Goal: Task Accomplishment & Management: Manage account settings

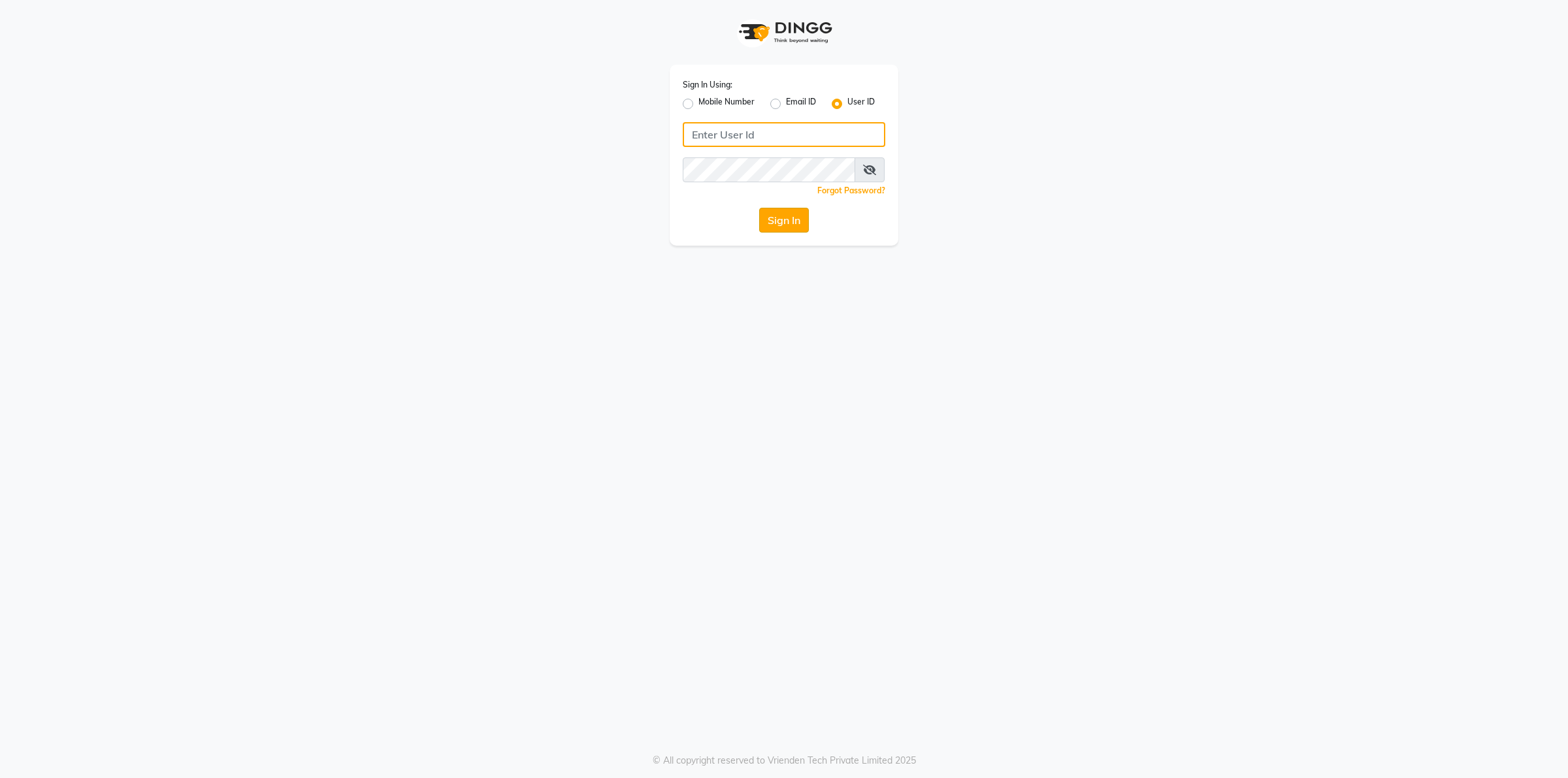
type input "Beauty"
click at [778, 220] on button "Sign In" at bounding box center [784, 220] width 50 height 25
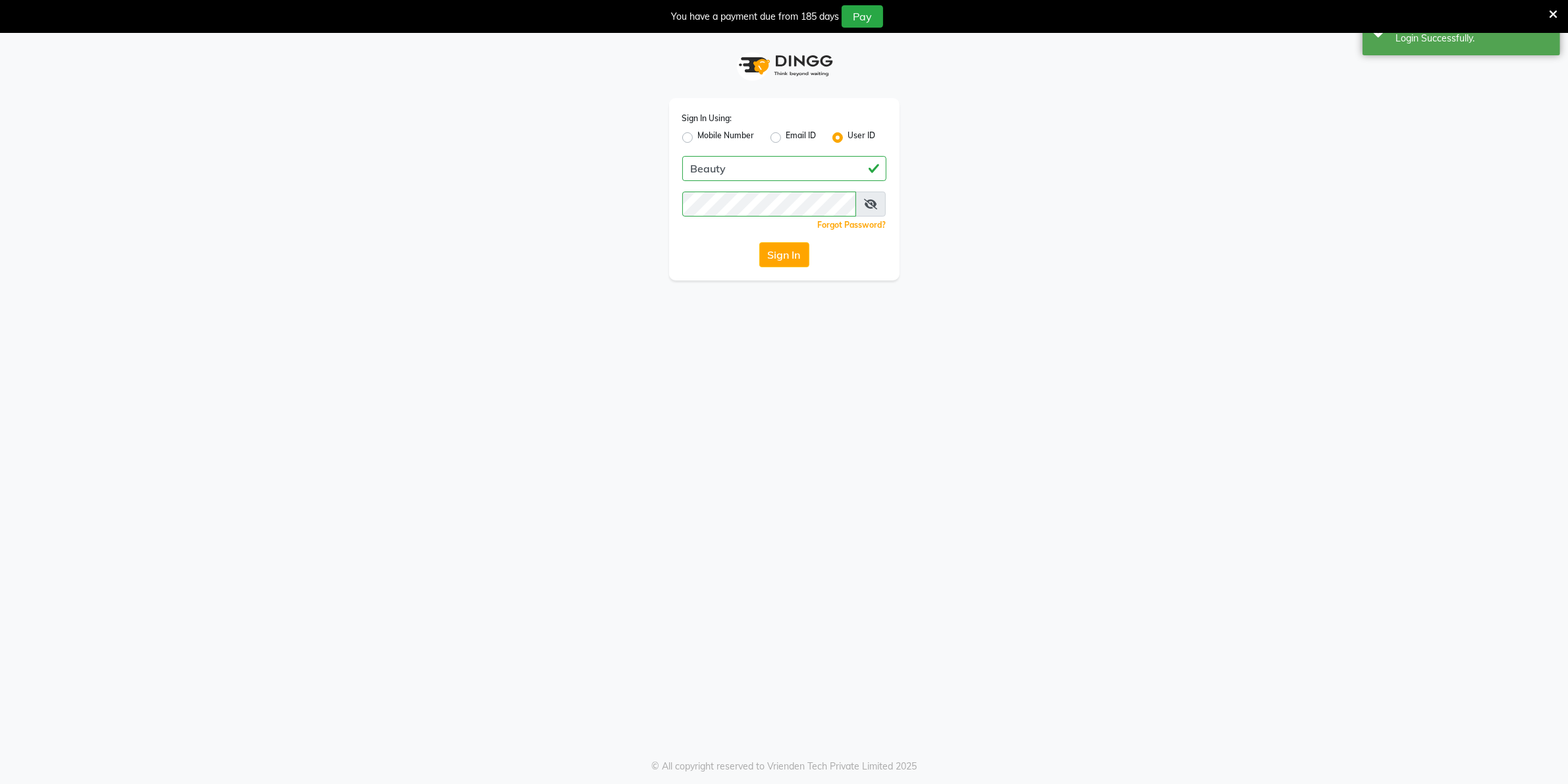
select select "100"
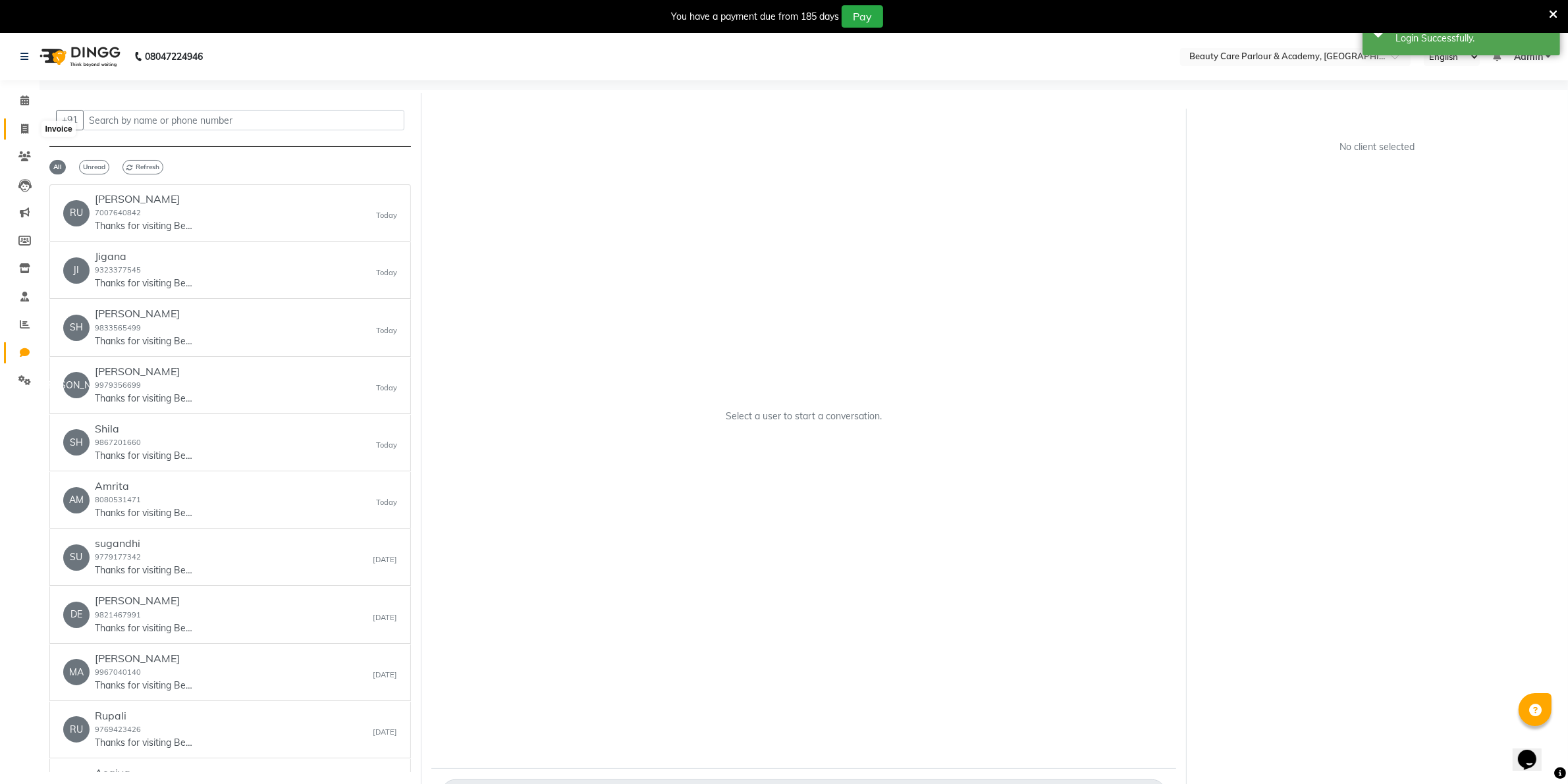
click at [21, 129] on icon at bounding box center [24, 128] width 7 height 10
select select "8049"
select select "service"
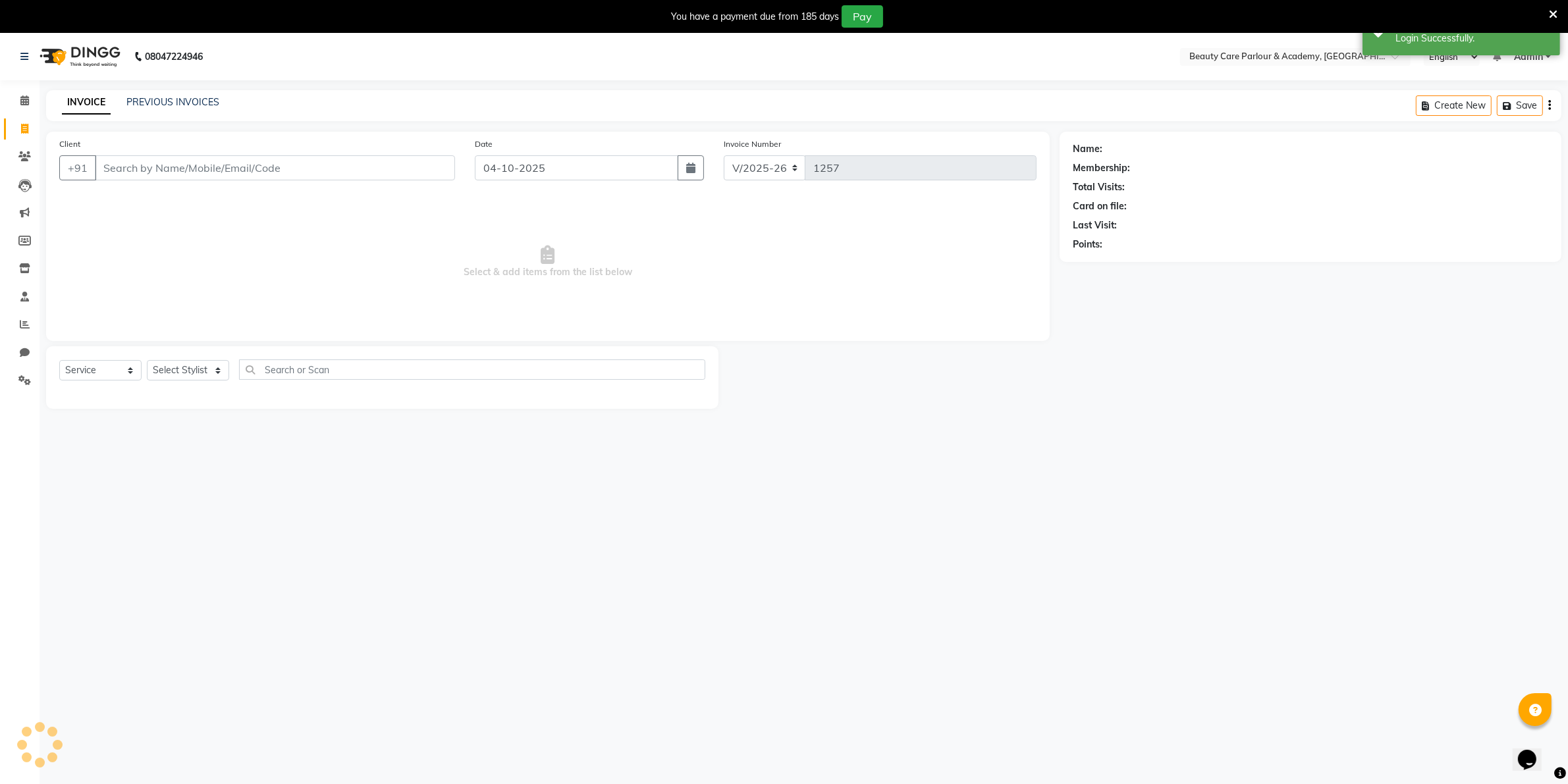
scroll to position [33, 0]
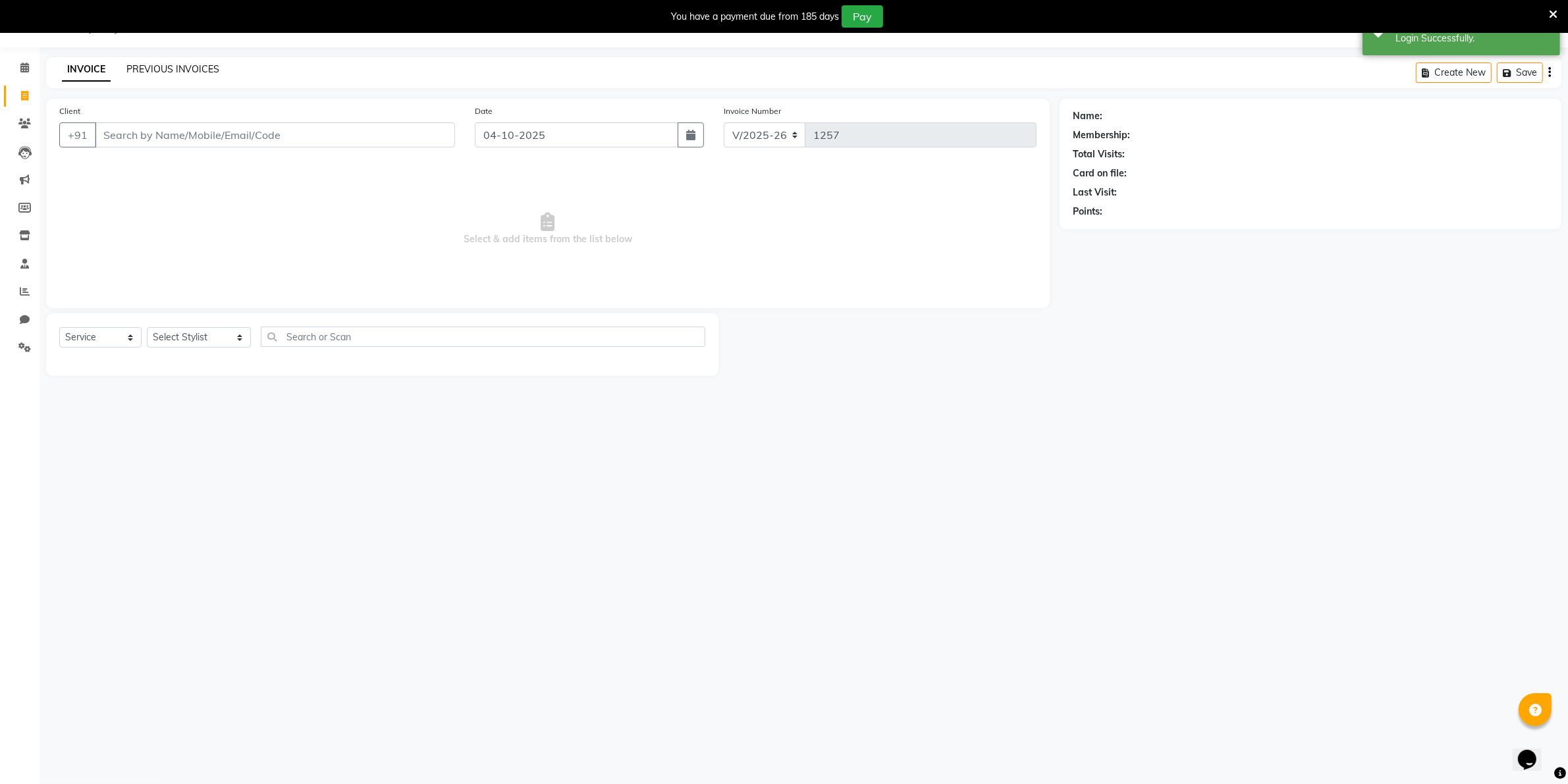
click at [153, 65] on link "PREVIOUS INVOICES" at bounding box center [173, 68] width 93 height 12
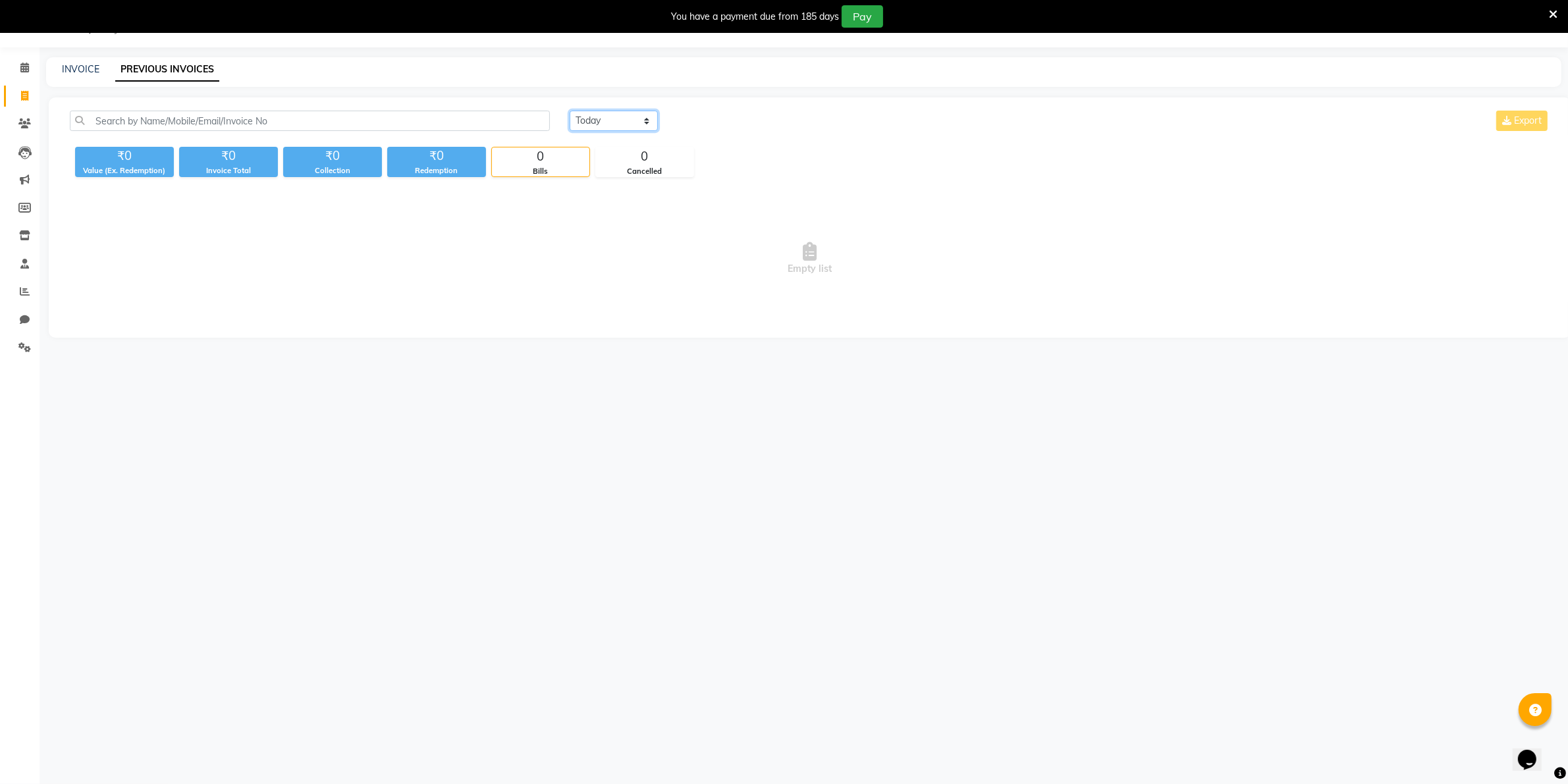
click at [588, 120] on select "[DATE] [DATE] Custom Range" at bounding box center [614, 120] width 88 height 21
select select "yesterday"
click at [570, 110] on select "[DATE] [DATE] Custom Range" at bounding box center [614, 120] width 88 height 21
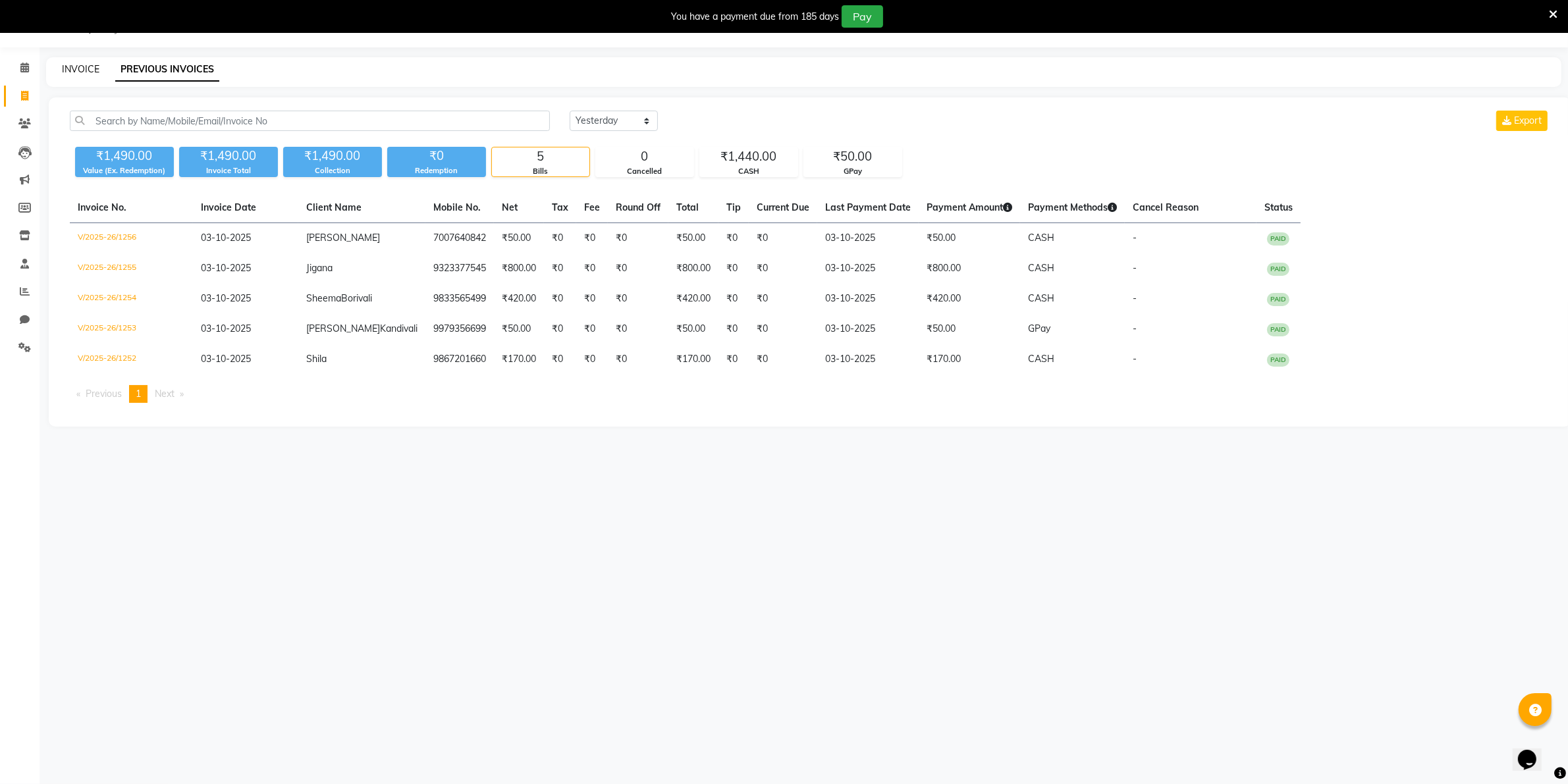
click at [75, 68] on link "INVOICE" at bounding box center [81, 68] width 38 height 12
select select "8049"
select select "service"
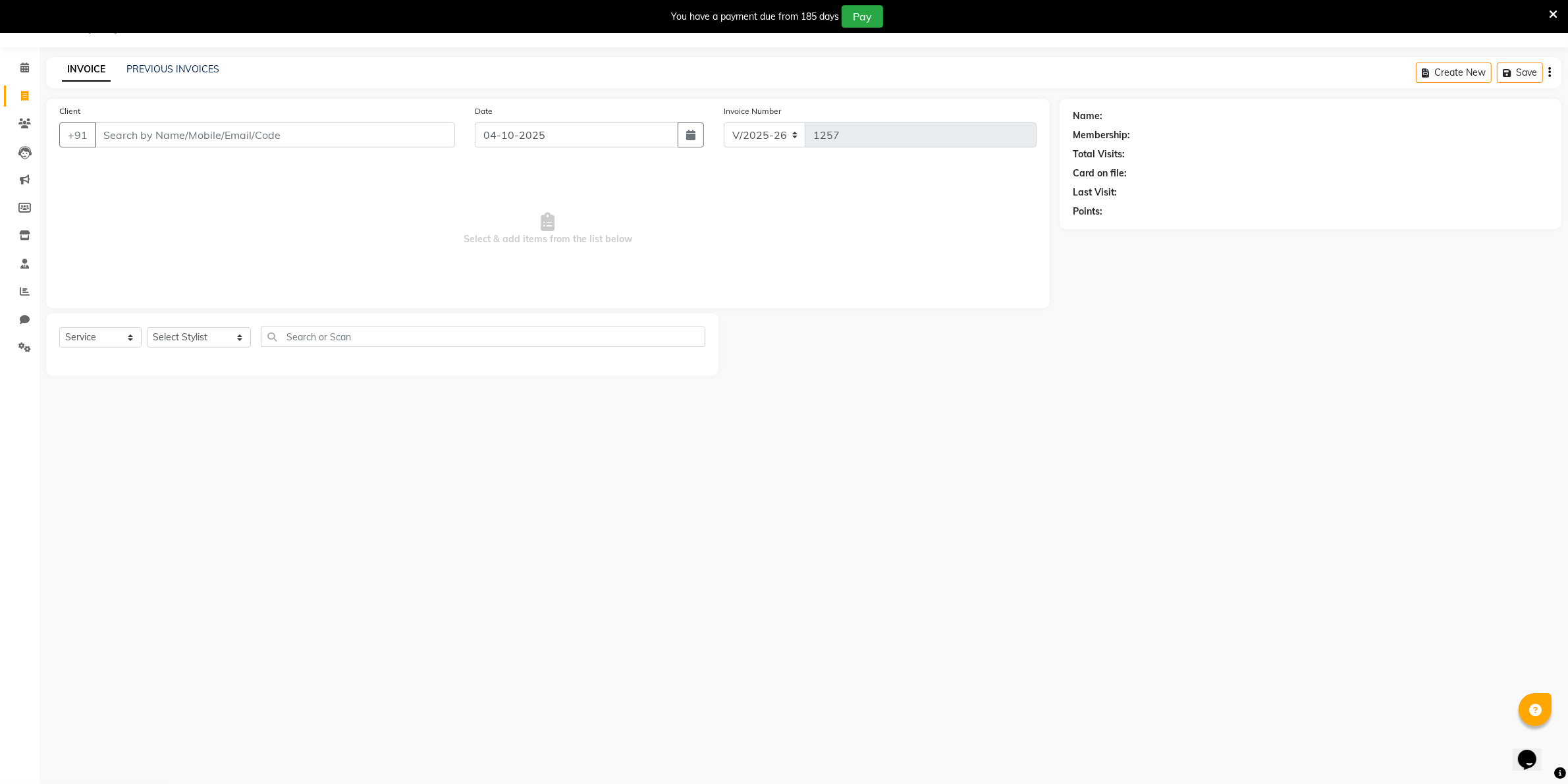
click at [109, 135] on input "Client" at bounding box center [275, 135] width 361 height 25
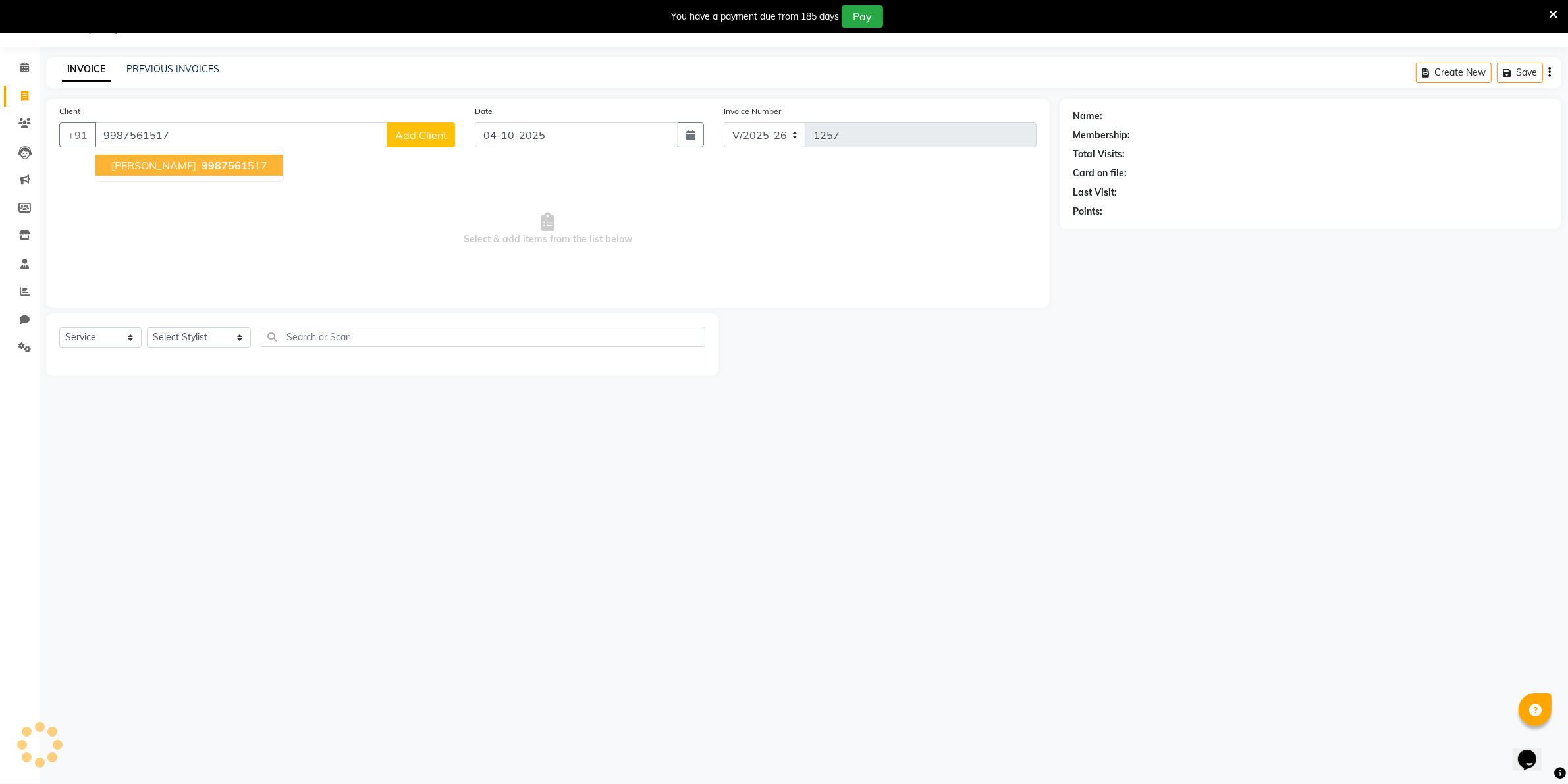
type input "9987561517"
click at [199, 159] on ngb-highlight "9987561517" at bounding box center [233, 165] width 68 height 13
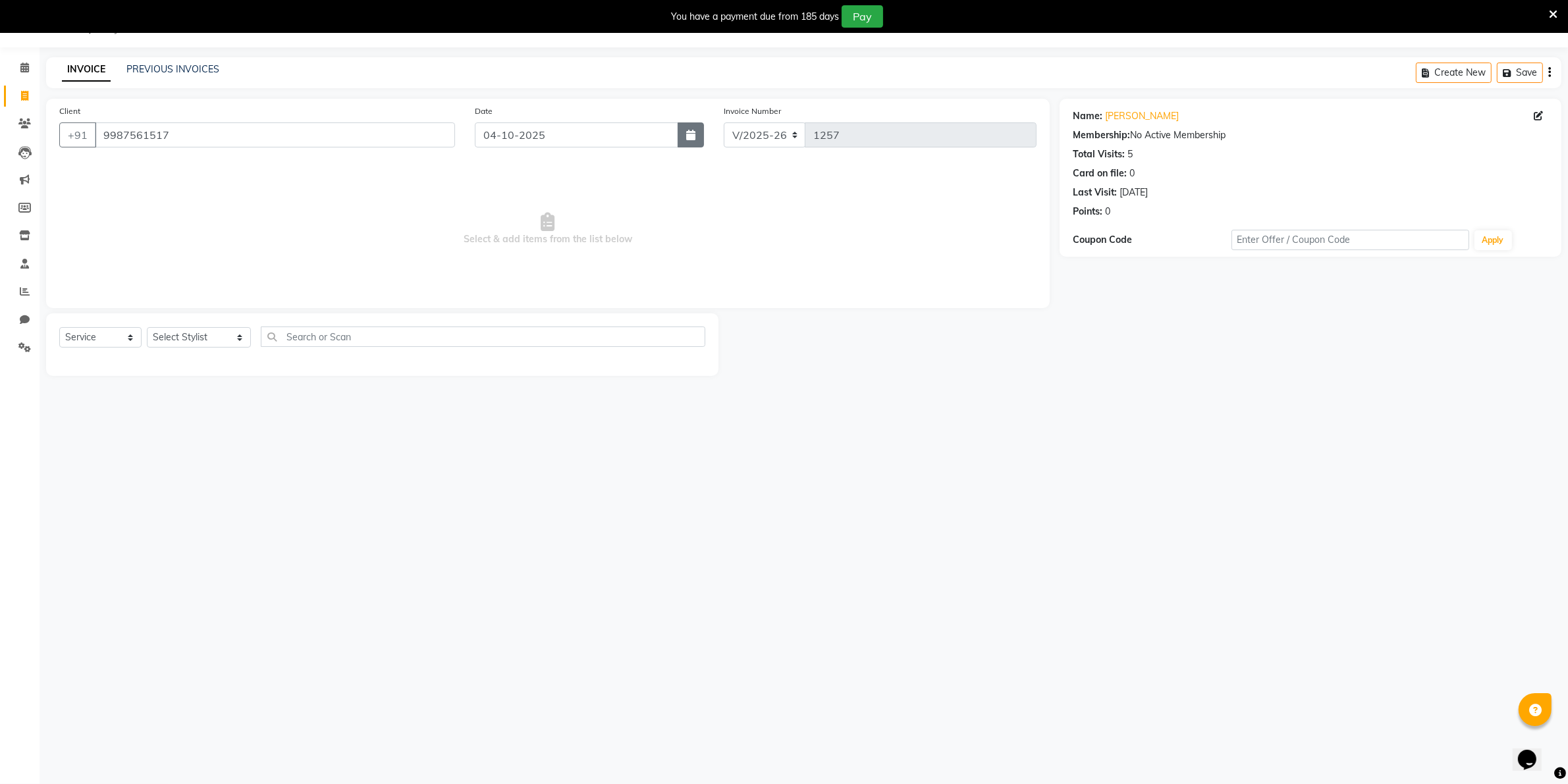
click at [690, 130] on icon "button" at bounding box center [691, 135] width 9 height 11
select select "10"
select select "2025"
click at [571, 206] on div "3" at bounding box center [572, 205] width 21 height 21
type input "03-10-2025"
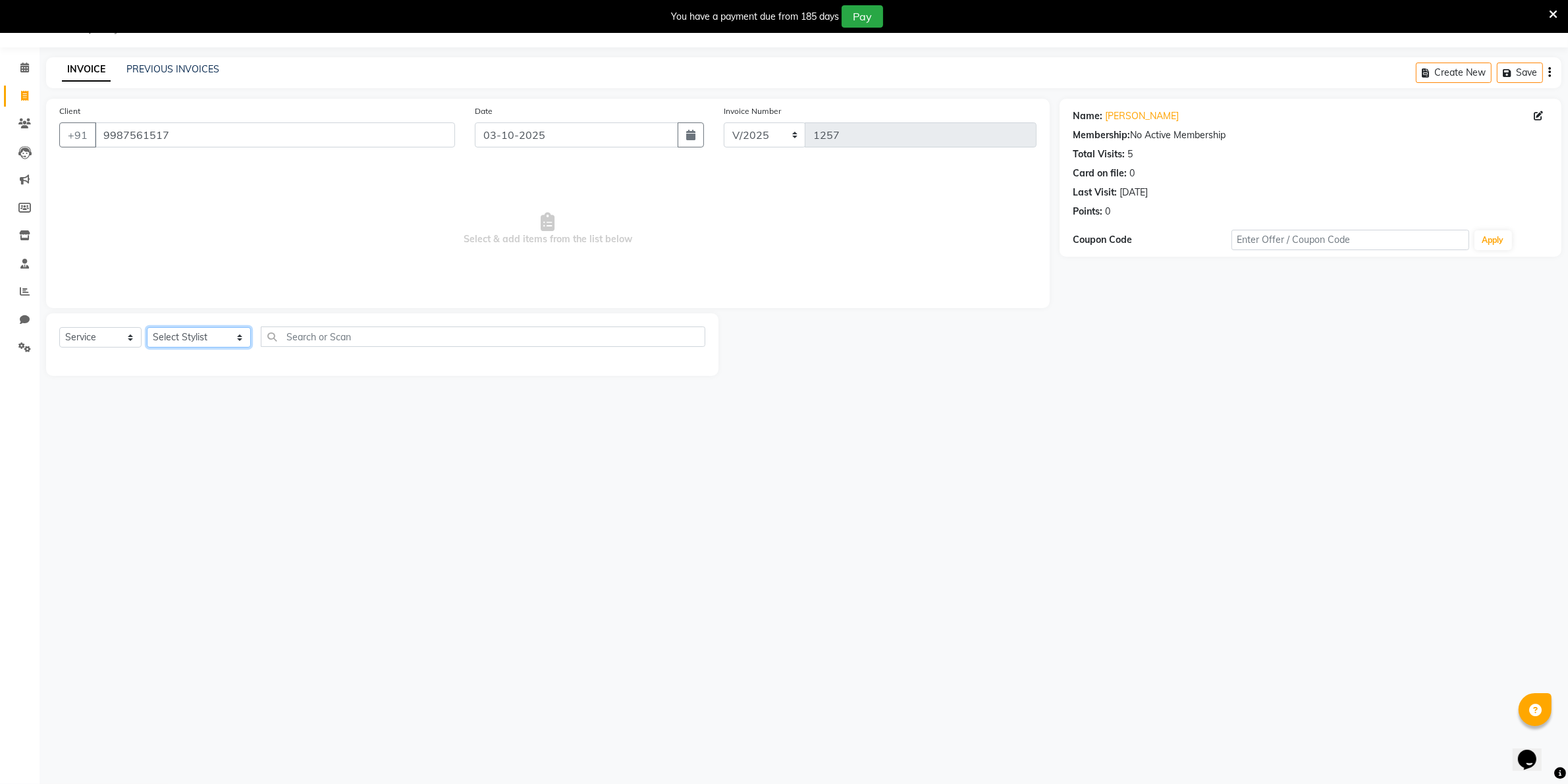
click at [185, 339] on select "Select Stylist [PERSON_NAME] [PERSON_NAME] (Beautician) [PERSON_NAME] [PERSON_N…" at bounding box center [199, 337] width 104 height 21
select select "72763"
click at [147, 327] on select "Select Stylist [PERSON_NAME] [PERSON_NAME] (Beautician) [PERSON_NAME] [PERSON_N…" at bounding box center [199, 337] width 104 height 21
click at [686, 383] on label at bounding box center [691, 384] width 10 height 10
click at [686, 383] on input "checkbox" at bounding box center [691, 385] width 9 height 9
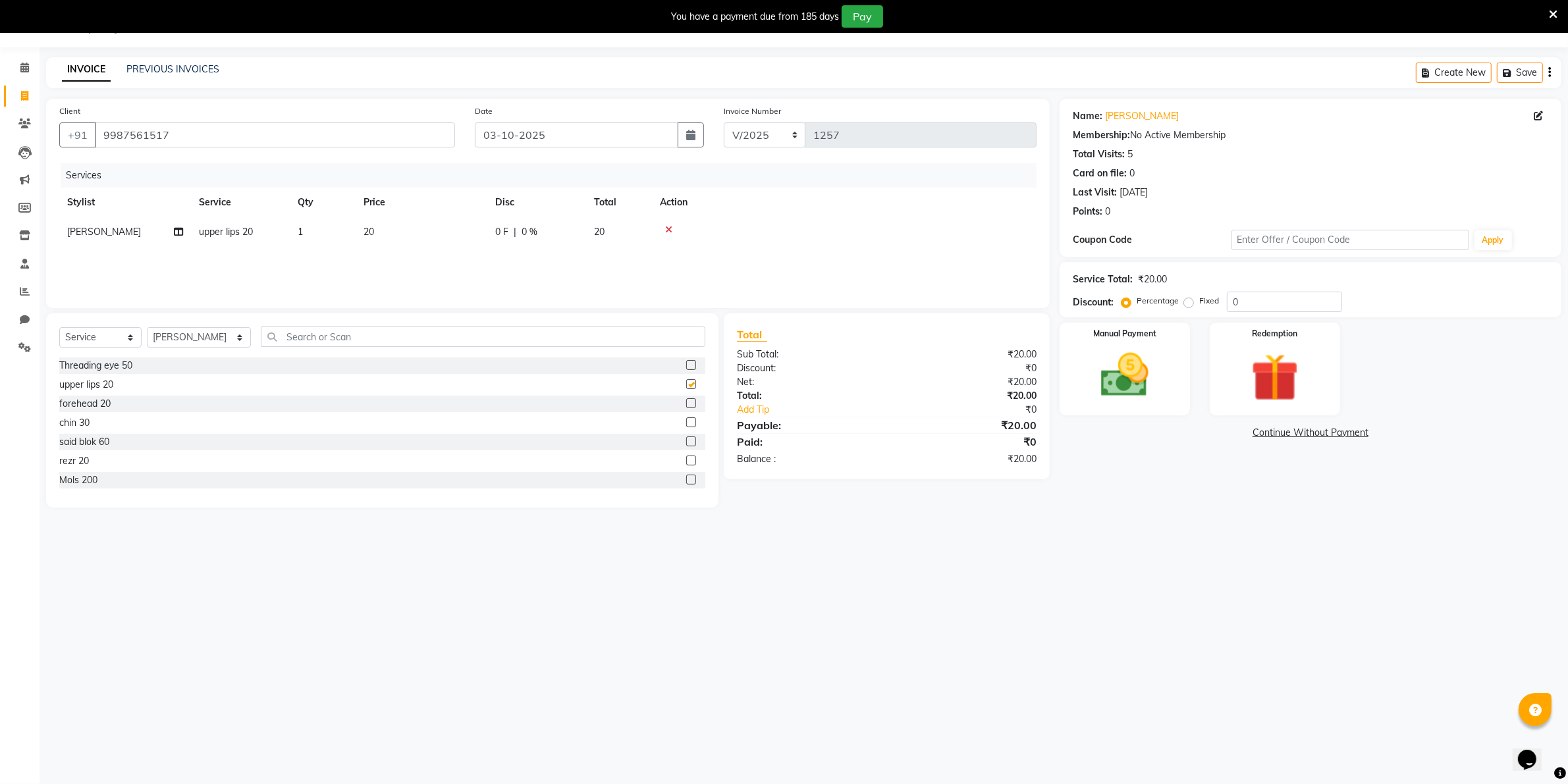
checkbox input "false"
click at [686, 405] on label at bounding box center [691, 403] width 10 height 10
click at [686, 405] on input "checkbox" at bounding box center [691, 405] width 9 height 9
checkbox input "false"
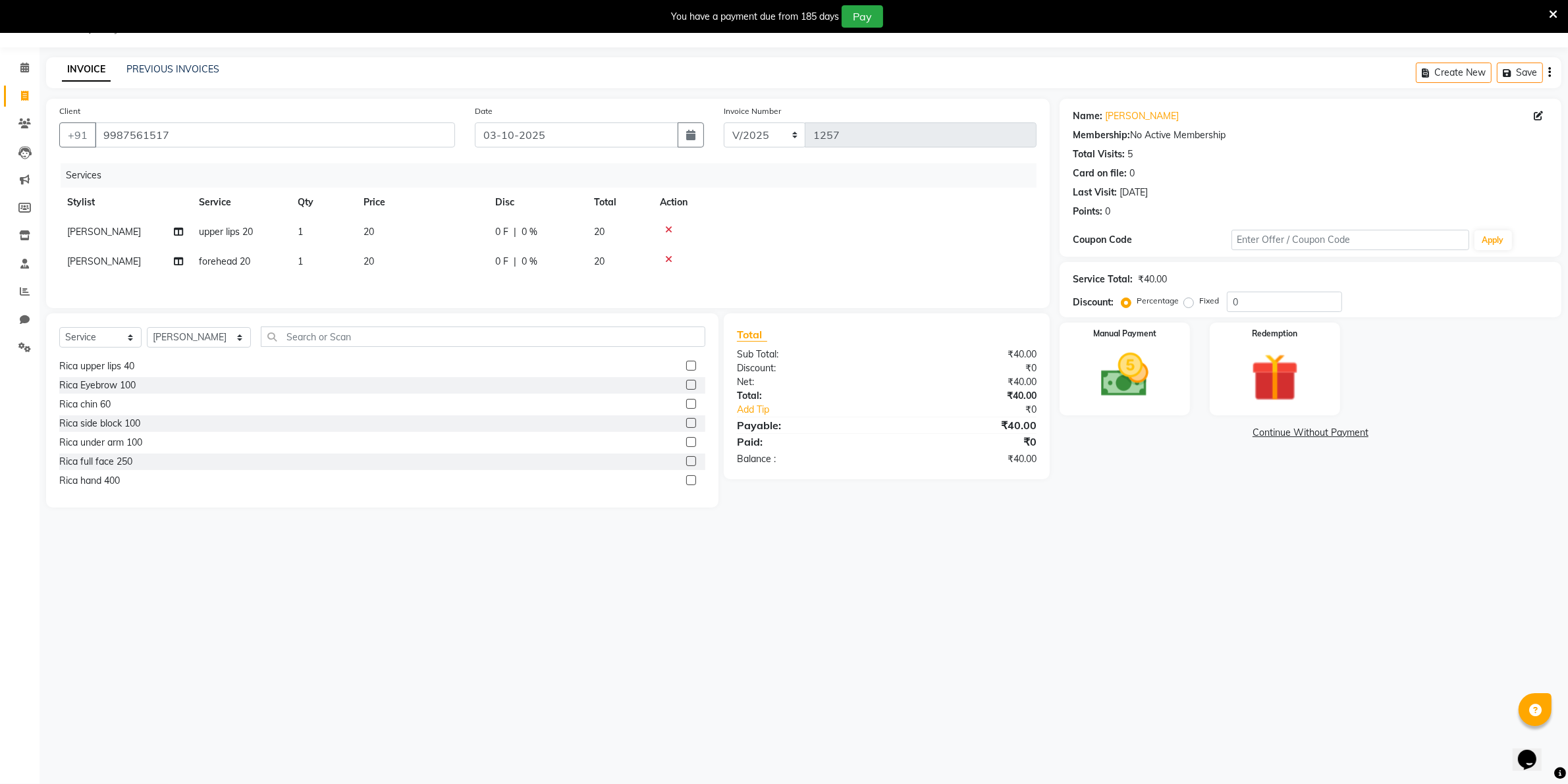
scroll to position [396, 0]
click at [686, 451] on label at bounding box center [691, 447] width 10 height 10
click at [686, 451] on input "checkbox" at bounding box center [691, 449] width 9 height 9
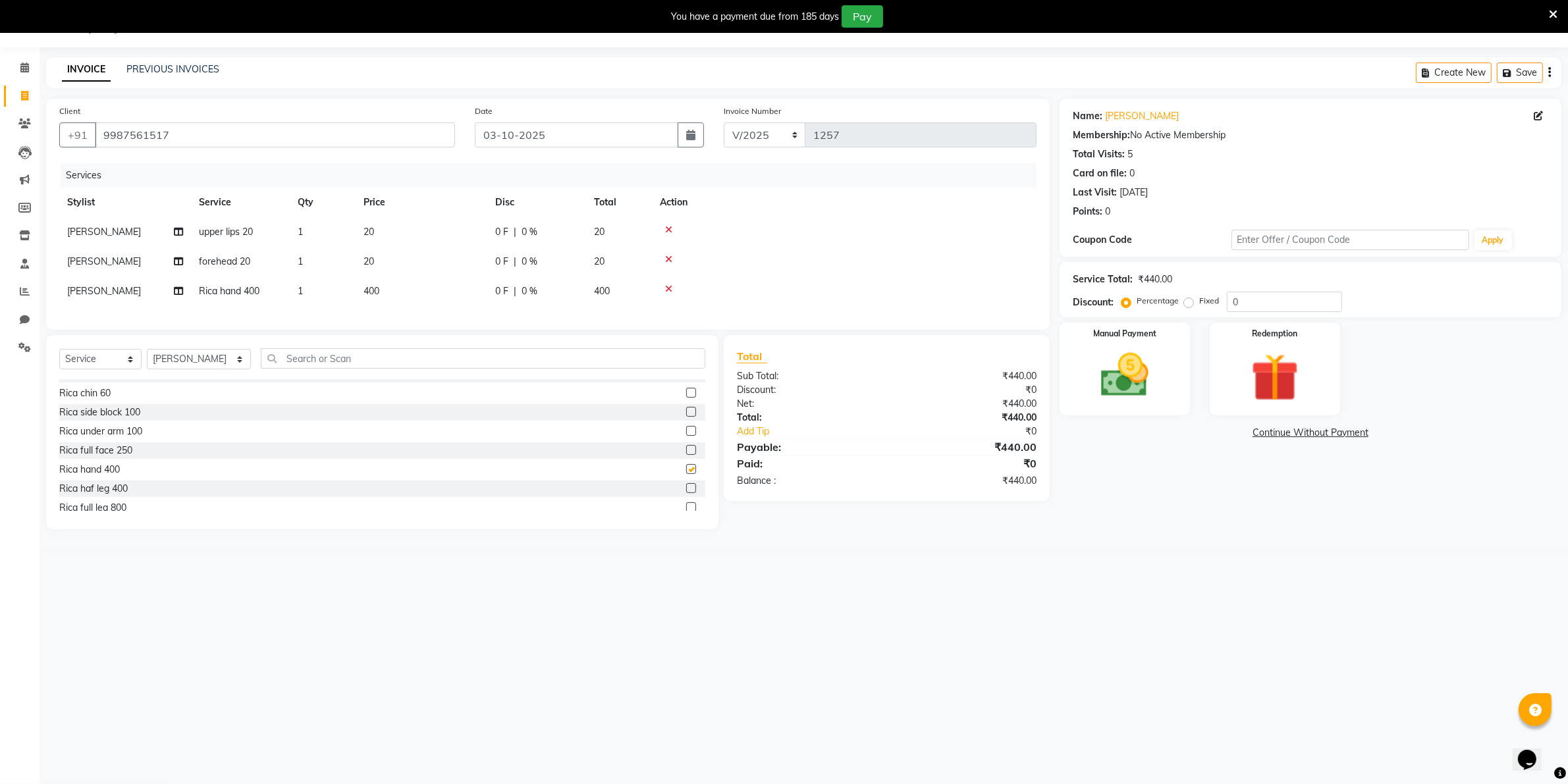
checkbox input "false"
click at [1105, 380] on img at bounding box center [1124, 376] width 81 height 57
click at [1200, 430] on span "GPay" at bounding box center [1202, 433] width 27 height 15
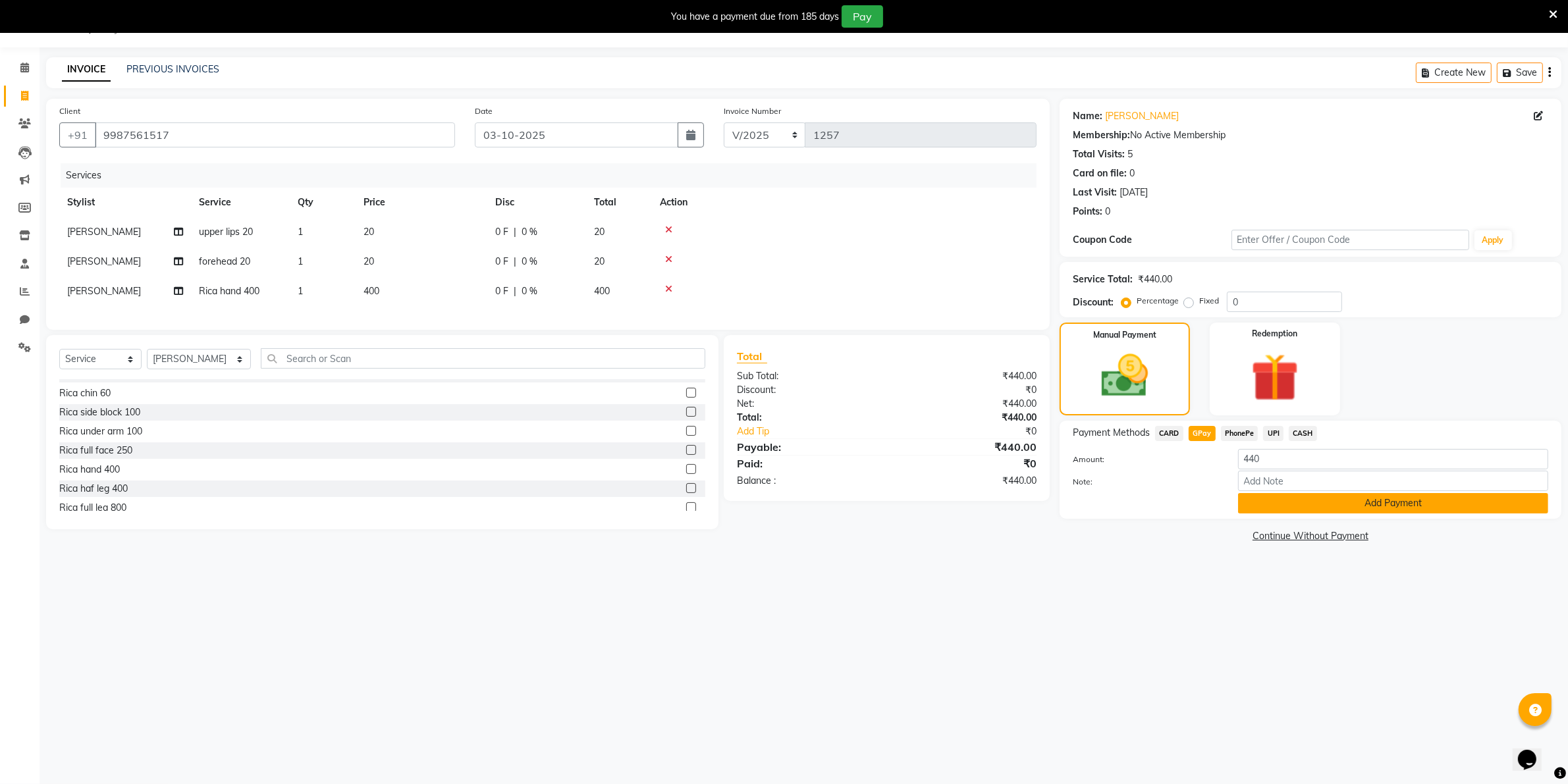
click at [1324, 501] on button "Add Payment" at bounding box center [1393, 503] width 310 height 21
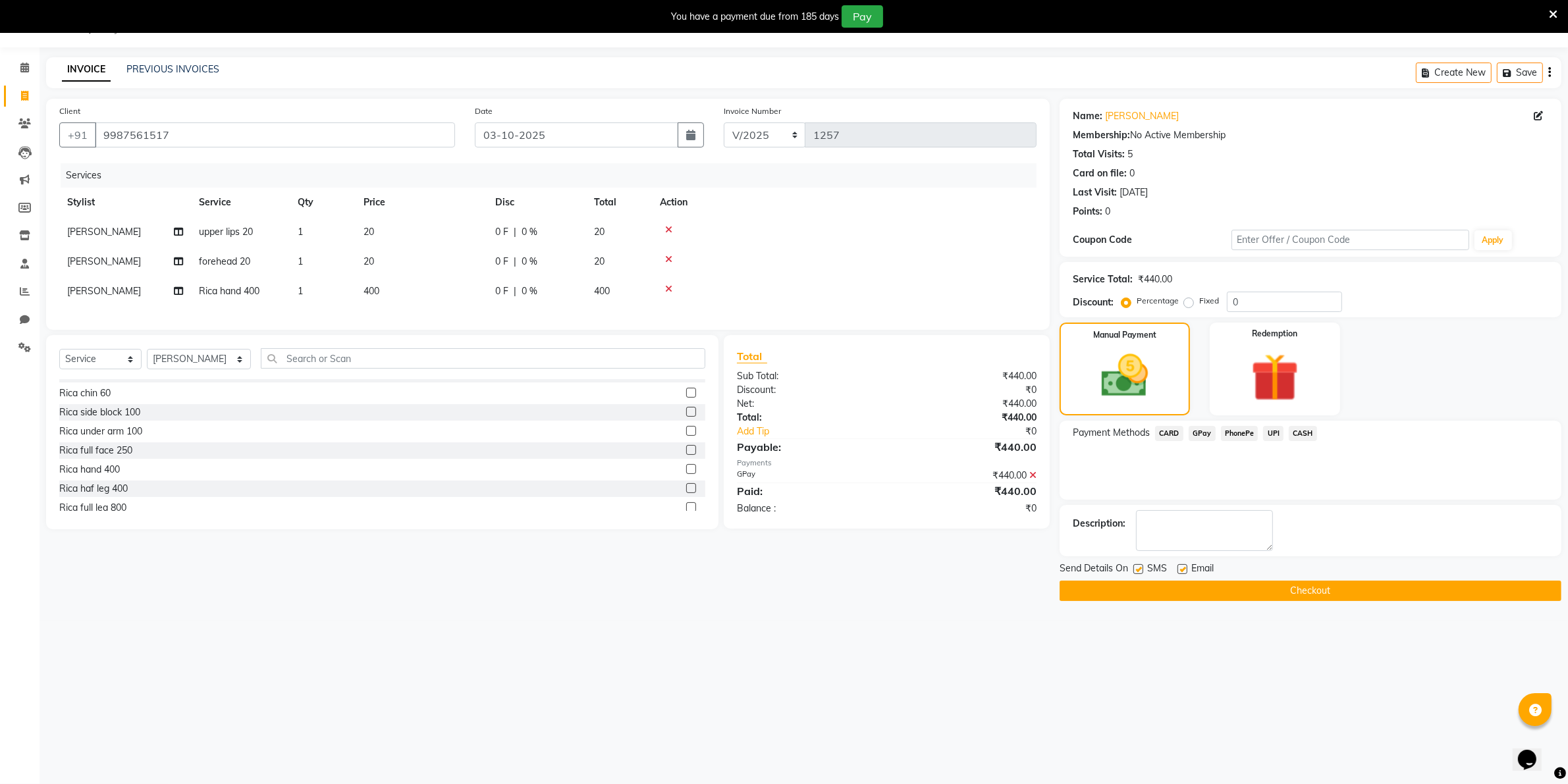
click at [1320, 591] on button "Checkout" at bounding box center [1310, 591] width 501 height 21
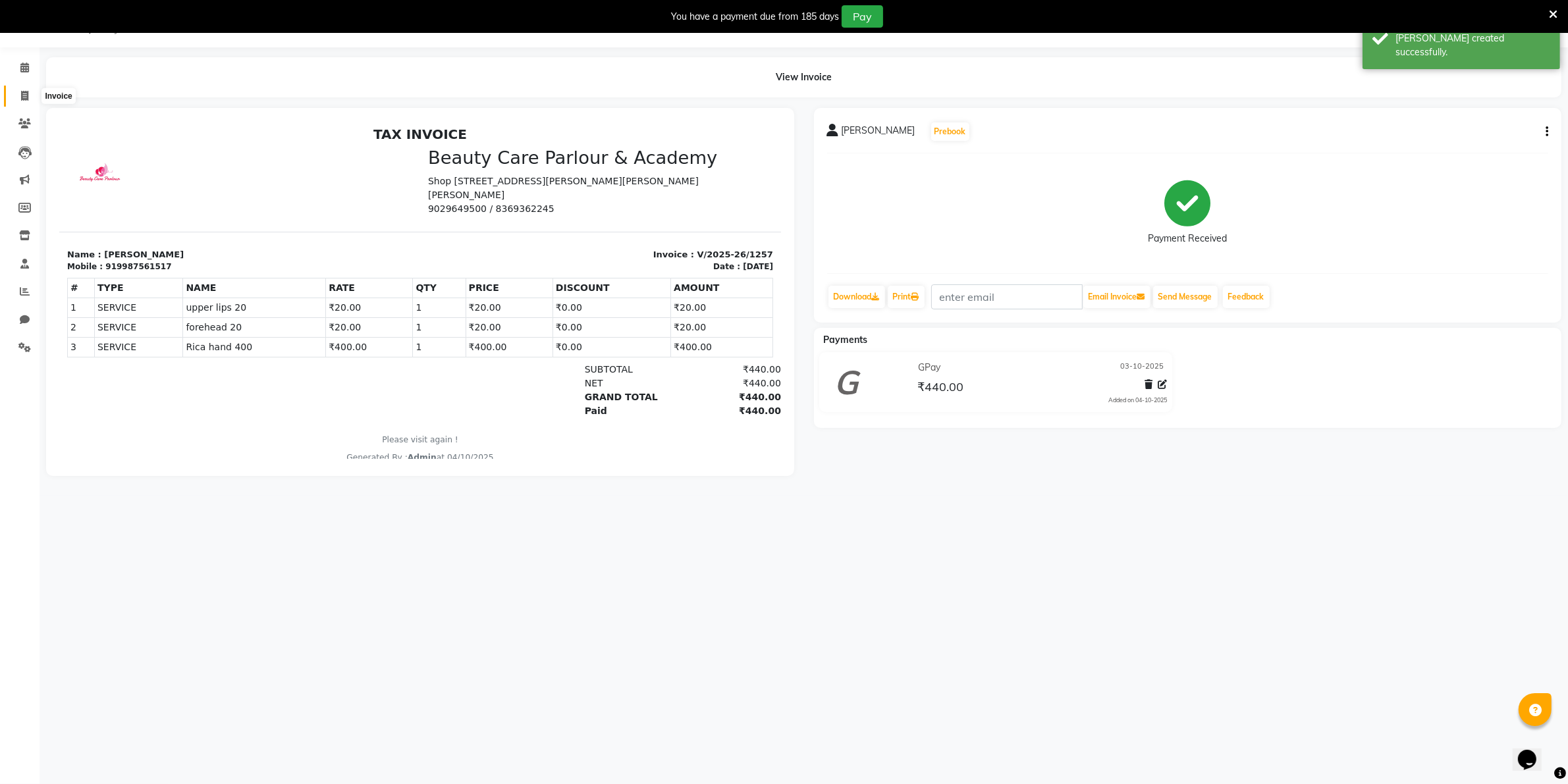
click at [21, 97] on icon at bounding box center [24, 95] width 7 height 10
select select "service"
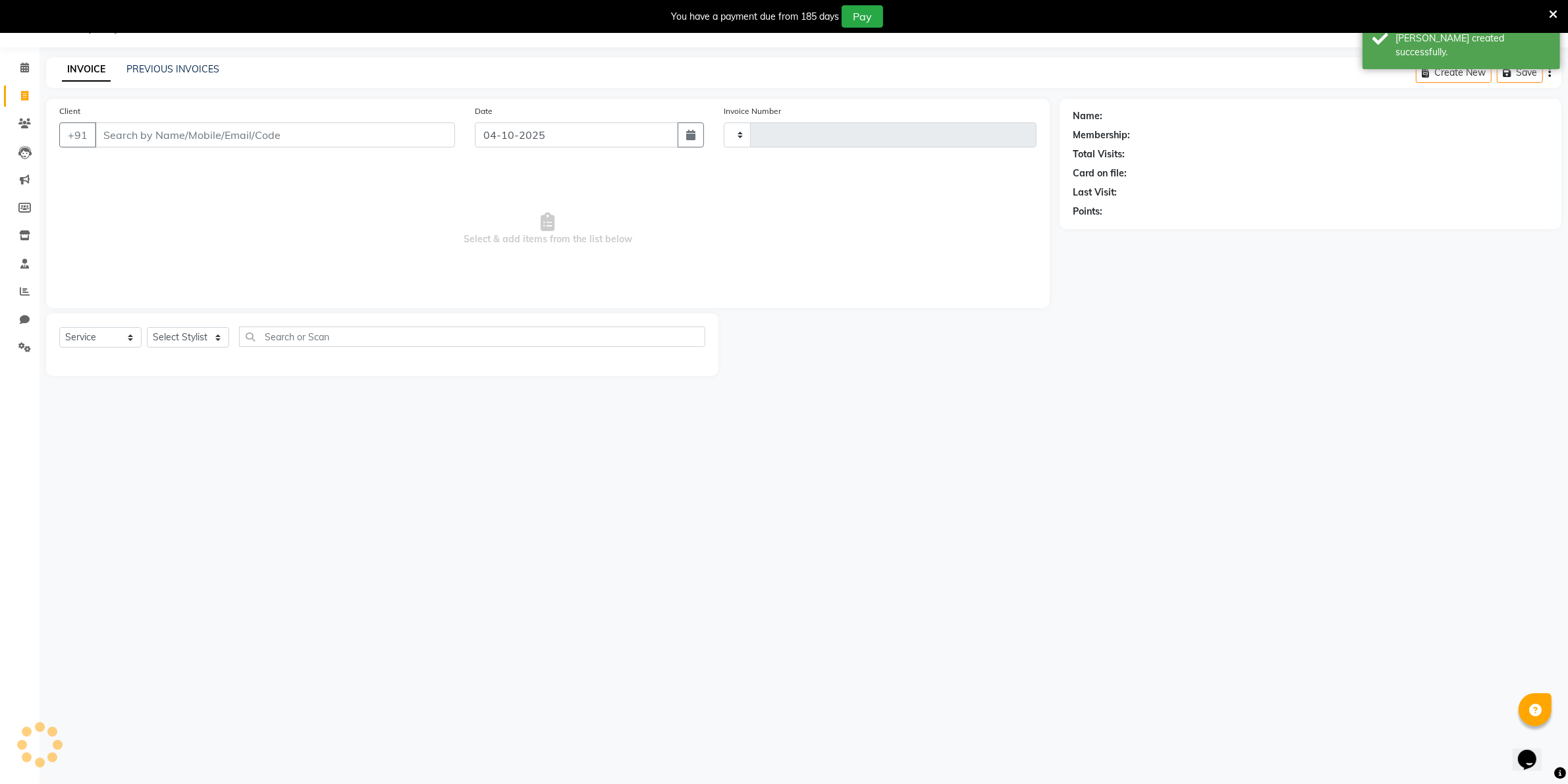
type input "1258"
select select "8049"
click at [175, 64] on link "PREVIOUS INVOICES" at bounding box center [173, 68] width 93 height 12
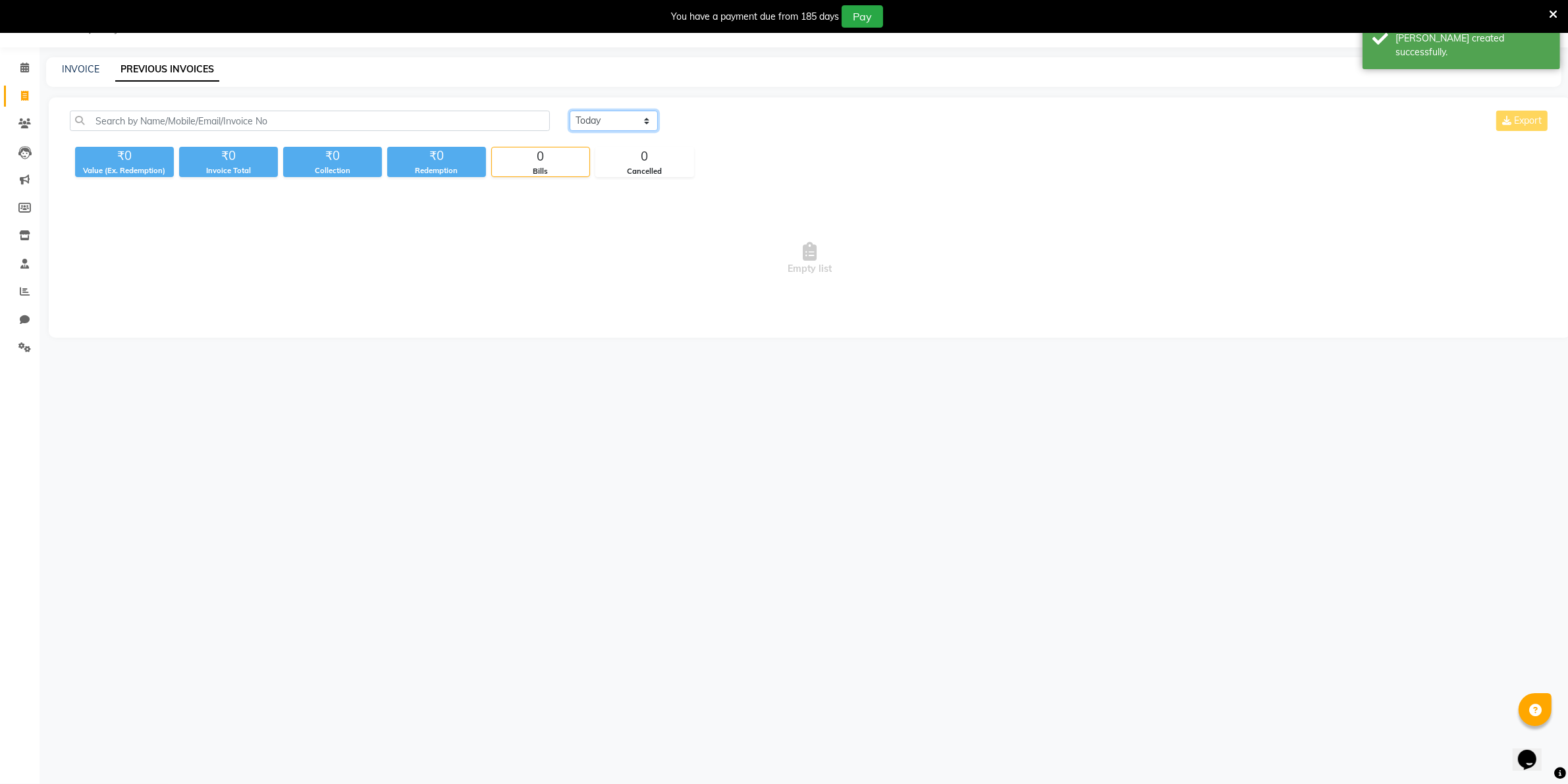
click at [591, 124] on select "[DATE] [DATE] Custom Range" at bounding box center [614, 120] width 88 height 21
select select "yesterday"
click at [570, 110] on select "[DATE] [DATE] Custom Range" at bounding box center [614, 120] width 88 height 21
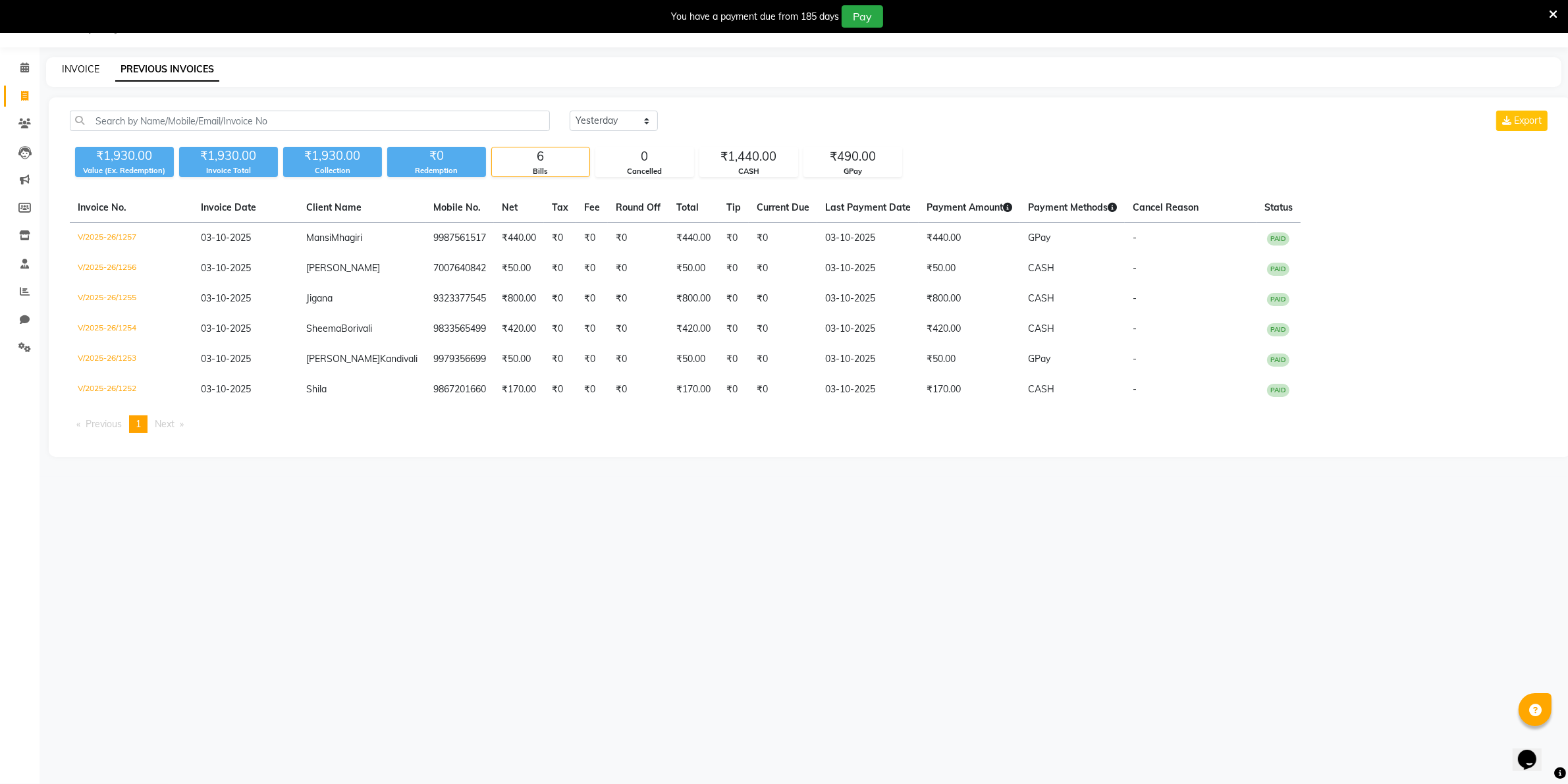
click at [76, 70] on link "INVOICE" at bounding box center [81, 68] width 38 height 12
select select "8049"
select select "service"
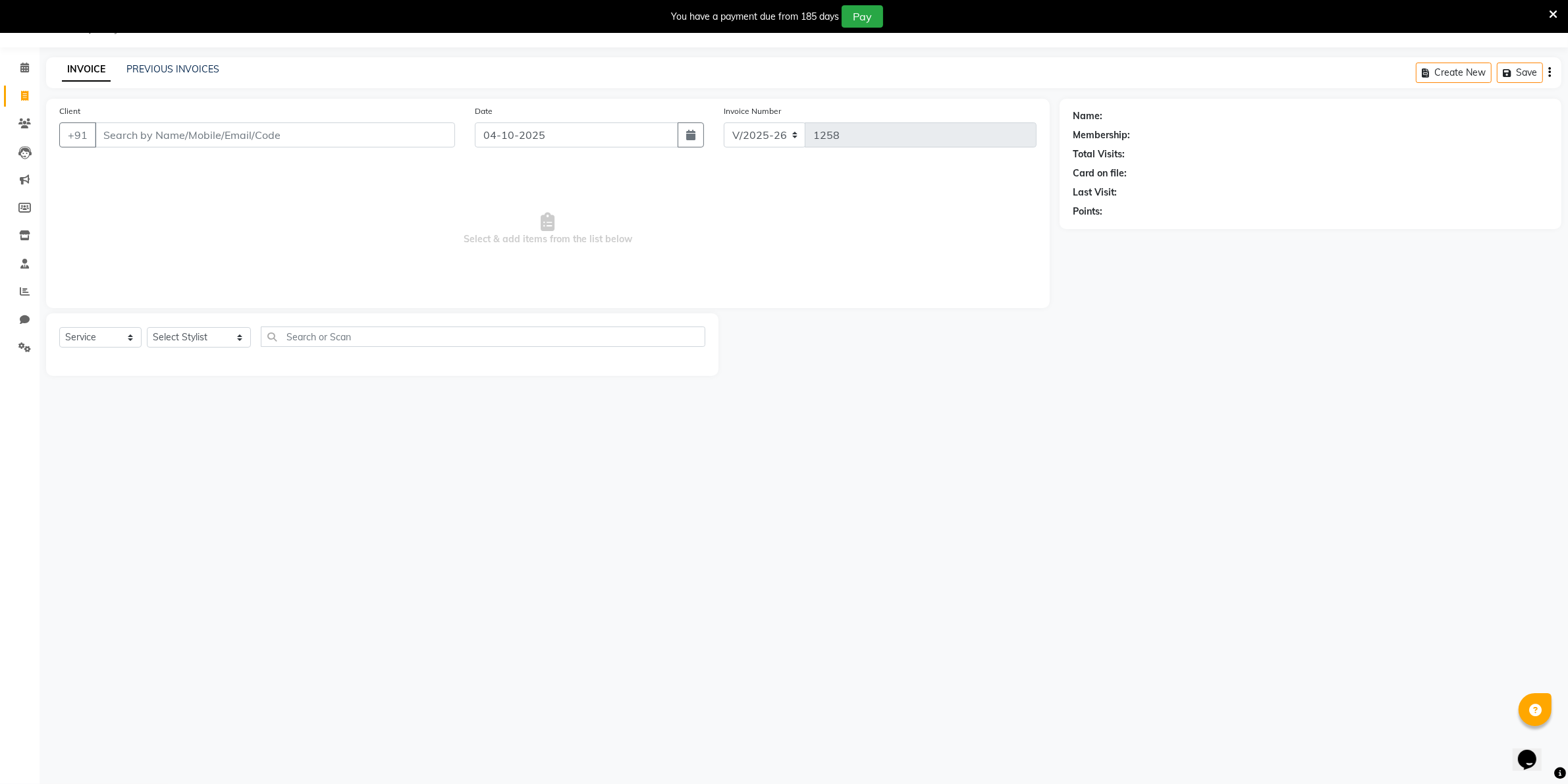
click at [110, 135] on input "Client" at bounding box center [275, 135] width 361 height 25
type input "8238934378"
click at [149, 162] on span "82389343" at bounding box center [175, 165] width 53 height 13
click at [198, 341] on select "Select Stylist [PERSON_NAME] [PERSON_NAME] (Beautician) [PERSON_NAME] [PERSON_N…" at bounding box center [199, 337] width 104 height 21
select select "72763"
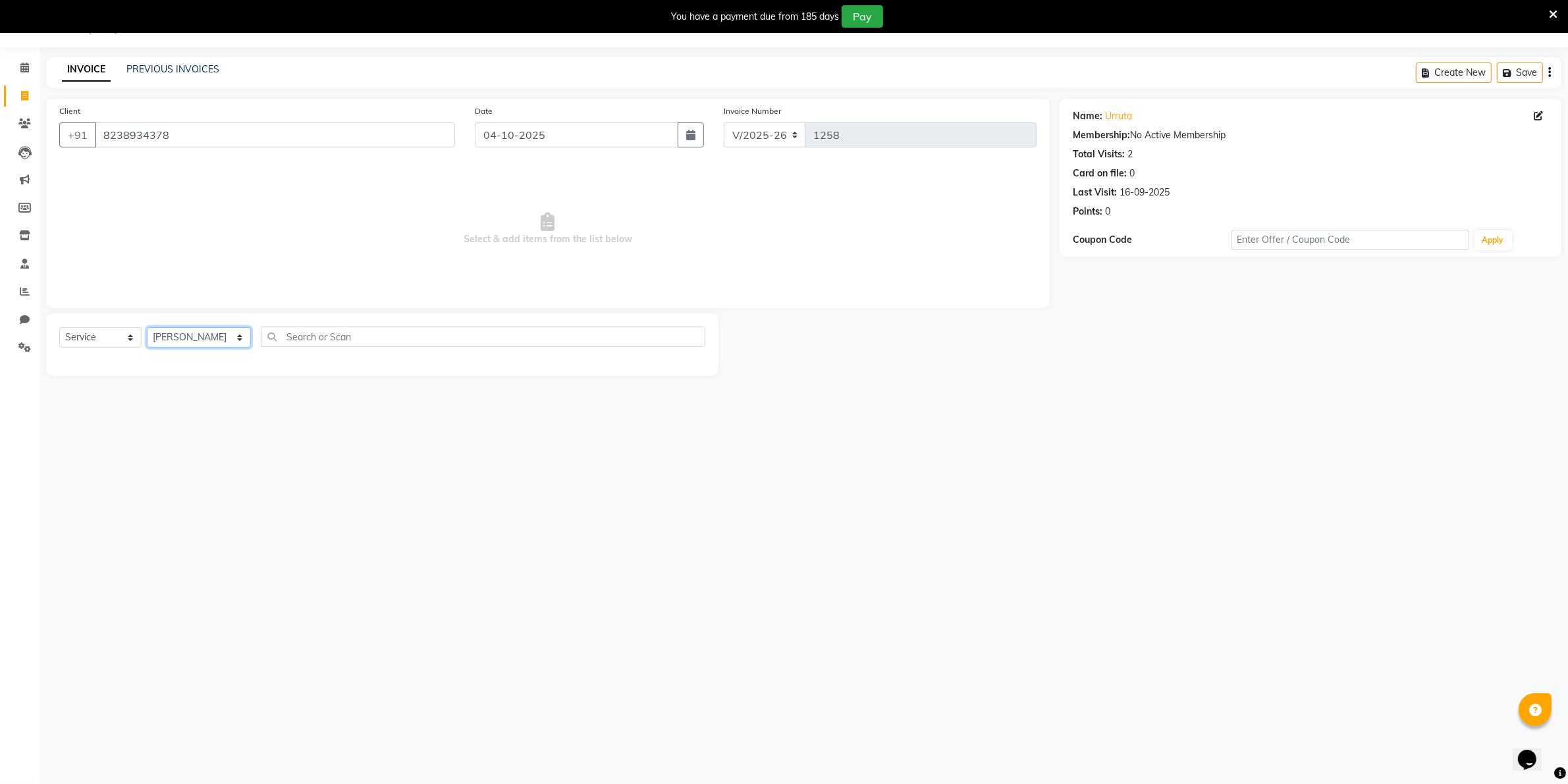
click at [147, 327] on select "Select Stylist [PERSON_NAME] [PERSON_NAME] (Beautician) [PERSON_NAME] [PERSON_N…" at bounding box center [199, 337] width 104 height 21
click at [686, 427] on label at bounding box center [691, 430] width 10 height 10
click at [686, 427] on input "checkbox" at bounding box center [691, 431] width 9 height 9
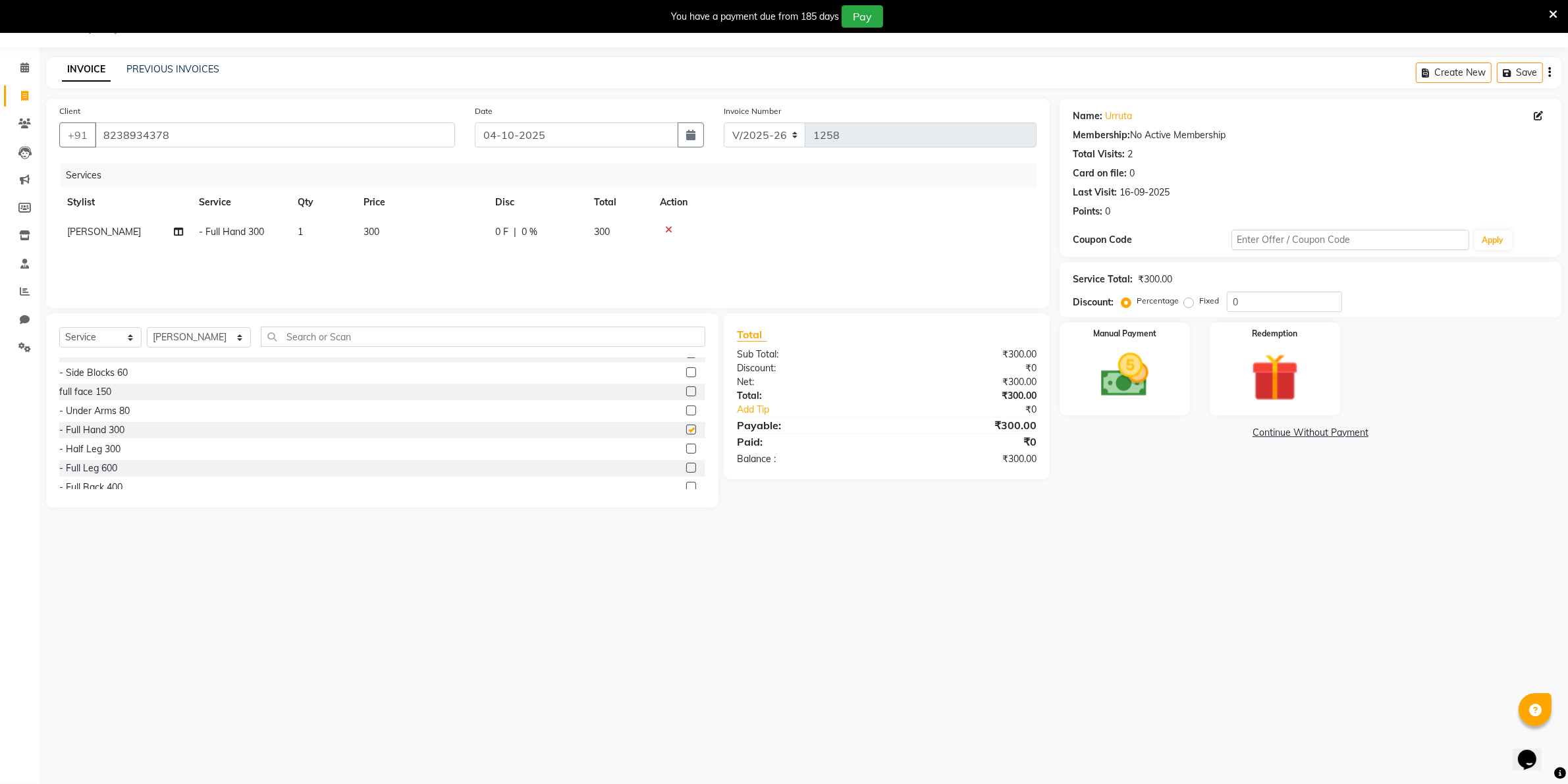
checkbox input "false"
click at [686, 447] on label at bounding box center [691, 449] width 10 height 10
click at [686, 447] on input "checkbox" at bounding box center [691, 449] width 9 height 9
checkbox input "false"
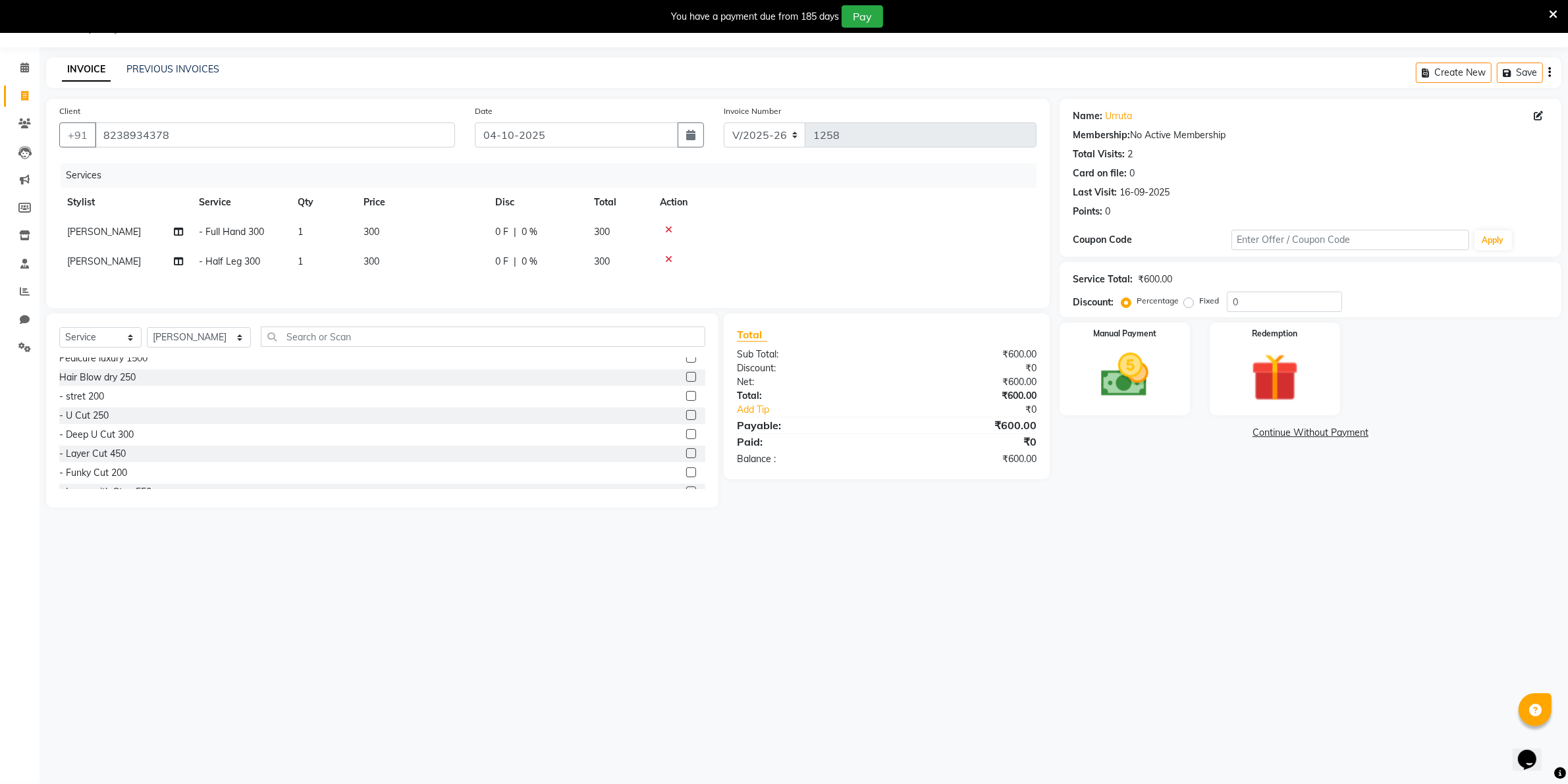
click at [686, 455] on label at bounding box center [691, 453] width 10 height 10
click at [686, 455] on input "checkbox" at bounding box center [691, 454] width 9 height 9
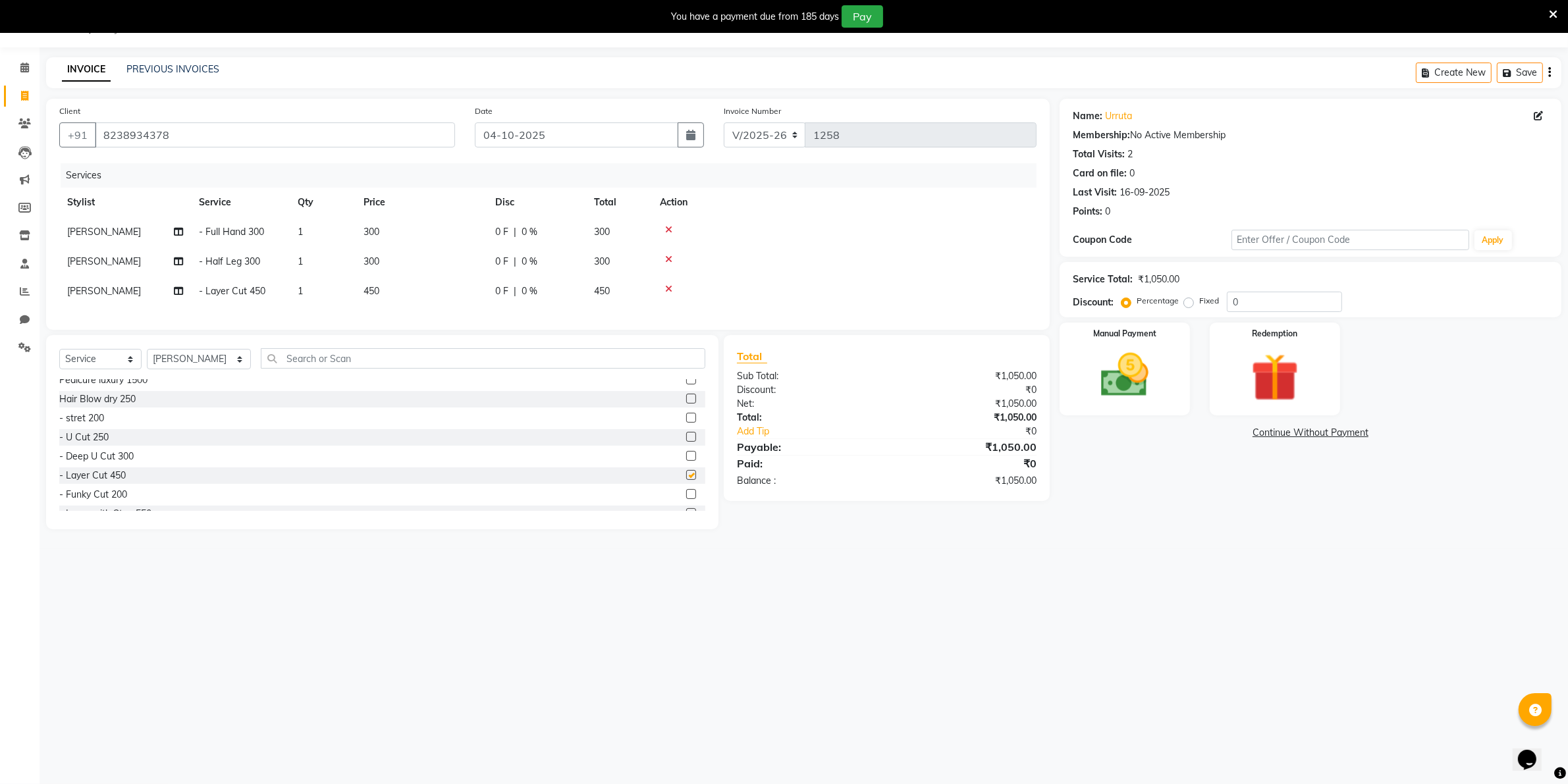
checkbox input "false"
click at [686, 411] on label at bounding box center [691, 405] width 10 height 10
click at [686, 411] on input "checkbox" at bounding box center [691, 407] width 9 height 9
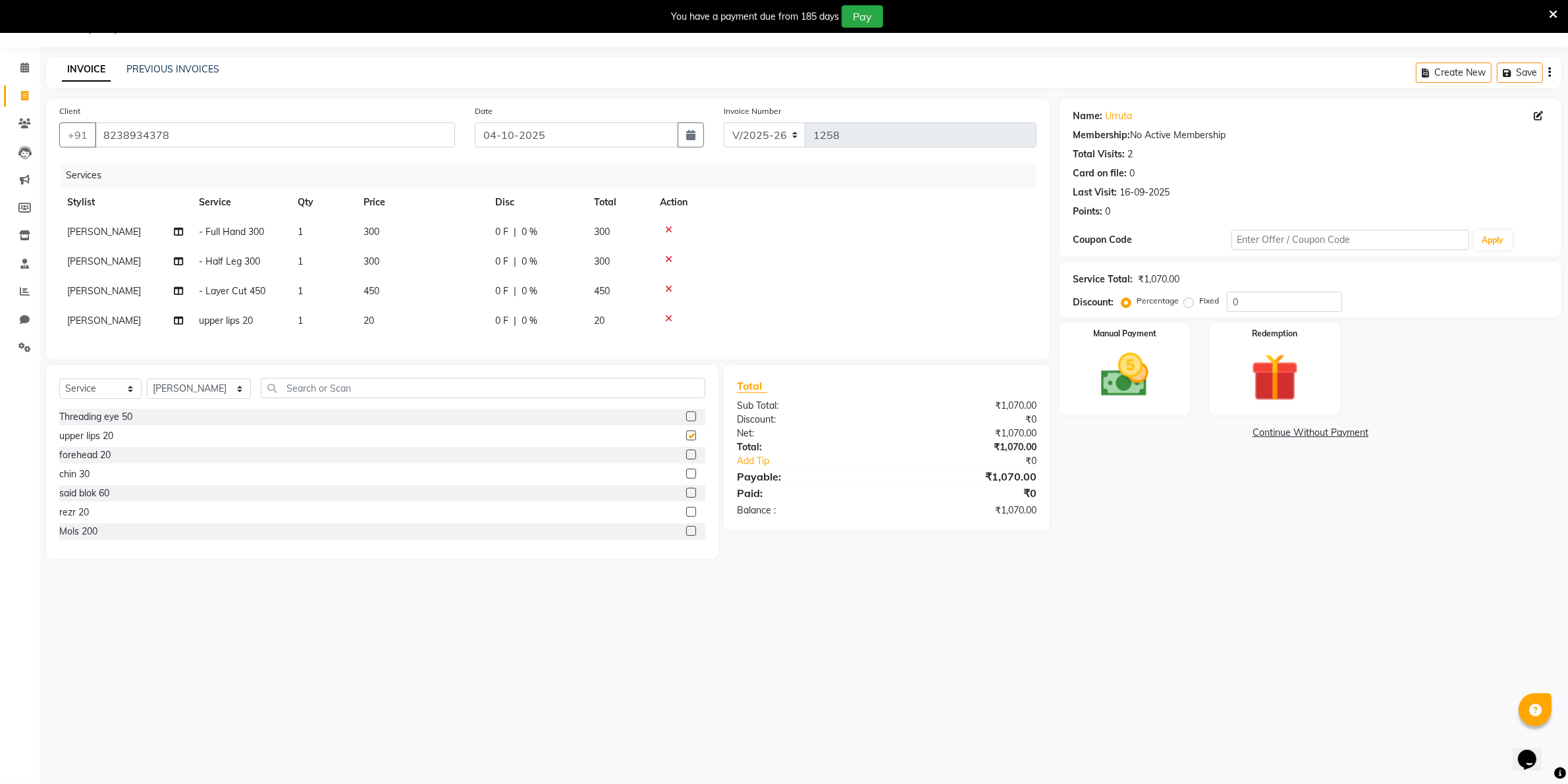
checkbox input "false"
click at [1114, 394] on img at bounding box center [1124, 376] width 81 height 57
click at [1203, 433] on span "GPay" at bounding box center [1202, 433] width 27 height 15
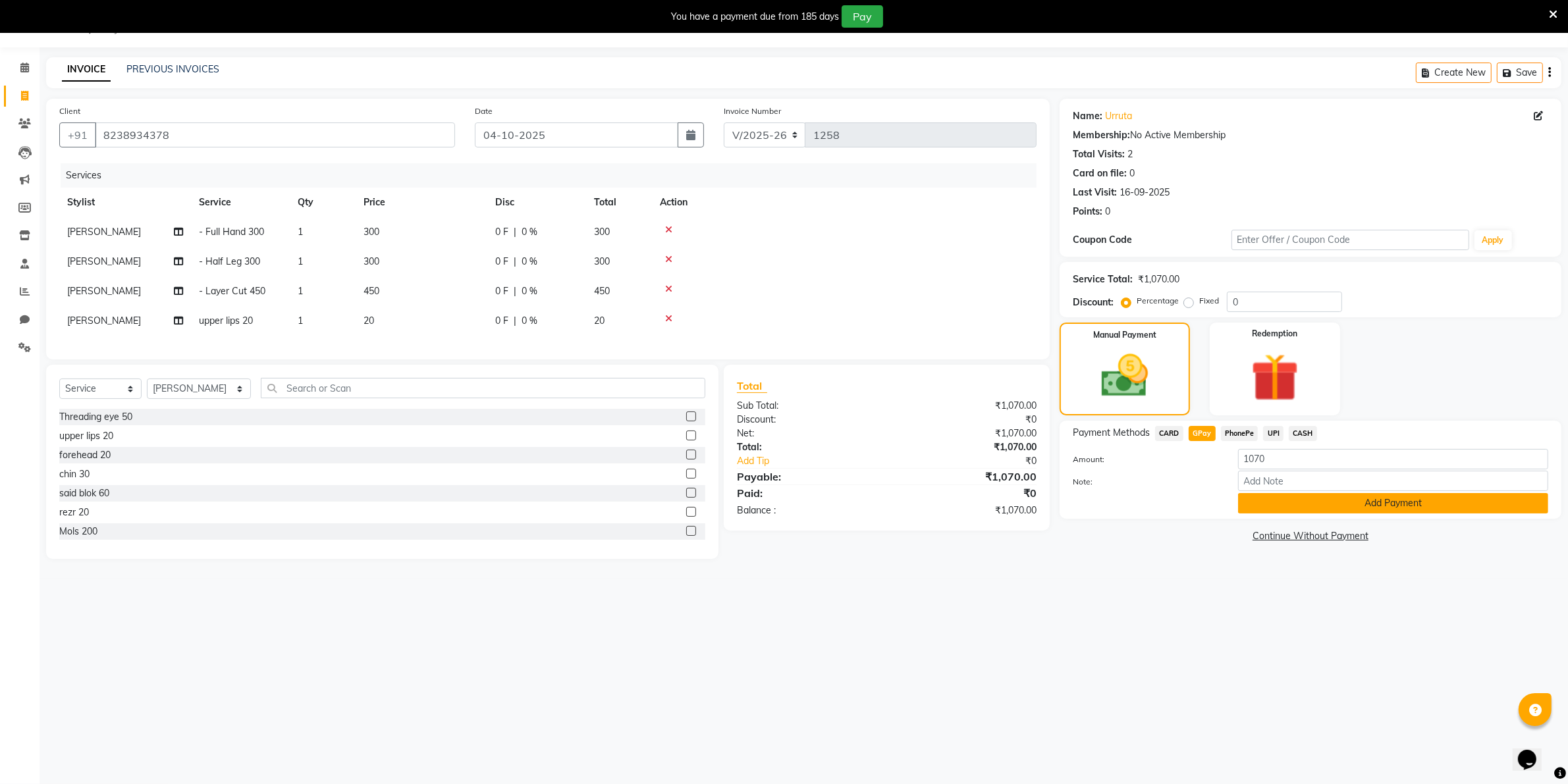
click at [1325, 499] on button "Add Payment" at bounding box center [1393, 503] width 310 height 21
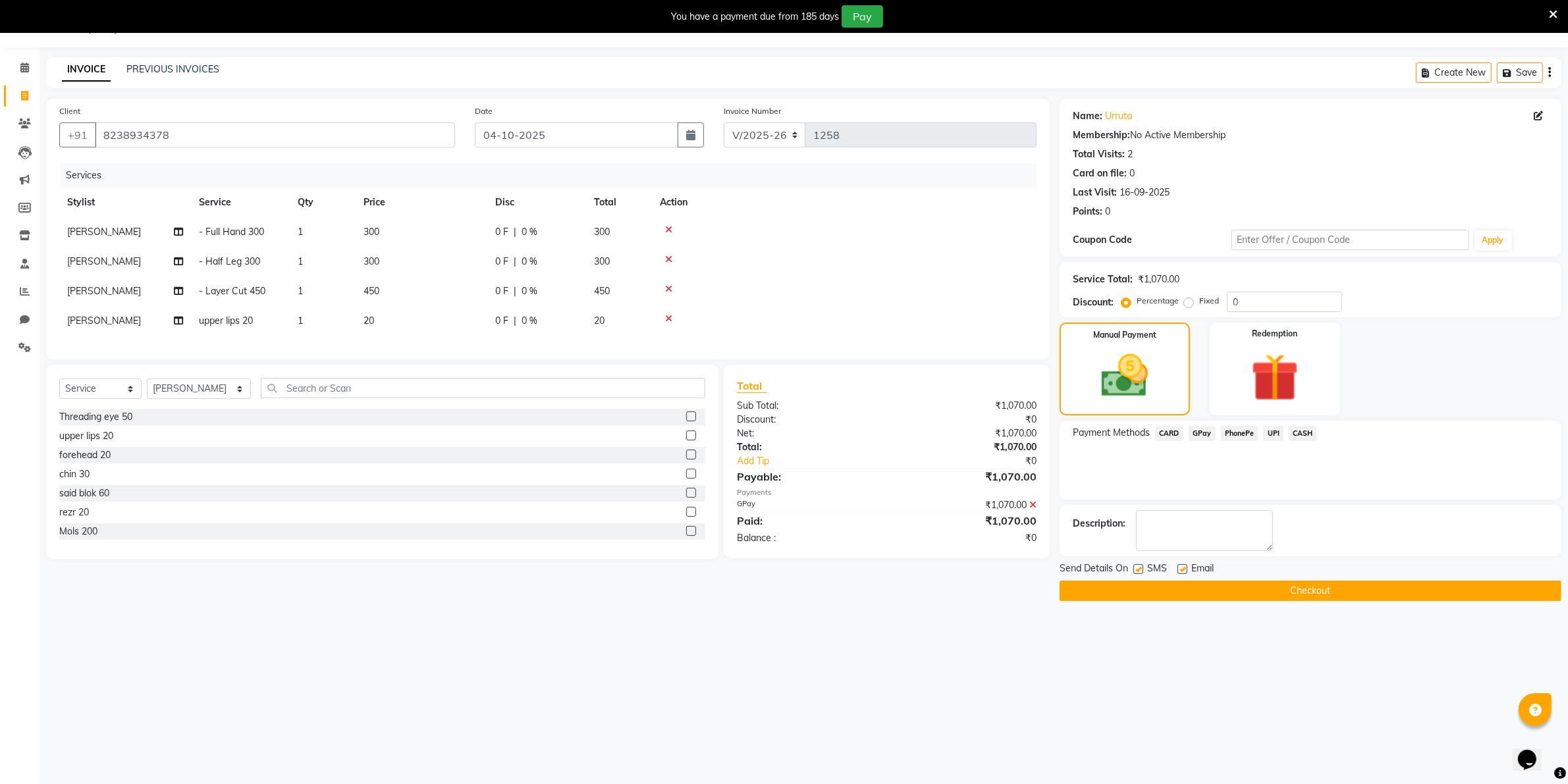
click at [1311, 593] on button "Checkout" at bounding box center [1310, 591] width 501 height 21
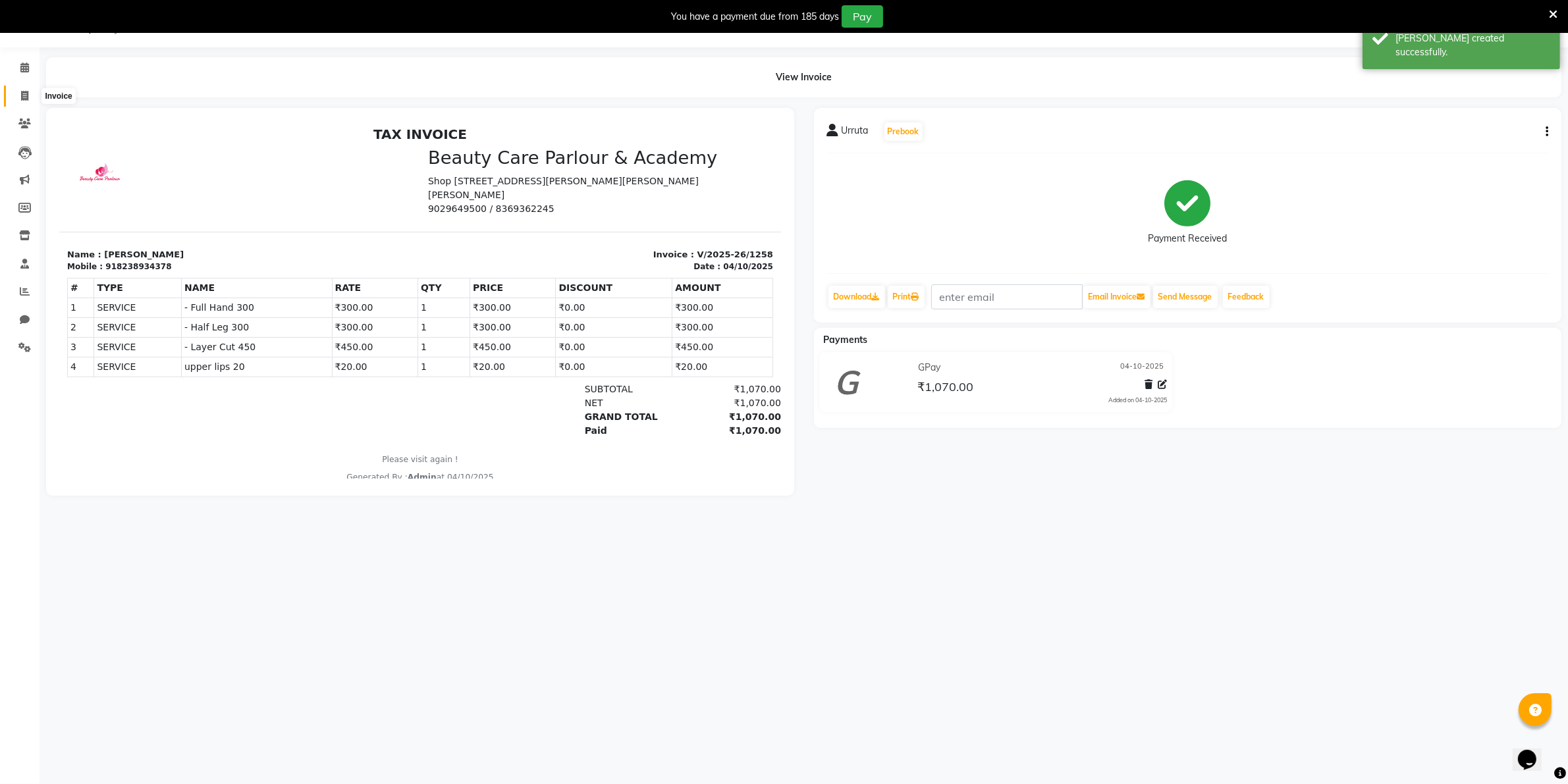
click at [23, 97] on icon at bounding box center [24, 95] width 7 height 10
select select "service"
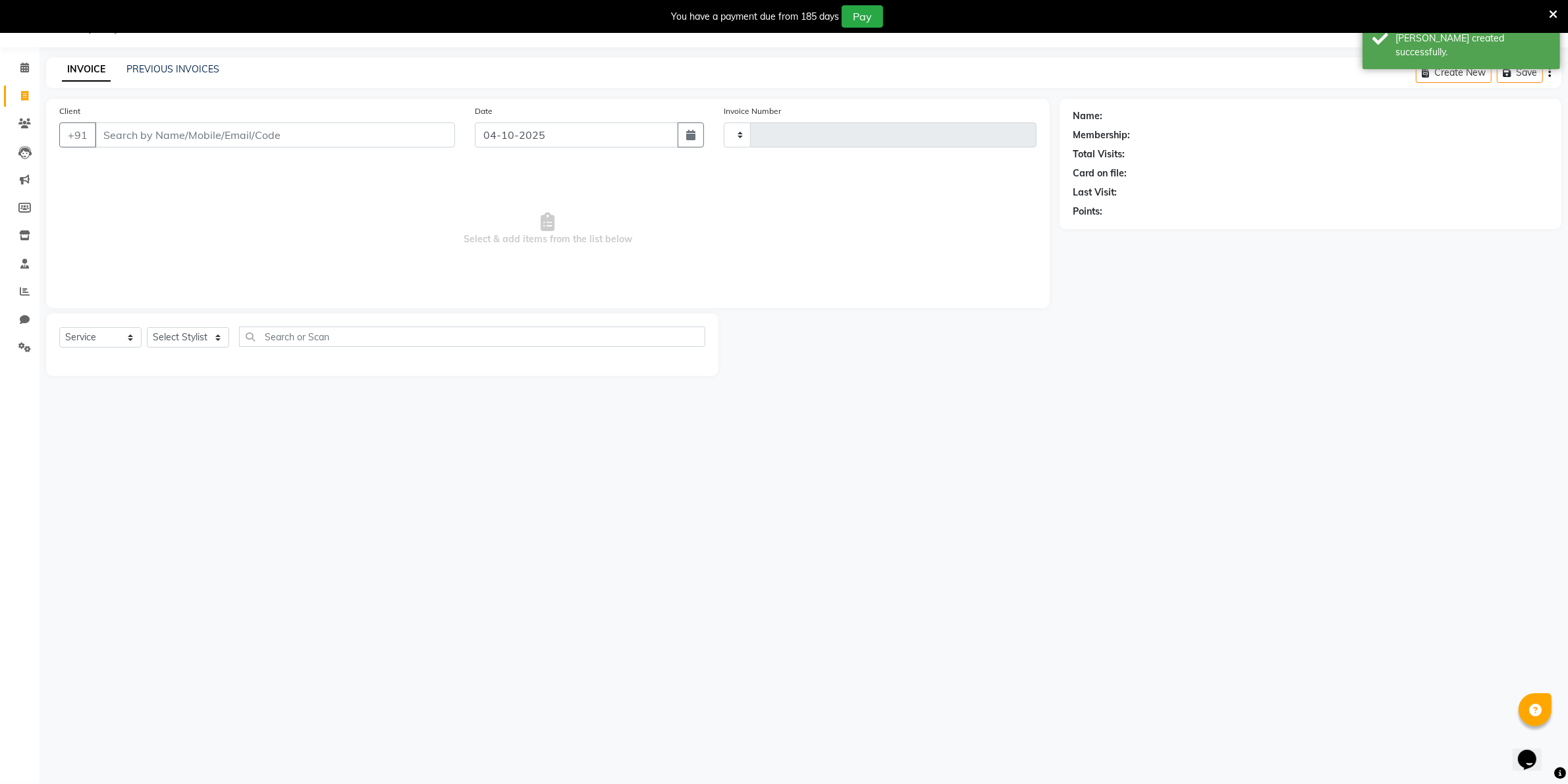
type input "1259"
select select "8049"
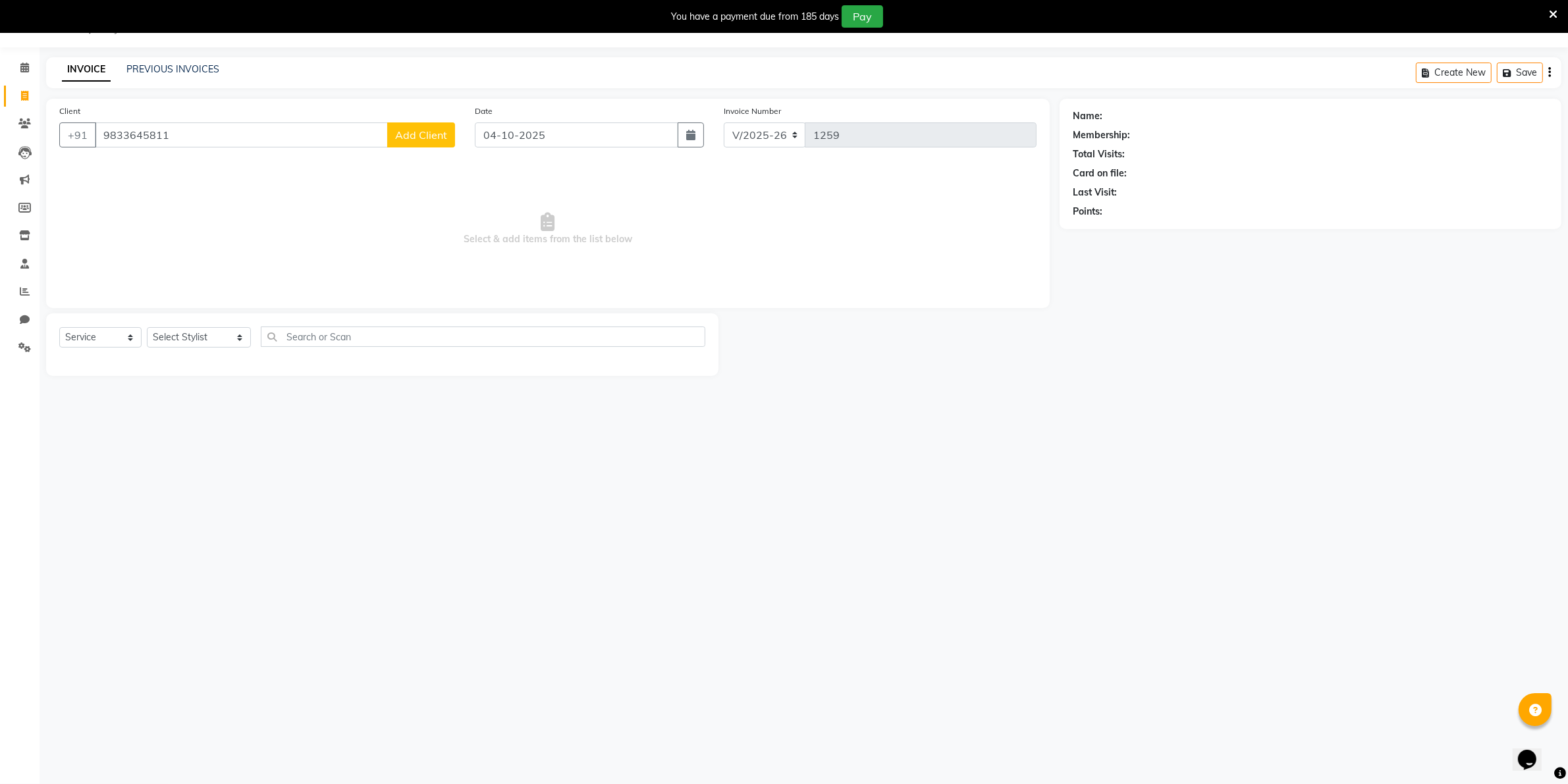
type input "9833645811"
click at [413, 137] on span "Add Client" at bounding box center [422, 135] width 52 height 13
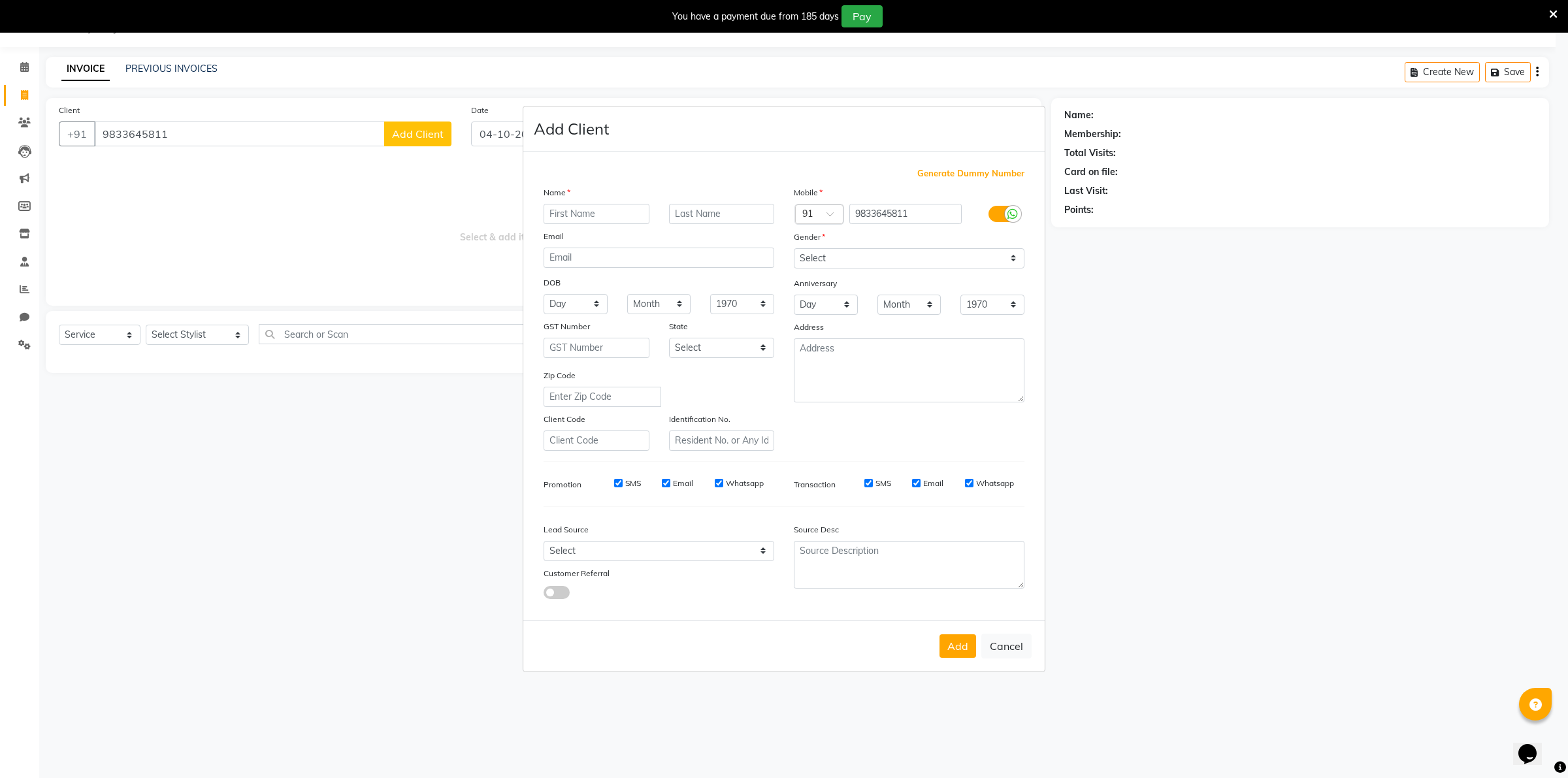
click at [555, 206] on input "text" at bounding box center [596, 214] width 106 height 20
type input "Shefali"
click at [1008, 263] on select "Select [DEMOGRAPHIC_DATA] [DEMOGRAPHIC_DATA] Other Prefer Not To Say" at bounding box center [909, 258] width 230 height 20
select select "[DEMOGRAPHIC_DATA]"
click at [794, 249] on select "Select [DEMOGRAPHIC_DATA] [DEMOGRAPHIC_DATA] Other Prefer Not To Say" at bounding box center [909, 258] width 230 height 20
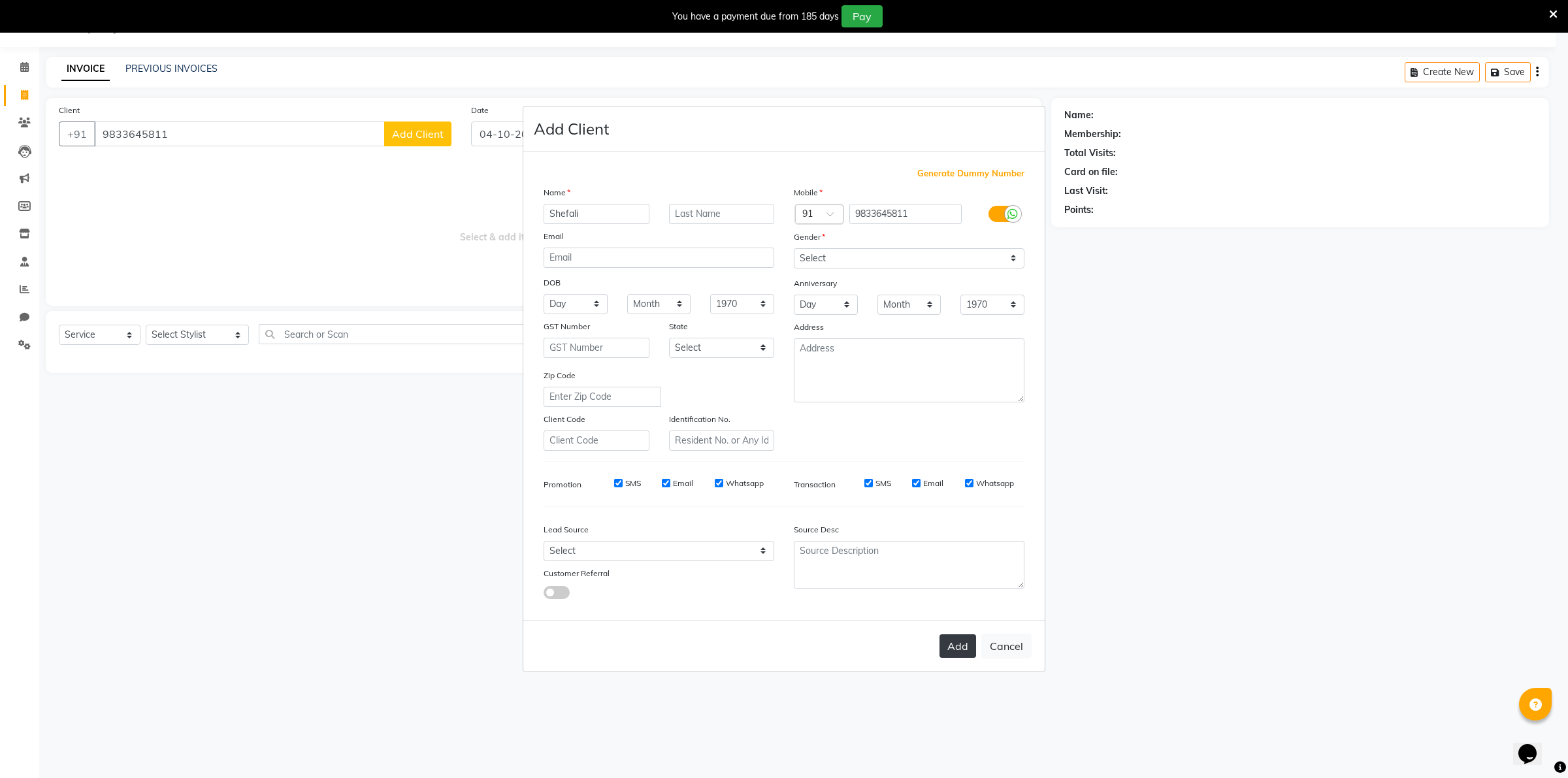
click at [958, 645] on button "Add" at bounding box center [958, 646] width 36 height 23
select select
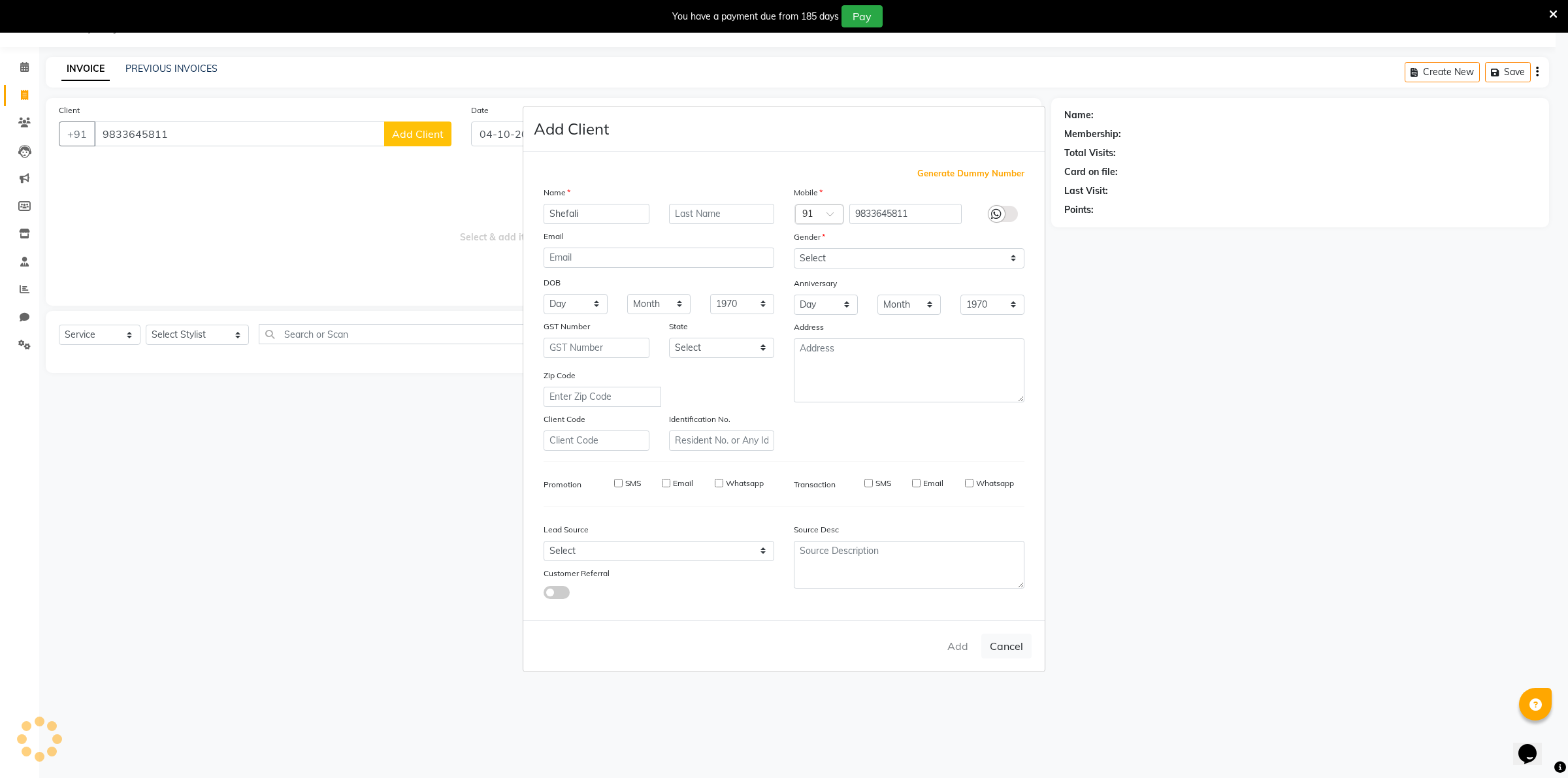
select select
checkbox input "false"
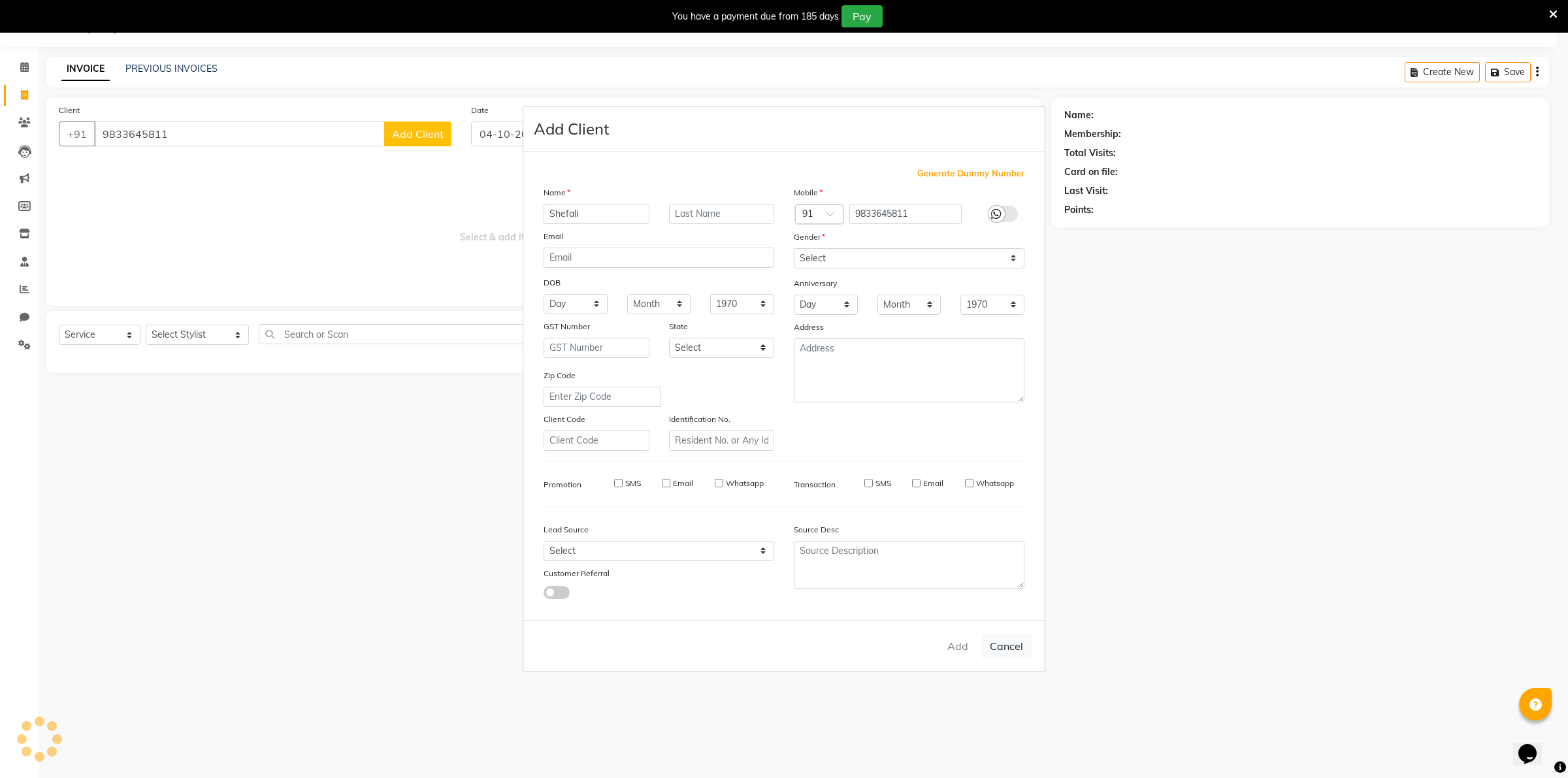
checkbox input "false"
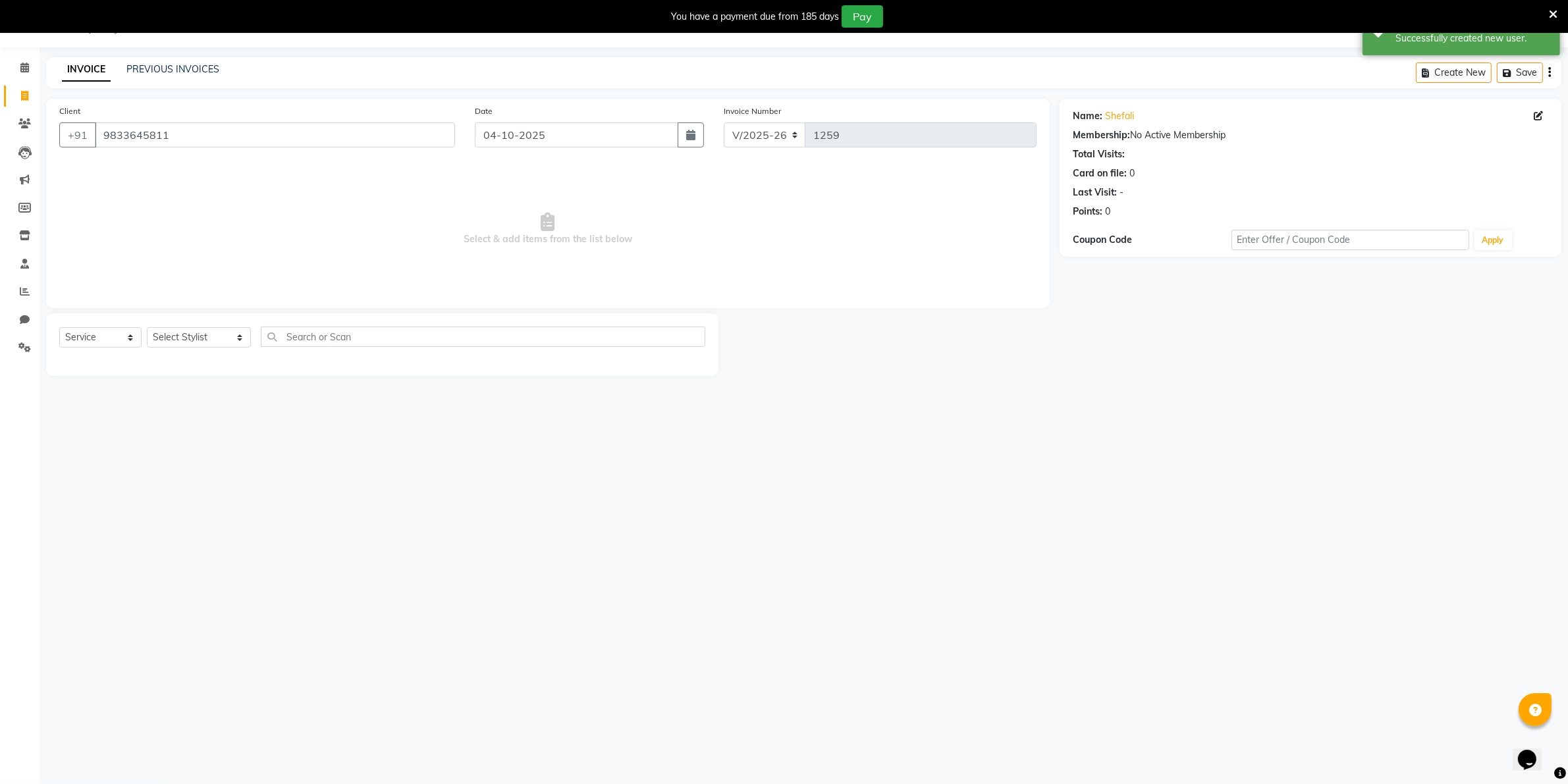
click at [261, 379] on main "INVOICE PREVIOUS INVOICES Create New Save Client [PHONE_NUMBER] Date [DATE] Inv…" at bounding box center [804, 226] width 1529 height 338
click at [176, 338] on select "Select Stylist [PERSON_NAME] [PERSON_NAME] (Beautician) [PERSON_NAME] [PERSON_N…" at bounding box center [199, 337] width 104 height 21
select select "76923"
click at [147, 327] on select "Select Stylist [PERSON_NAME] [PERSON_NAME] (Beautician) [PERSON_NAME] [PERSON_N…" at bounding box center [199, 337] width 104 height 21
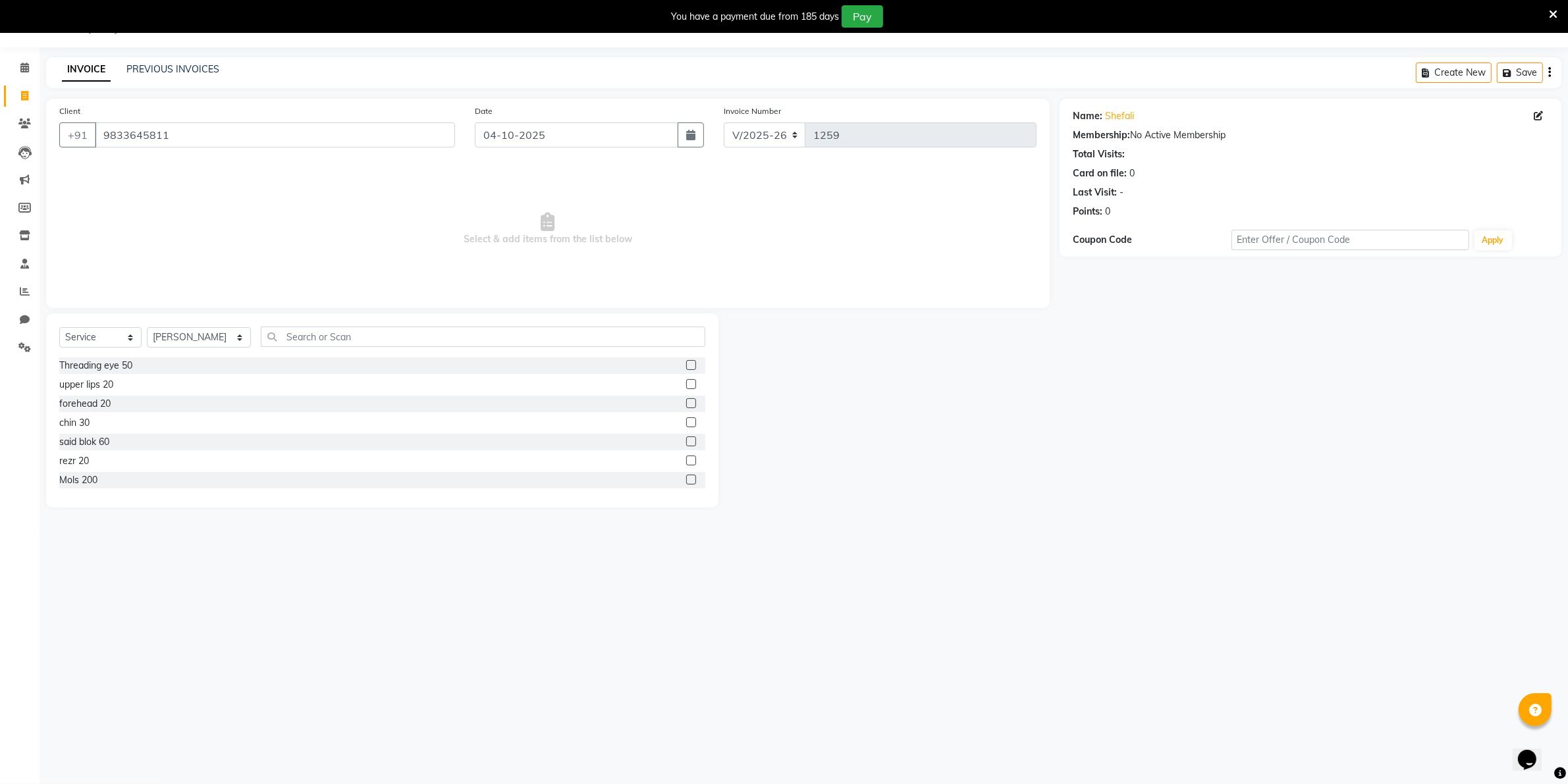
click at [686, 422] on label at bounding box center [691, 422] width 10 height 10
click at [686, 422] on input "checkbox" at bounding box center [691, 423] width 9 height 9
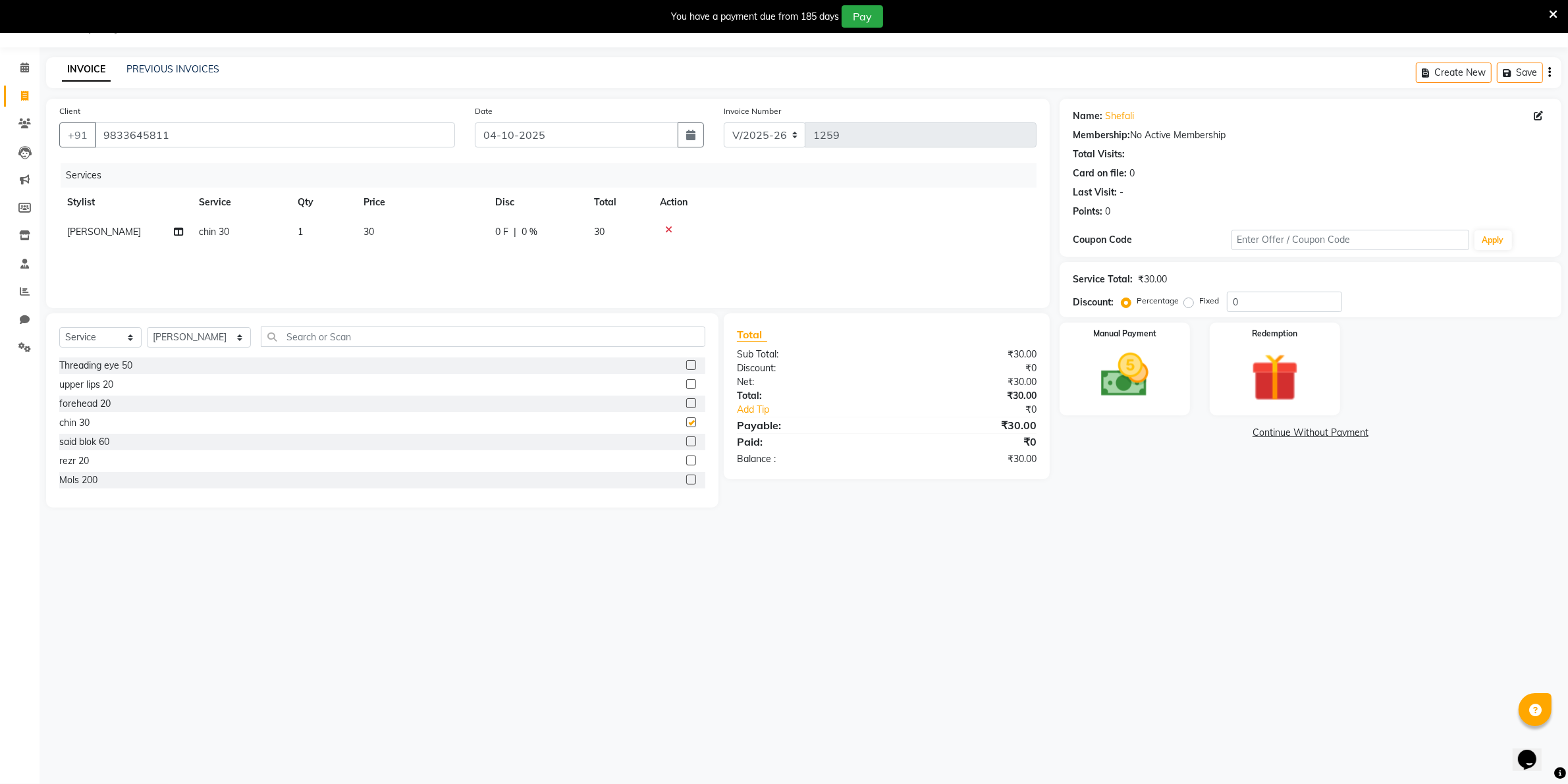
checkbox input "false"
click at [686, 385] on label at bounding box center [691, 384] width 10 height 10
click at [686, 385] on input "checkbox" at bounding box center [691, 385] width 9 height 9
checkbox input "false"
click at [1117, 386] on img at bounding box center [1124, 376] width 81 height 57
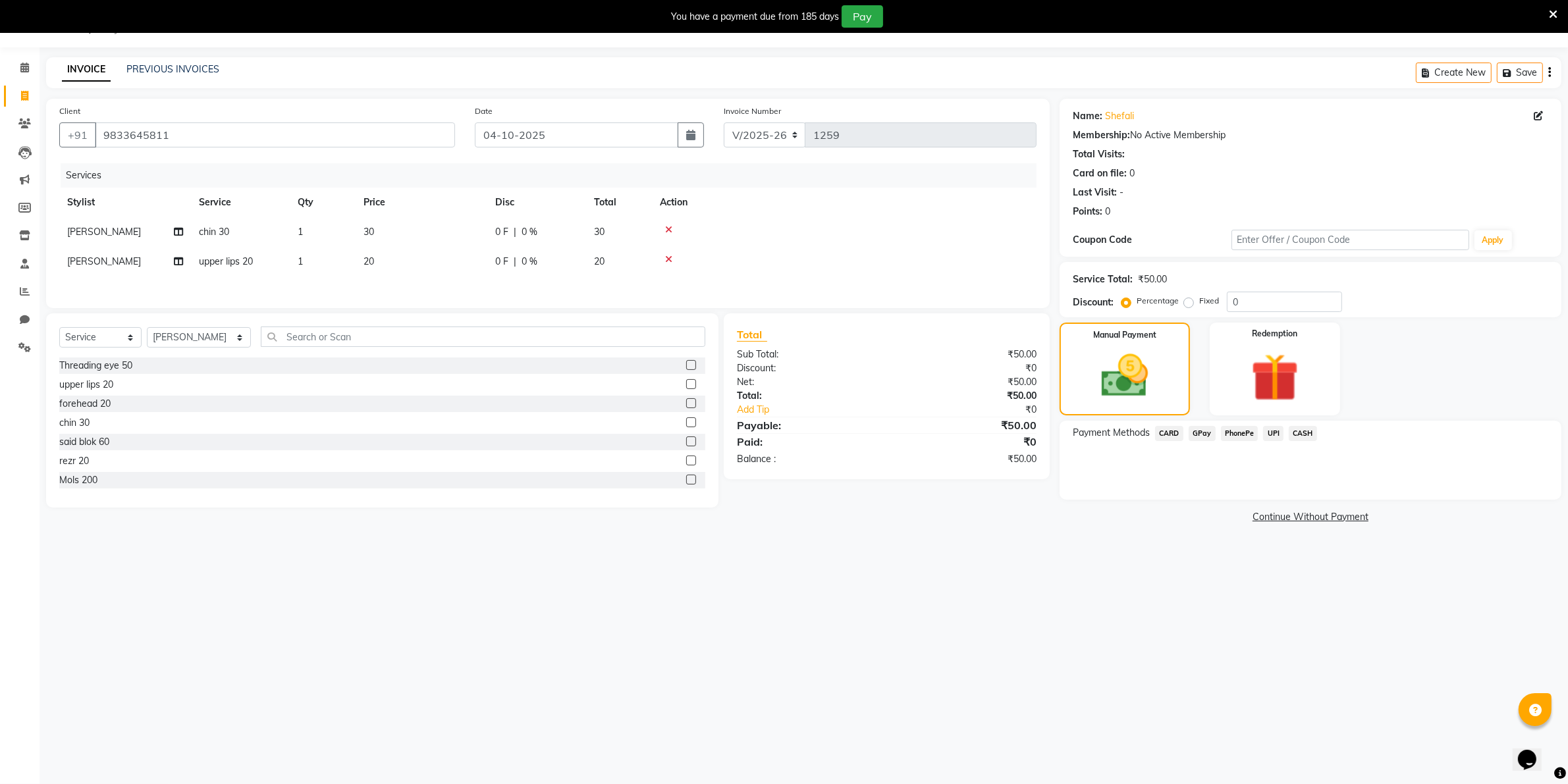
click at [1301, 432] on span "CASH" at bounding box center [1303, 433] width 29 height 15
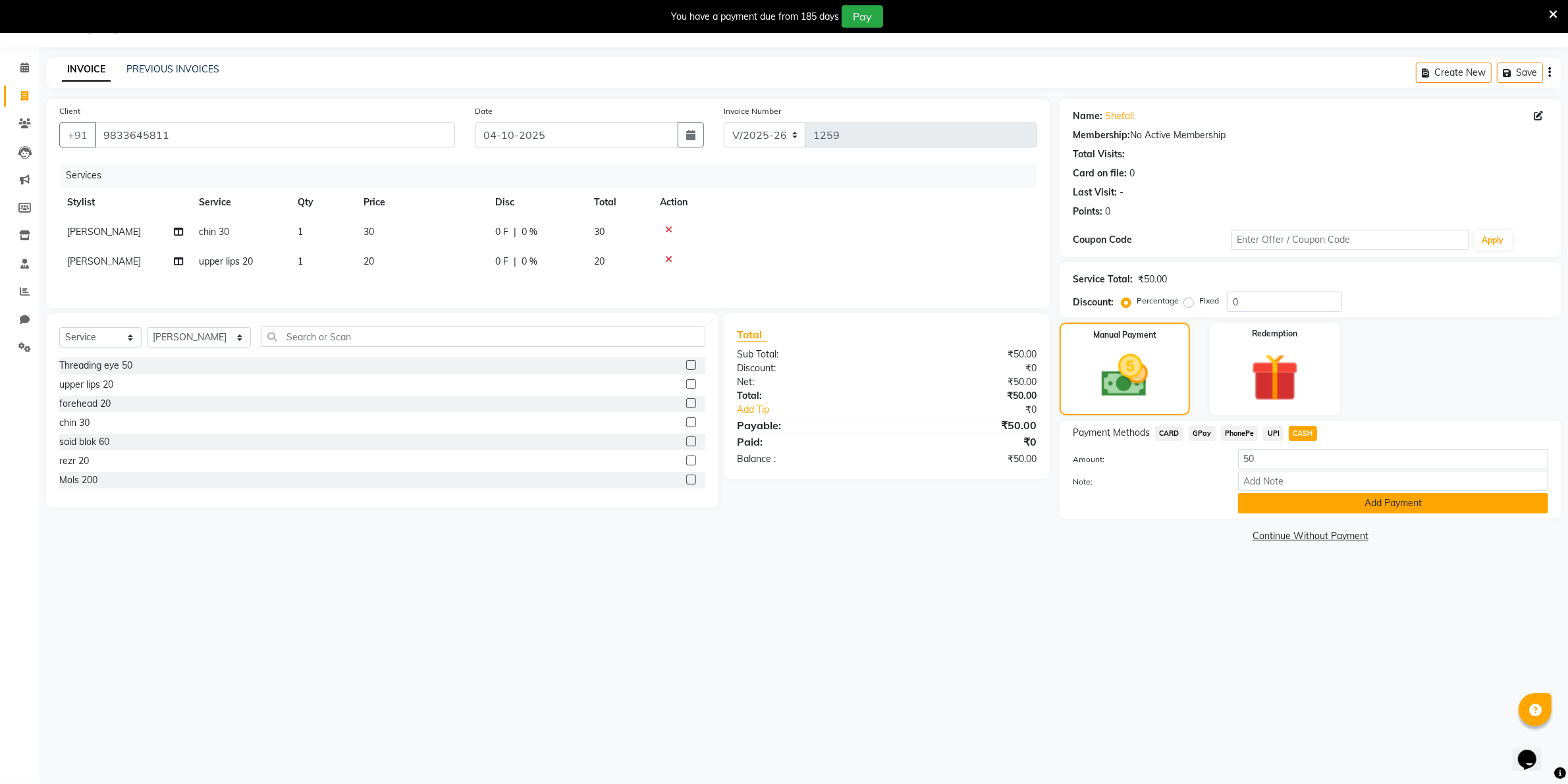
click at [1311, 500] on button "Add Payment" at bounding box center [1393, 503] width 310 height 21
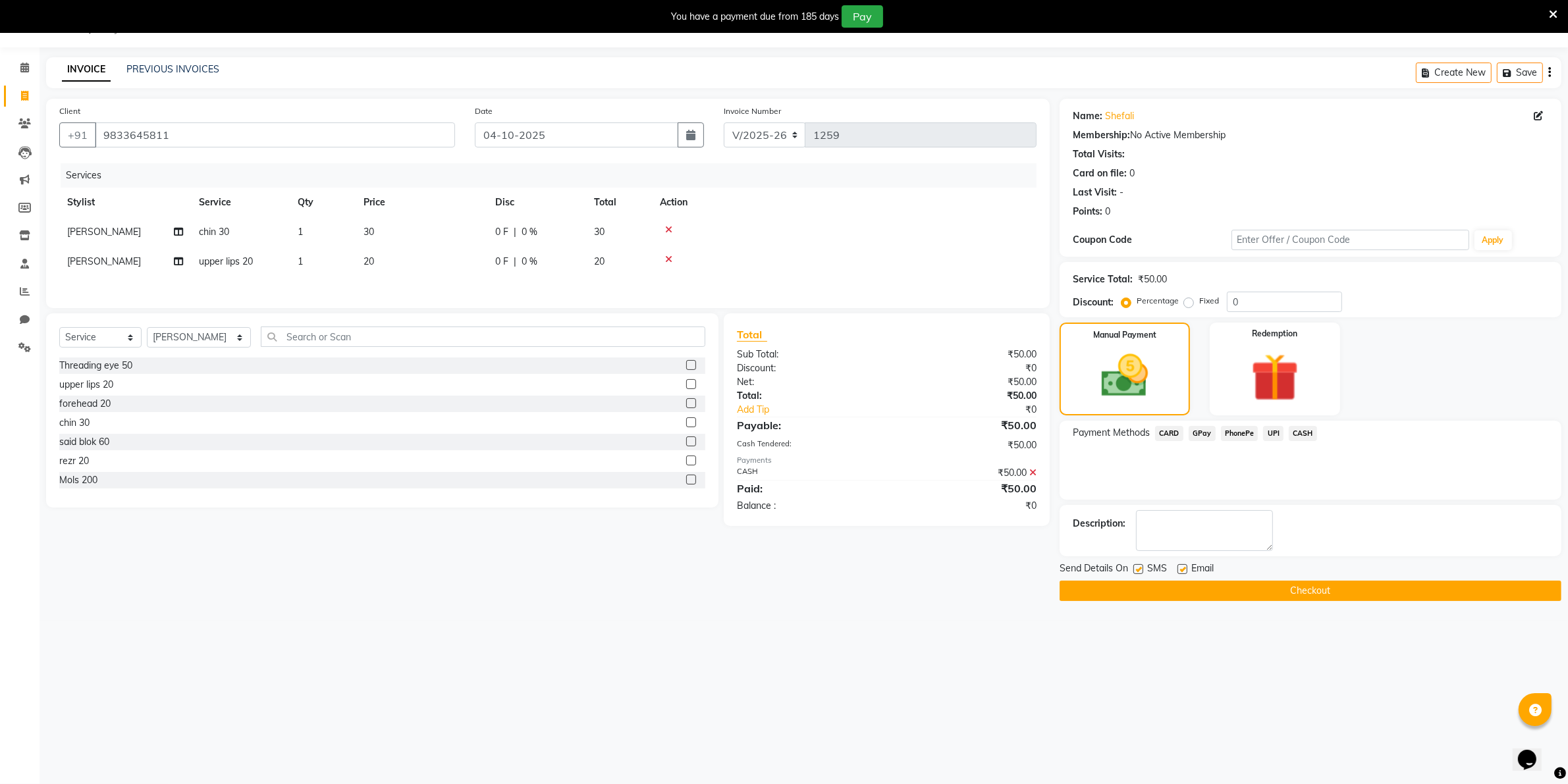
click at [1325, 586] on button "Checkout" at bounding box center [1310, 591] width 501 height 21
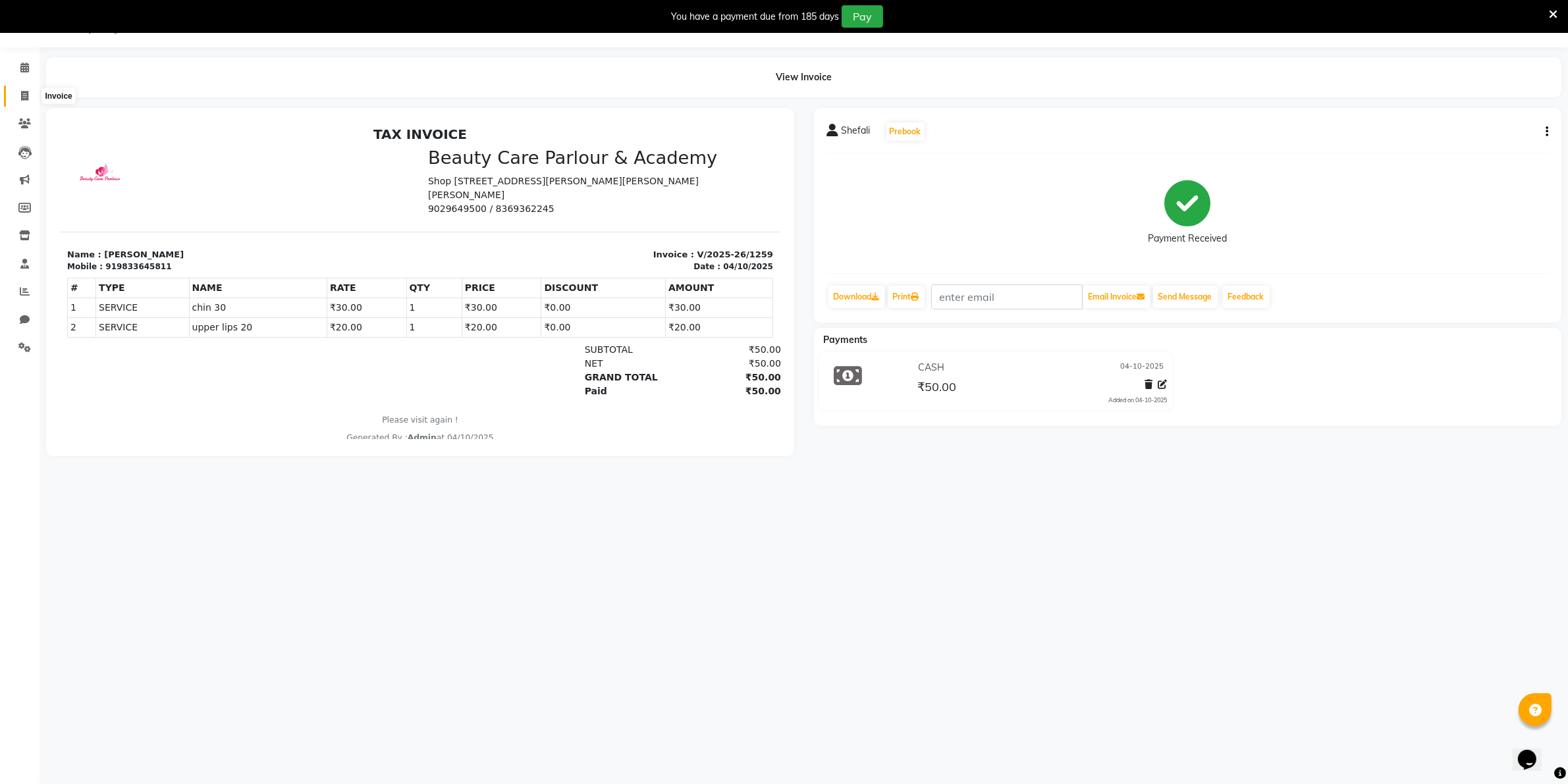
click at [25, 97] on icon at bounding box center [24, 95] width 7 height 10
select select "8049"
select select "service"
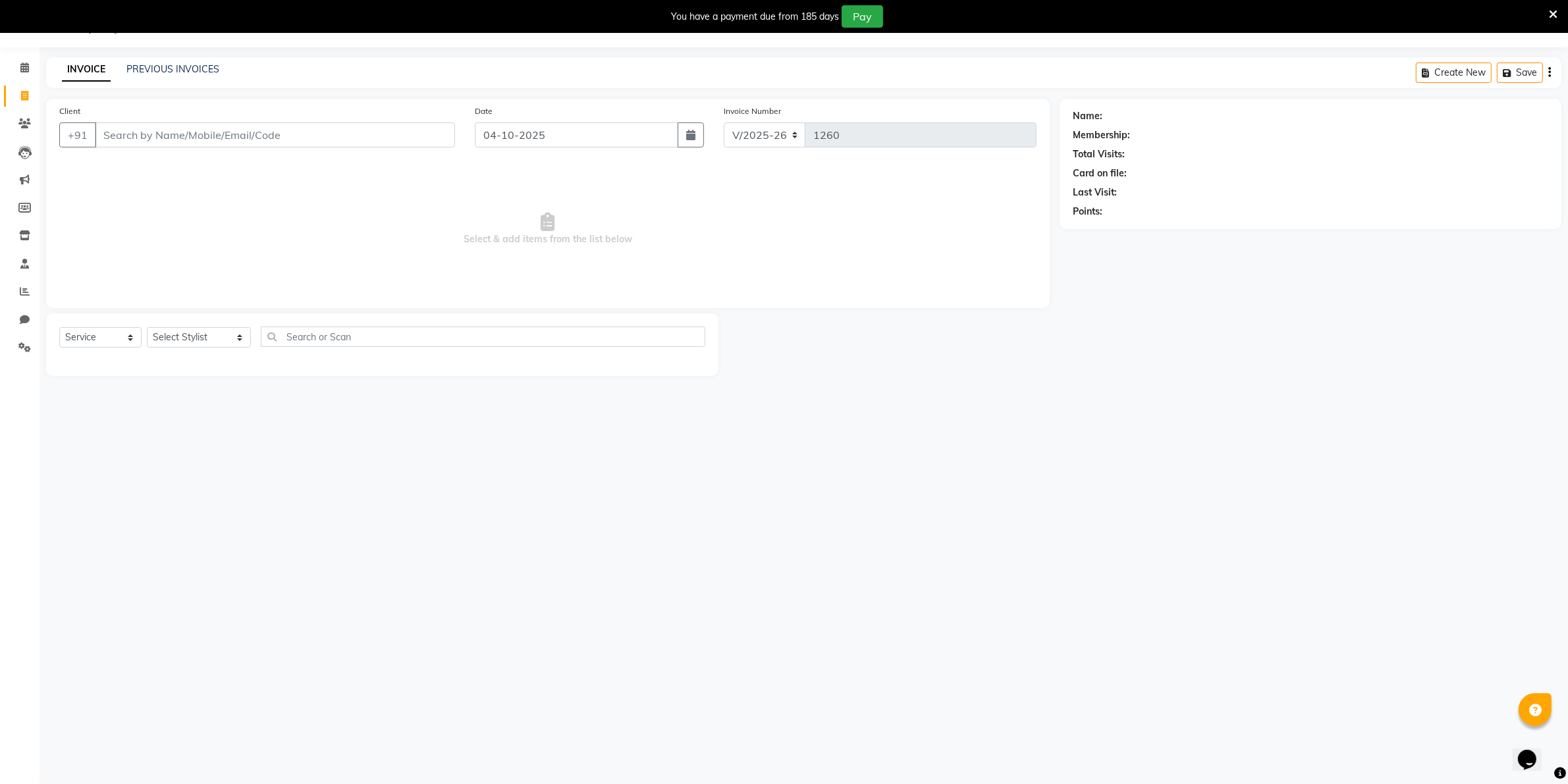
click at [106, 134] on input "Client" at bounding box center [275, 135] width 361 height 25
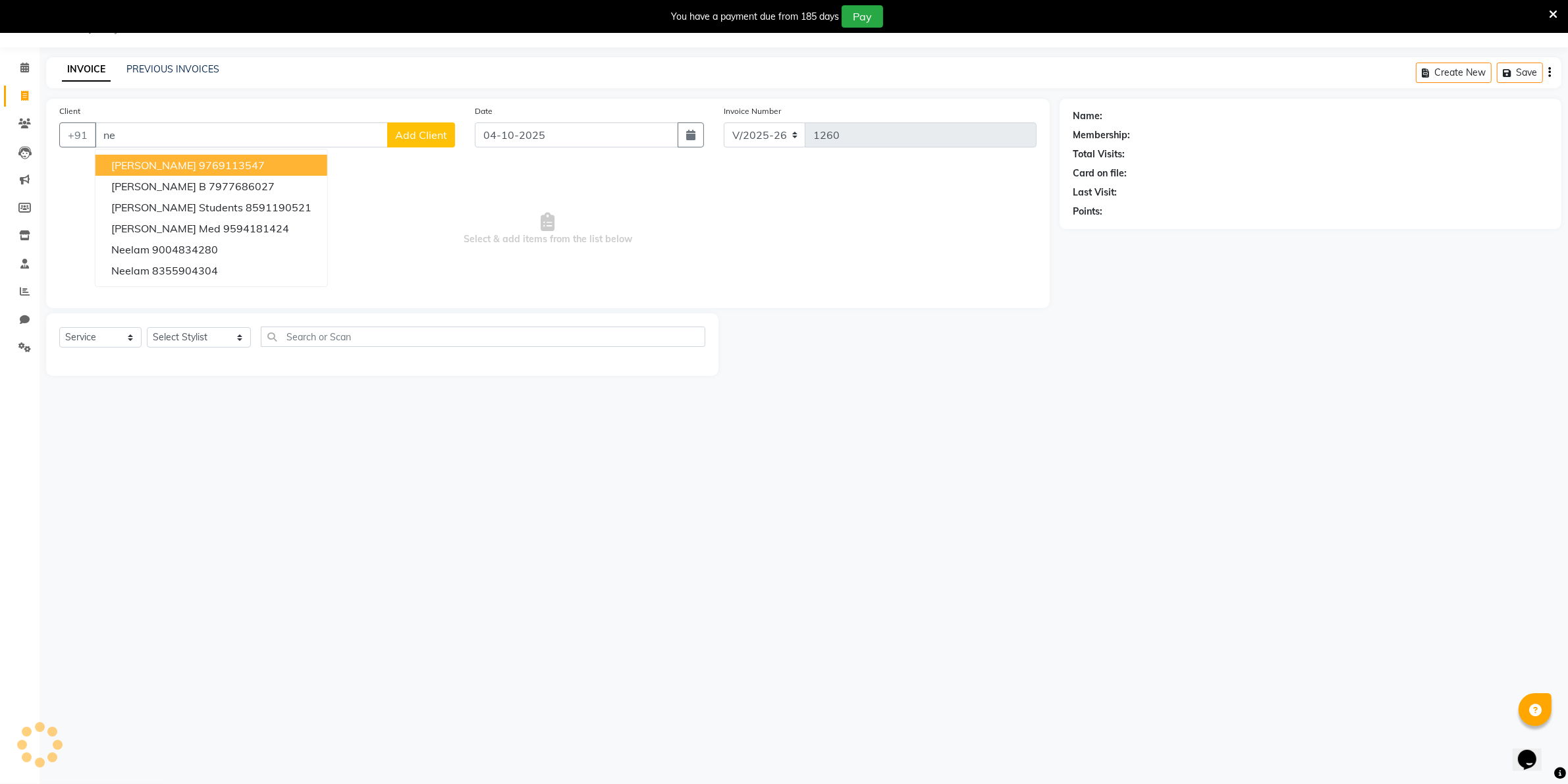
type input "n"
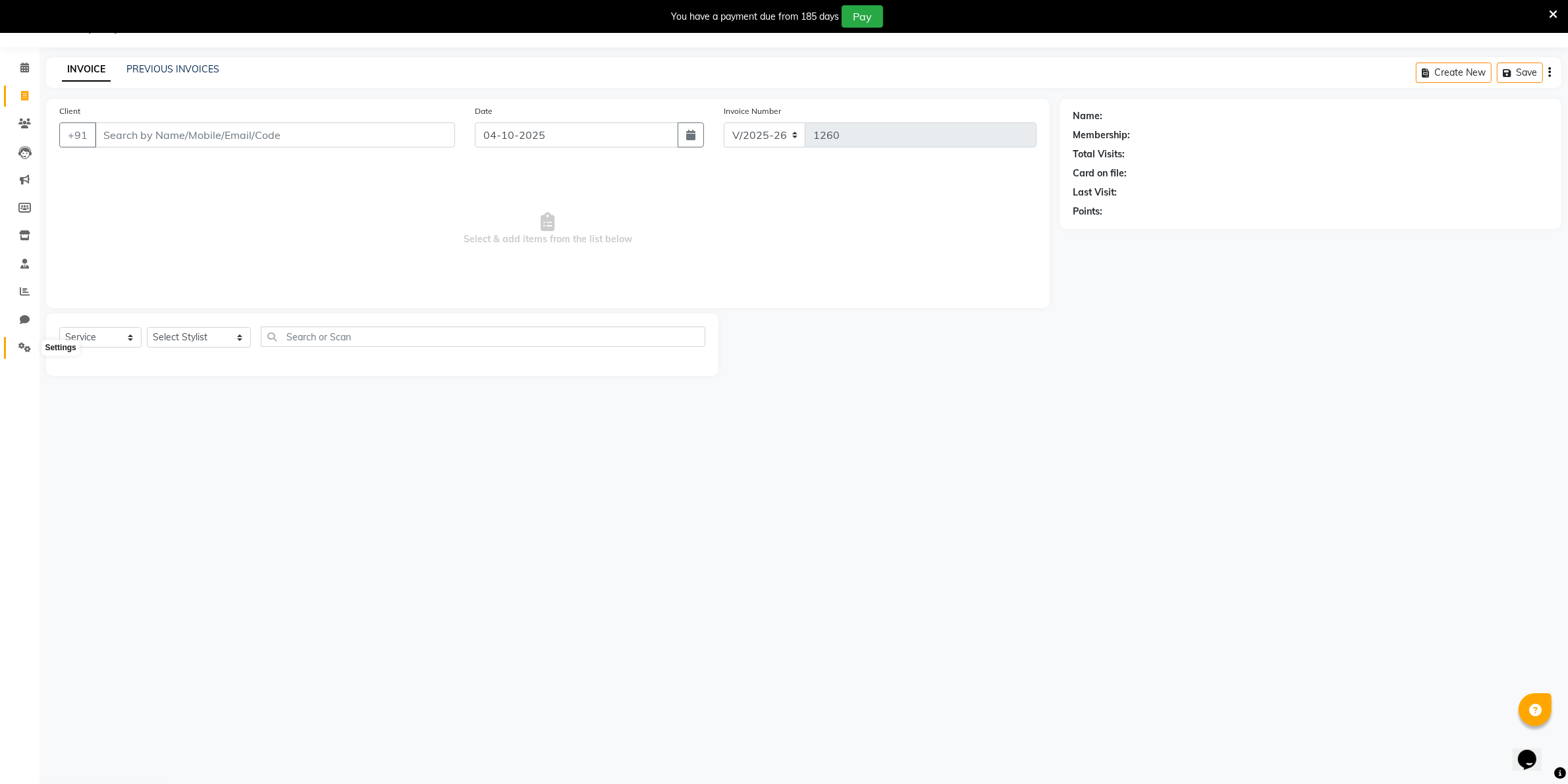
click at [21, 344] on icon at bounding box center [25, 347] width 13 height 10
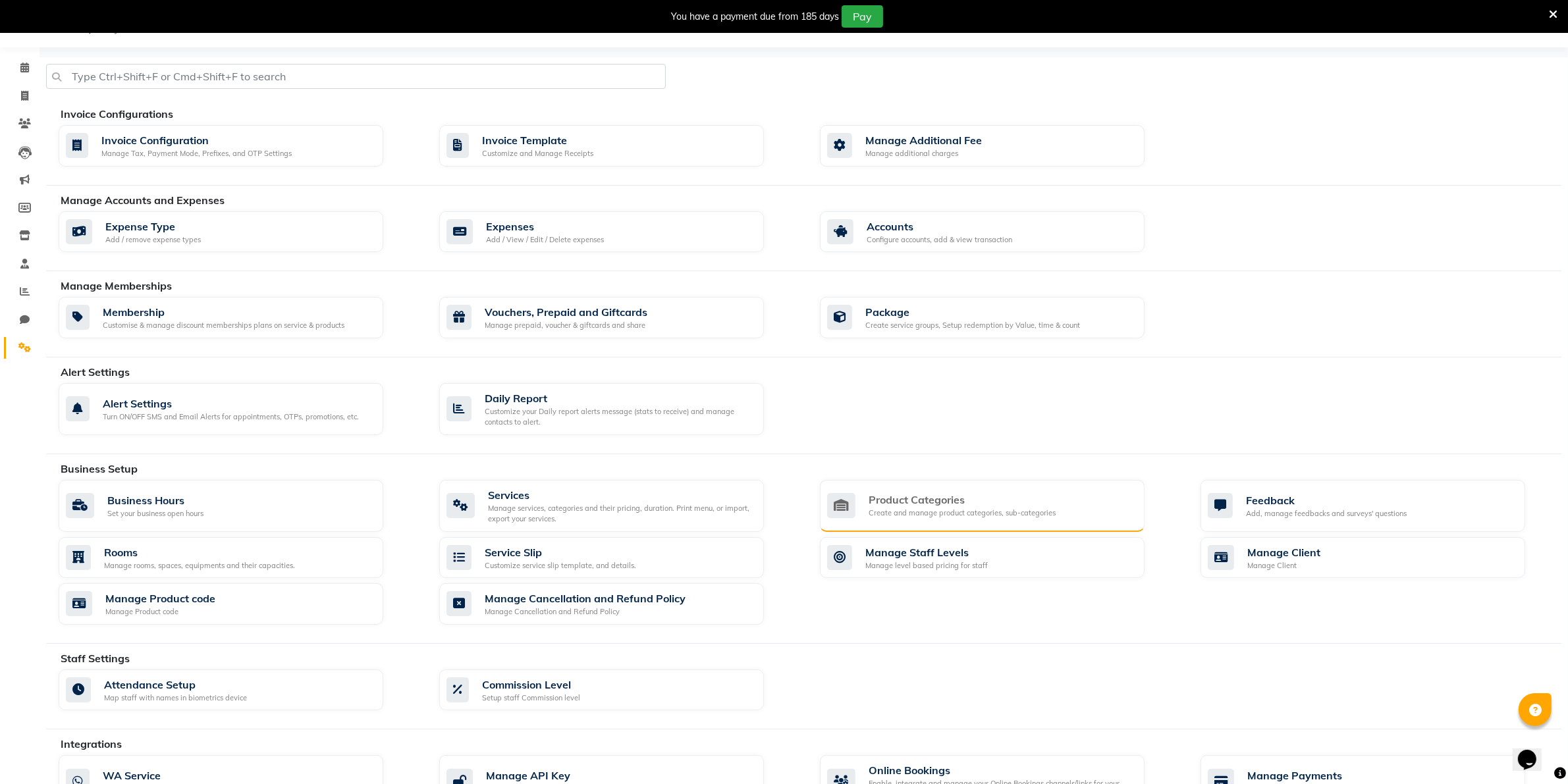
click at [926, 514] on div "Create and manage product categories, sub-categories" at bounding box center [962, 513] width 187 height 11
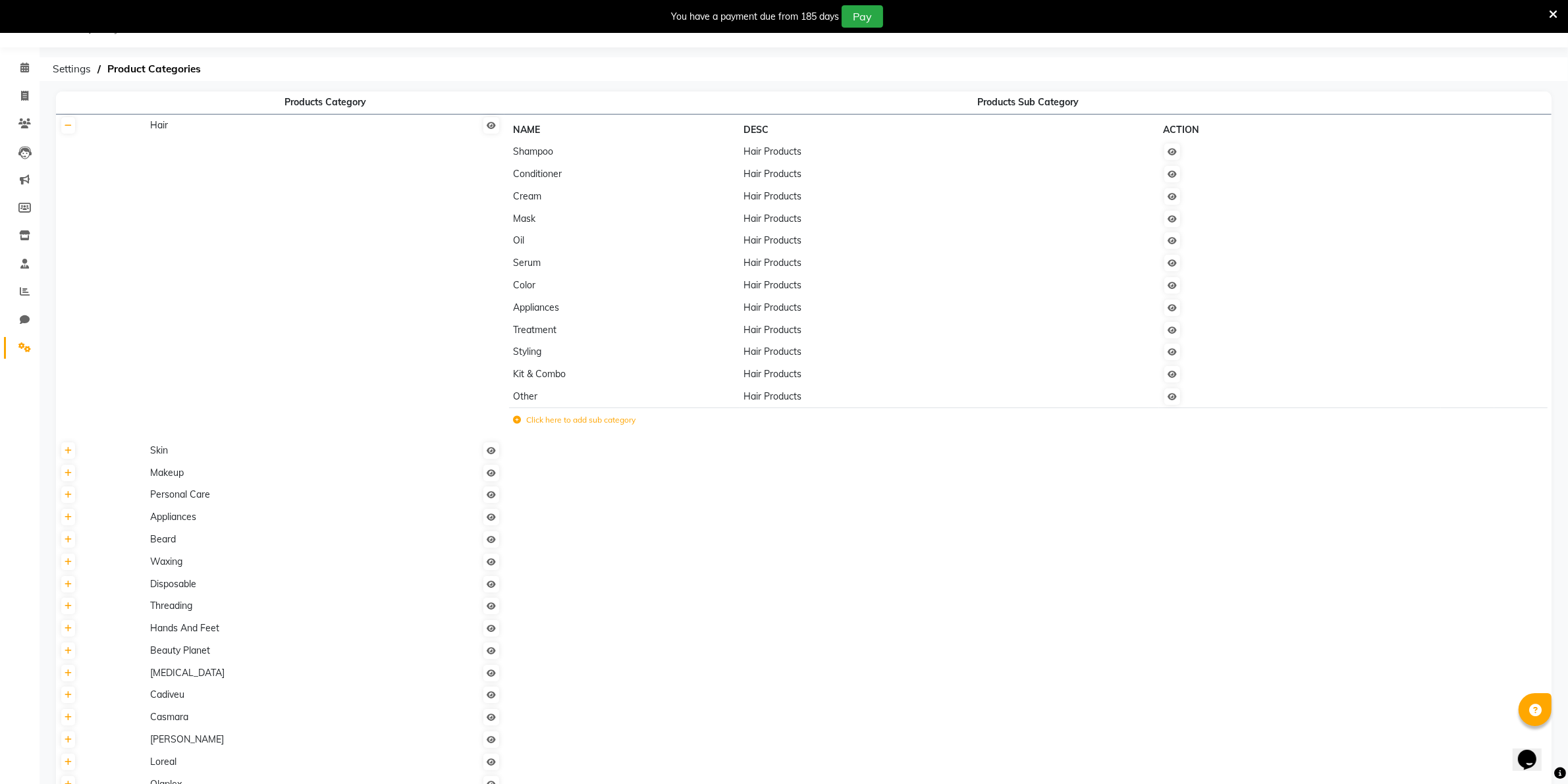
click at [542, 160] on td "Shampoo" at bounding box center [624, 152] width 231 height 22
click at [149, 63] on span "Product Categories" at bounding box center [153, 69] width 107 height 23
click at [538, 155] on span "Shampoo" at bounding box center [533, 151] width 40 height 12
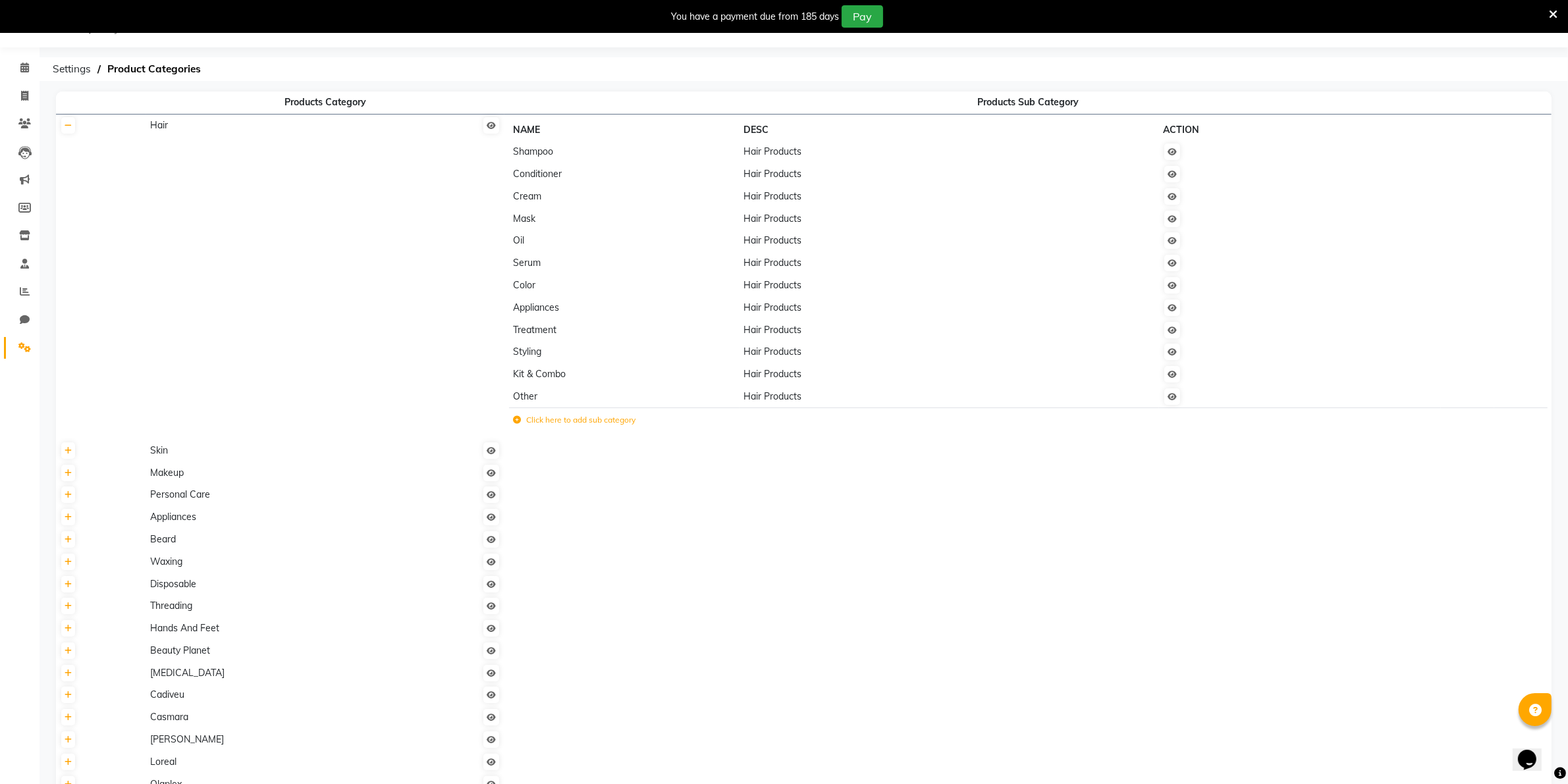
click at [538, 155] on span "Shampoo" at bounding box center [533, 151] width 40 height 12
click at [67, 69] on span "Settings" at bounding box center [71, 69] width 51 height 23
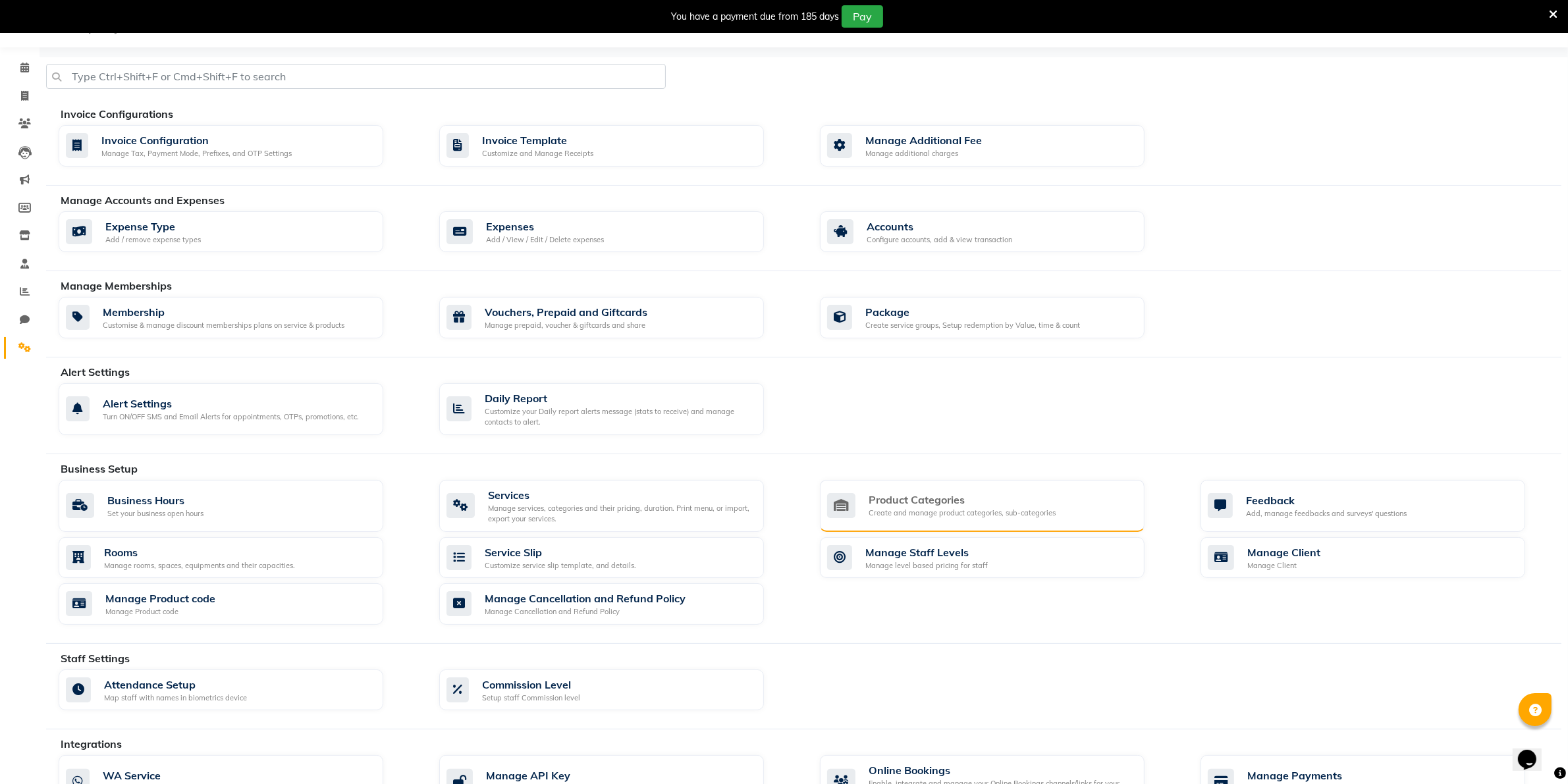
click at [988, 508] on div "Product Categories" at bounding box center [962, 500] width 187 height 16
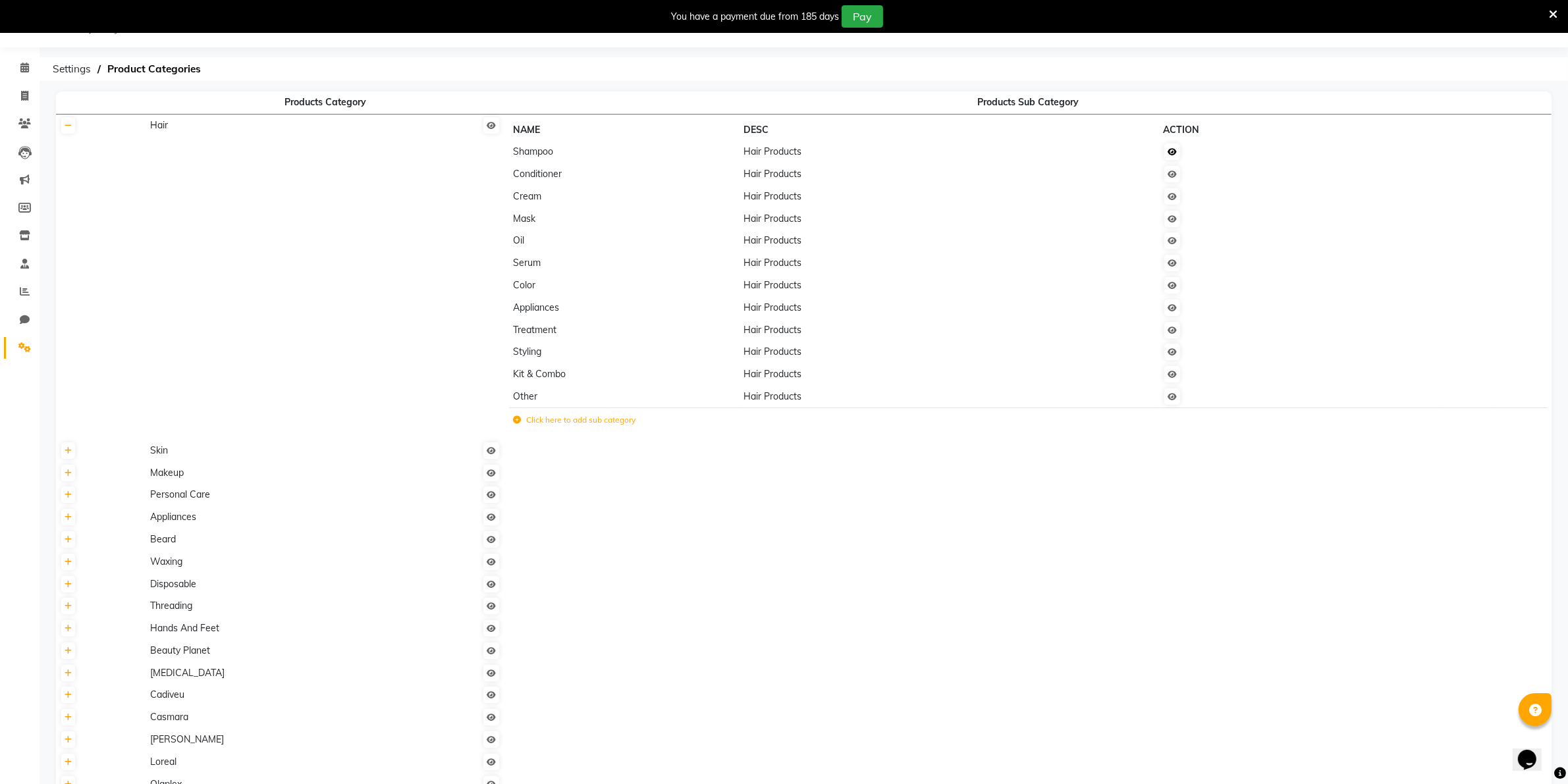
click at [1176, 150] on icon at bounding box center [1172, 152] width 9 height 8
click at [24, 96] on icon at bounding box center [24, 95] width 7 height 10
select select "service"
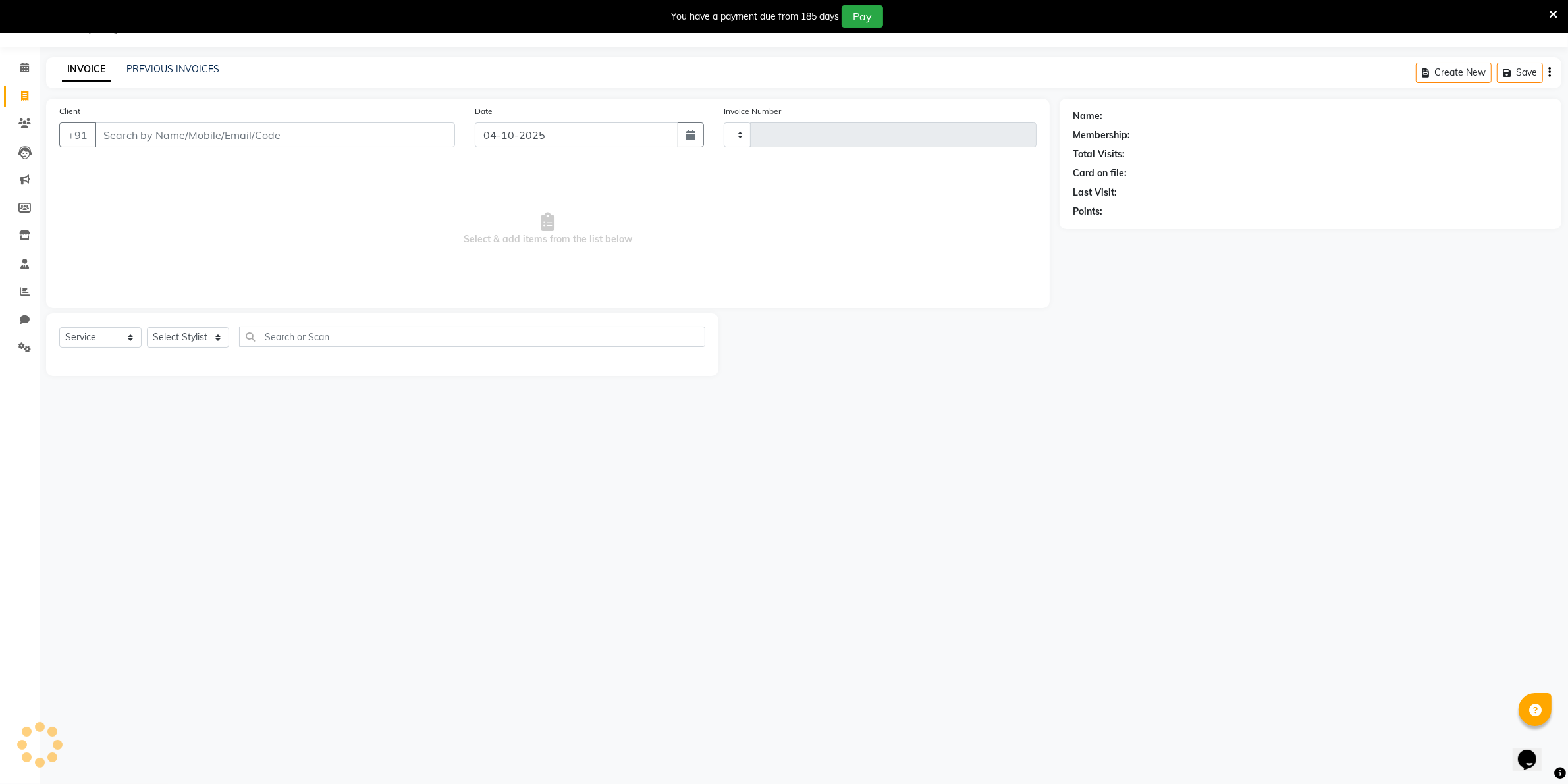
type input "1260"
select select "8049"
click at [21, 66] on icon at bounding box center [25, 67] width 9 height 10
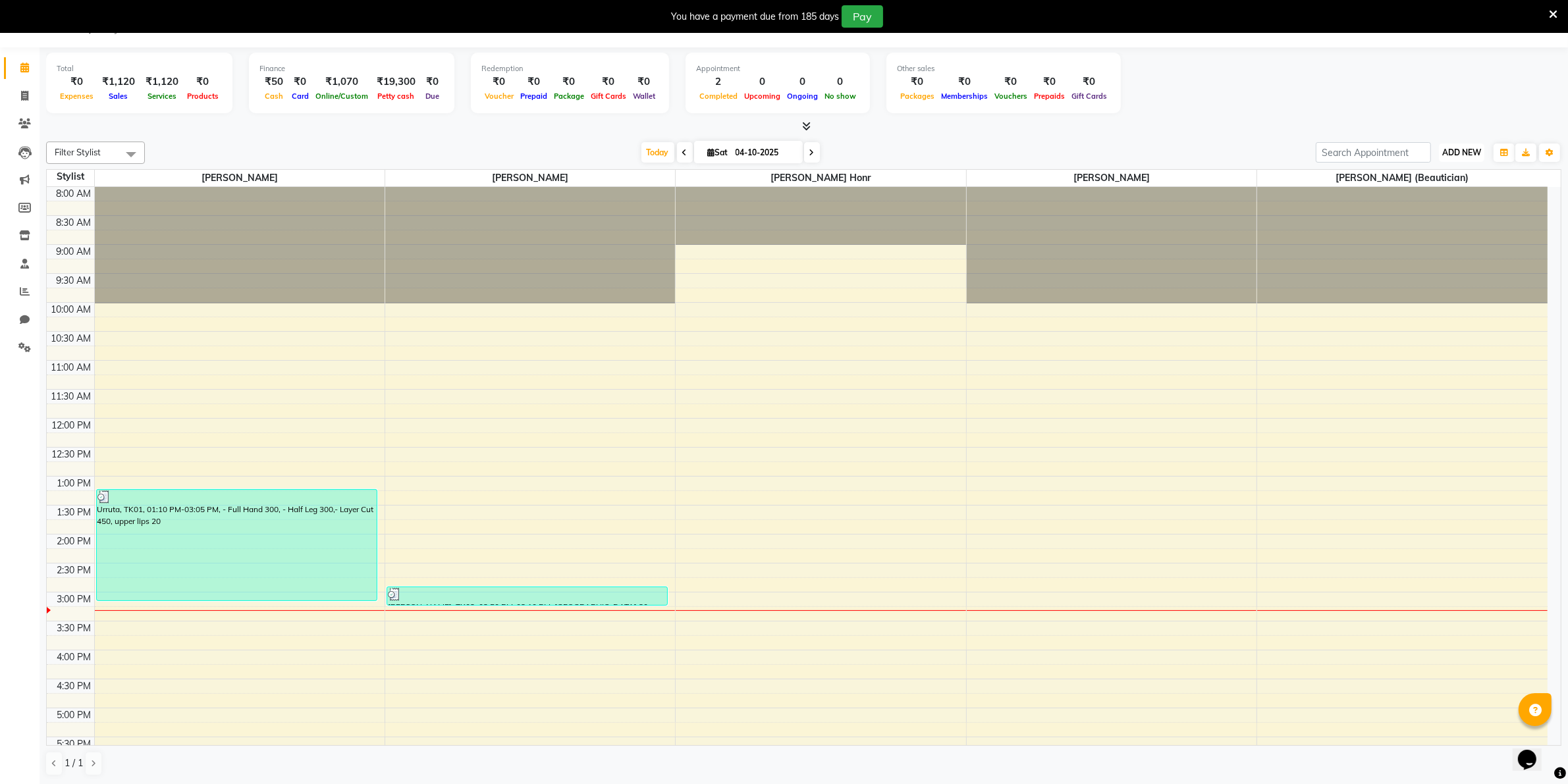
click at [1469, 156] on span "ADD NEW" at bounding box center [1461, 152] width 39 height 10
click at [1424, 211] on link "Add Expense" at bounding box center [1432, 212] width 104 height 17
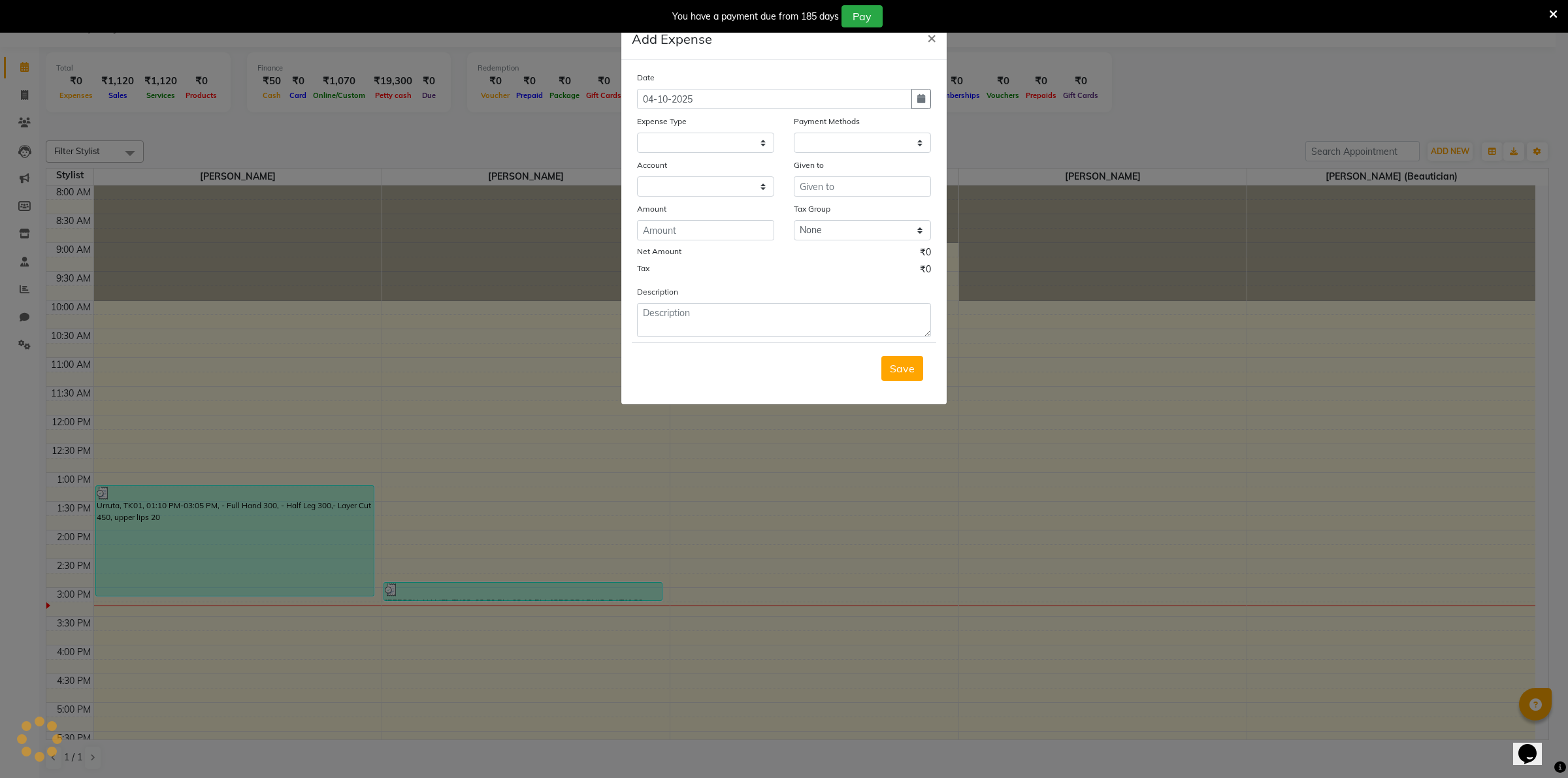
select select "1"
select select "7177"
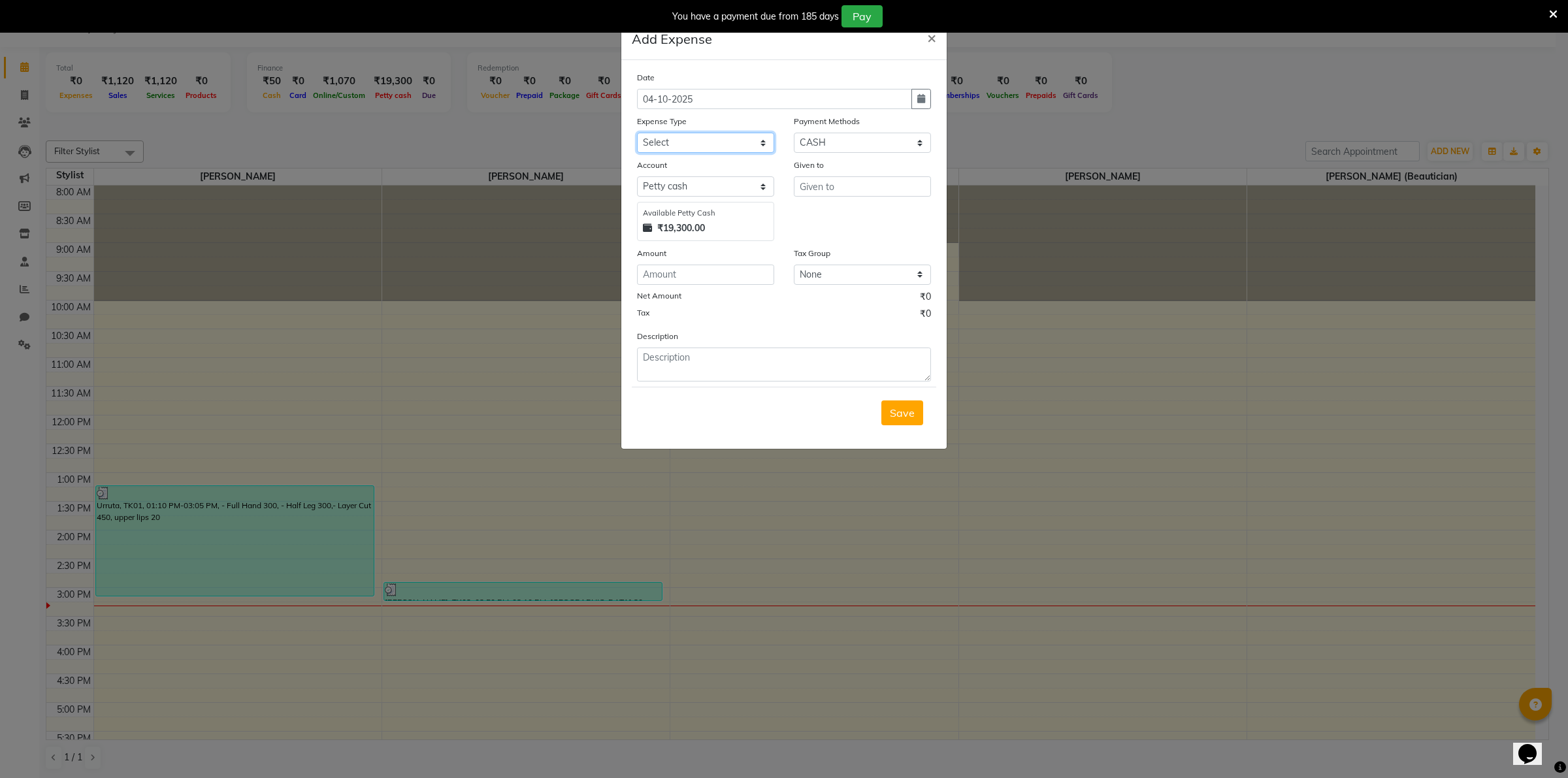
click at [759, 142] on select "Select Advance Salary Bank charges Car maintenance Cash transfer to bank Cash t…" at bounding box center [706, 142] width 137 height 20
select select "10"
click at [637, 133] on select "Select Advance Salary Bank charges Car maintenance Cash transfer to bank Cash t…" at bounding box center [706, 142] width 137 height 20
click at [801, 186] on input "text" at bounding box center [862, 186] width 137 height 20
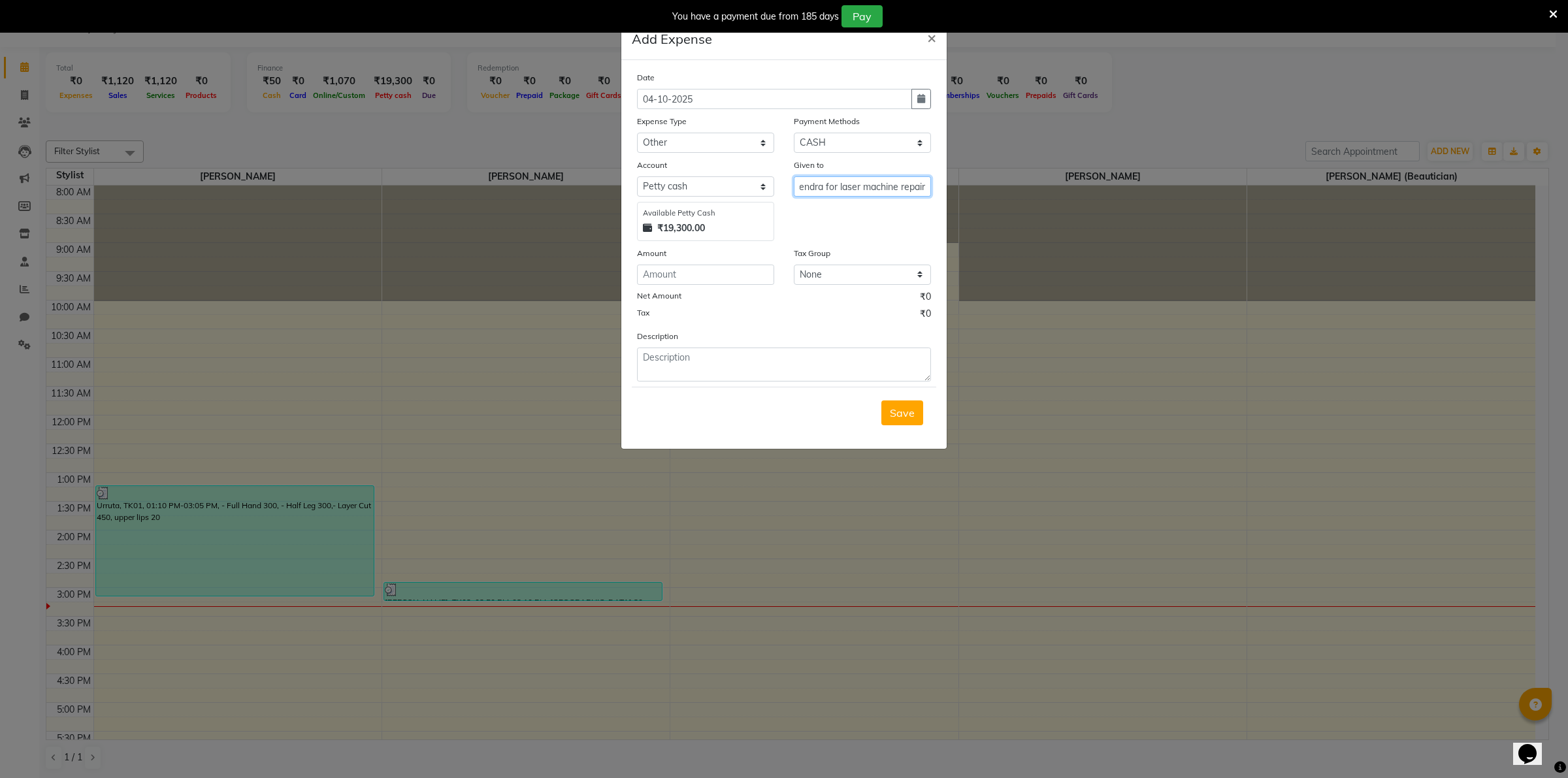
type input "Devendra for laser machine repair"
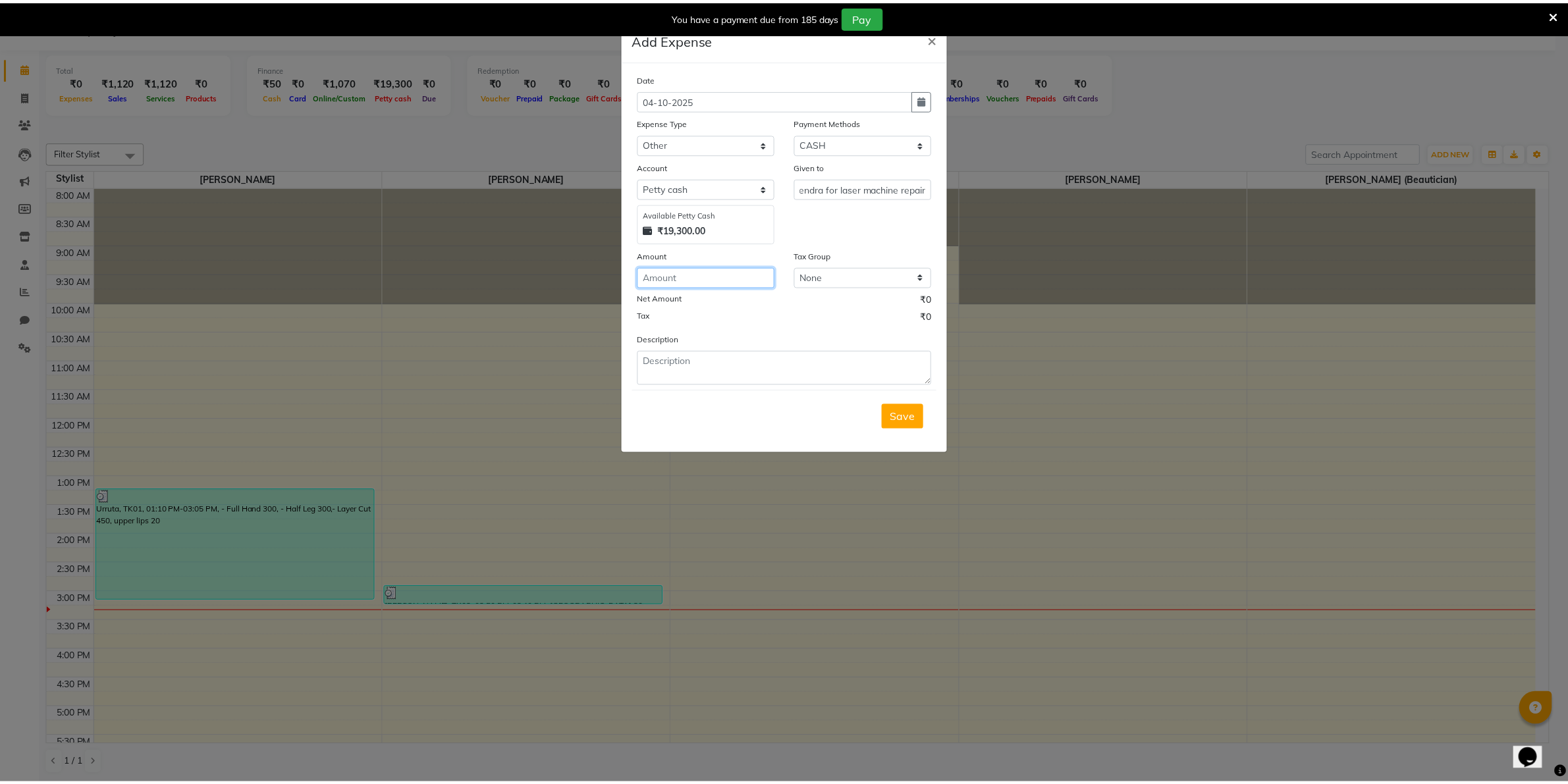
scroll to position [0, 0]
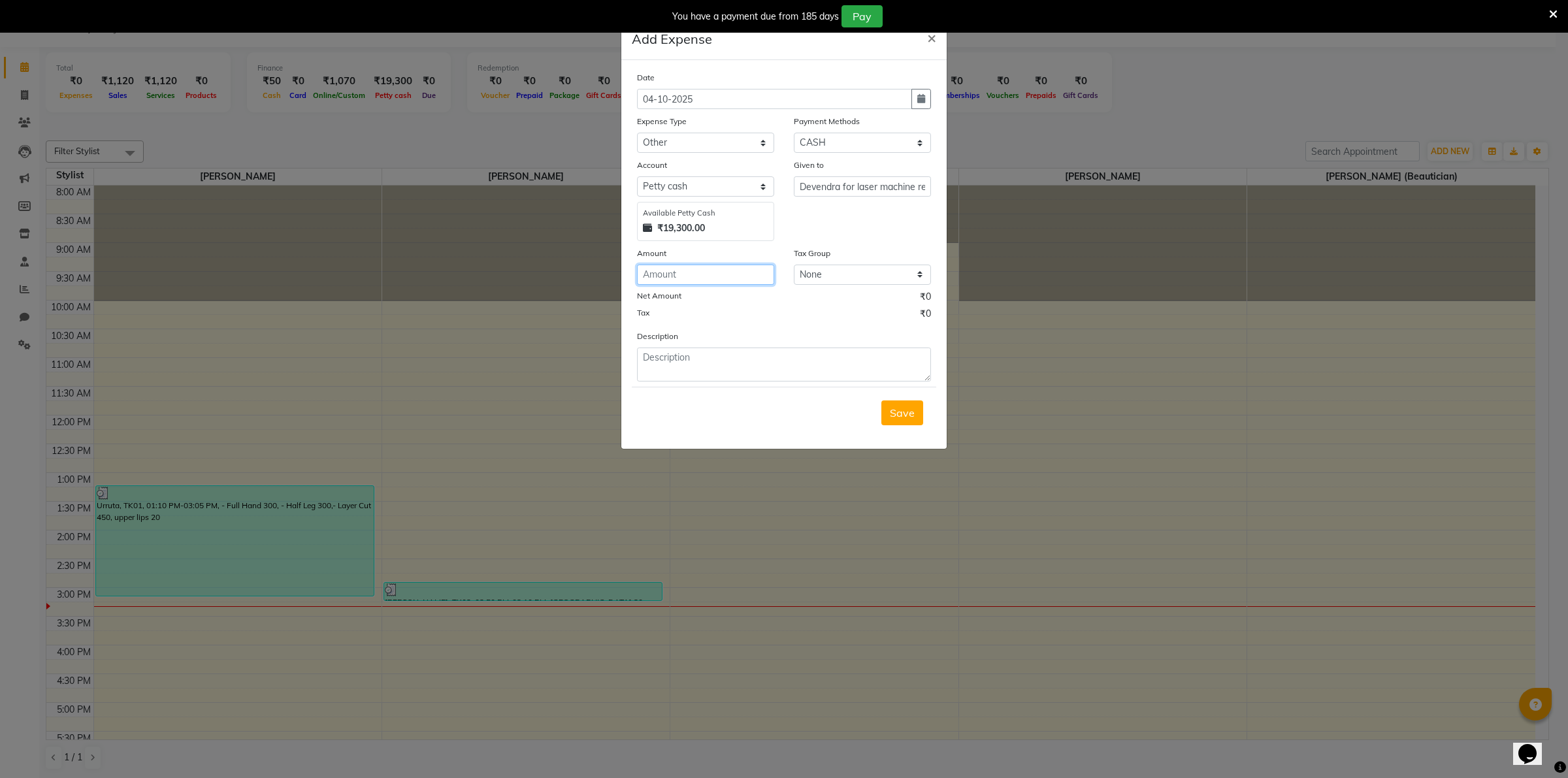
click at [658, 273] on input "number" at bounding box center [706, 274] width 137 height 20
type input "1000"
click at [896, 410] on span "Save" at bounding box center [902, 413] width 25 height 13
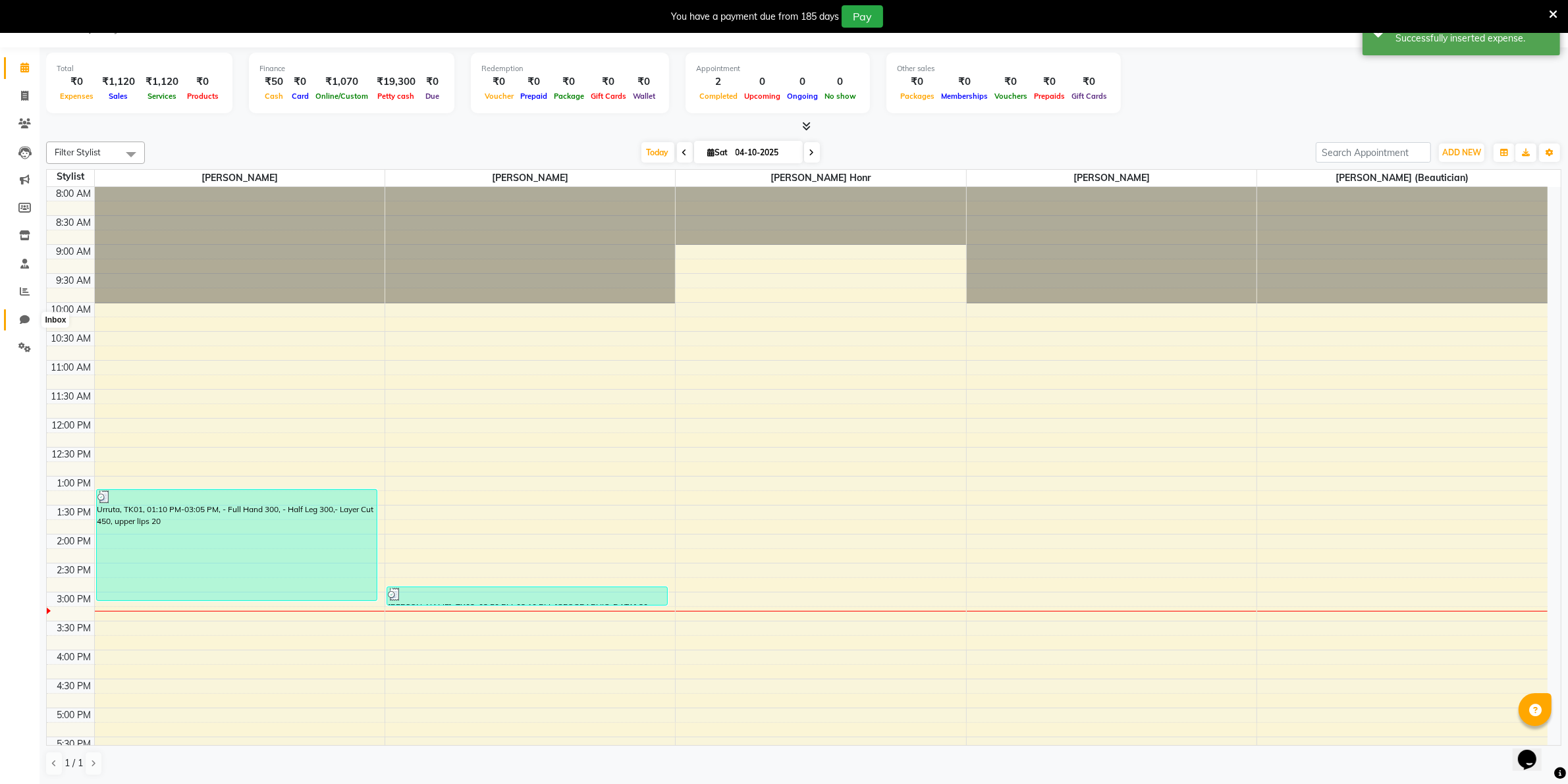
click at [22, 320] on icon at bounding box center [24, 319] width 10 height 10
select select "100"
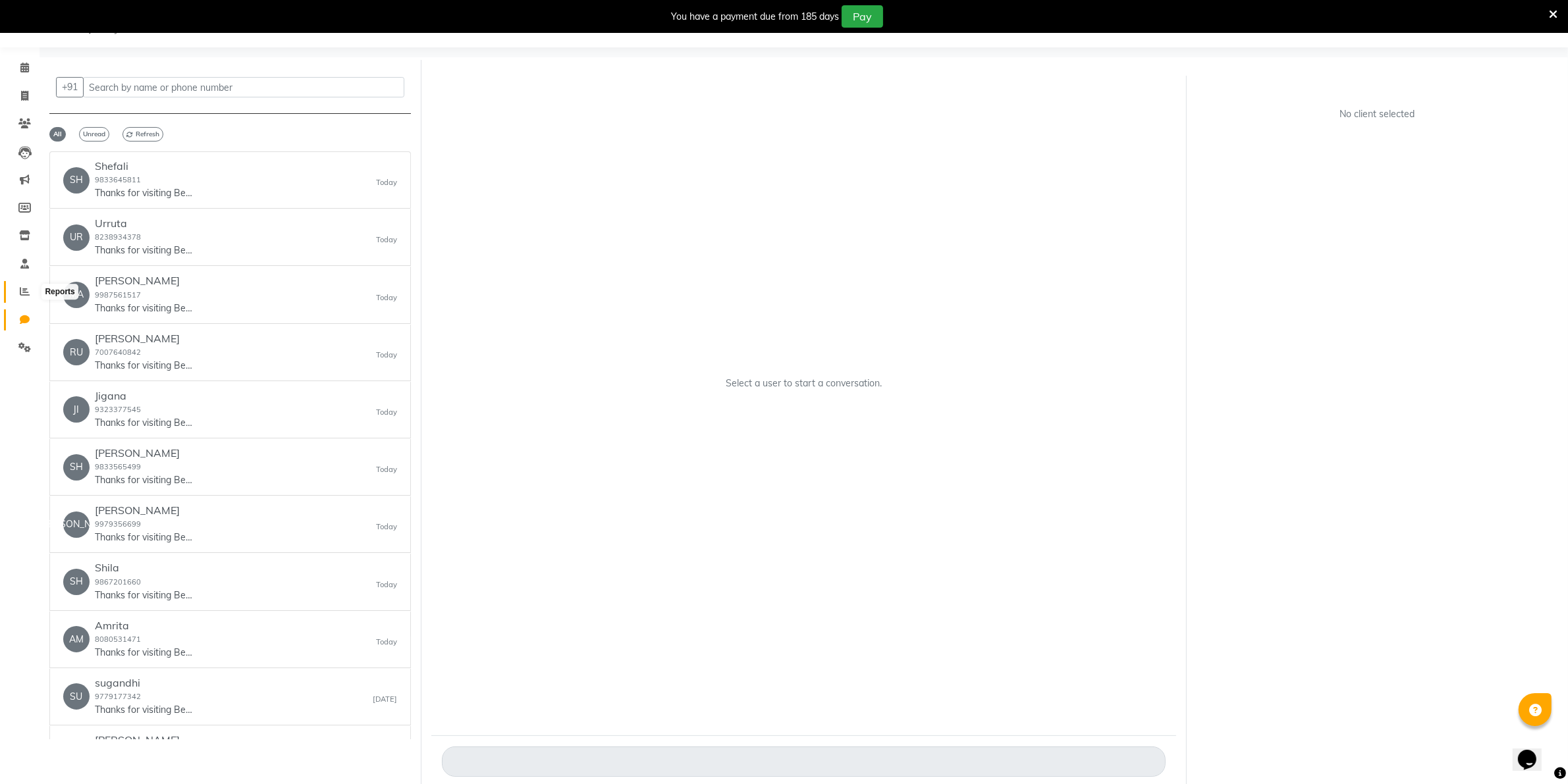
click at [23, 291] on icon at bounding box center [24, 291] width 10 height 10
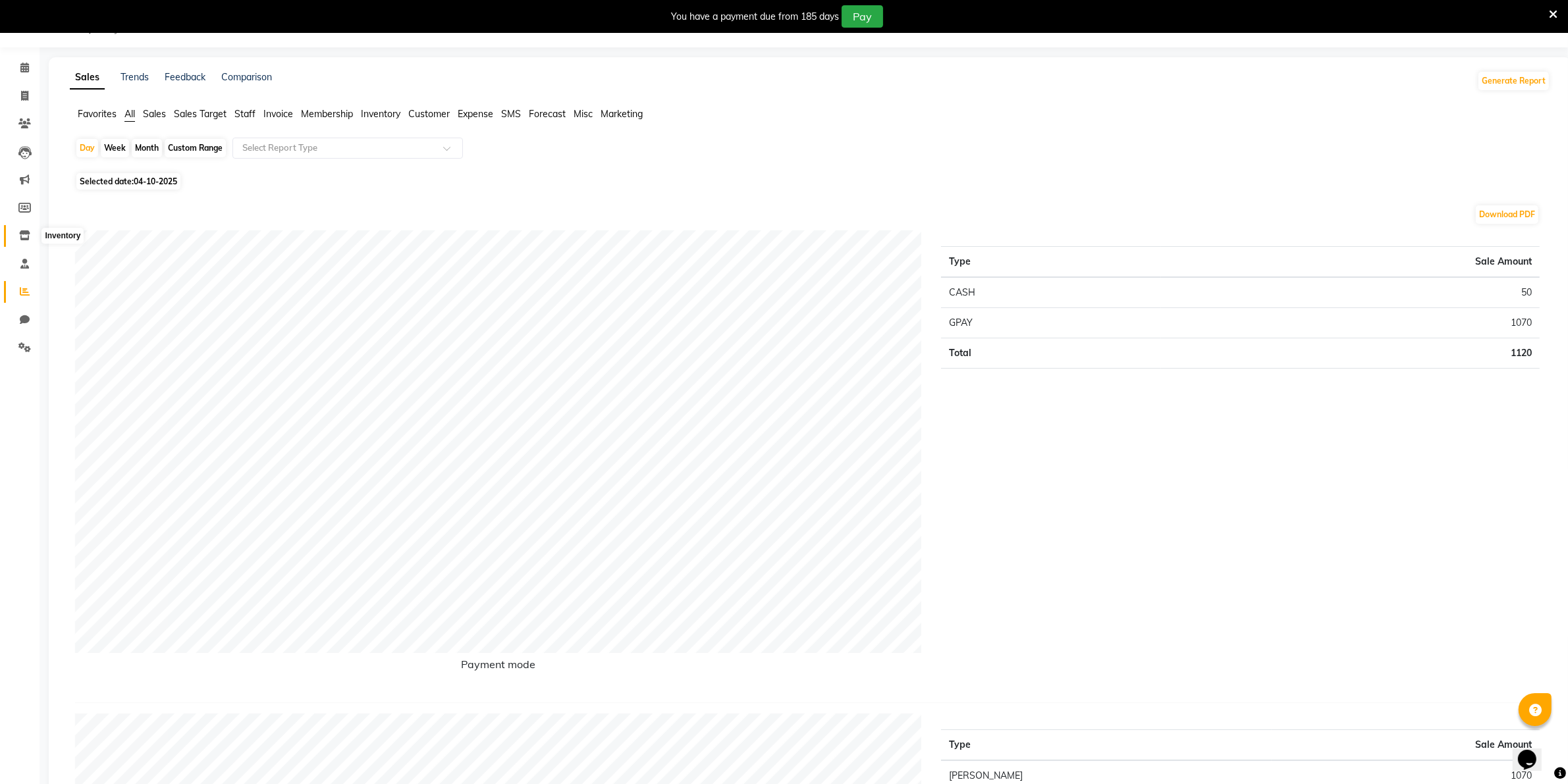
click at [21, 236] on icon at bounding box center [24, 235] width 11 height 10
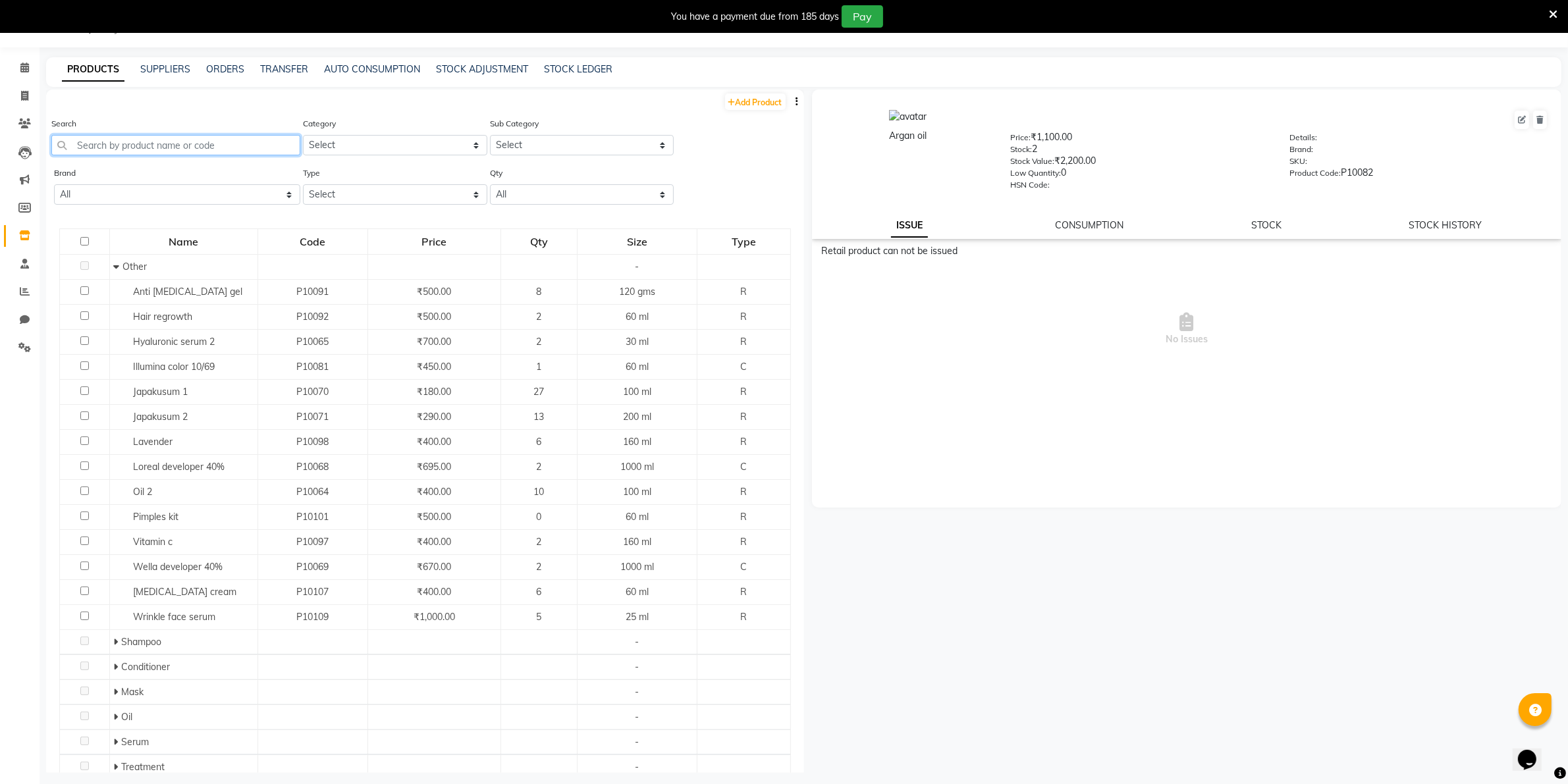
click at [74, 145] on input "text" at bounding box center [176, 145] width 249 height 21
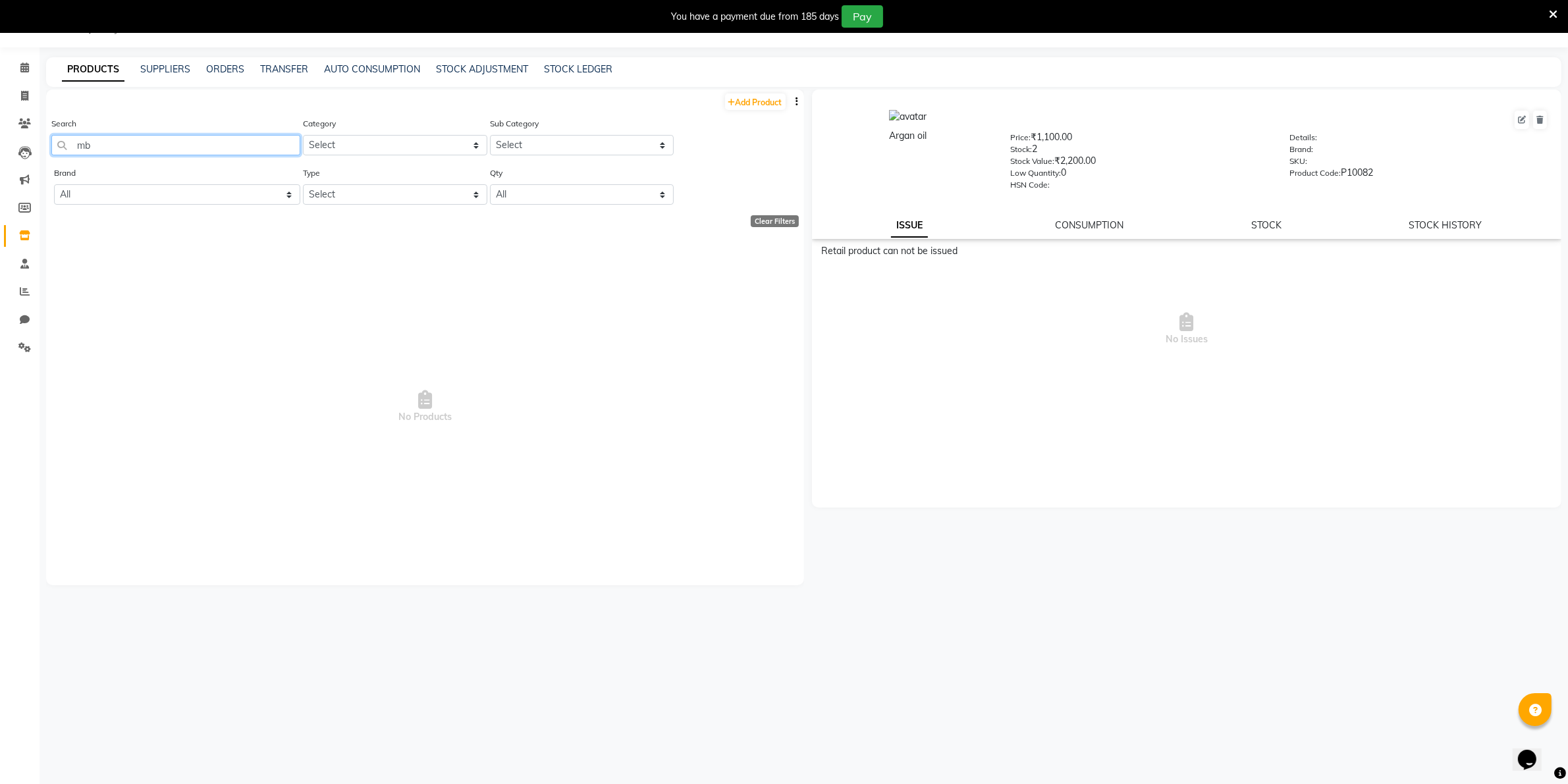
type input "m"
type input "b"
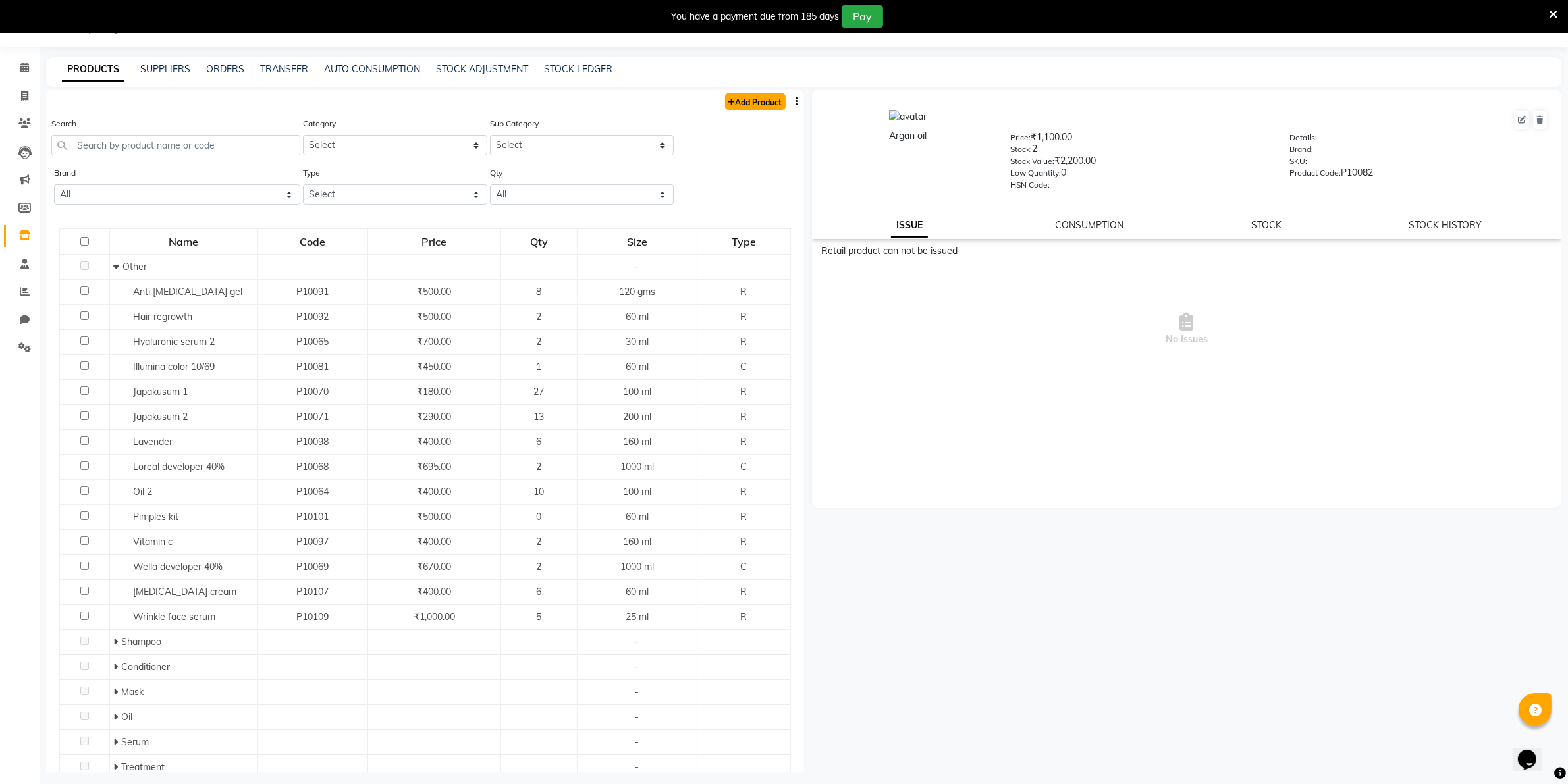
click at [735, 105] on link "Add Product" at bounding box center [755, 101] width 61 height 16
select select "true"
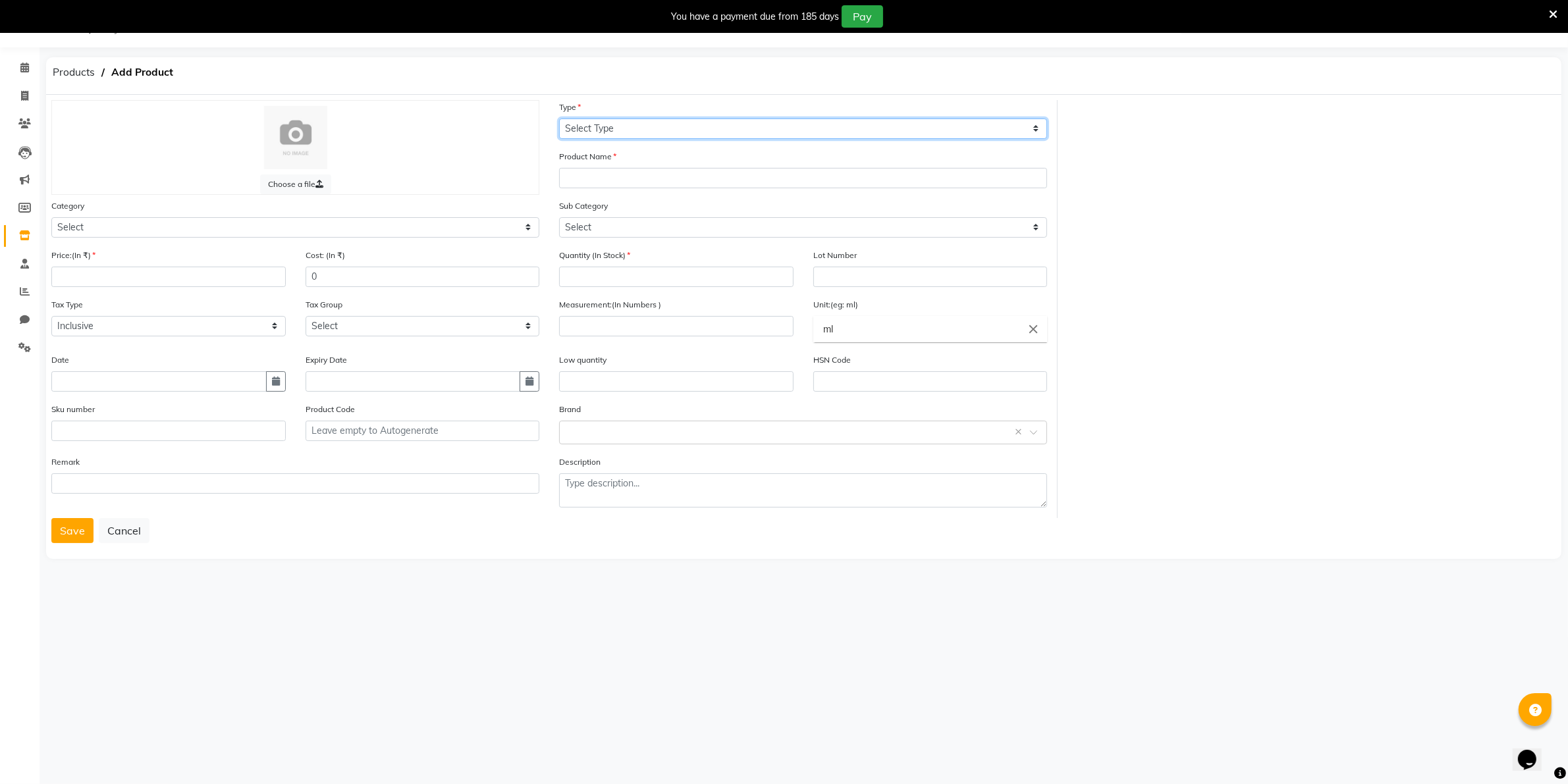
click at [1038, 130] on select "Select Type Both Retail Consumable" at bounding box center [803, 128] width 488 height 21
select select "B"
click at [559, 118] on select "Select Type Both Retail Consumable" at bounding box center [803, 128] width 488 height 21
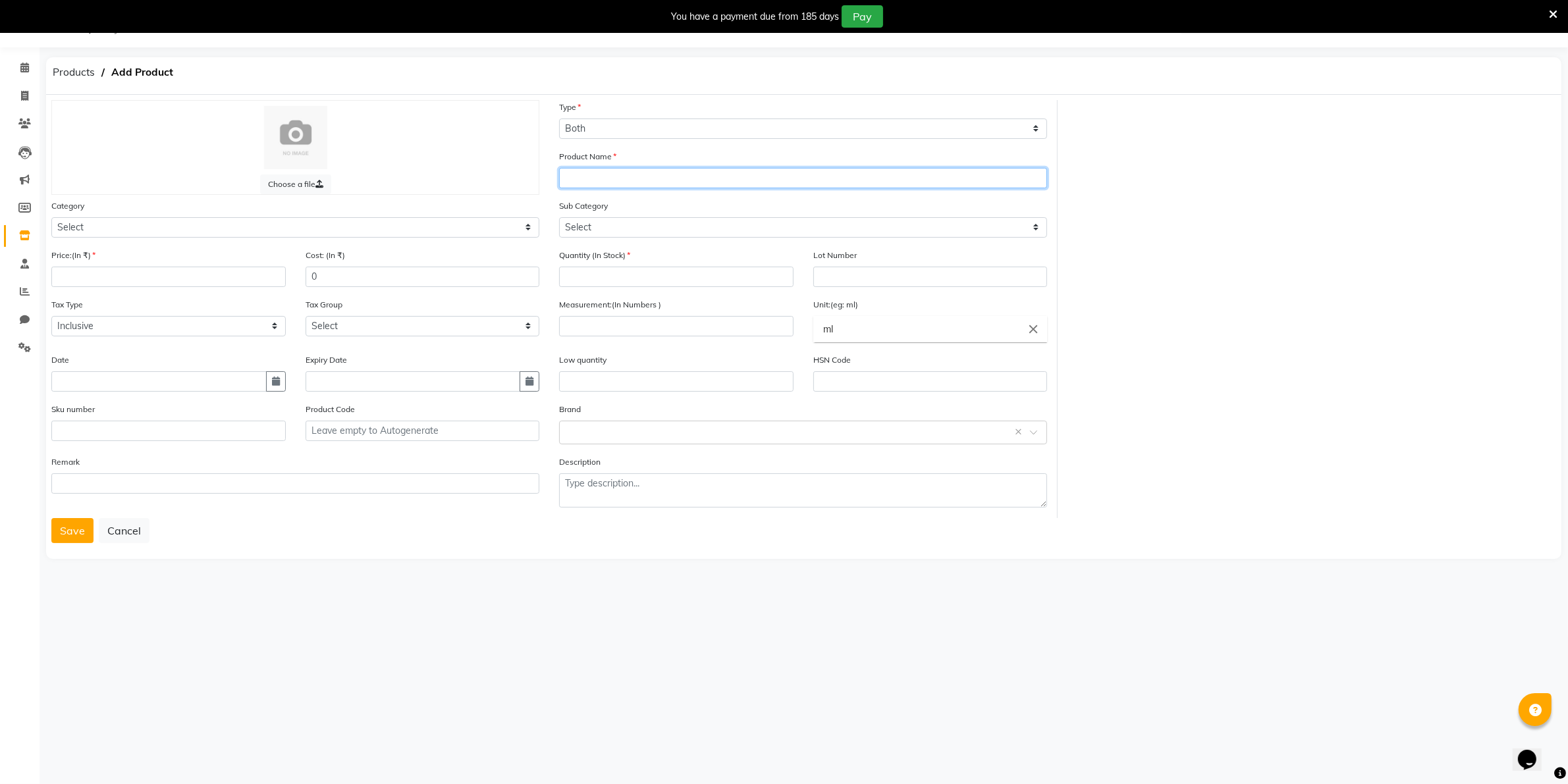
click at [576, 172] on input "text" at bounding box center [803, 178] width 488 height 21
type input "Biolage shampoo"
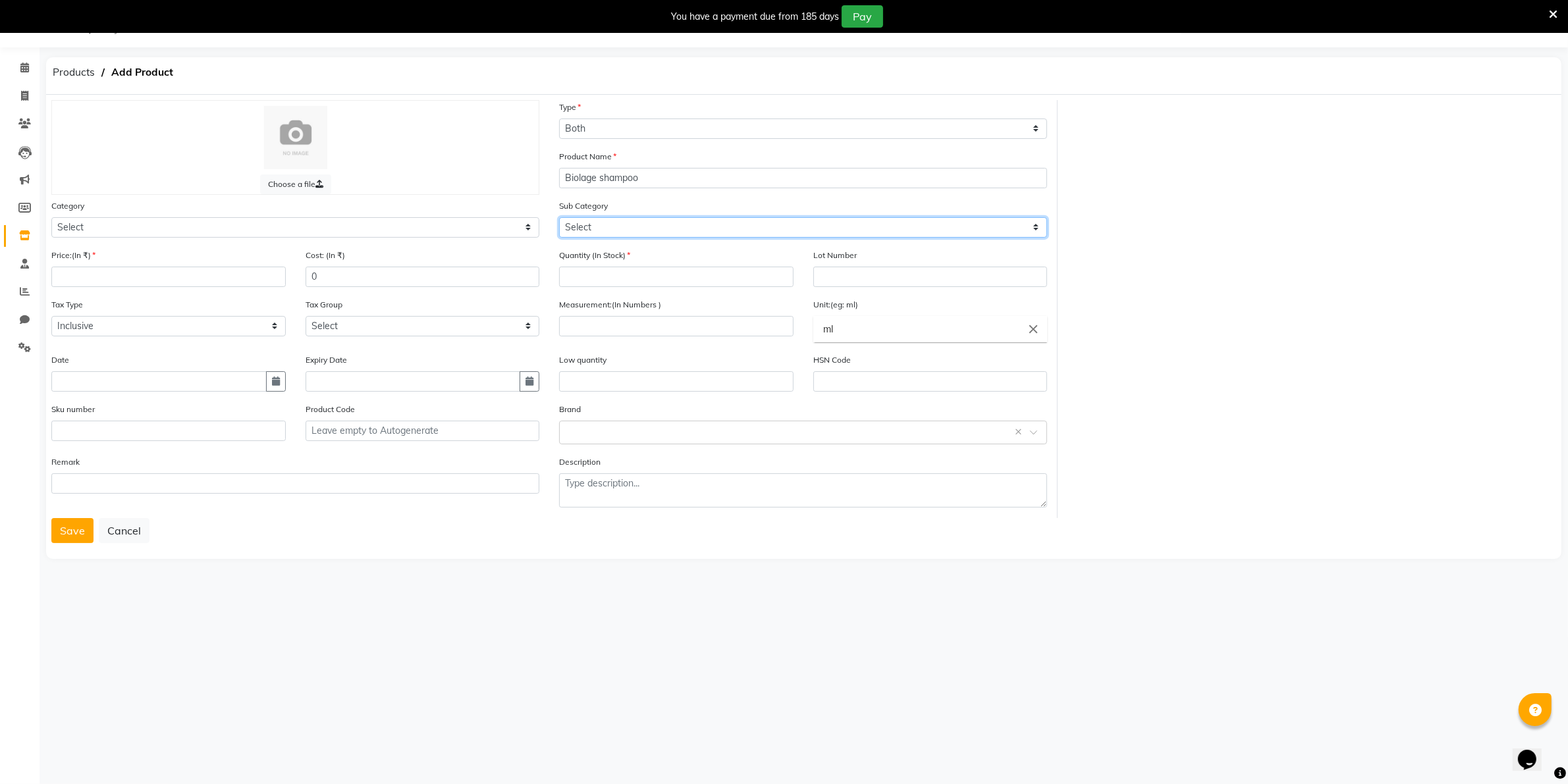
click at [1035, 226] on select "Select" at bounding box center [803, 227] width 488 height 21
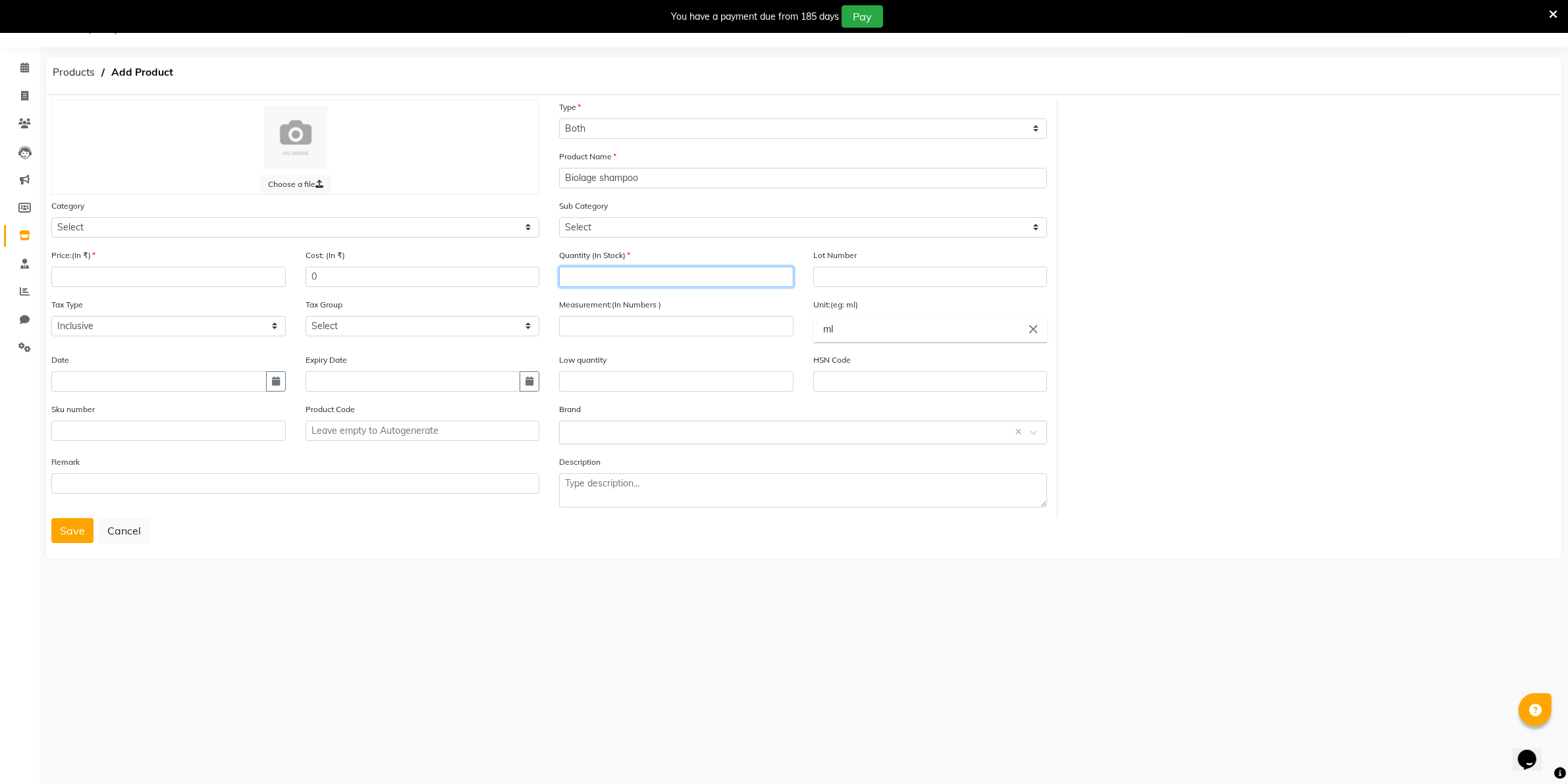
click at [574, 271] on input "number" at bounding box center [675, 276] width 234 height 21
type input "2"
click at [640, 318] on input "number" at bounding box center [675, 326] width 234 height 21
type input "1"
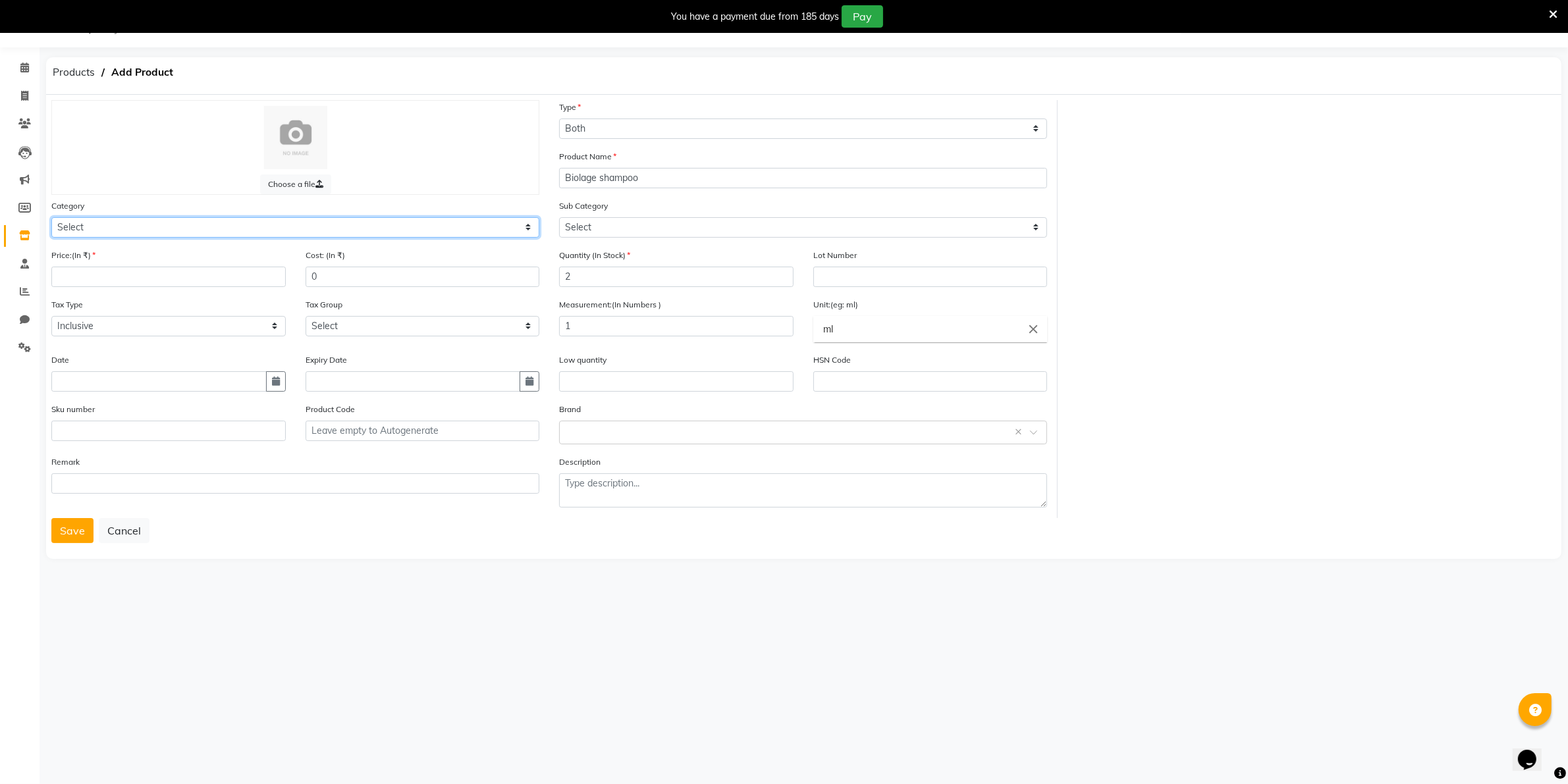
click at [527, 224] on select "Select Hair Skin Makeup Personal Care Appliances [PERSON_NAME] Waxing Disposabl…" at bounding box center [295, 227] width 488 height 21
select select "1458501100"
click at [51, 217] on select "Select Hair Skin Makeup Personal Care Appliances [PERSON_NAME] Waxing Disposabl…" at bounding box center [295, 227] width 488 height 21
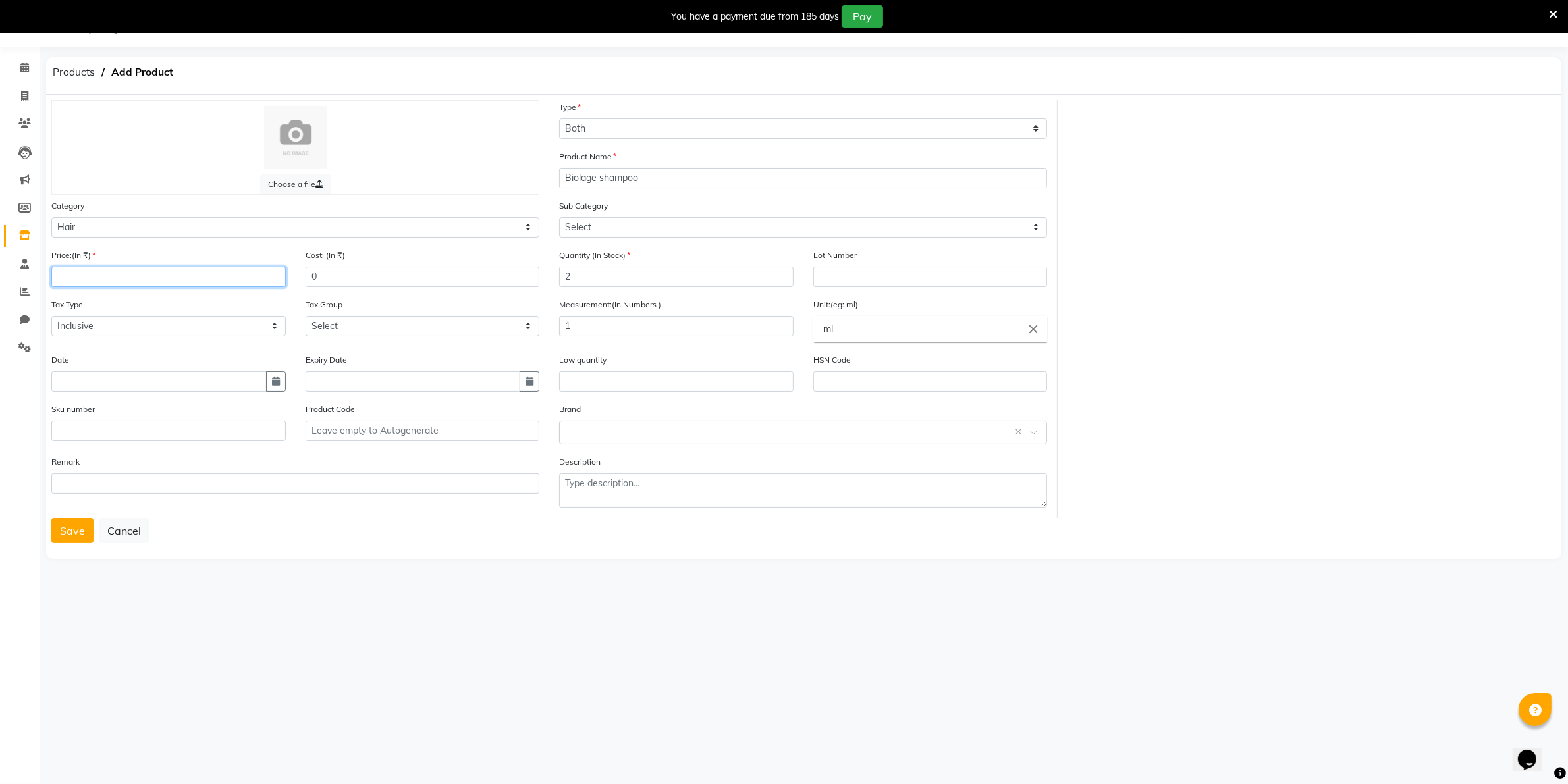
click at [60, 275] on input "number" at bounding box center [168, 276] width 234 height 21
type input "850"
click at [272, 323] on select "Select Inclusive Exclusive" at bounding box center [168, 326] width 234 height 21
click at [51, 316] on select "Select Inclusive Exclusive" at bounding box center [168, 326] width 234 height 21
click at [64, 524] on button "Save" at bounding box center [72, 531] width 42 height 25
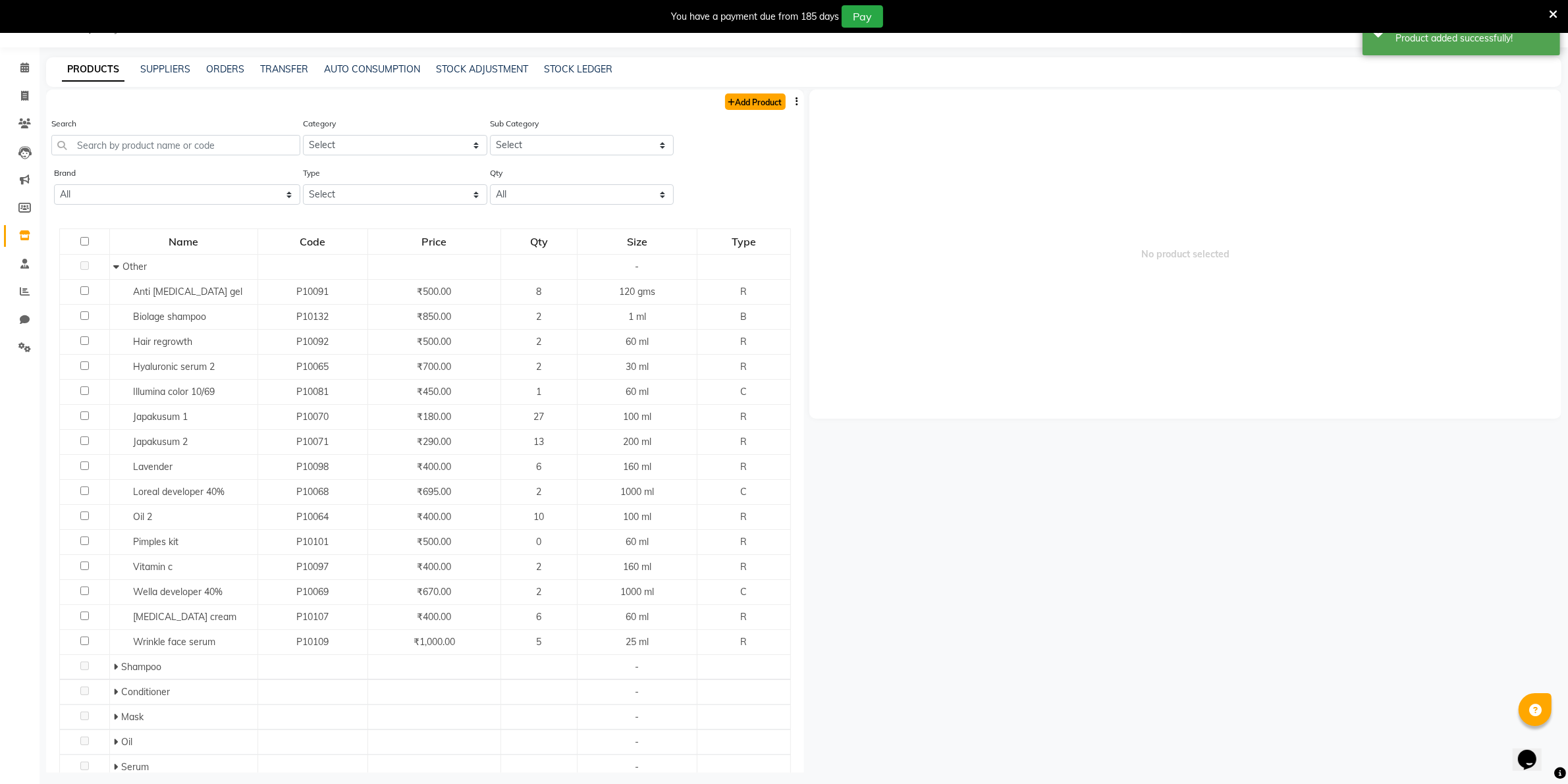
click at [729, 103] on link "Add Product" at bounding box center [755, 101] width 61 height 16
select select "true"
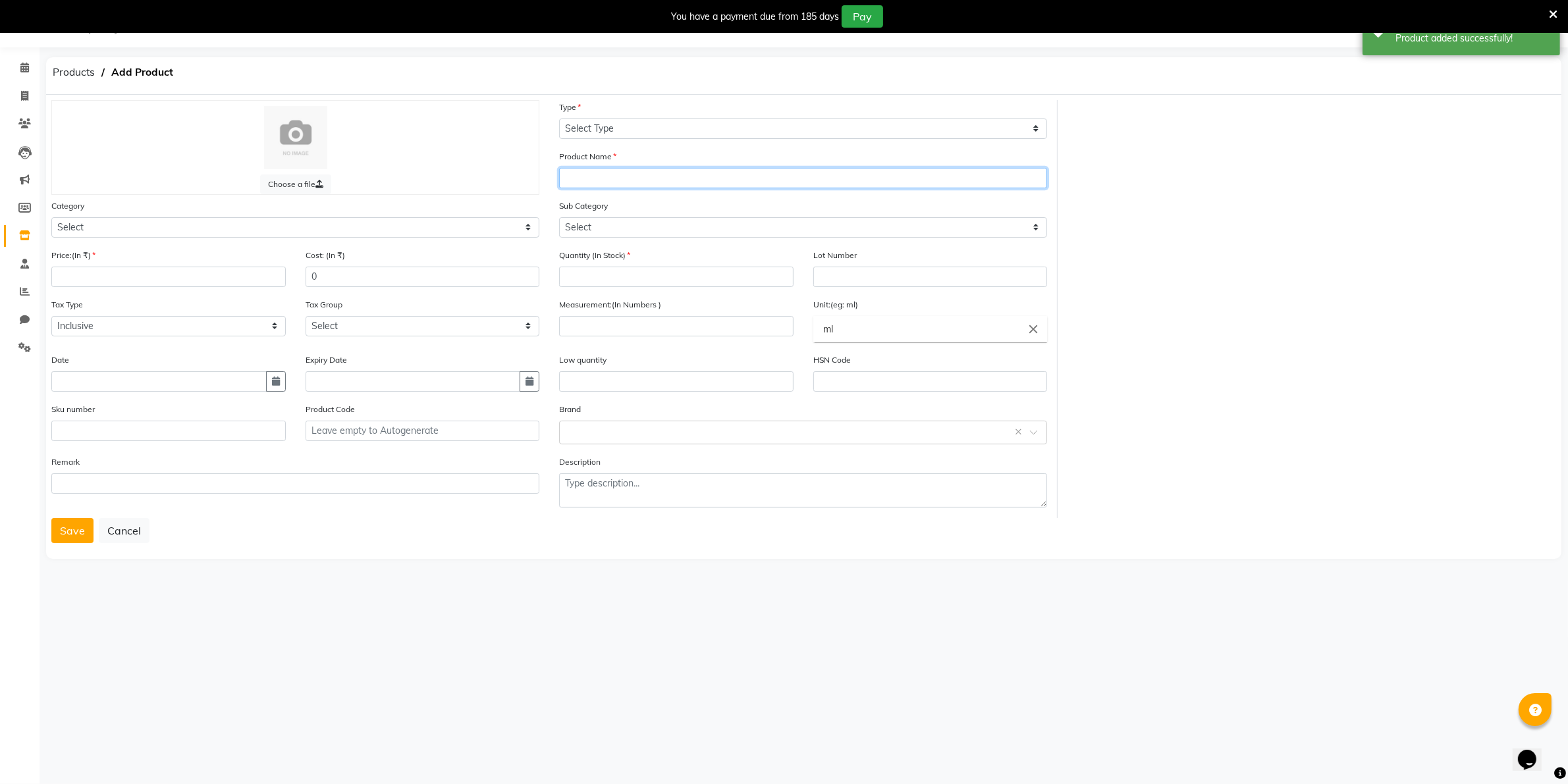
click at [576, 179] on input "text" at bounding box center [803, 178] width 488 height 21
type input "Biolage conditioner"
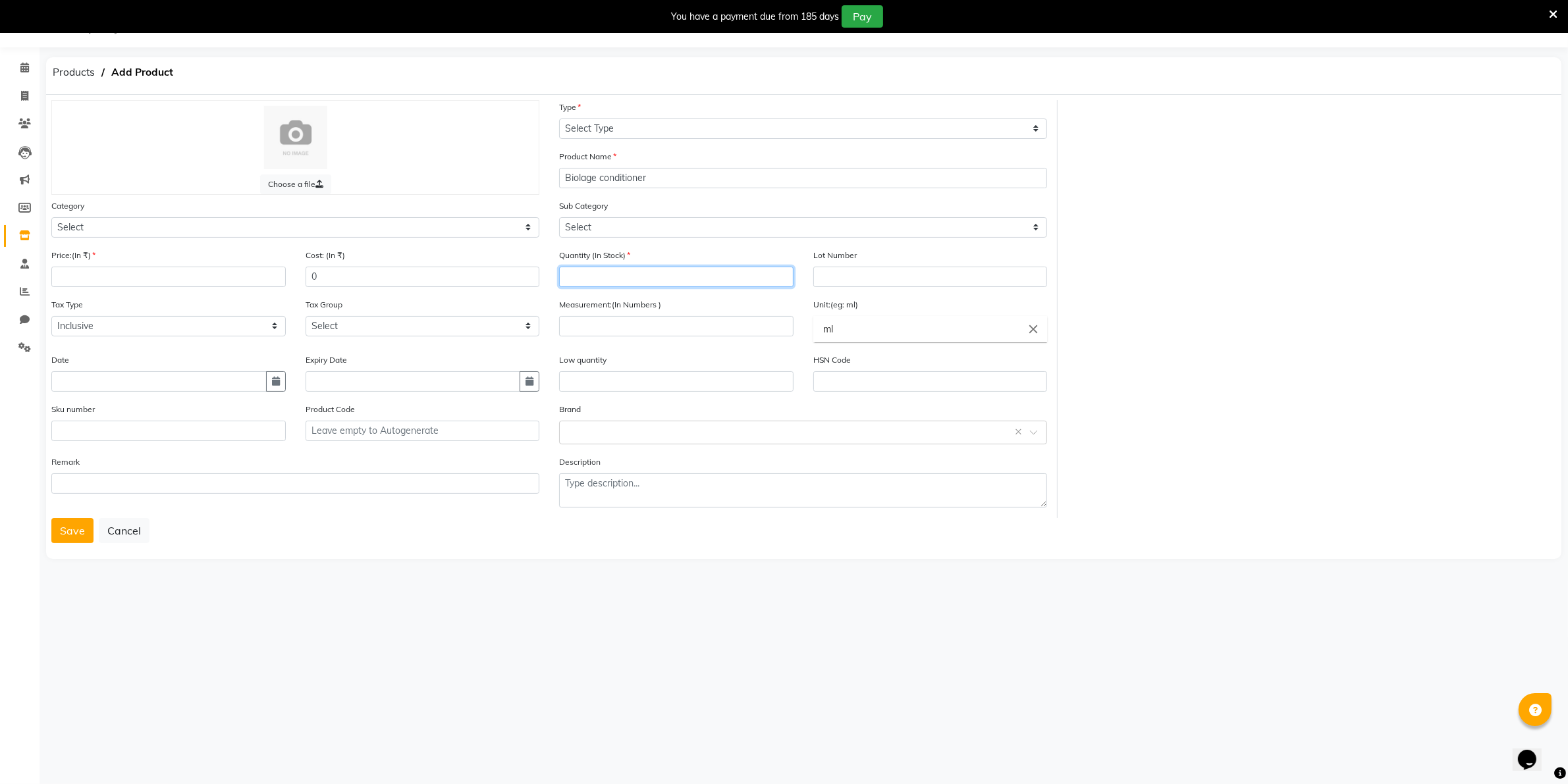
click at [581, 272] on input "number" at bounding box center [675, 276] width 234 height 21
type input "1"
click at [581, 318] on input "number" at bounding box center [675, 326] width 234 height 21
type input "1000"
click at [64, 269] on input "number" at bounding box center [168, 276] width 234 height 21
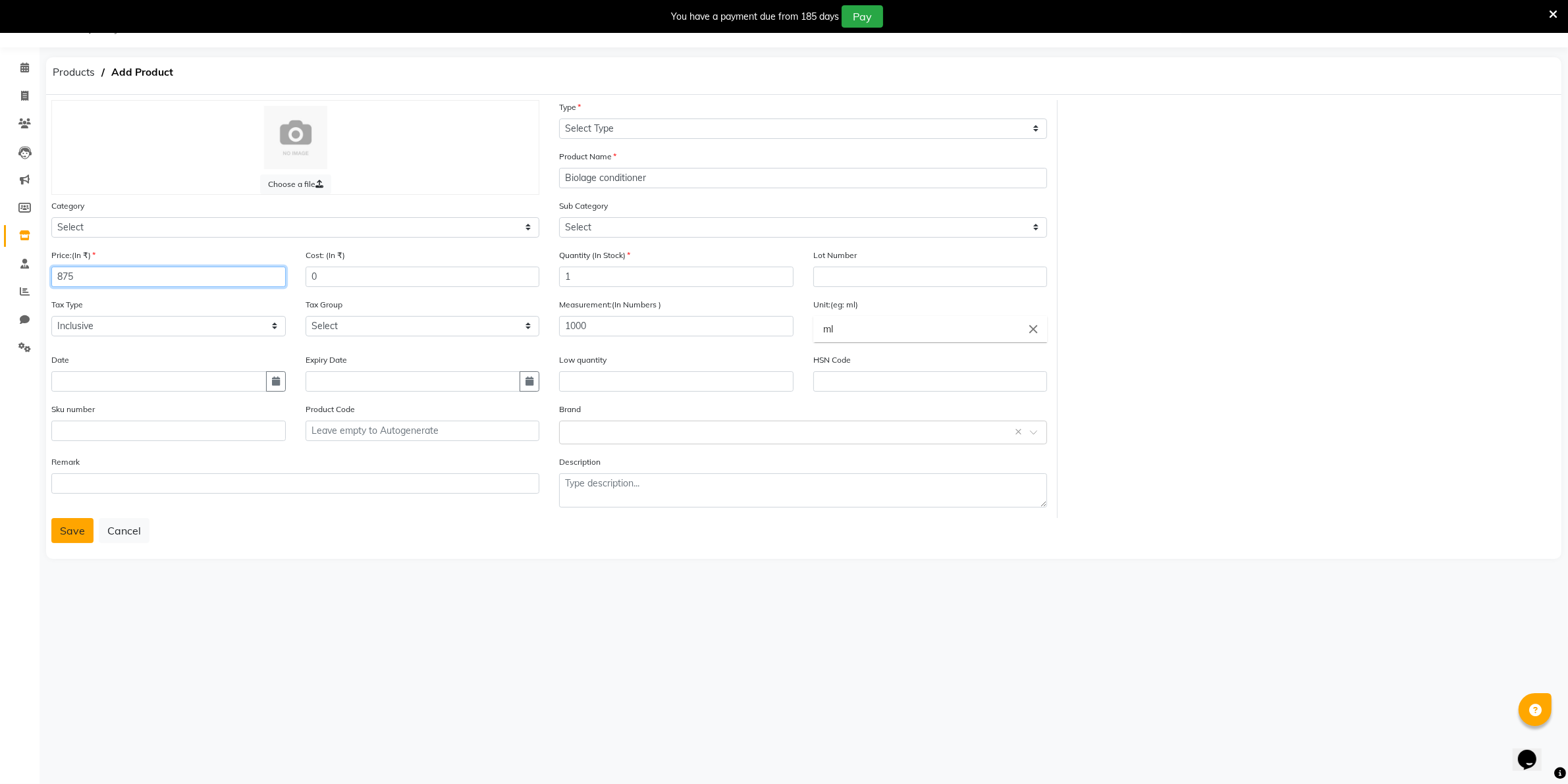
type input "875"
click at [73, 525] on button "Save" at bounding box center [72, 531] width 42 height 25
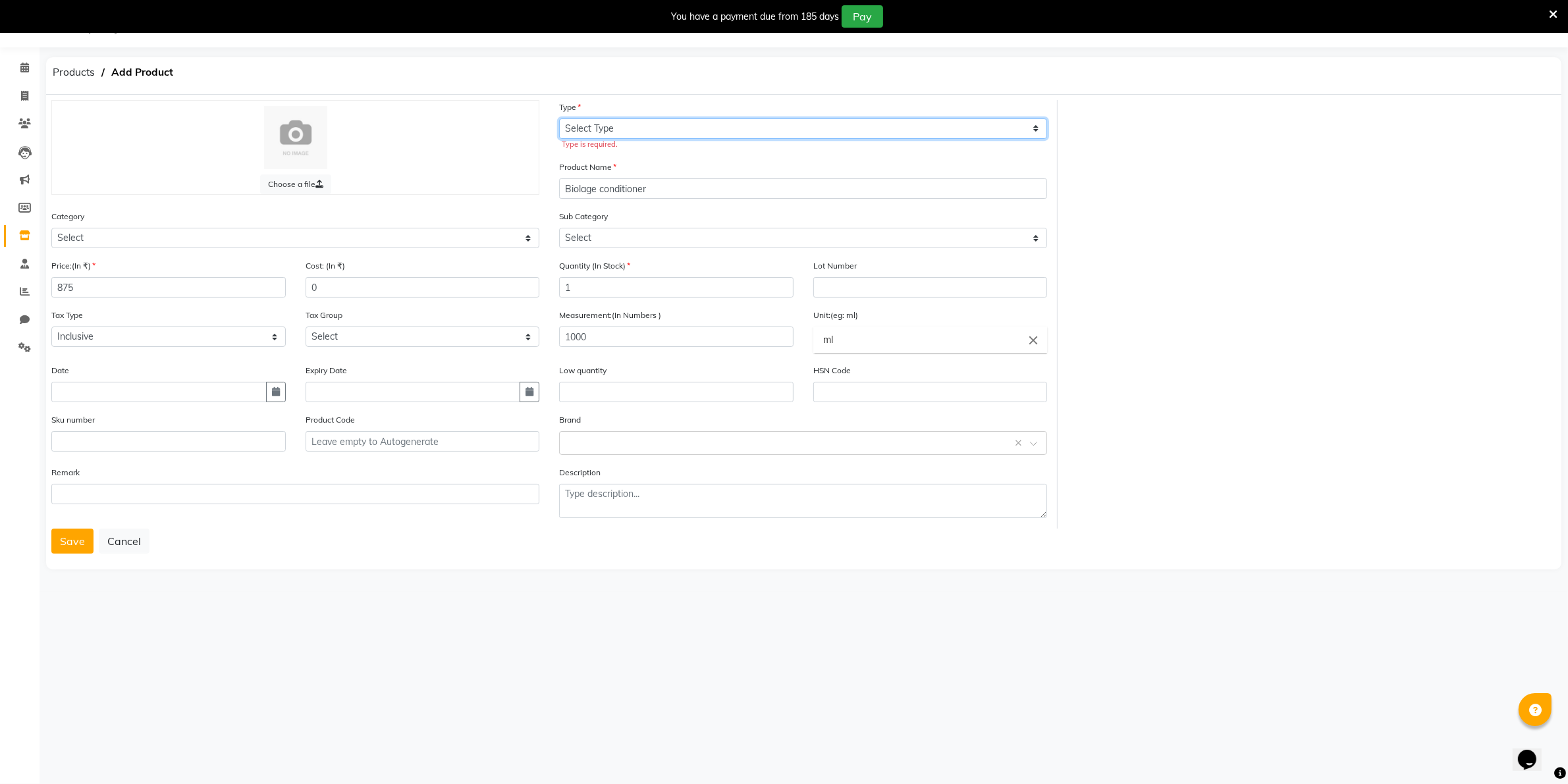
click at [1034, 130] on select "Select Type Both Retail Consumable" at bounding box center [803, 128] width 488 height 21
select select "B"
click at [559, 118] on select "Select Type Both Retail Consumable" at bounding box center [803, 128] width 488 height 21
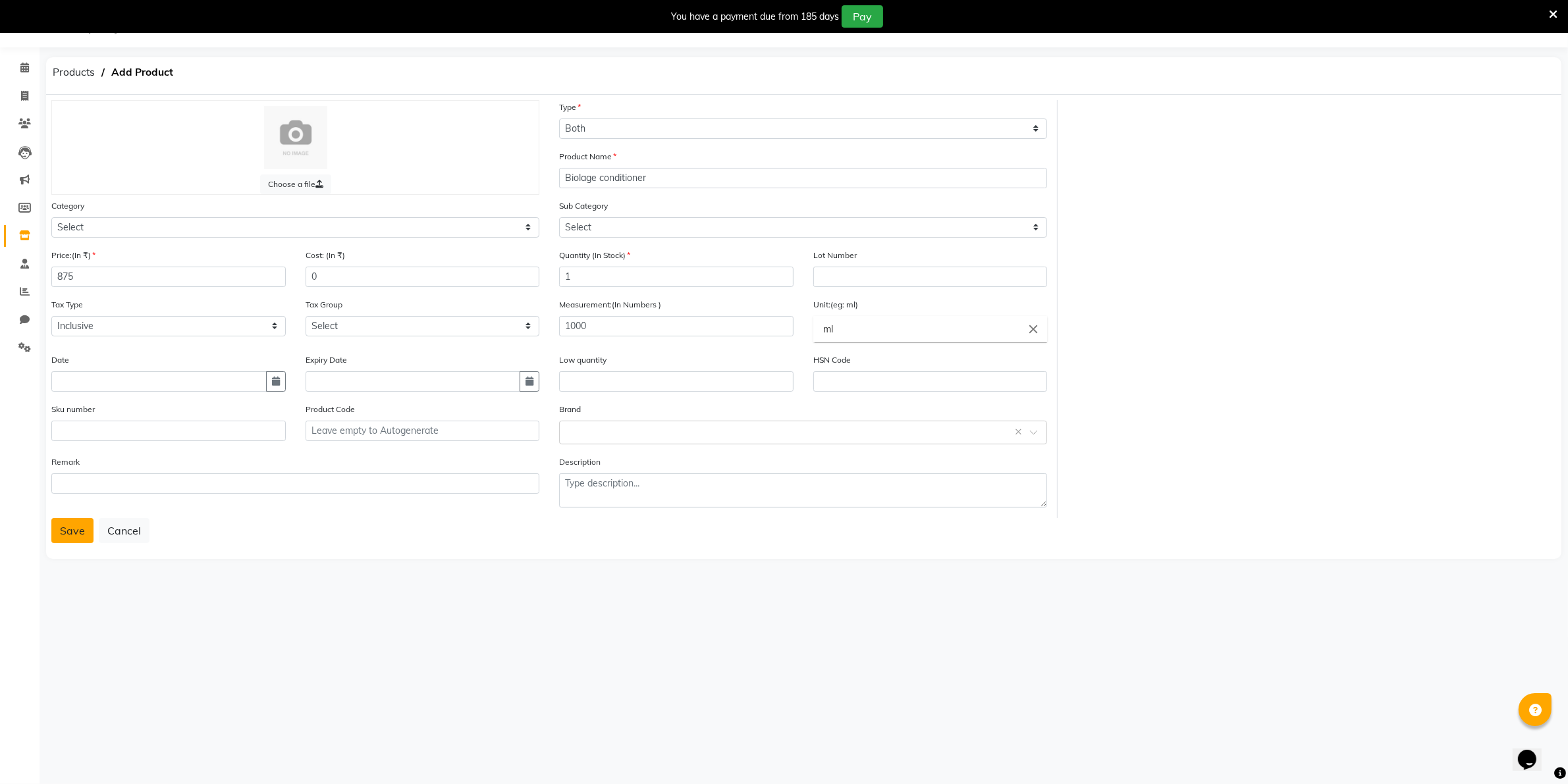
click at [76, 527] on button "Save" at bounding box center [72, 531] width 42 height 25
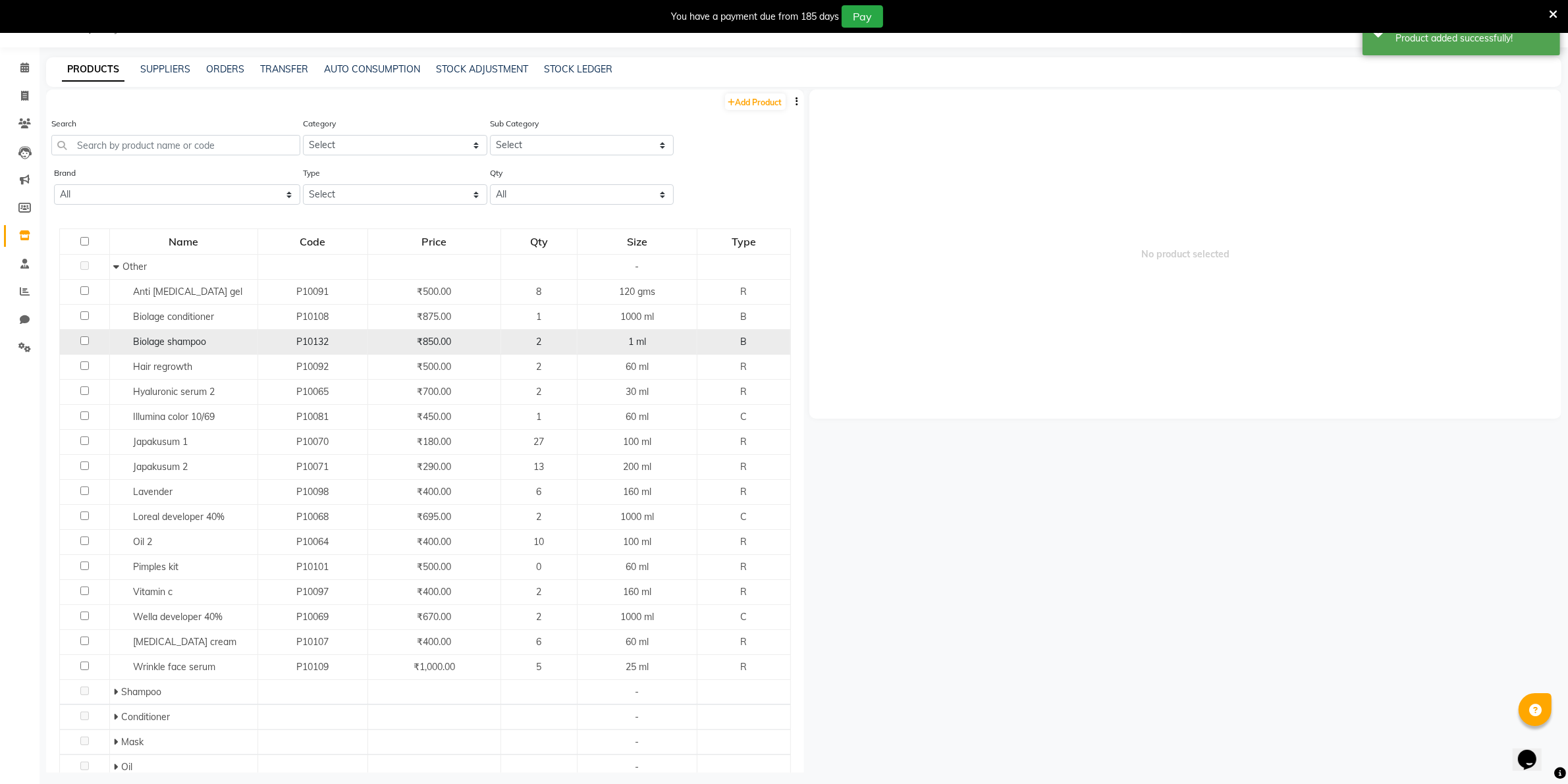
click at [653, 340] on div "1 ml" at bounding box center [637, 342] width 109 height 13
select select
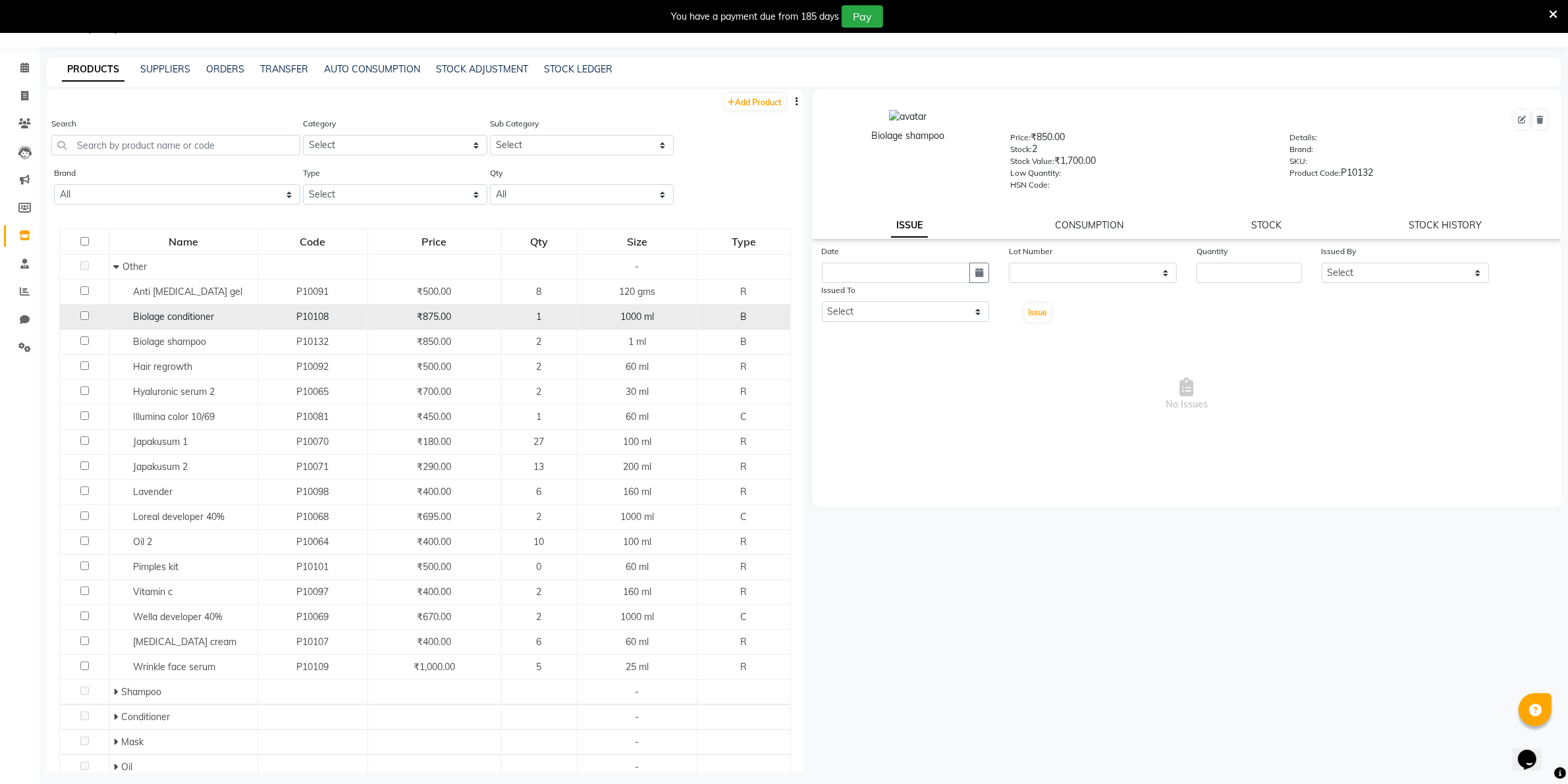
click at [83, 315] on input "checkbox" at bounding box center [85, 316] width 9 height 9
checkbox input "true"
select select
click at [83, 315] on input "checkbox" at bounding box center [85, 316] width 9 height 9
checkbox input "false"
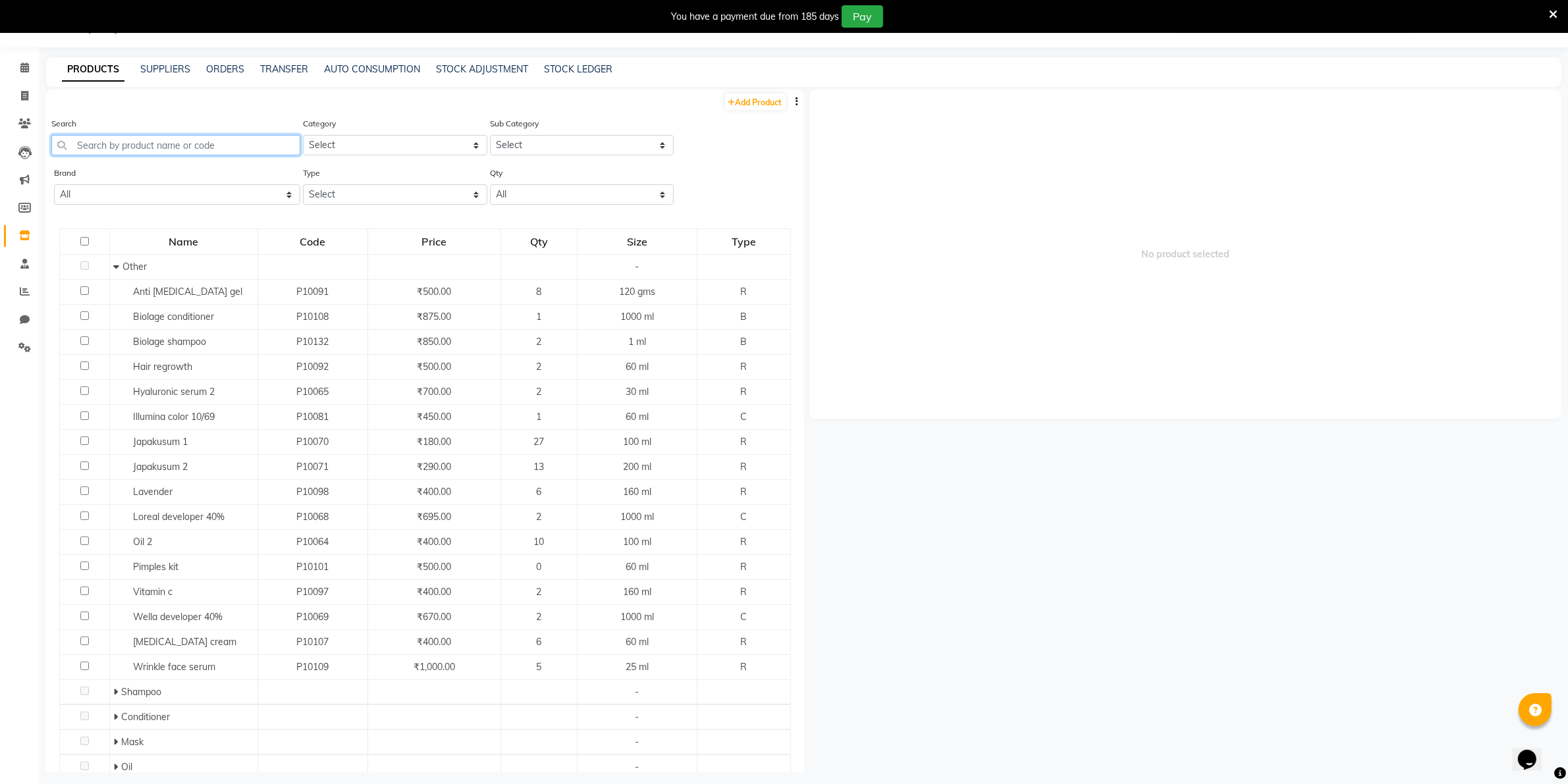
click at [81, 138] on input "text" at bounding box center [176, 145] width 249 height 21
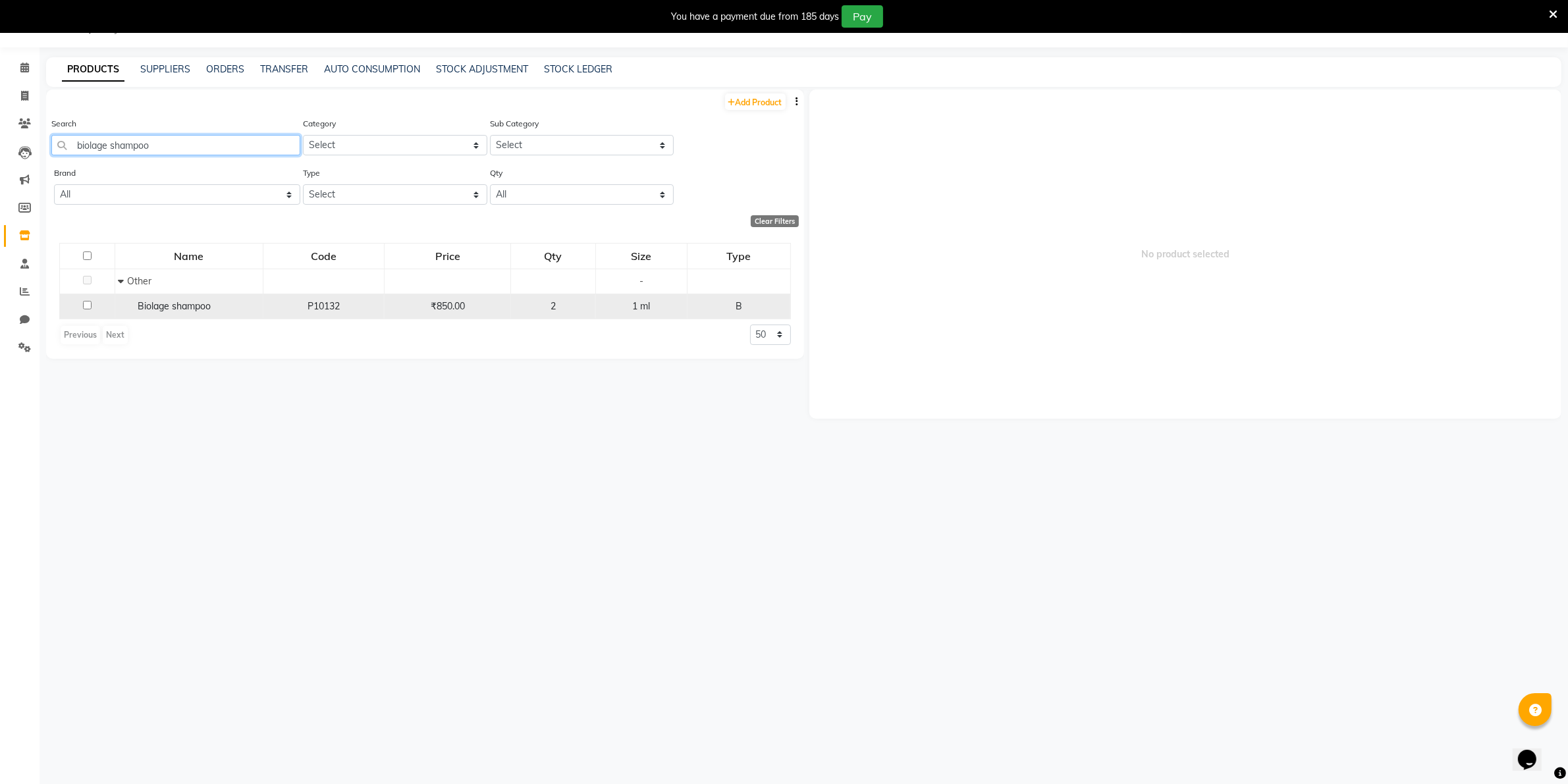
type input "biolage shampoo"
click at [647, 301] on span "1 ml" at bounding box center [641, 306] width 18 height 12
select select
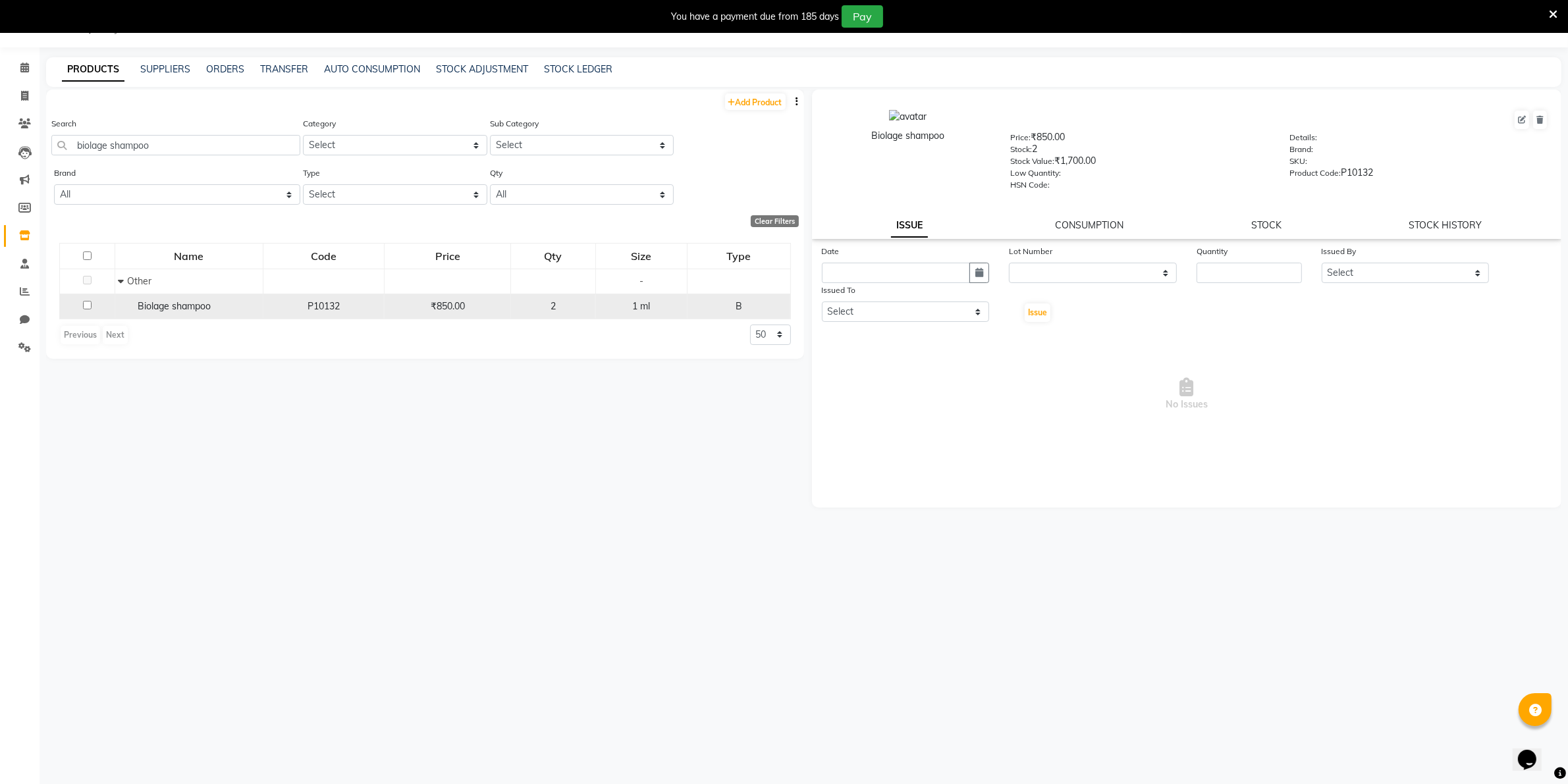
click at [647, 301] on span "1 ml" at bounding box center [641, 306] width 18 height 12
click at [86, 305] on input "checkbox" at bounding box center [88, 306] width 9 height 9
checkbox input "true"
click at [473, 370] on div "Add Product Search biolage shampoo Category Select Hair Skin Makeup Personal Ca…" at bounding box center [424, 431] width 758 height 684
click at [545, 404] on div "Add Product Search biolage shampoo Category Select Hair Skin Makeup Personal Ca…" at bounding box center [424, 431] width 758 height 684
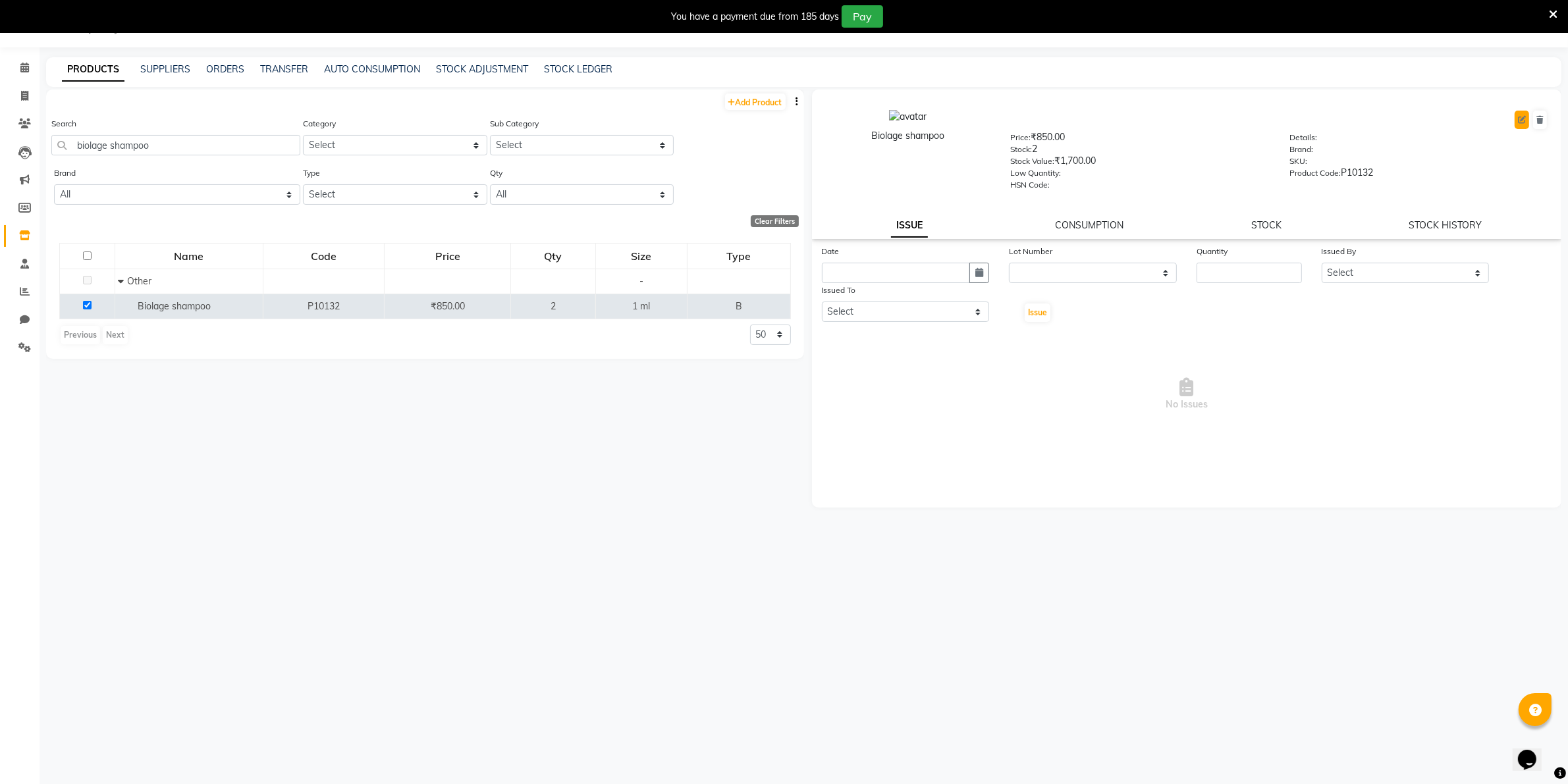
click at [1520, 118] on icon at bounding box center [1521, 119] width 8 height 8
select select "B"
select select "1458501000"
select select "1458501002"
select select "true"
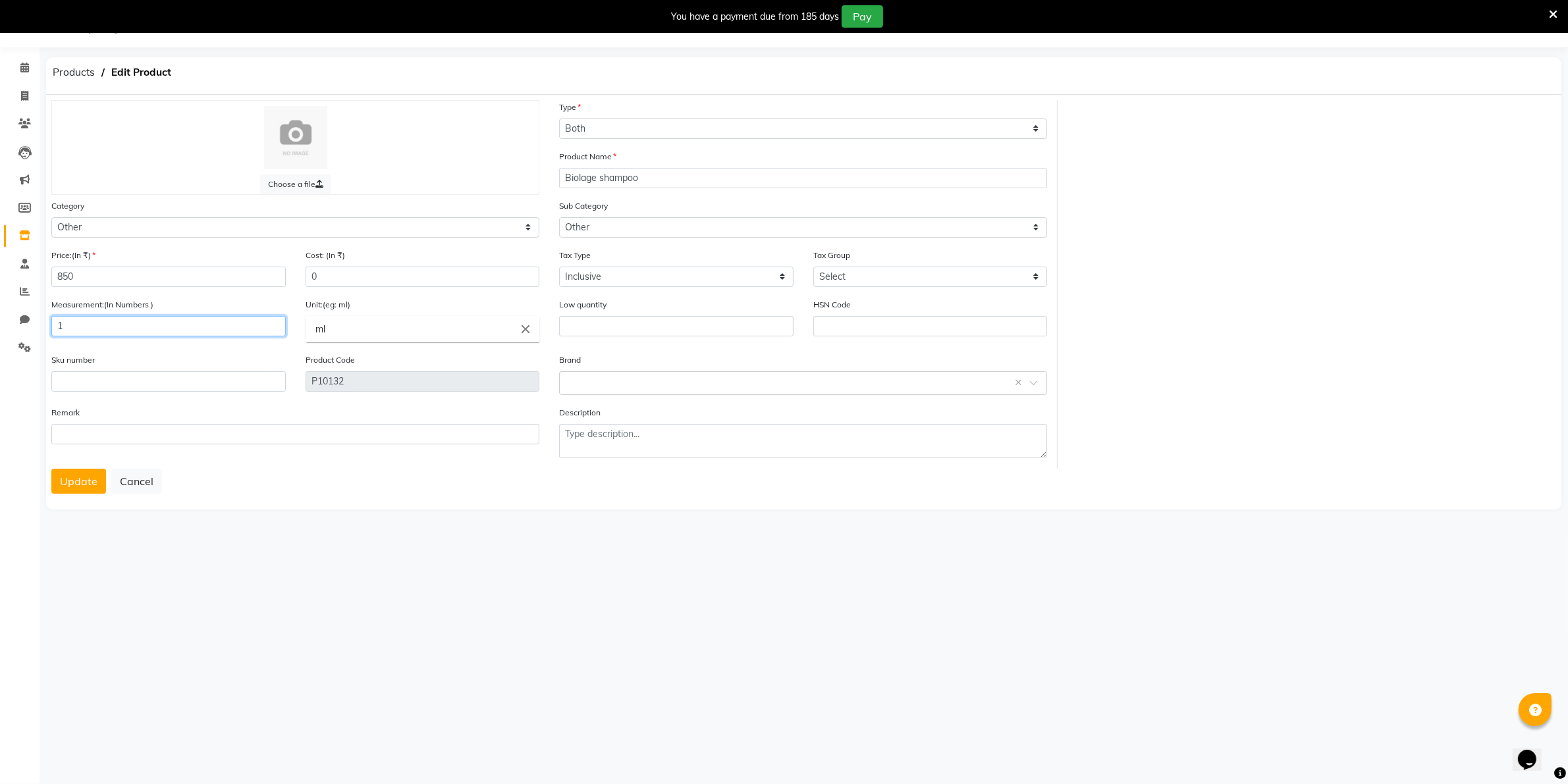
click at [65, 325] on input "1" at bounding box center [168, 326] width 234 height 21
type input "1000"
click at [73, 479] on button "Update" at bounding box center [78, 482] width 55 height 25
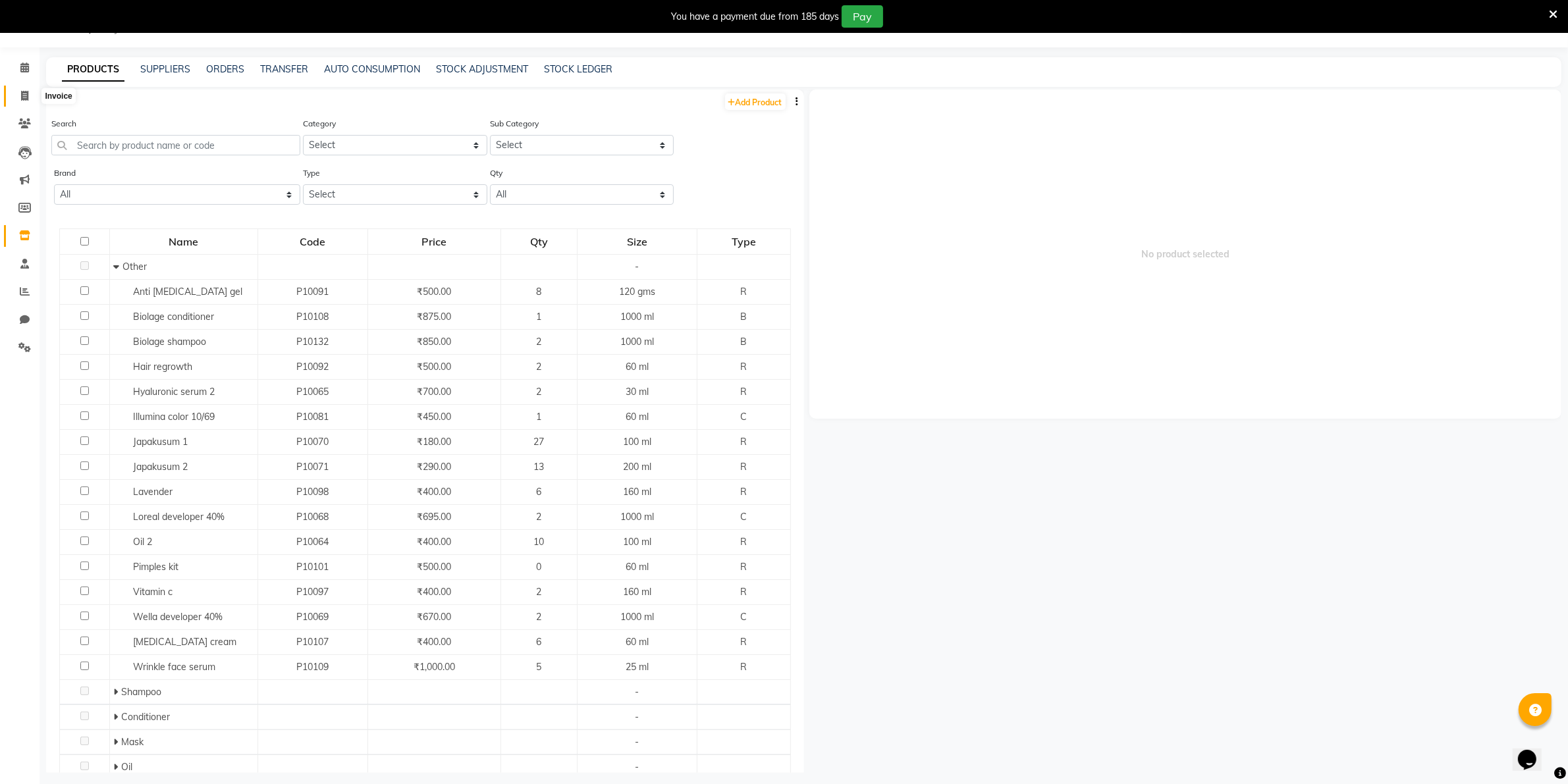
click at [24, 94] on icon at bounding box center [24, 95] width 7 height 10
select select "8049"
select select "service"
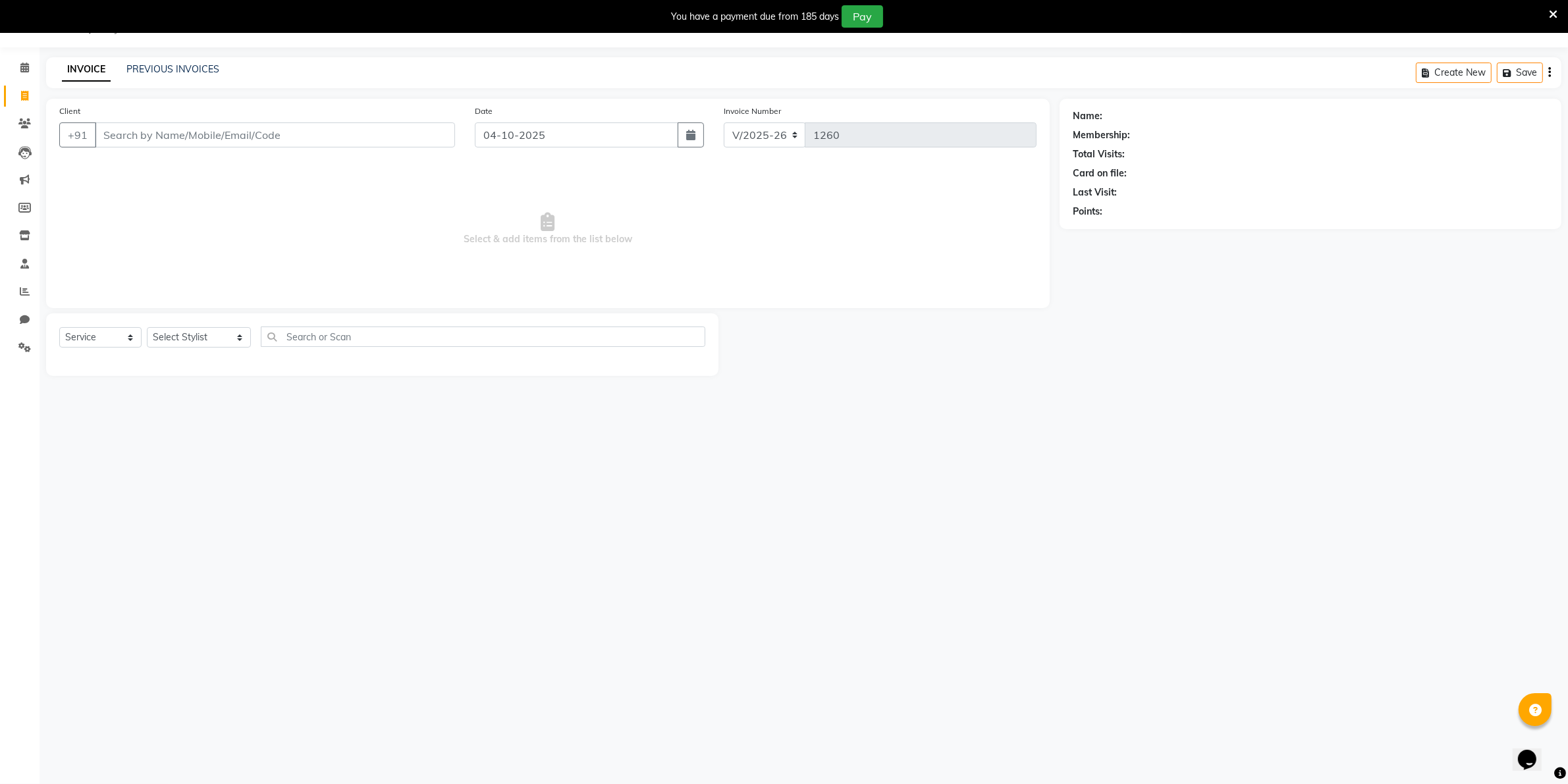
click at [105, 133] on input "Client" at bounding box center [275, 135] width 361 height 25
click at [165, 187] on span "[PERSON_NAME]" at bounding box center [153, 186] width 85 height 13
type input "9769568495"
click at [693, 139] on icon "button" at bounding box center [691, 135] width 9 height 11
select select "10"
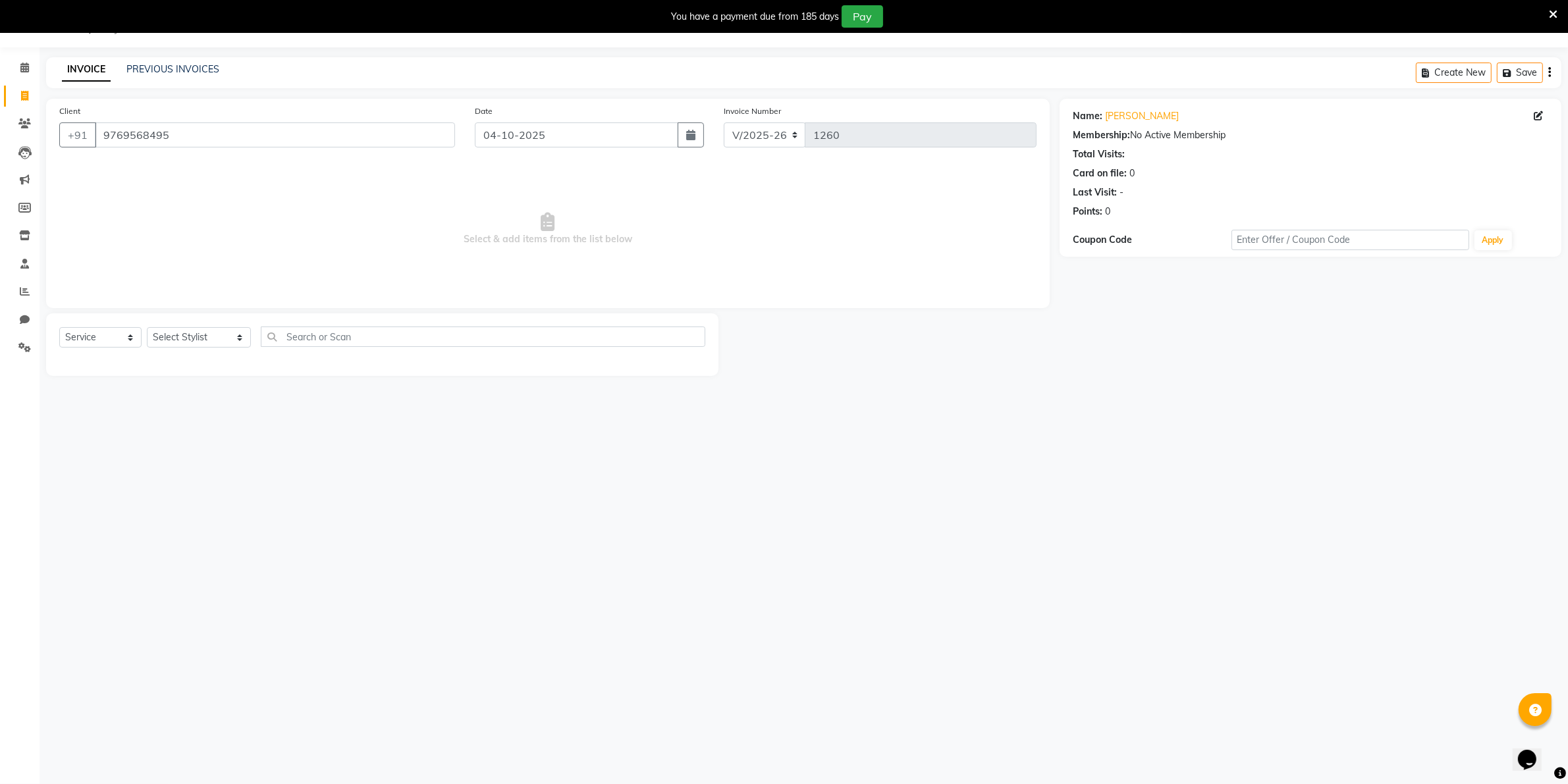
select select "2025"
click at [532, 205] on div "1" at bounding box center [530, 205] width 21 height 21
type input "01-10-2025"
click at [213, 337] on select "Select Stylist [PERSON_NAME] [PERSON_NAME] (Beautician) [PERSON_NAME] [PERSON_N…" at bounding box center [199, 337] width 104 height 21
select select "80220"
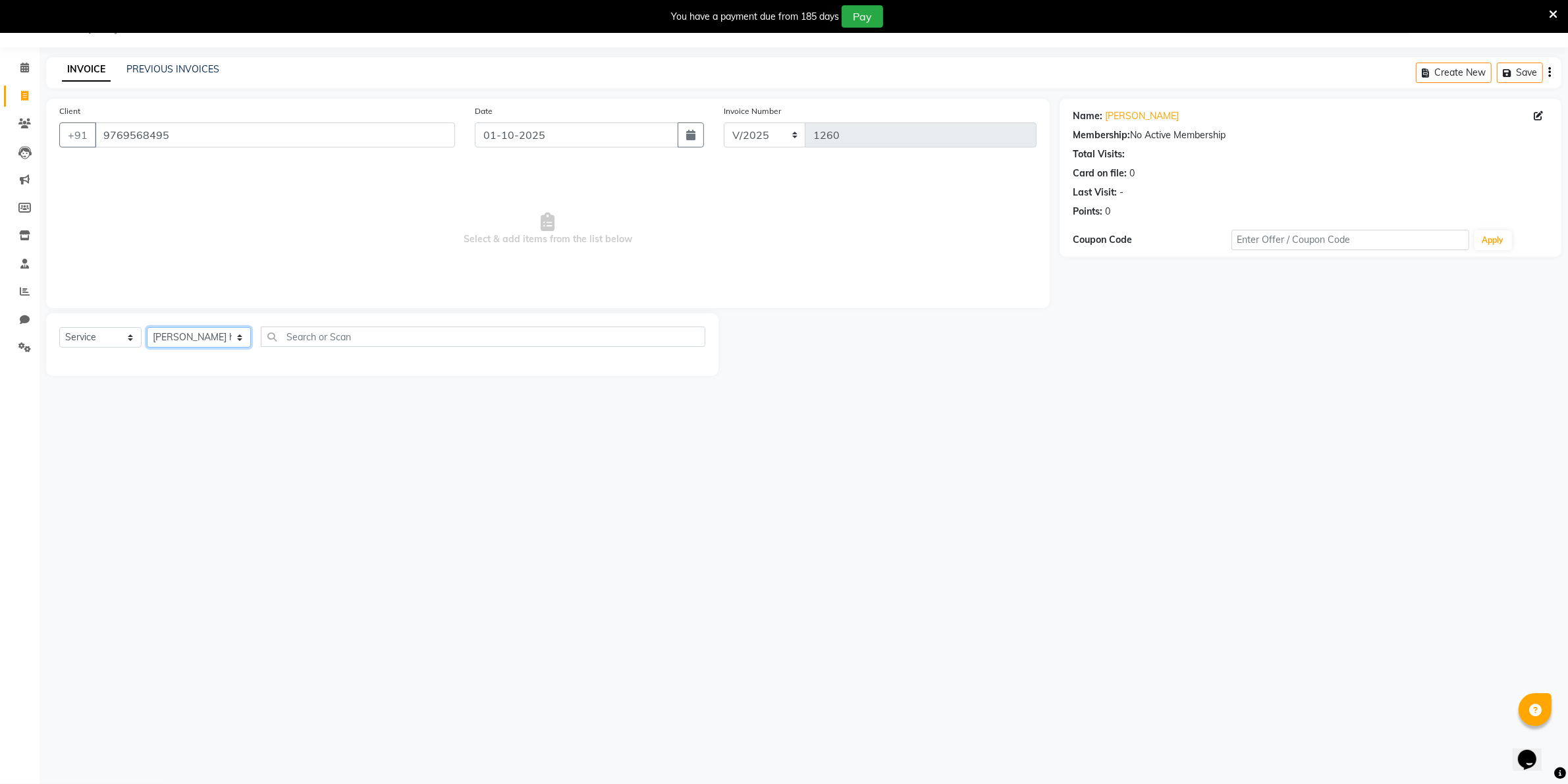
click at [147, 327] on select "Select Stylist [PERSON_NAME] [PERSON_NAME] (Beautician) [PERSON_NAME] [PERSON_N…" at bounding box center [199, 337] width 104 height 21
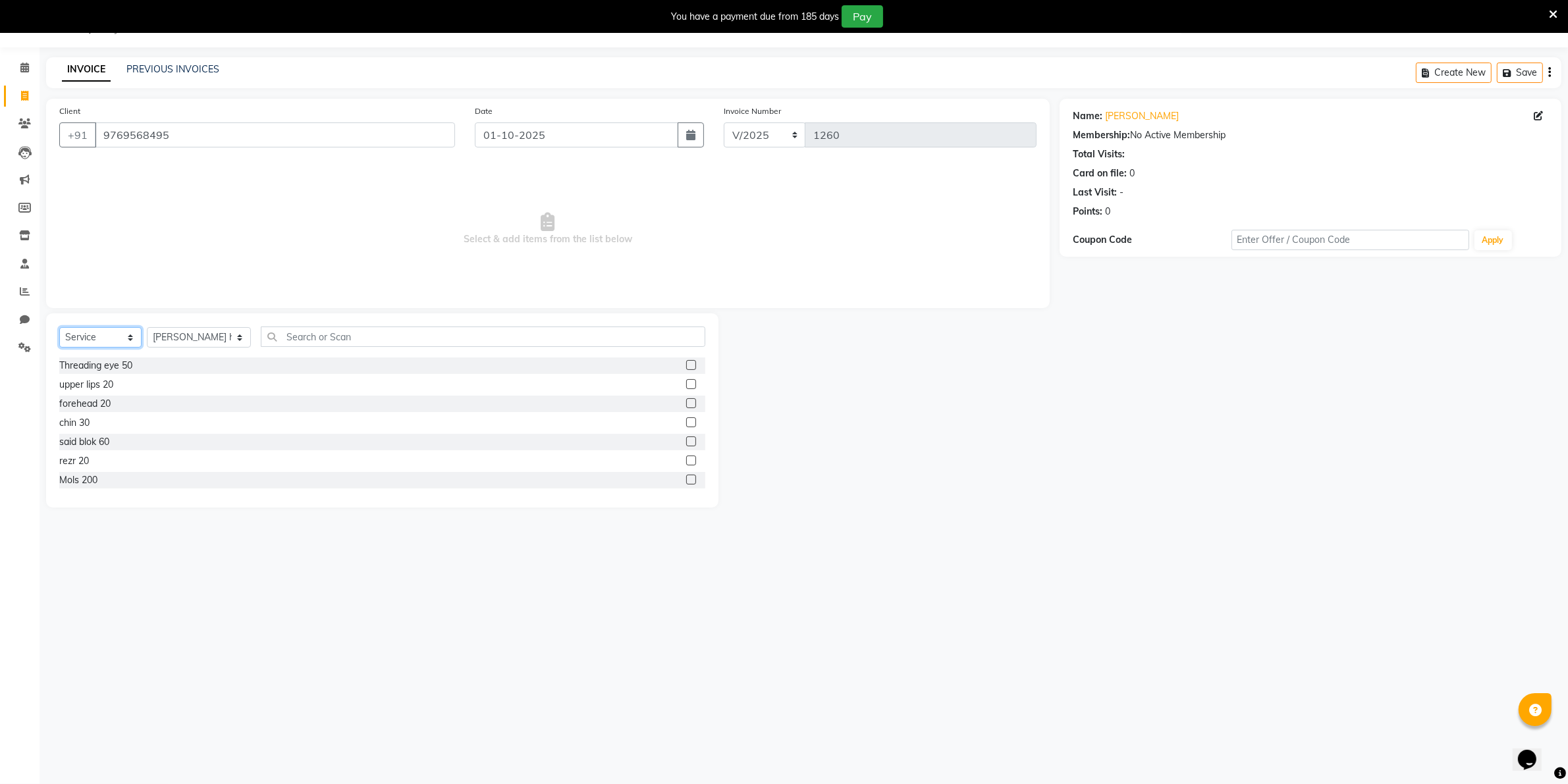
click at [83, 339] on select "Select Service Product Membership Package Voucher Prepaid Gift Card" at bounding box center [100, 337] width 83 height 21
select select "product"
click at [59, 327] on select "Select Service Product Membership Package Voucher Prepaid Gift Card" at bounding box center [100, 337] width 83 height 21
click at [686, 442] on label at bounding box center [691, 442] width 10 height 10
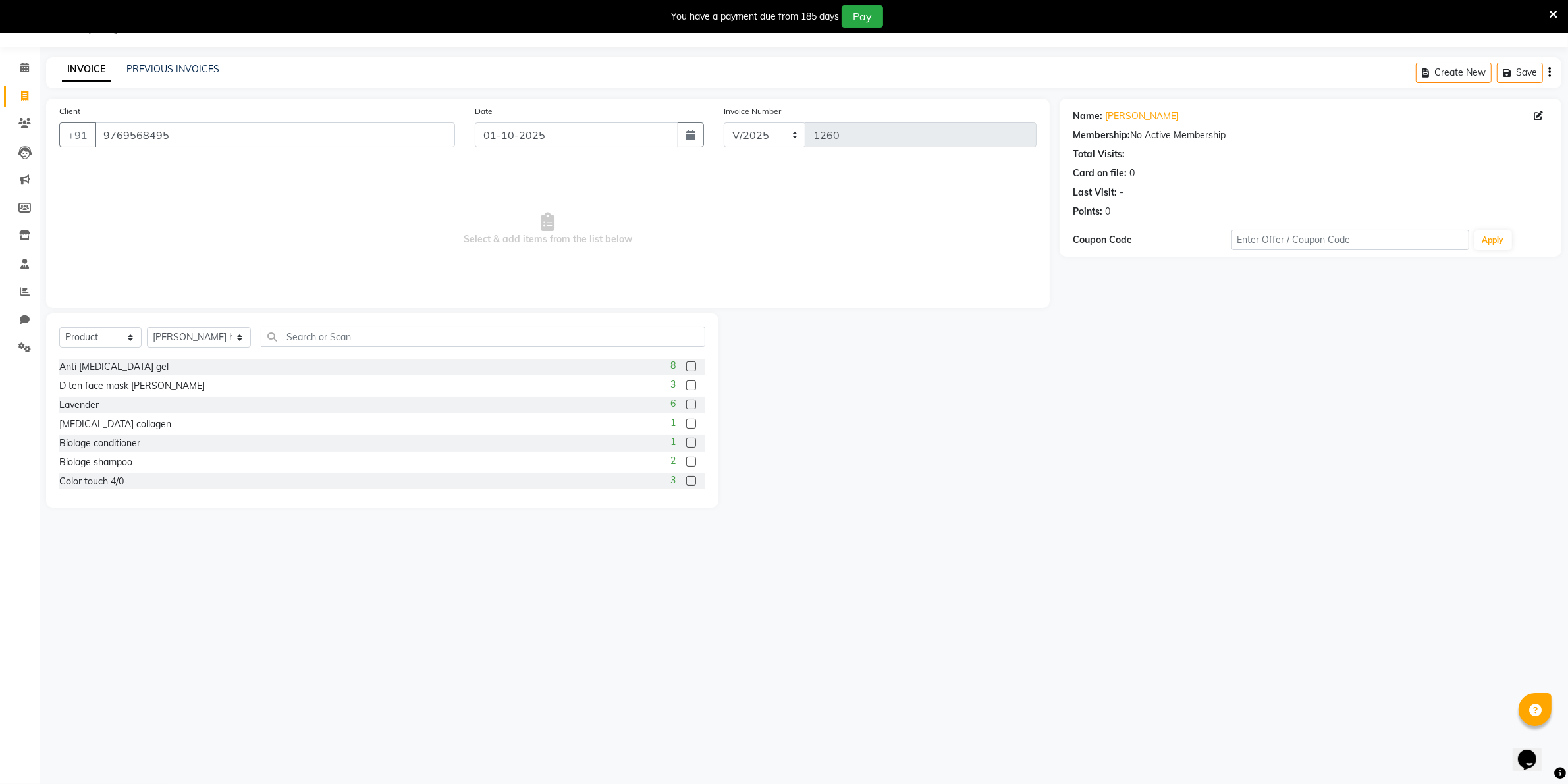
click at [686, 442] on input "checkbox" at bounding box center [691, 444] width 9 height 9
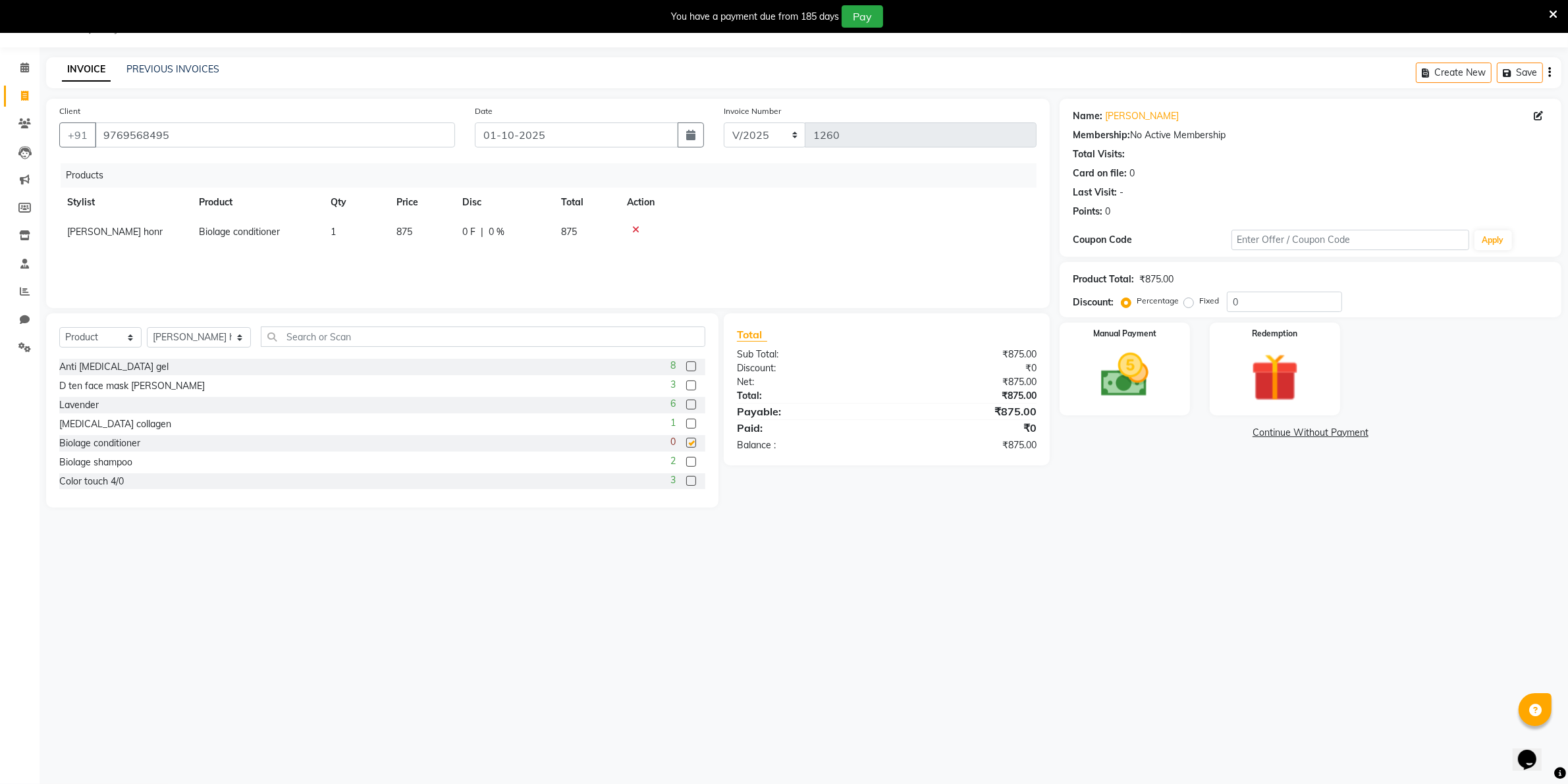
checkbox input "false"
click at [1101, 370] on img at bounding box center [1124, 376] width 81 height 57
click at [1200, 432] on span "GPay" at bounding box center [1202, 433] width 27 height 15
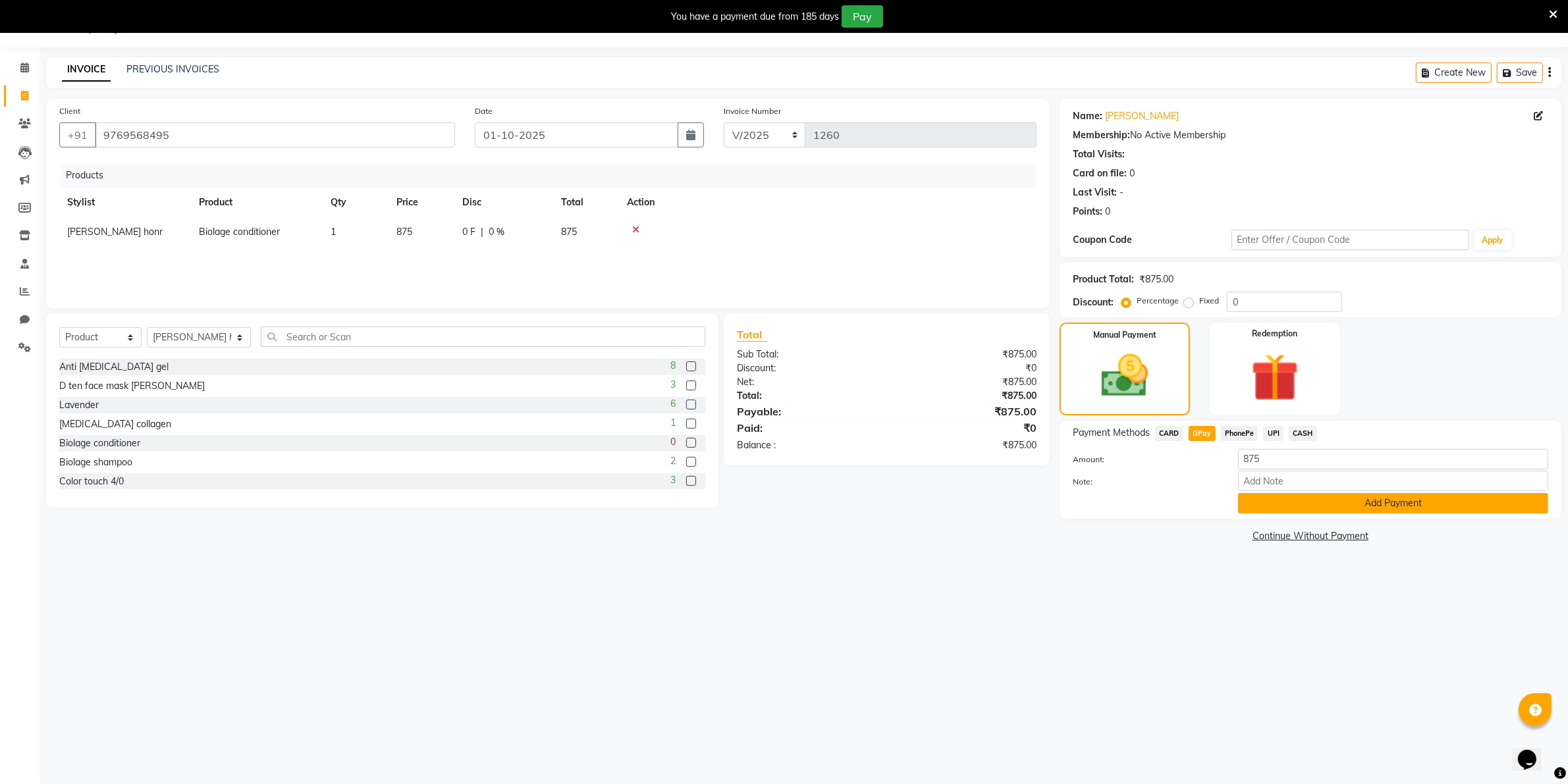
click at [1335, 501] on button "Add Payment" at bounding box center [1393, 503] width 310 height 21
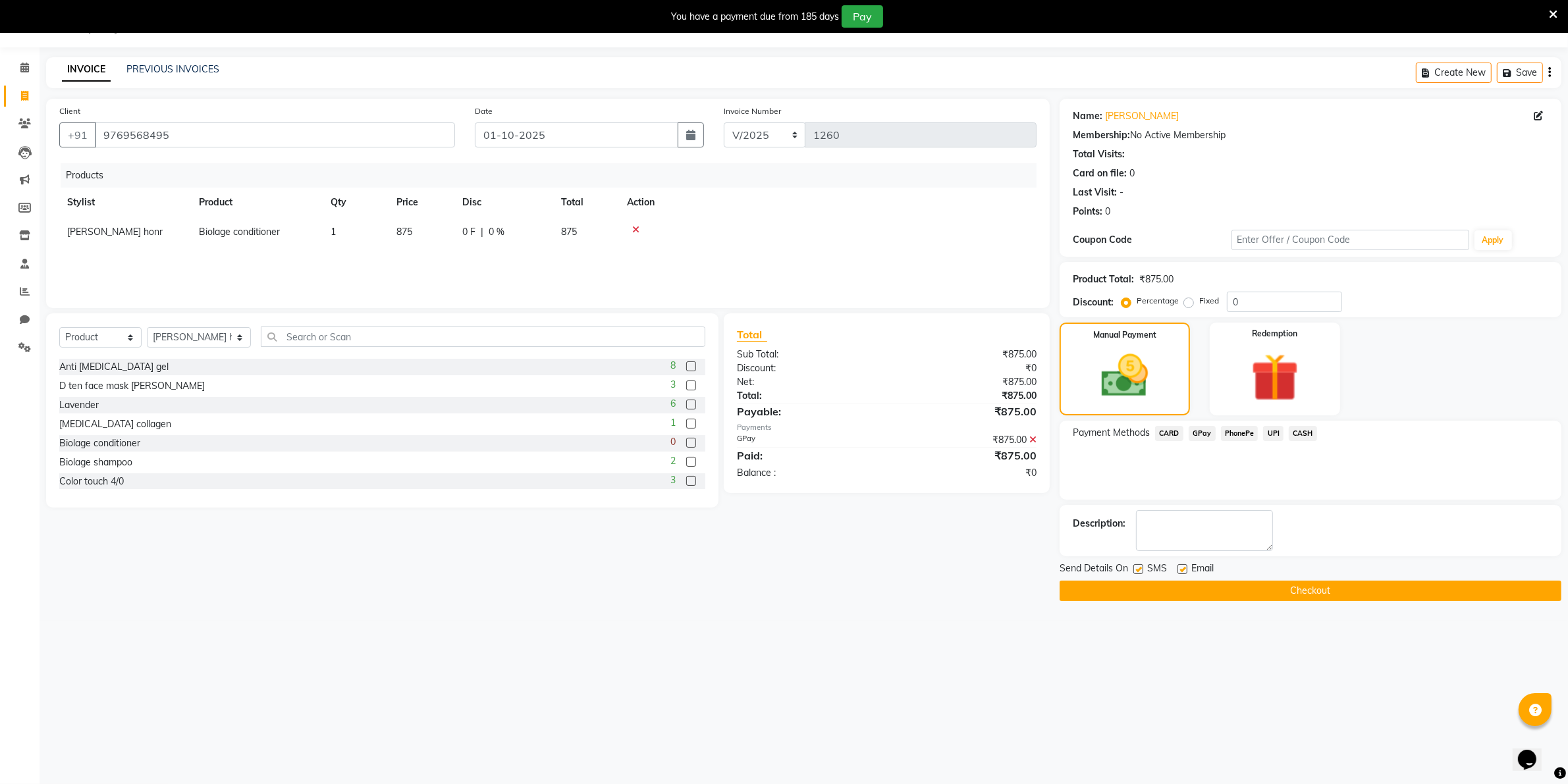
click at [1326, 590] on button "Checkout" at bounding box center [1310, 591] width 501 height 21
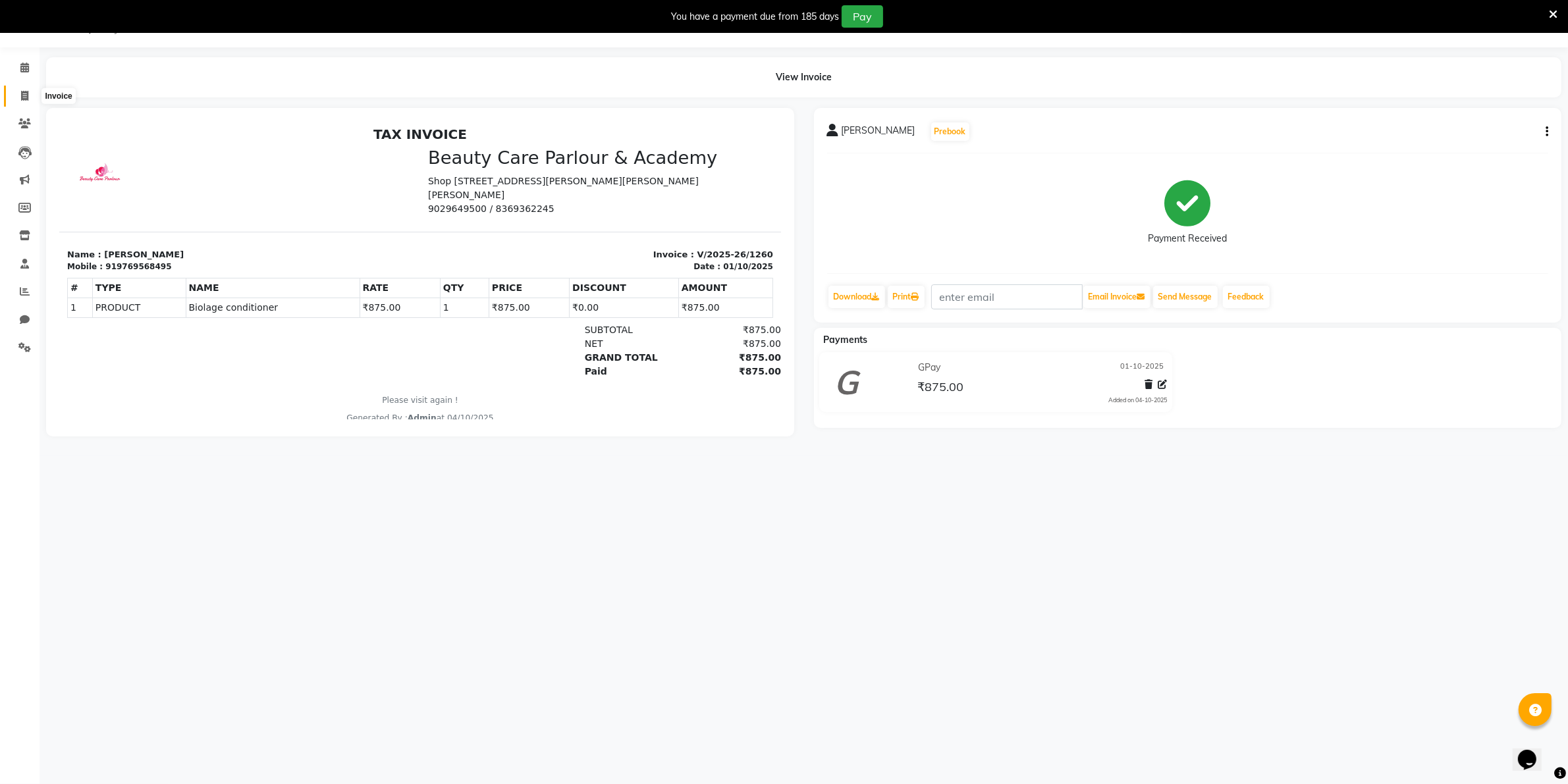
click at [21, 94] on icon at bounding box center [24, 95] width 7 height 10
select select "service"
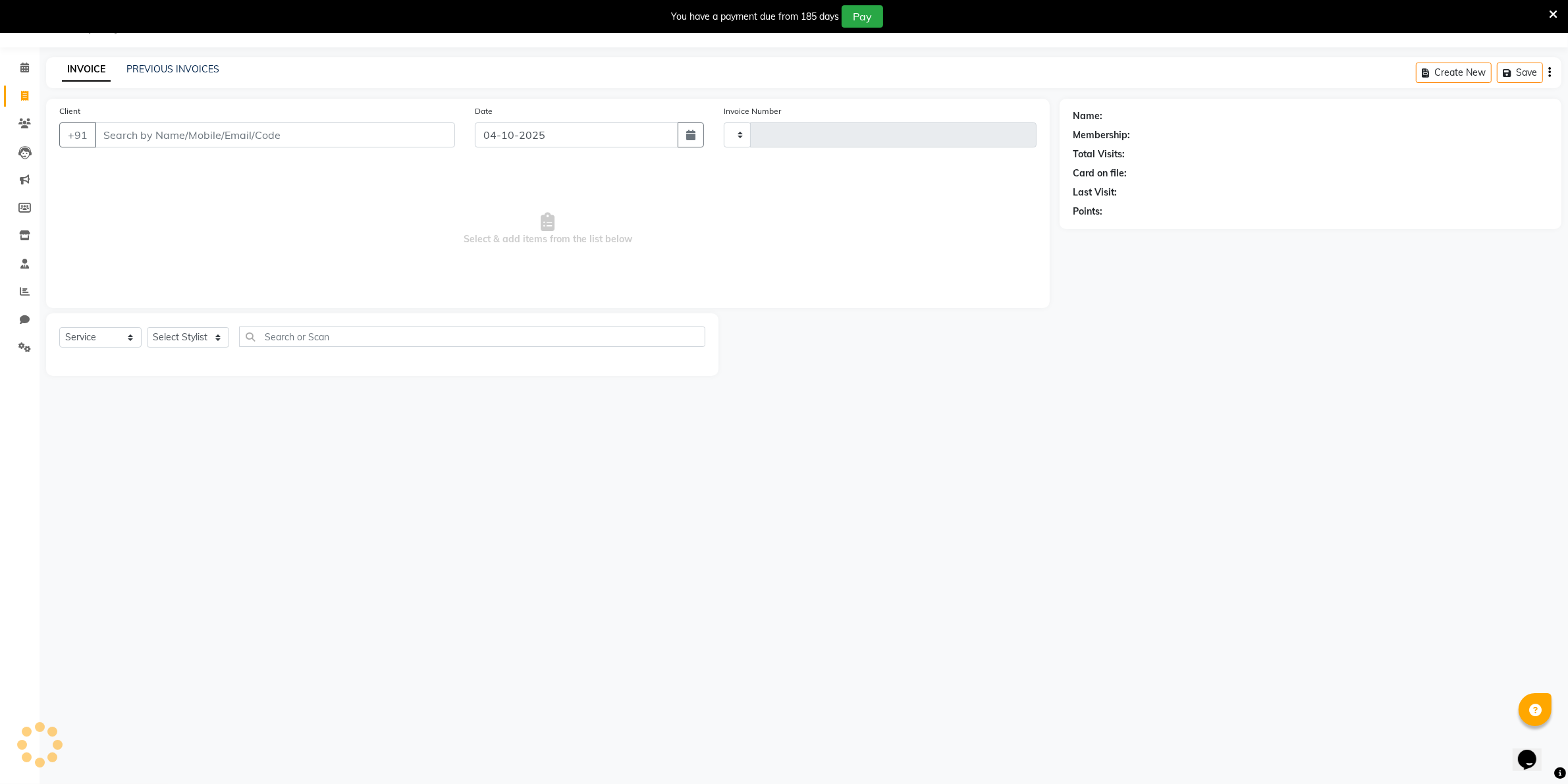
type input "1261"
select select "8049"
click at [152, 68] on link "PREVIOUS INVOICES" at bounding box center [173, 68] width 93 height 12
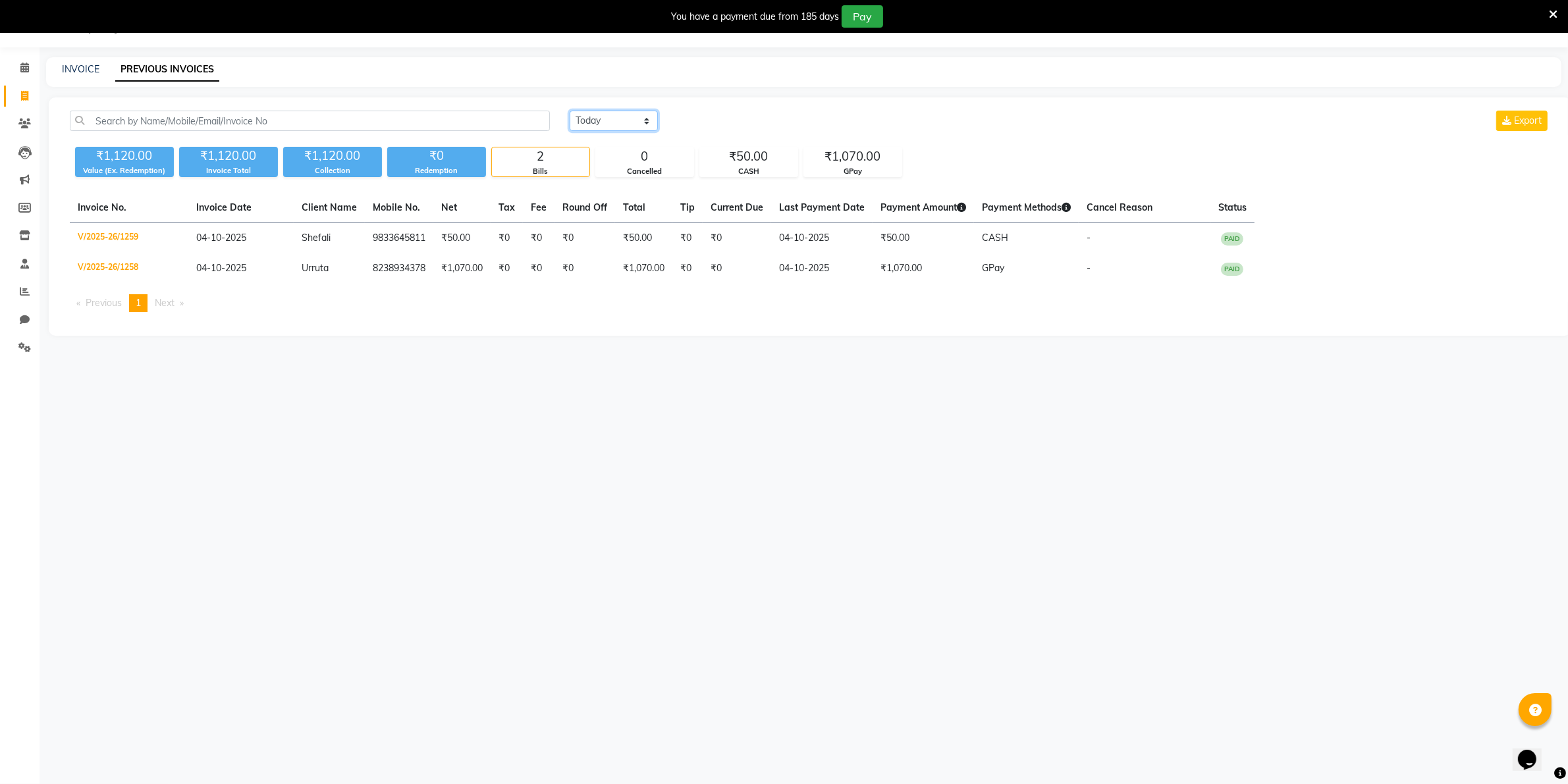
click at [614, 119] on select "[DATE] [DATE] Custom Range" at bounding box center [614, 120] width 88 height 21
select select "range"
click at [570, 110] on select "[DATE] [DATE] Custom Range" at bounding box center [614, 120] width 88 height 21
click at [708, 120] on input "04-10-2025" at bounding box center [721, 121] width 92 height 19
select select "10"
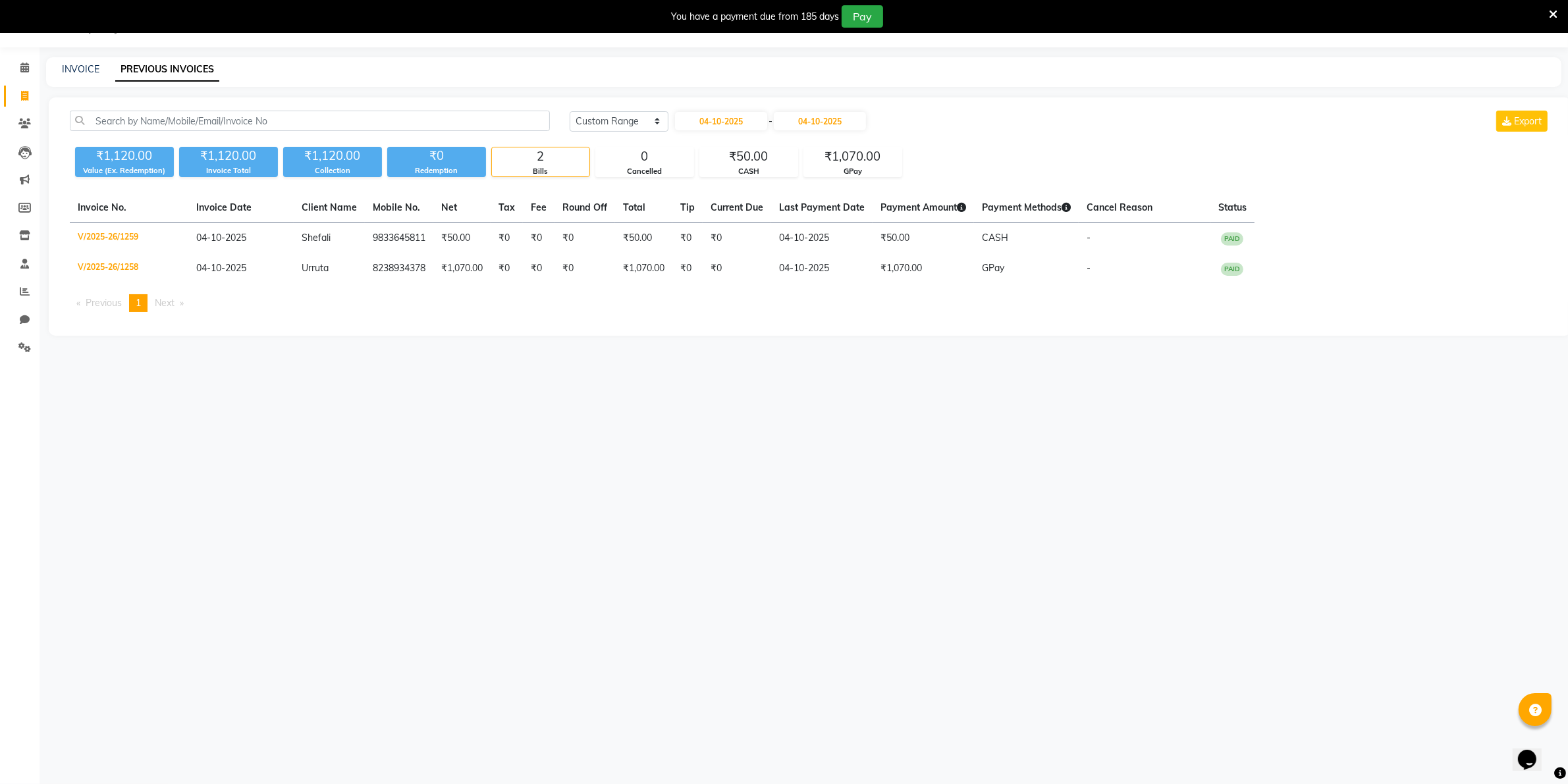
select select "2025"
click at [732, 189] on div "1" at bounding box center [730, 188] width 21 height 21
type input "01-10-2025"
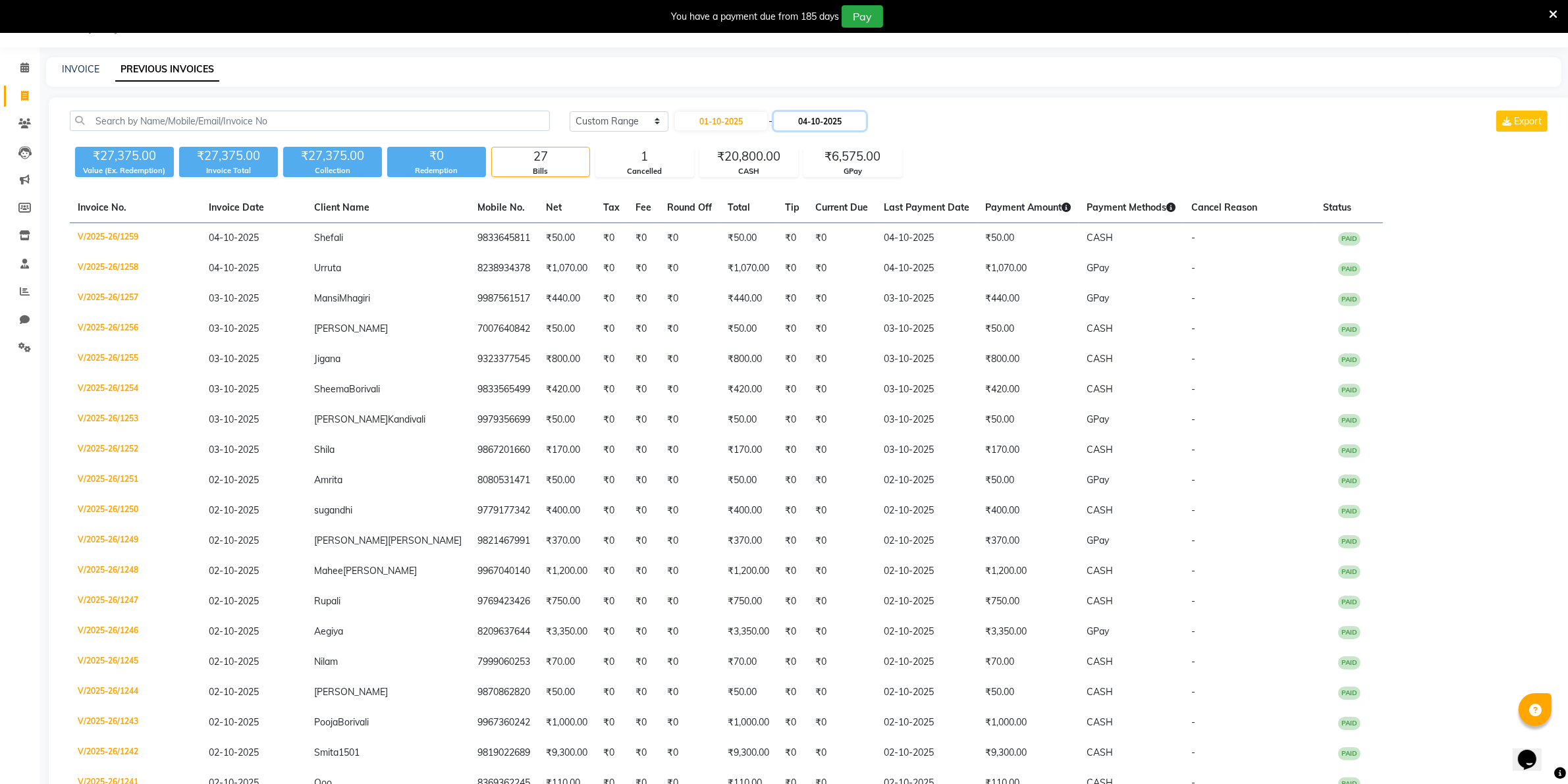
click at [802, 120] on input "04-10-2025" at bounding box center [820, 121] width 92 height 19
click at [833, 188] on div "1" at bounding box center [833, 188] width 21 height 21
type input "01-10-2025"
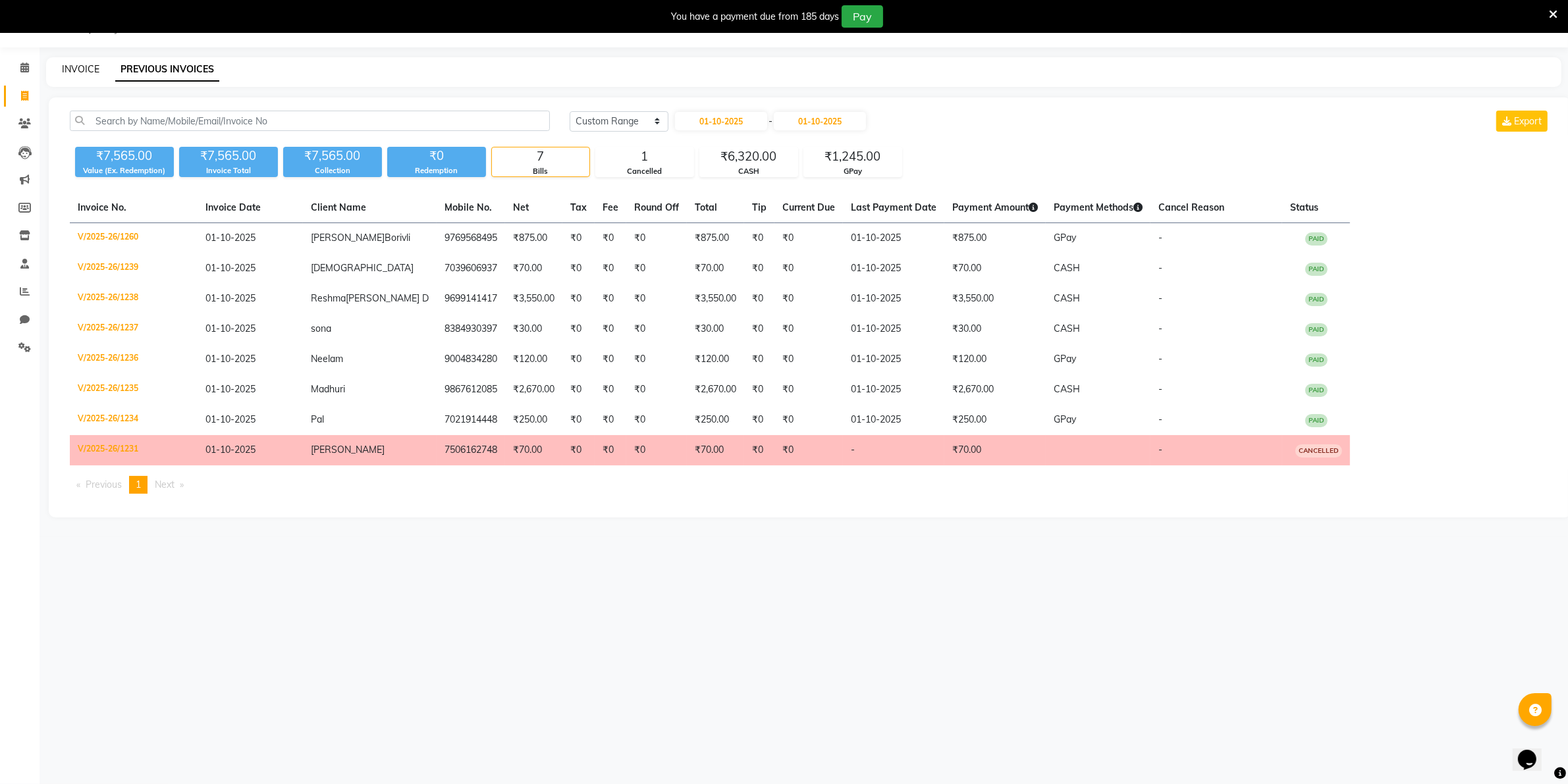
click at [81, 70] on link "INVOICE" at bounding box center [81, 68] width 38 height 12
select select "8049"
select select "service"
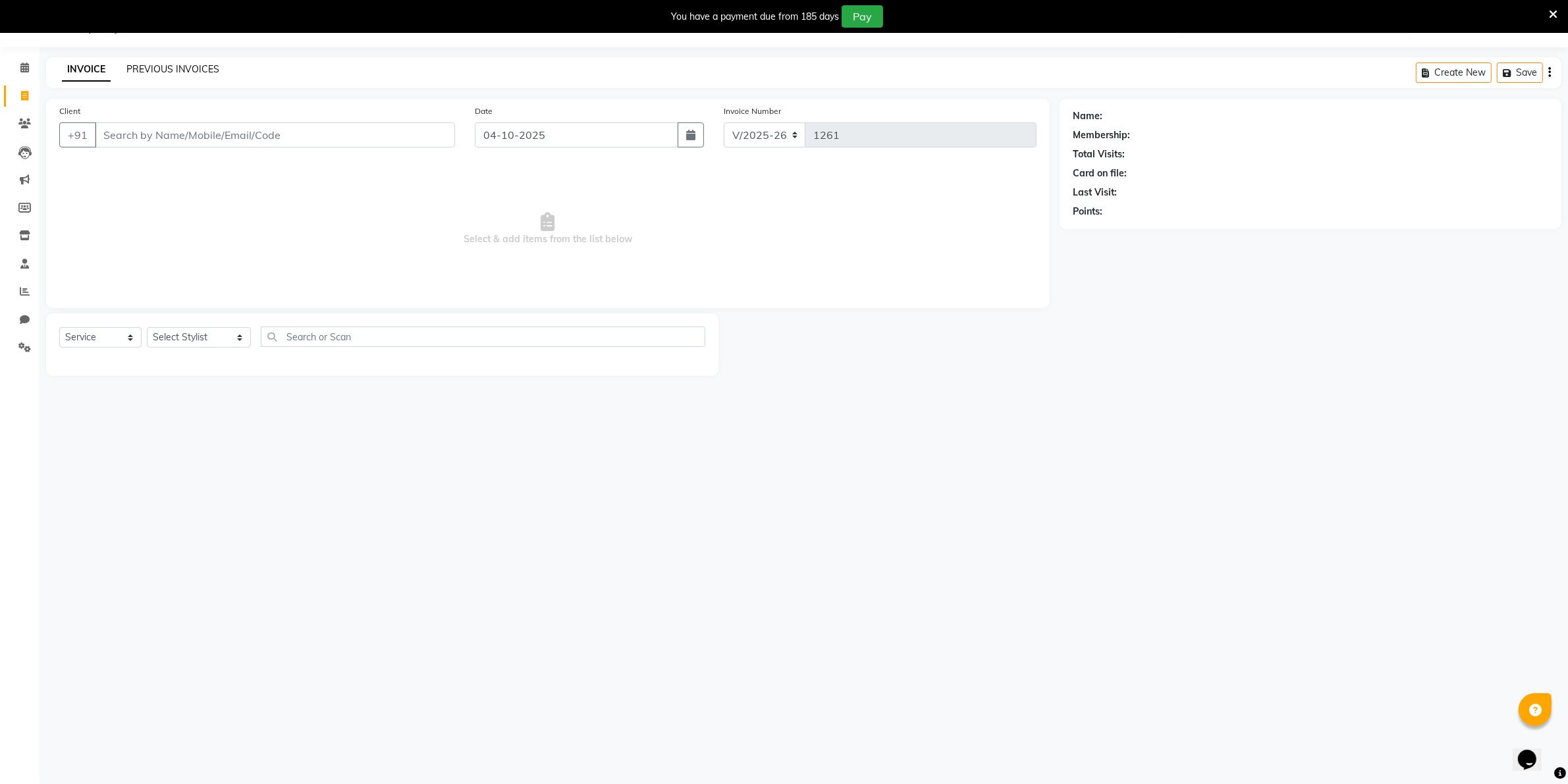
click at [167, 69] on link "PREVIOUS INVOICES" at bounding box center [173, 68] width 93 height 12
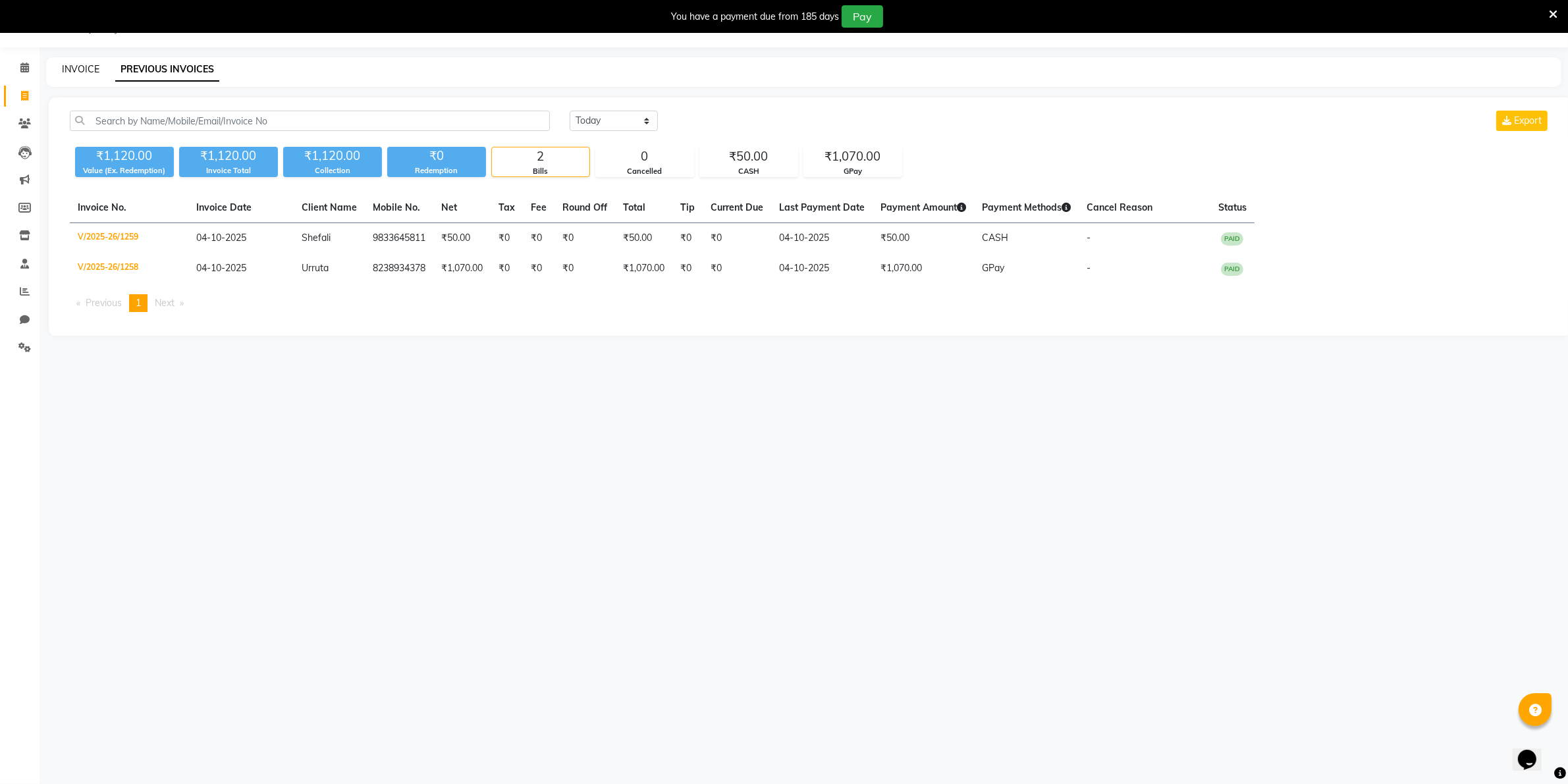
click at [80, 68] on link "INVOICE" at bounding box center [81, 68] width 38 height 12
select select "8049"
select select "service"
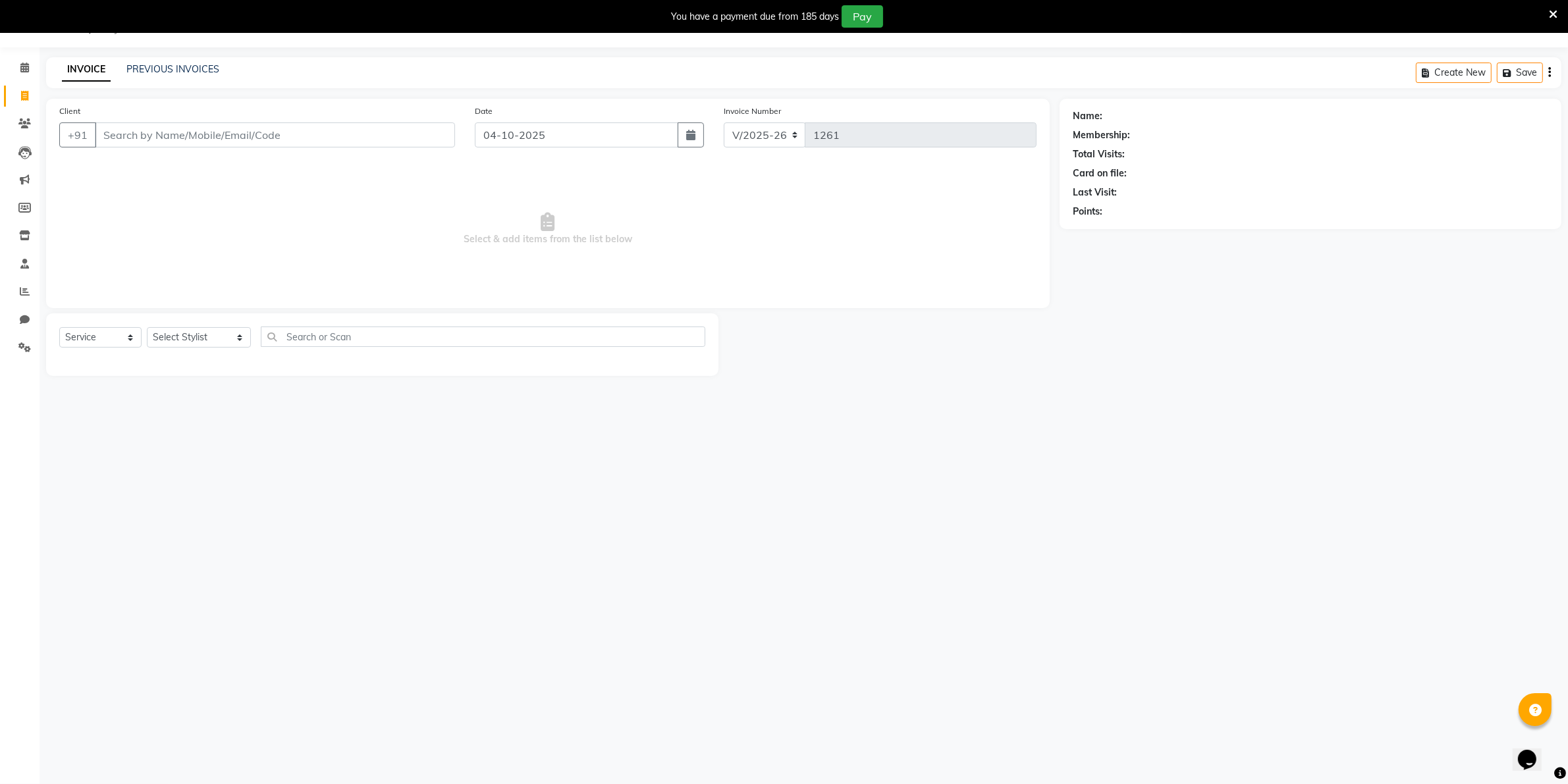
click at [105, 129] on input "Client" at bounding box center [275, 135] width 361 height 25
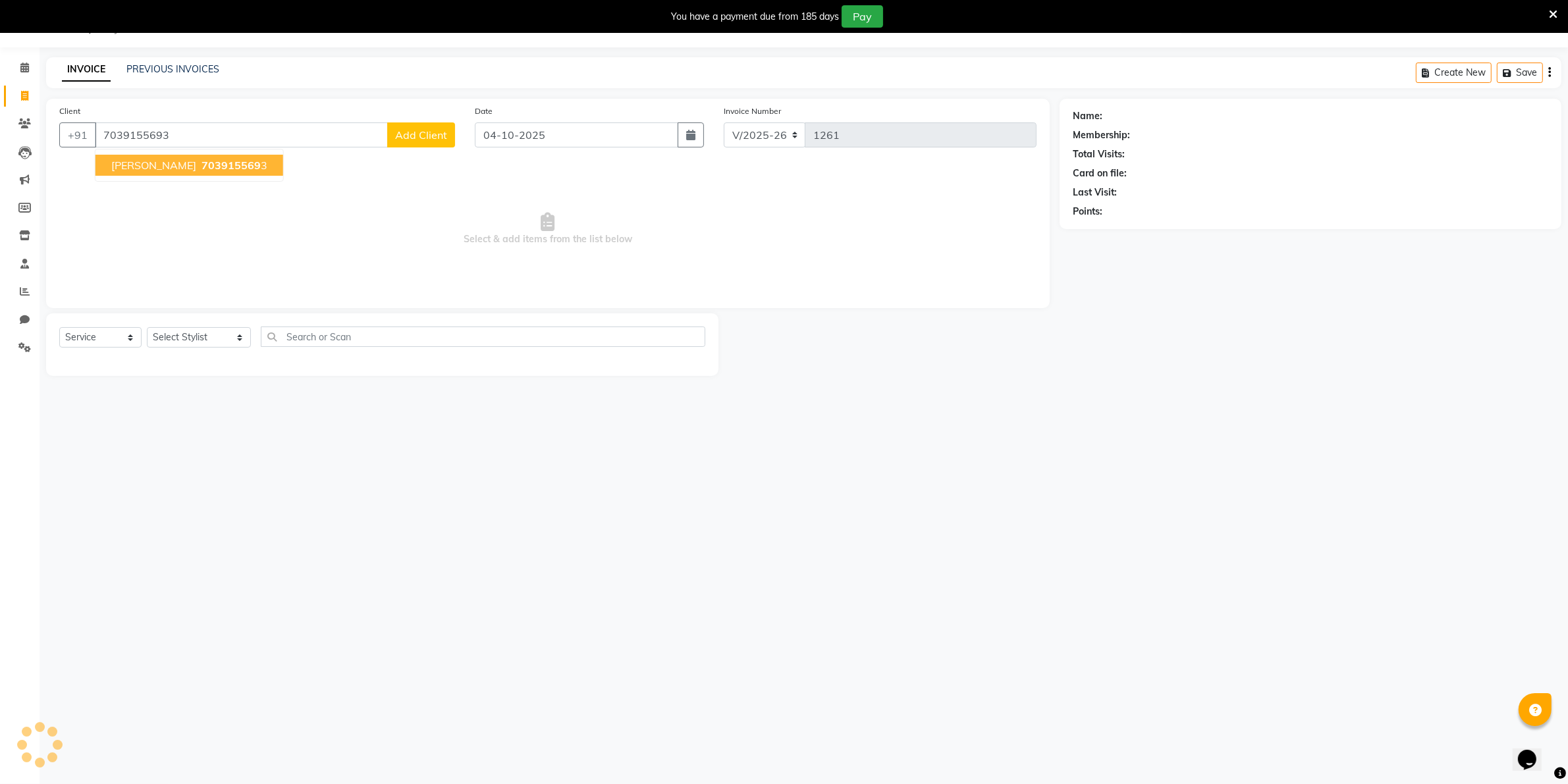
type input "7039155693"
click at [136, 166] on span "[PERSON_NAME]" at bounding box center [153, 165] width 85 height 13
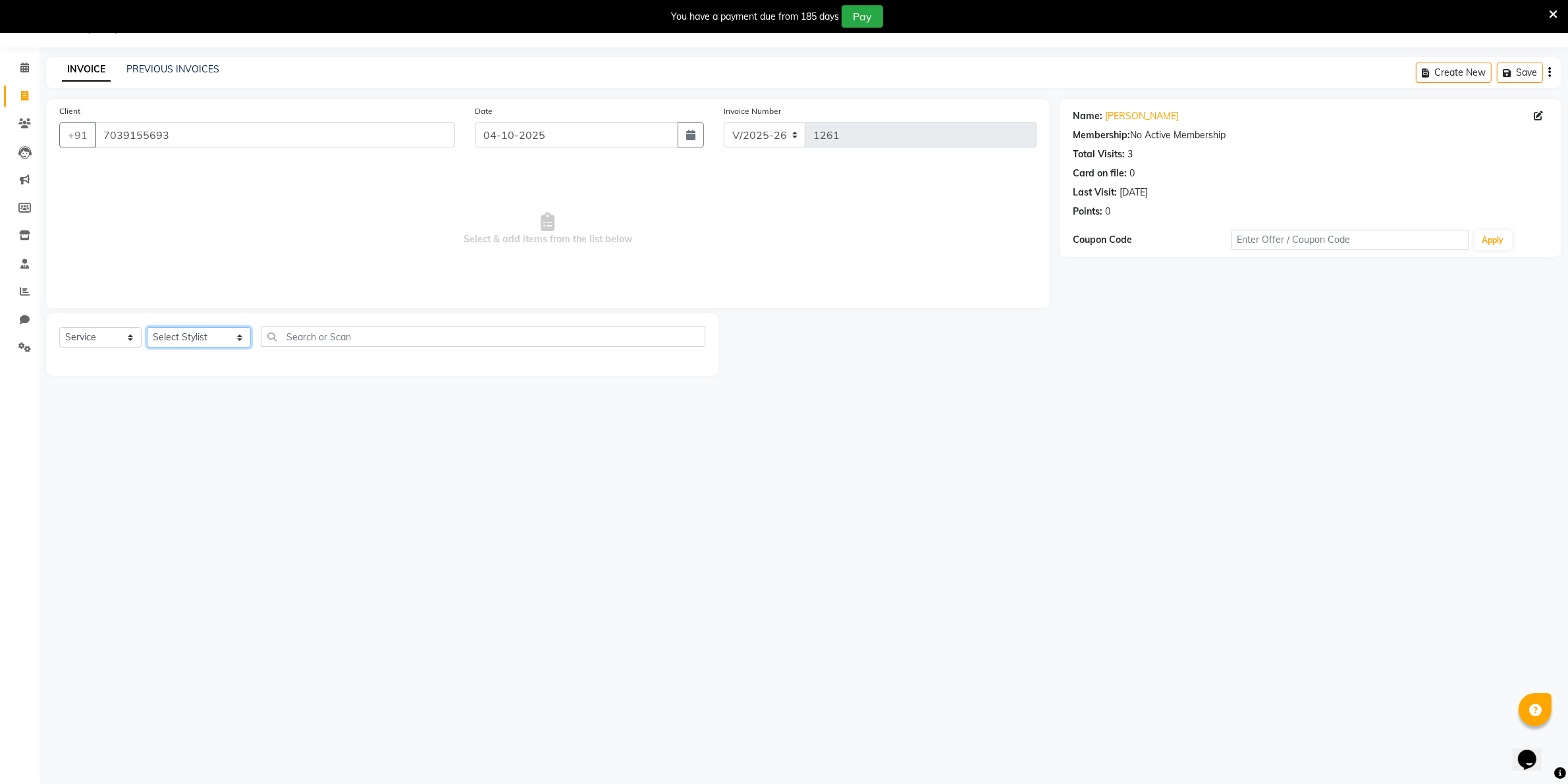
click at [185, 338] on select "Select Stylist [PERSON_NAME] [PERSON_NAME] (Beautician) [PERSON_NAME] [PERSON_N…" at bounding box center [199, 337] width 104 height 21
select select "76923"
click at [147, 327] on select "Select Stylist [PERSON_NAME] [PERSON_NAME] (Beautician) [PERSON_NAME] [PERSON_N…" at bounding box center [199, 337] width 104 height 21
click at [686, 363] on label at bounding box center [691, 365] width 10 height 10
click at [686, 363] on input "checkbox" at bounding box center [691, 366] width 9 height 9
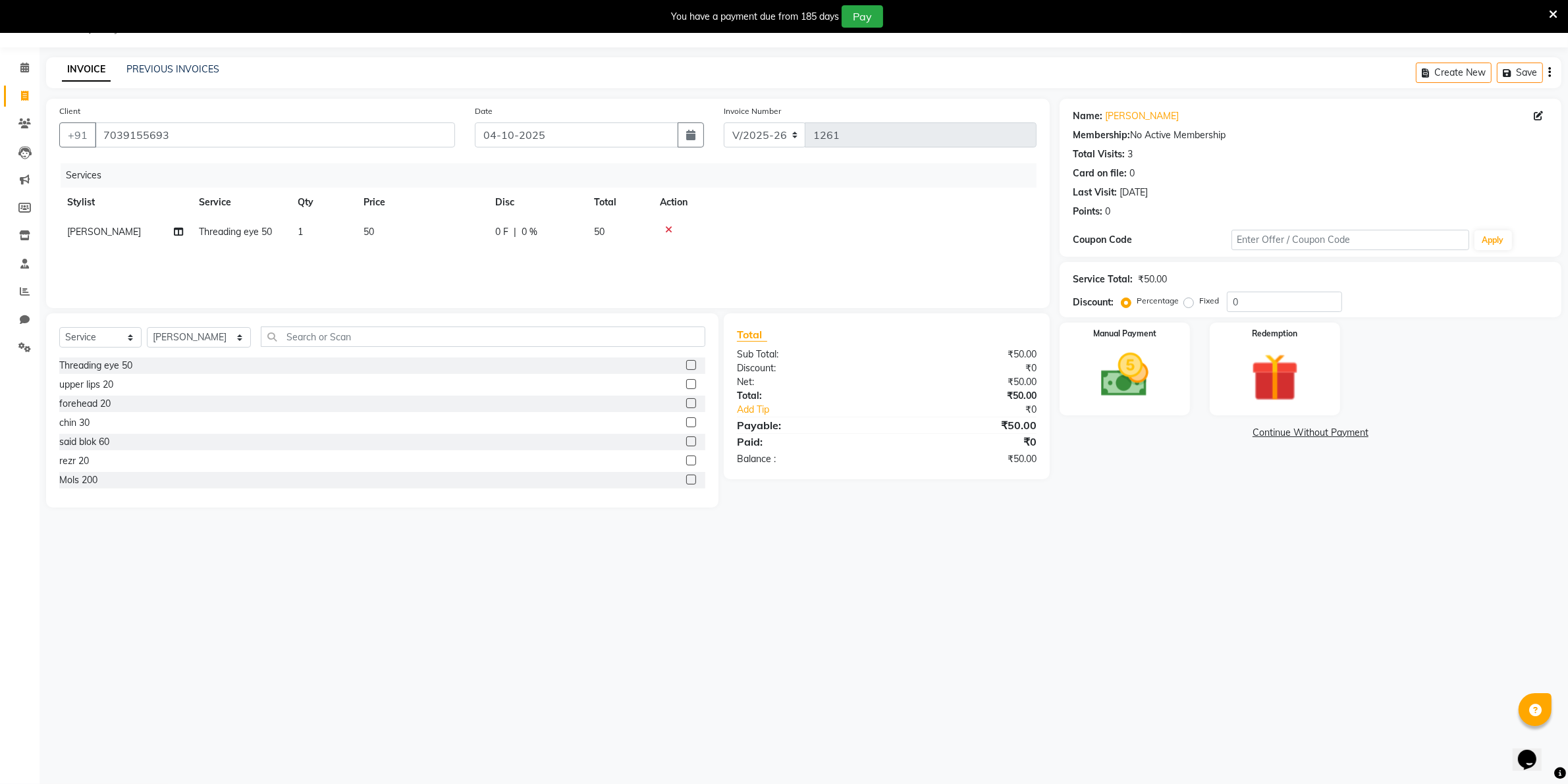
click at [686, 366] on label at bounding box center [691, 365] width 10 height 10
click at [686, 366] on input "checkbox" at bounding box center [691, 366] width 9 height 9
checkbox input "false"
click at [666, 257] on icon at bounding box center [669, 259] width 7 height 9
click at [1102, 368] on img at bounding box center [1124, 376] width 81 height 57
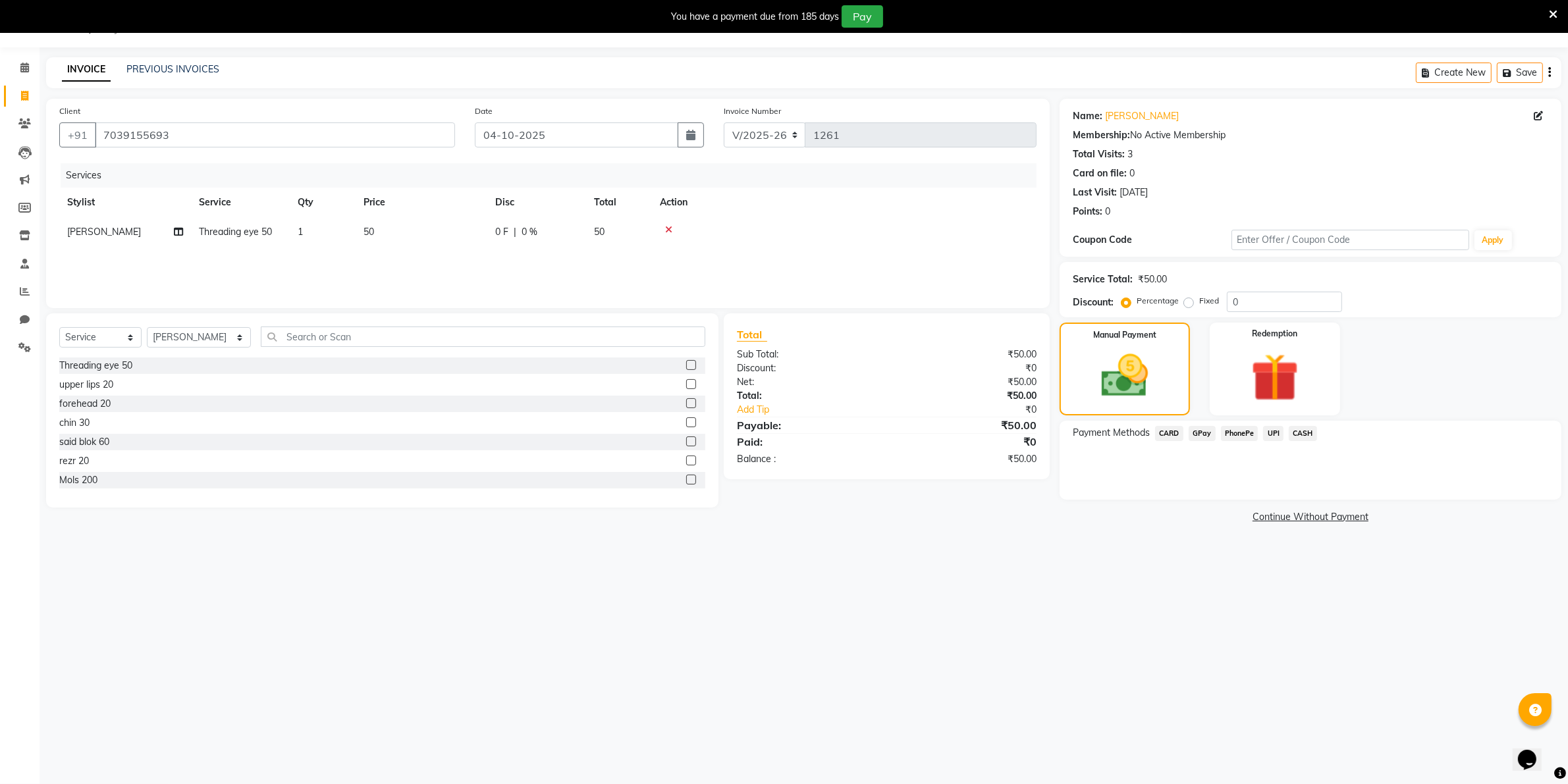
click at [1301, 432] on span "CASH" at bounding box center [1303, 433] width 29 height 15
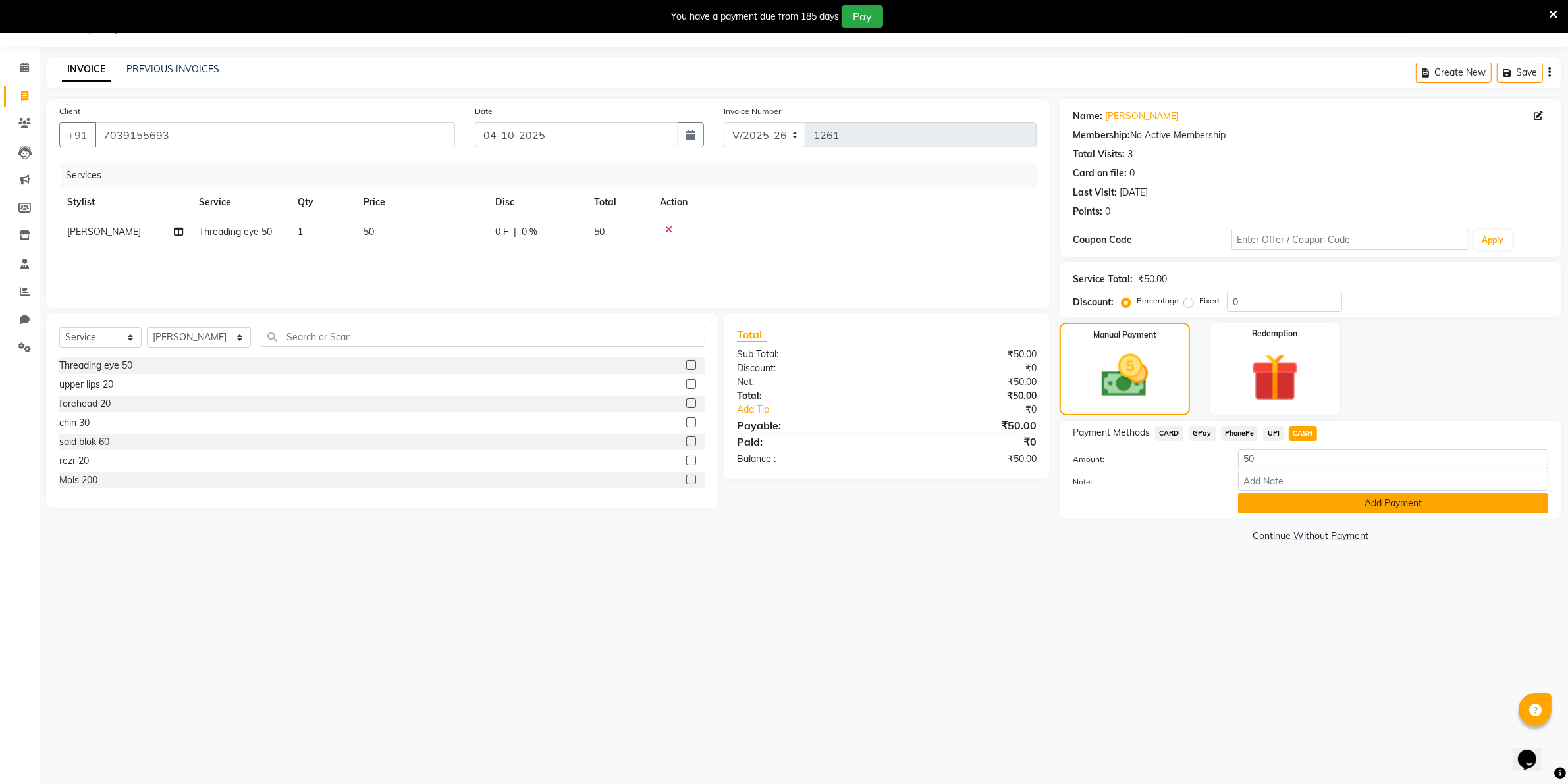
click at [1320, 500] on button "Add Payment" at bounding box center [1393, 503] width 310 height 21
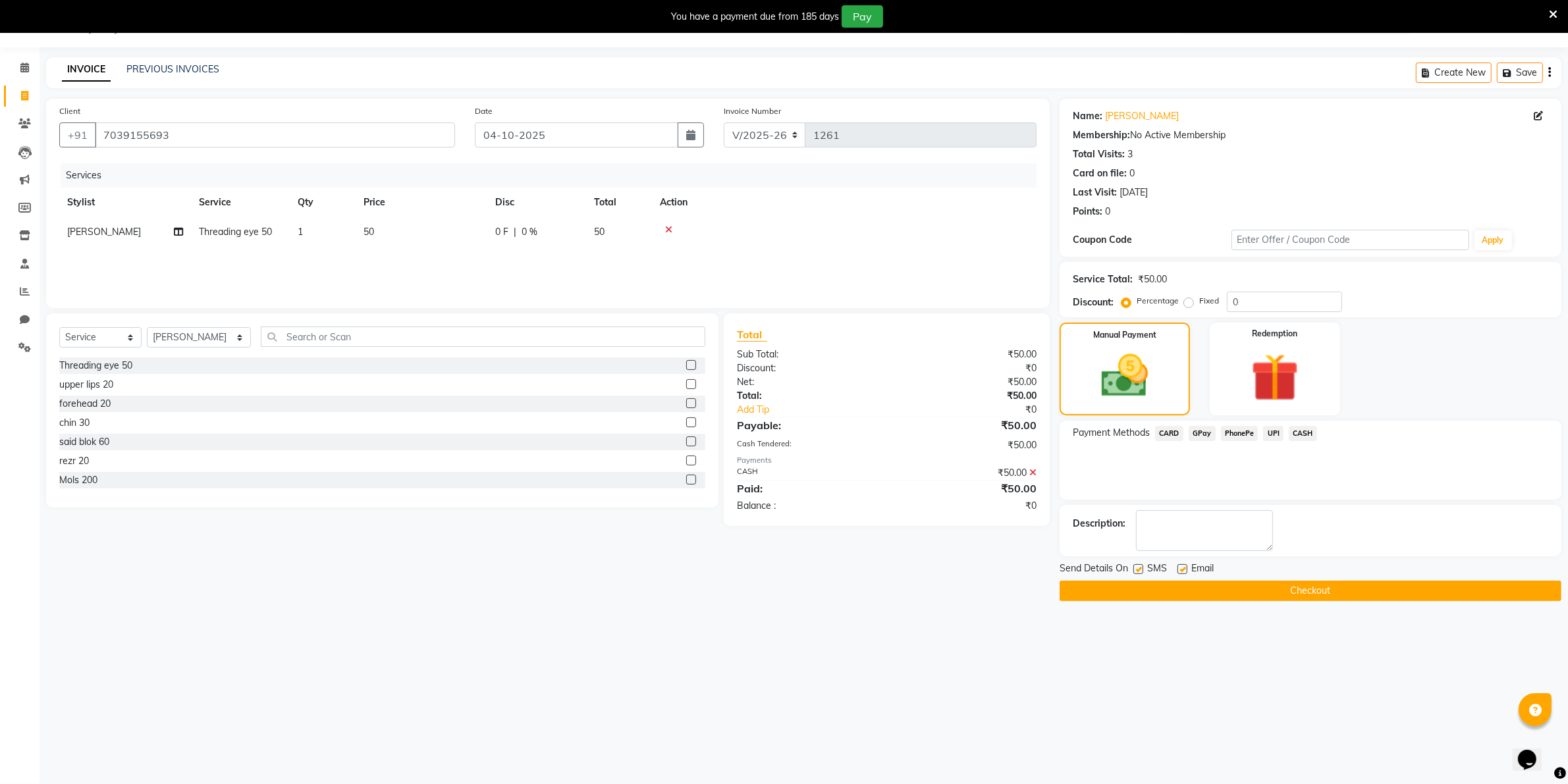
click at [1310, 588] on button "Checkout" at bounding box center [1310, 591] width 501 height 21
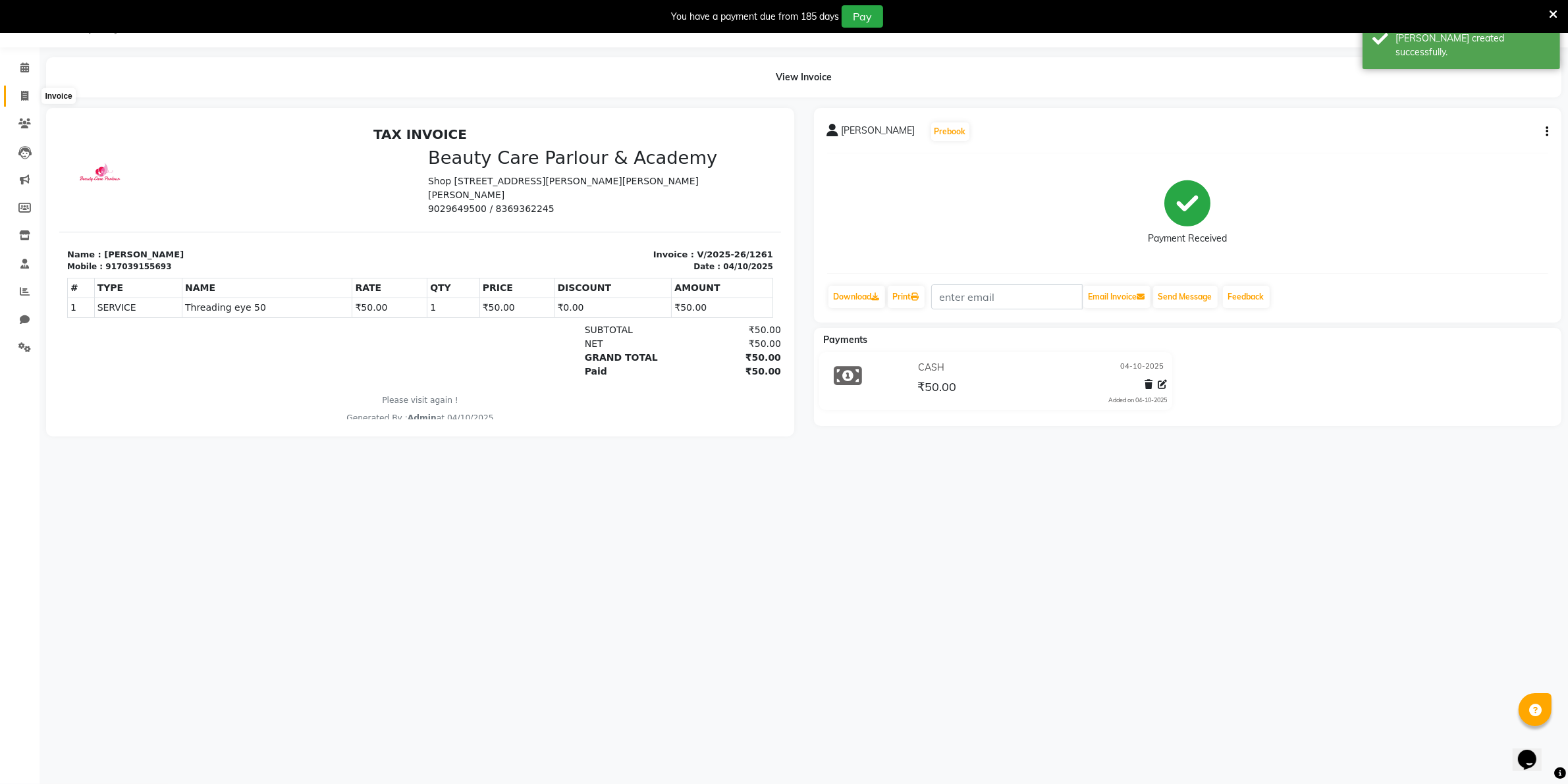
click at [21, 98] on icon at bounding box center [24, 95] width 7 height 10
select select "8049"
select select "service"
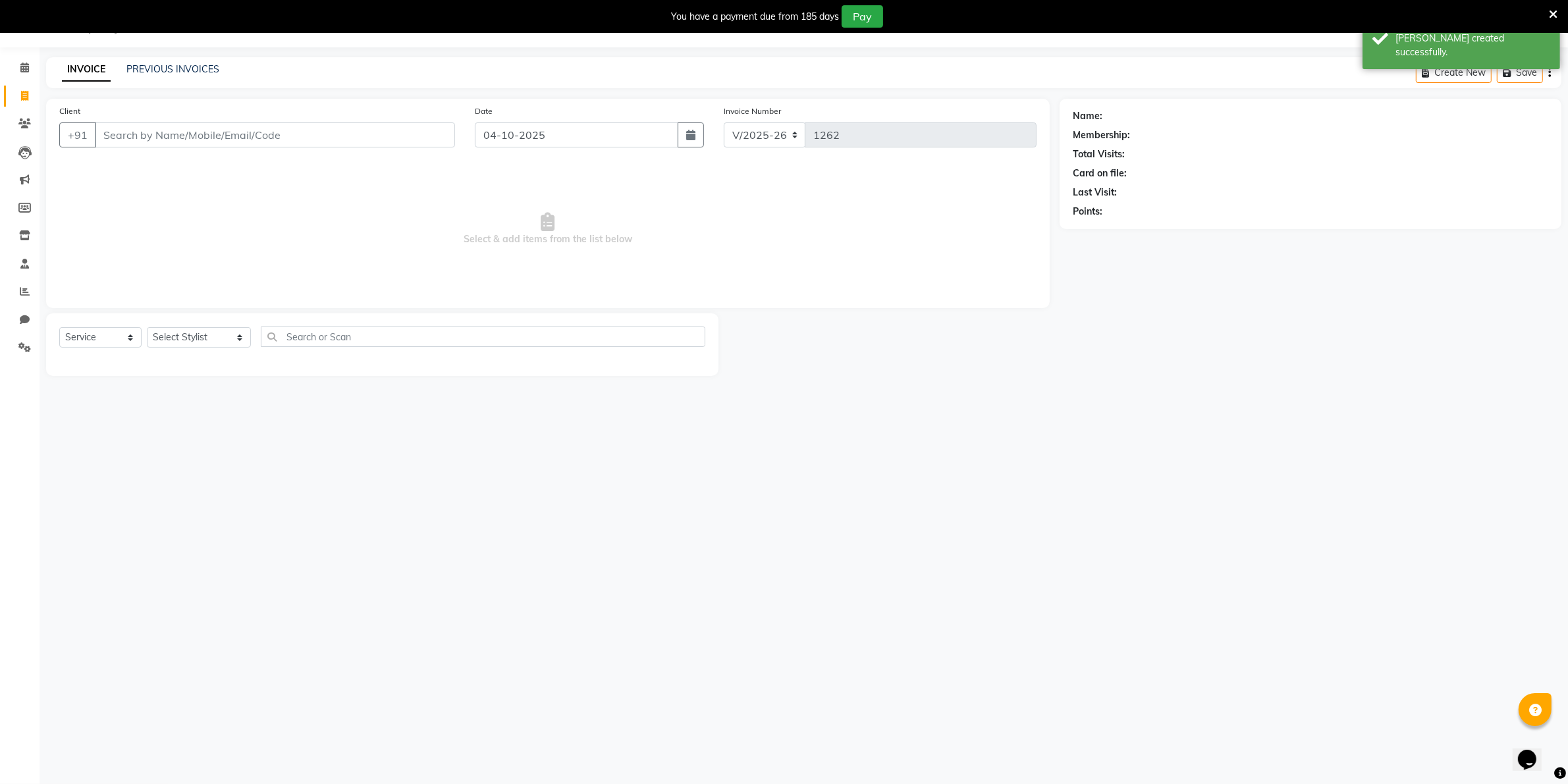
click at [100, 133] on input "Client" at bounding box center [275, 135] width 361 height 25
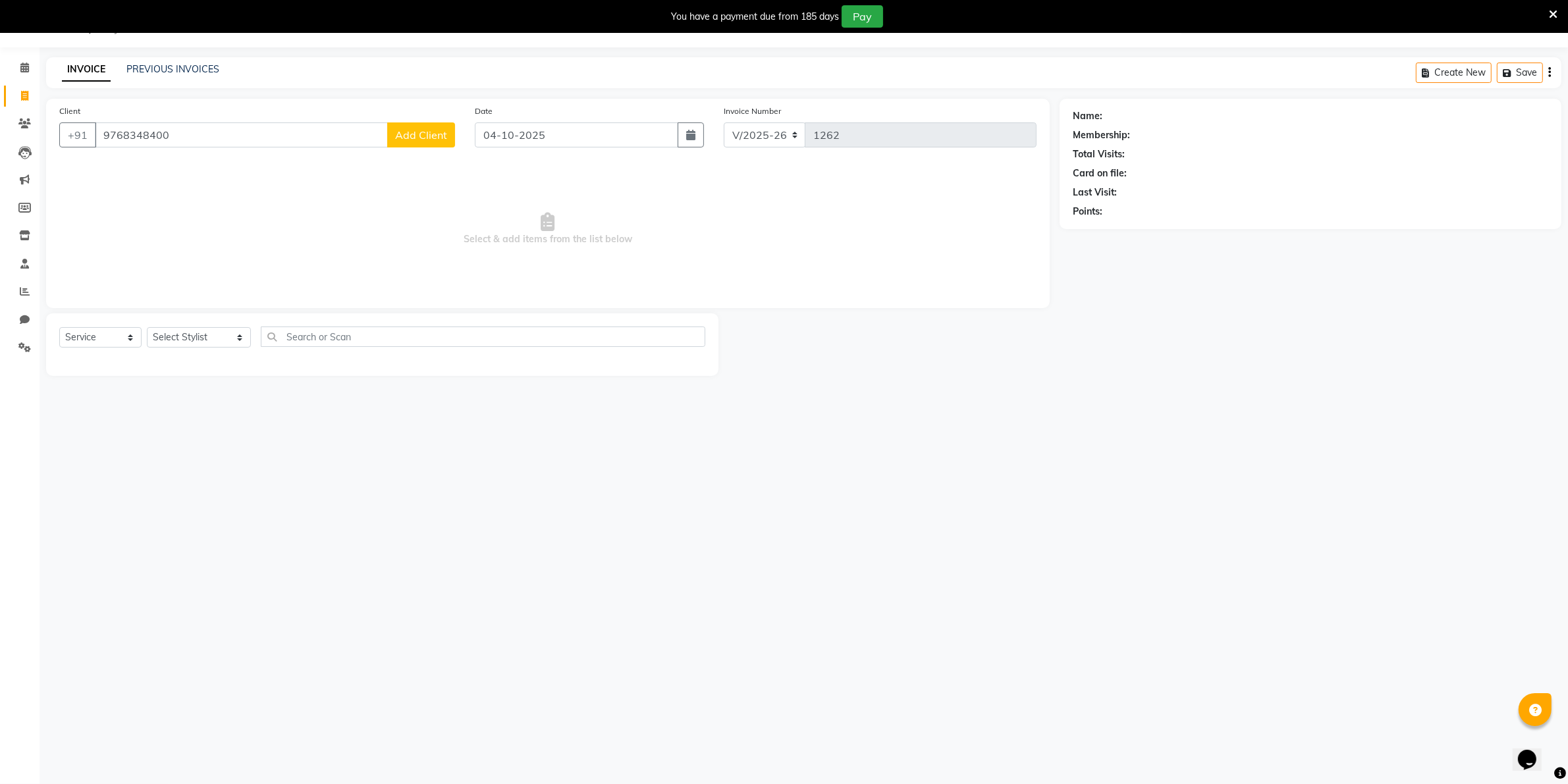
type input "9768348400"
click at [410, 140] on span "Add Client" at bounding box center [422, 135] width 52 height 13
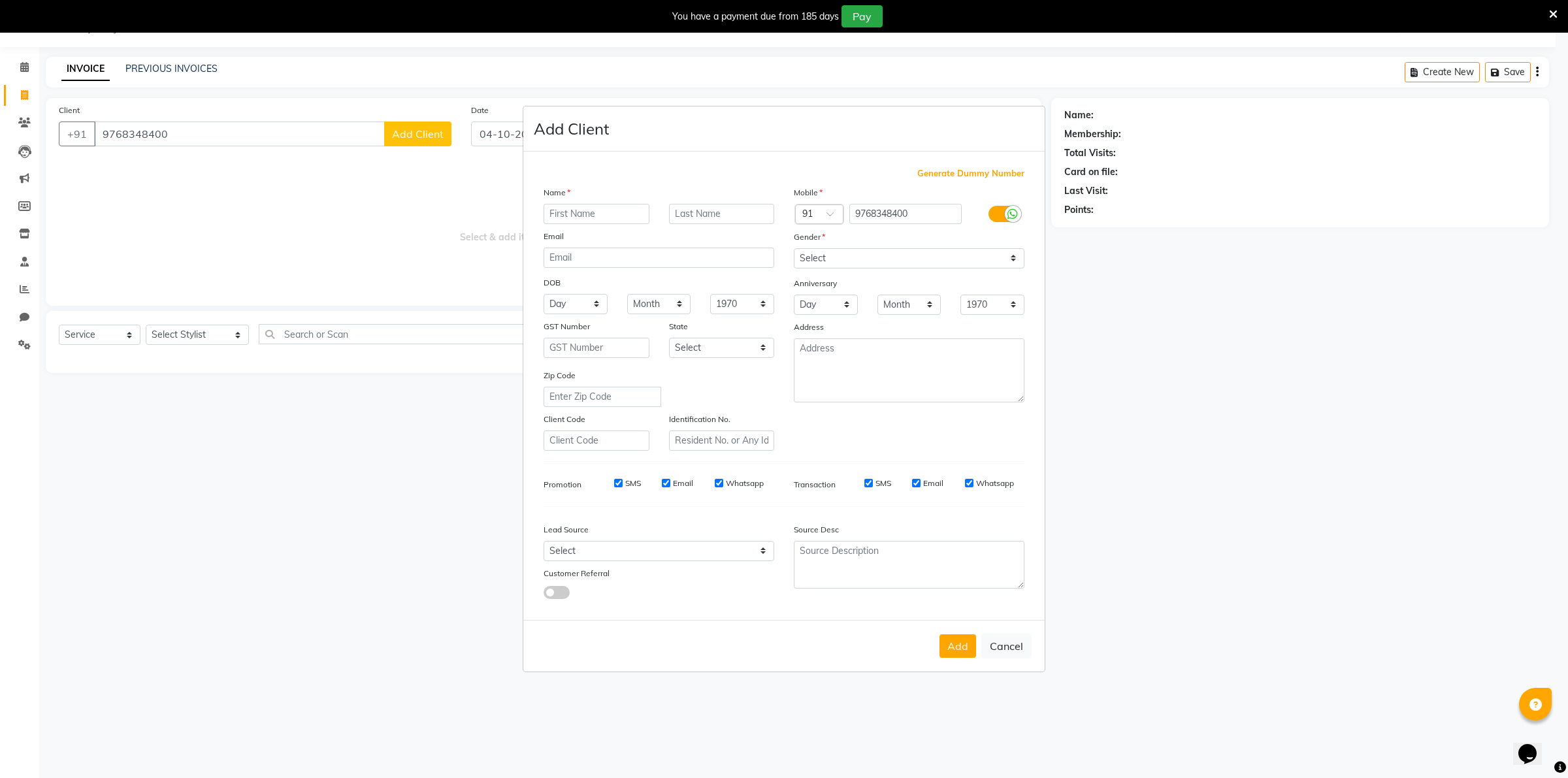
click at [559, 216] on input "text" at bounding box center [596, 214] width 106 height 20
type input "Shruti"
click at [1010, 260] on select "Select [DEMOGRAPHIC_DATA] [DEMOGRAPHIC_DATA] Other Prefer Not To Say" at bounding box center [909, 258] width 230 height 20
select select "[DEMOGRAPHIC_DATA]"
click at [794, 249] on select "Select [DEMOGRAPHIC_DATA] [DEMOGRAPHIC_DATA] Other Prefer Not To Say" at bounding box center [909, 258] width 230 height 20
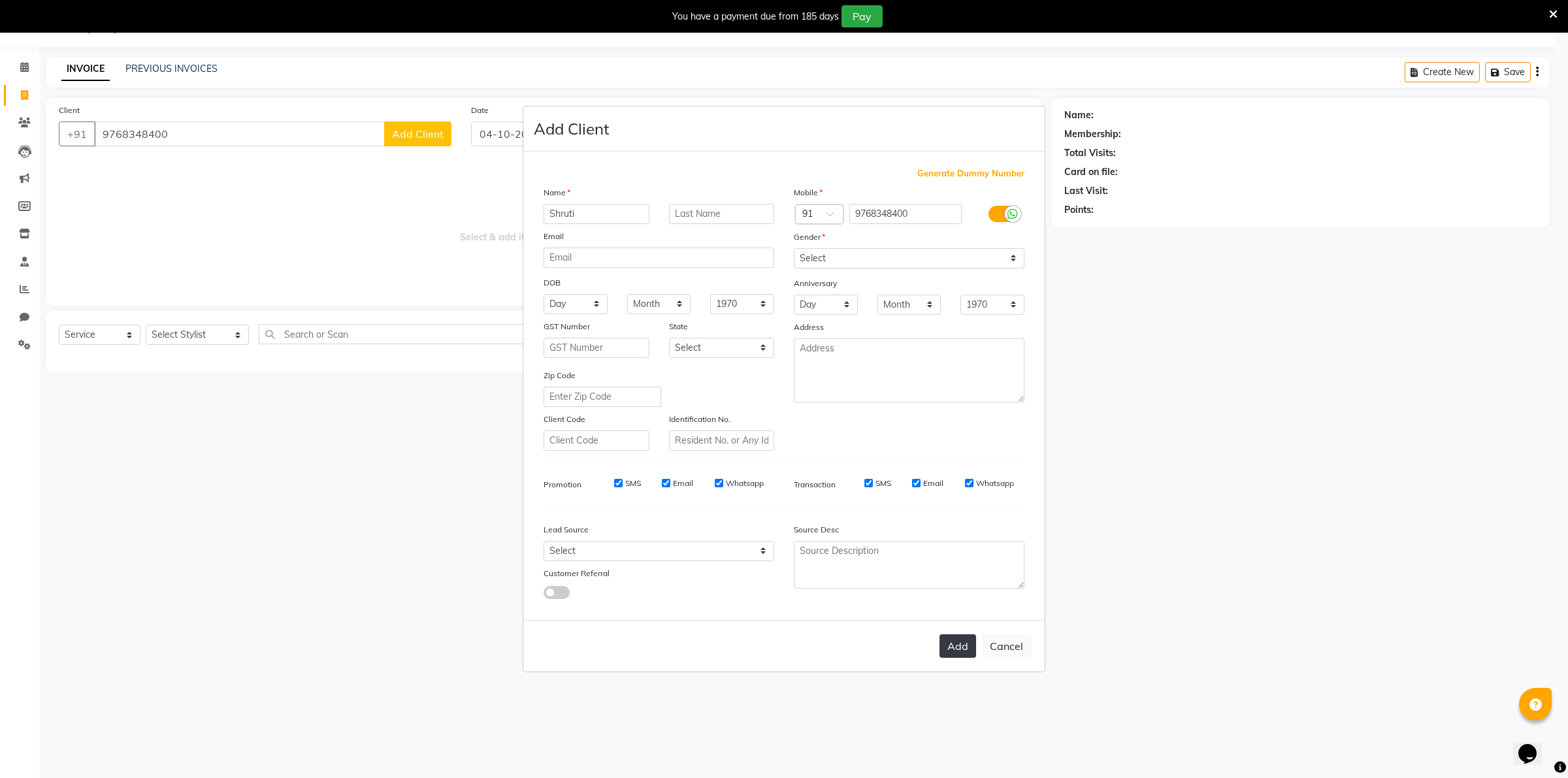
click at [959, 641] on button "Add" at bounding box center [958, 646] width 36 height 23
select select
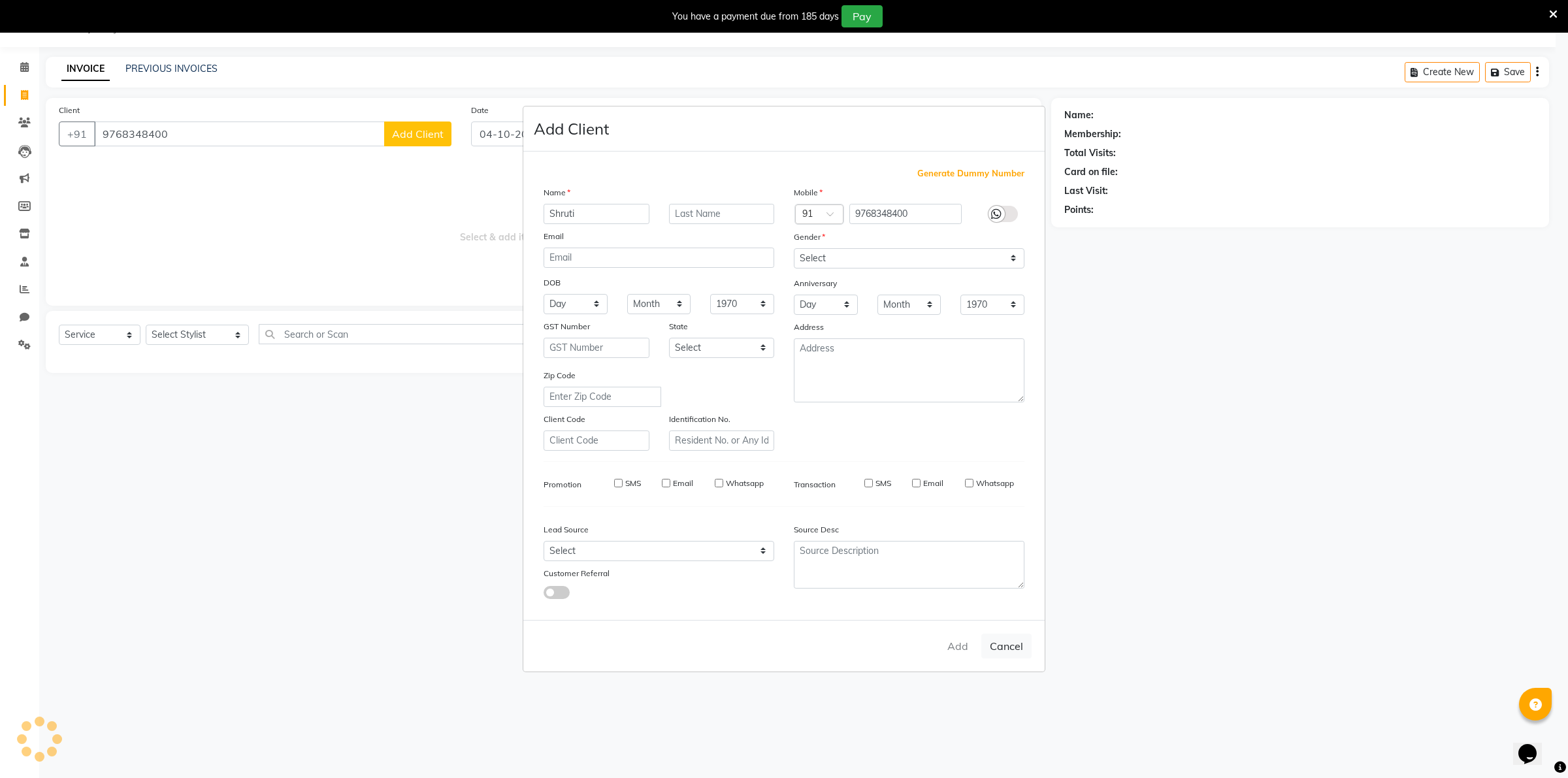
select select
checkbox input "false"
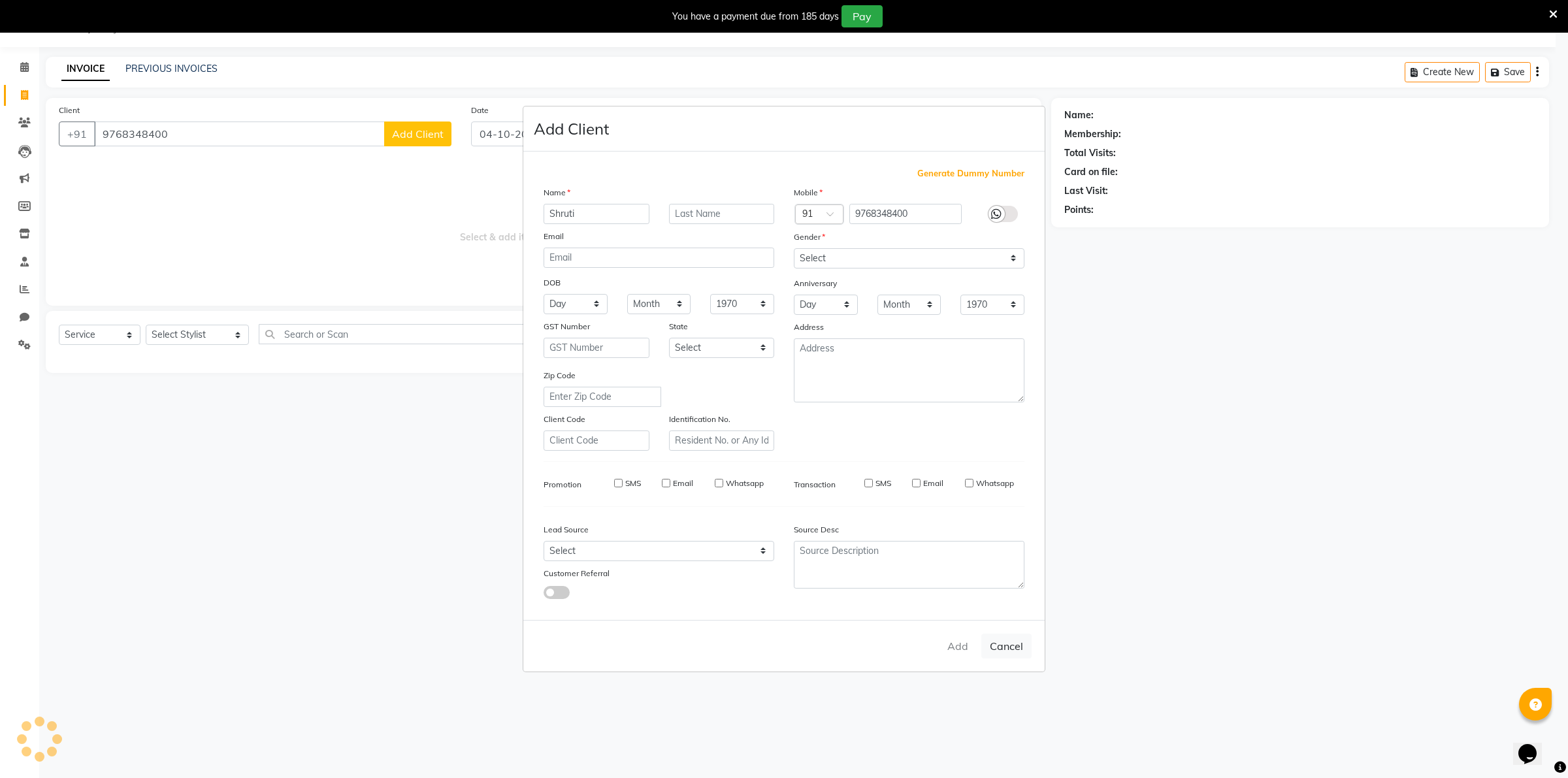
checkbox input "false"
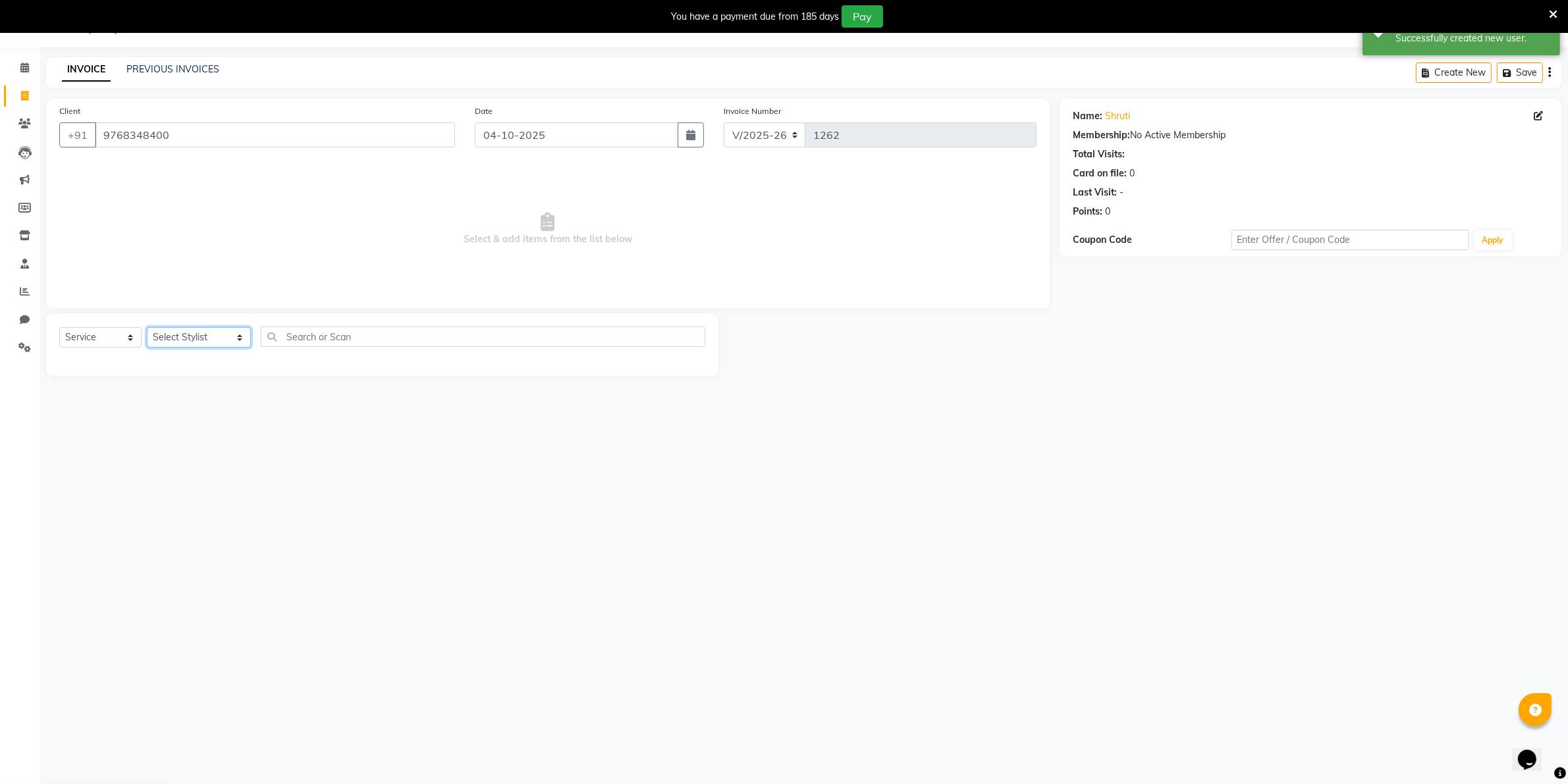
click at [203, 337] on select "Select Stylist [PERSON_NAME] [PERSON_NAME] (Beautician) [PERSON_NAME] [PERSON_N…" at bounding box center [199, 337] width 104 height 21
select select "89330"
click at [147, 327] on select "Select Stylist [PERSON_NAME] [PERSON_NAME] (Beautician) [PERSON_NAME] [PERSON_N…" at bounding box center [199, 337] width 104 height 21
click at [686, 365] on label at bounding box center [691, 365] width 10 height 10
click at [686, 365] on input "checkbox" at bounding box center [691, 366] width 9 height 9
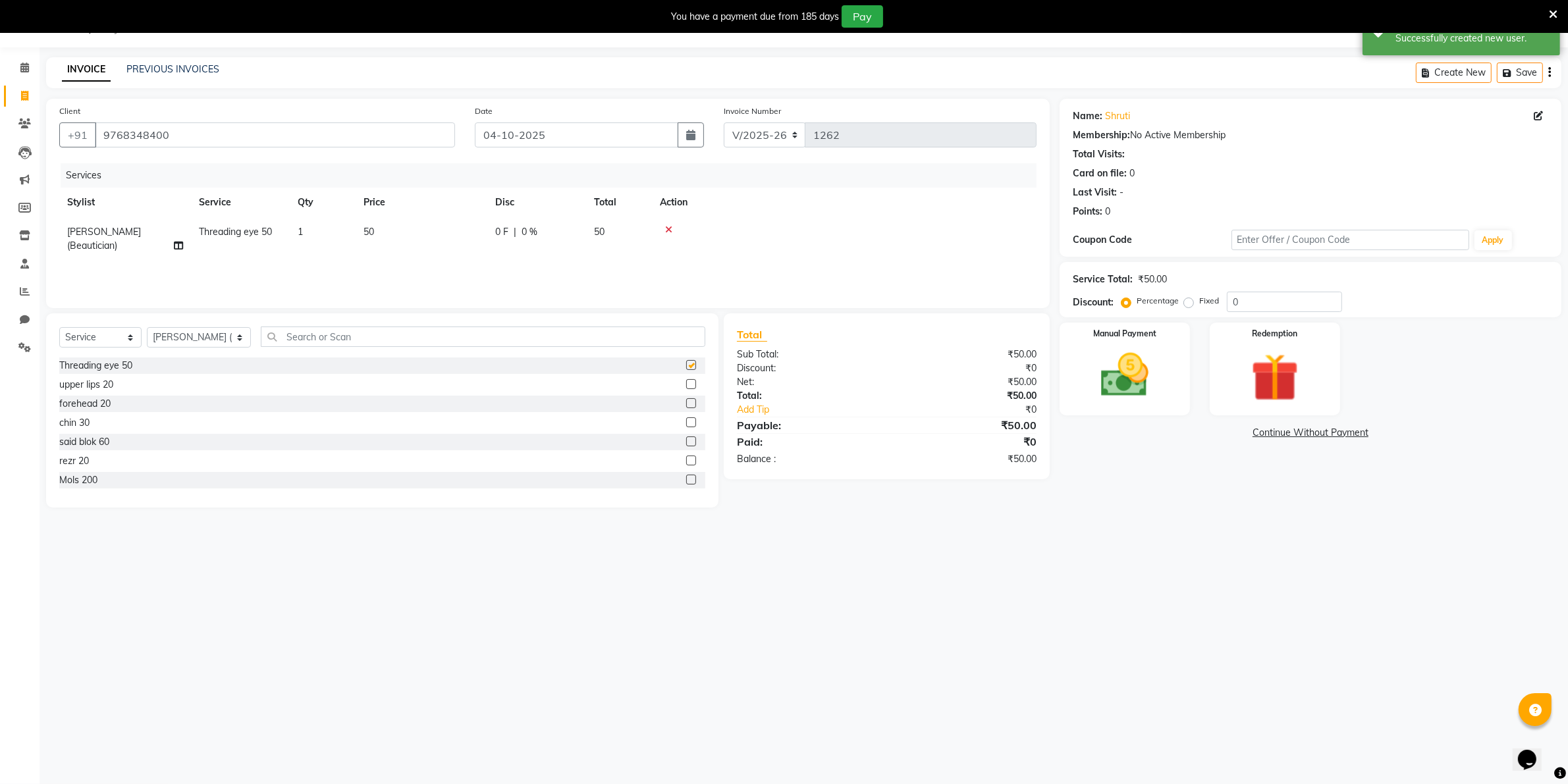
checkbox input "false"
click at [1103, 361] on img at bounding box center [1124, 376] width 81 height 57
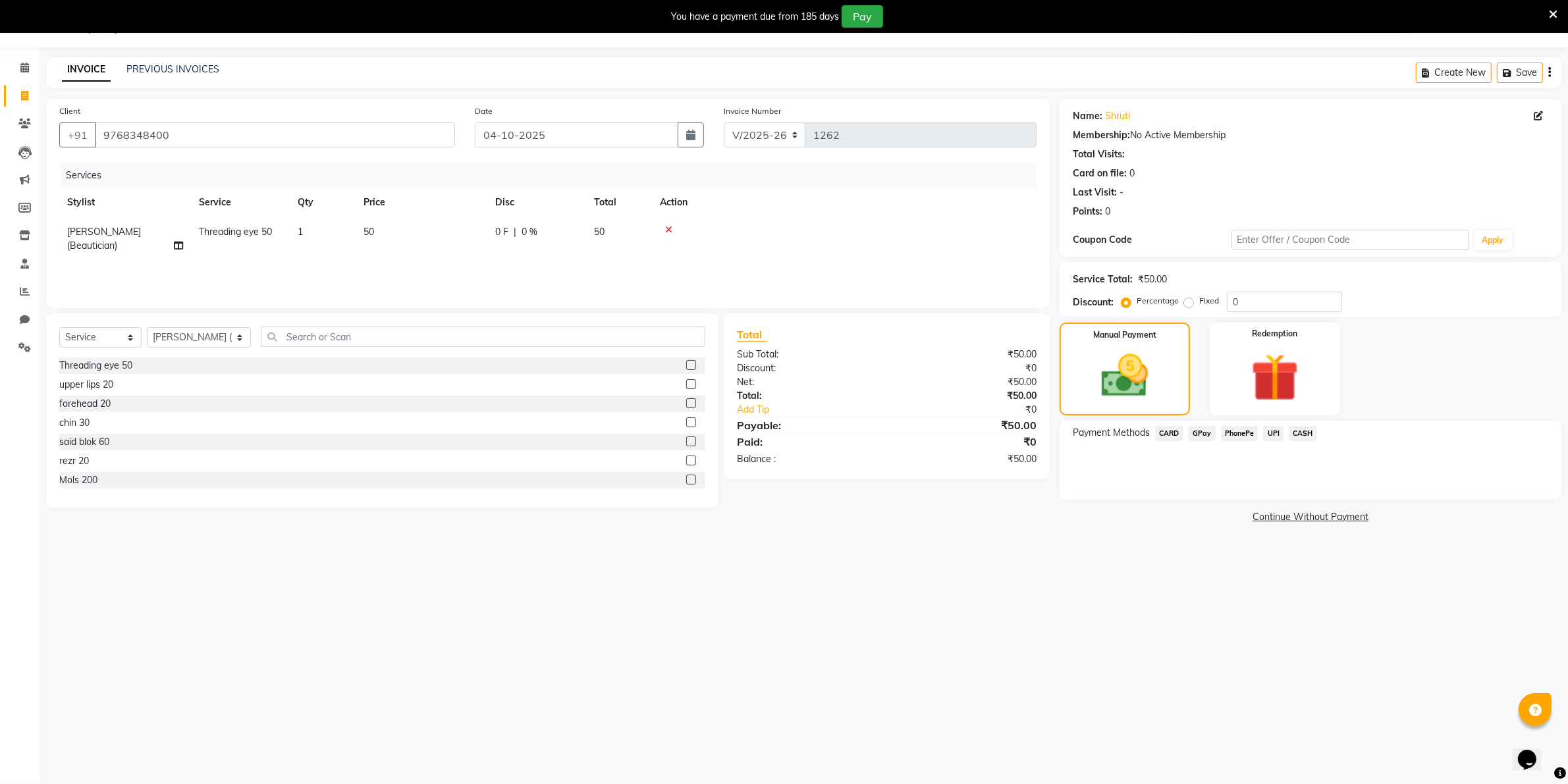
click at [1203, 431] on span "GPay" at bounding box center [1202, 433] width 27 height 15
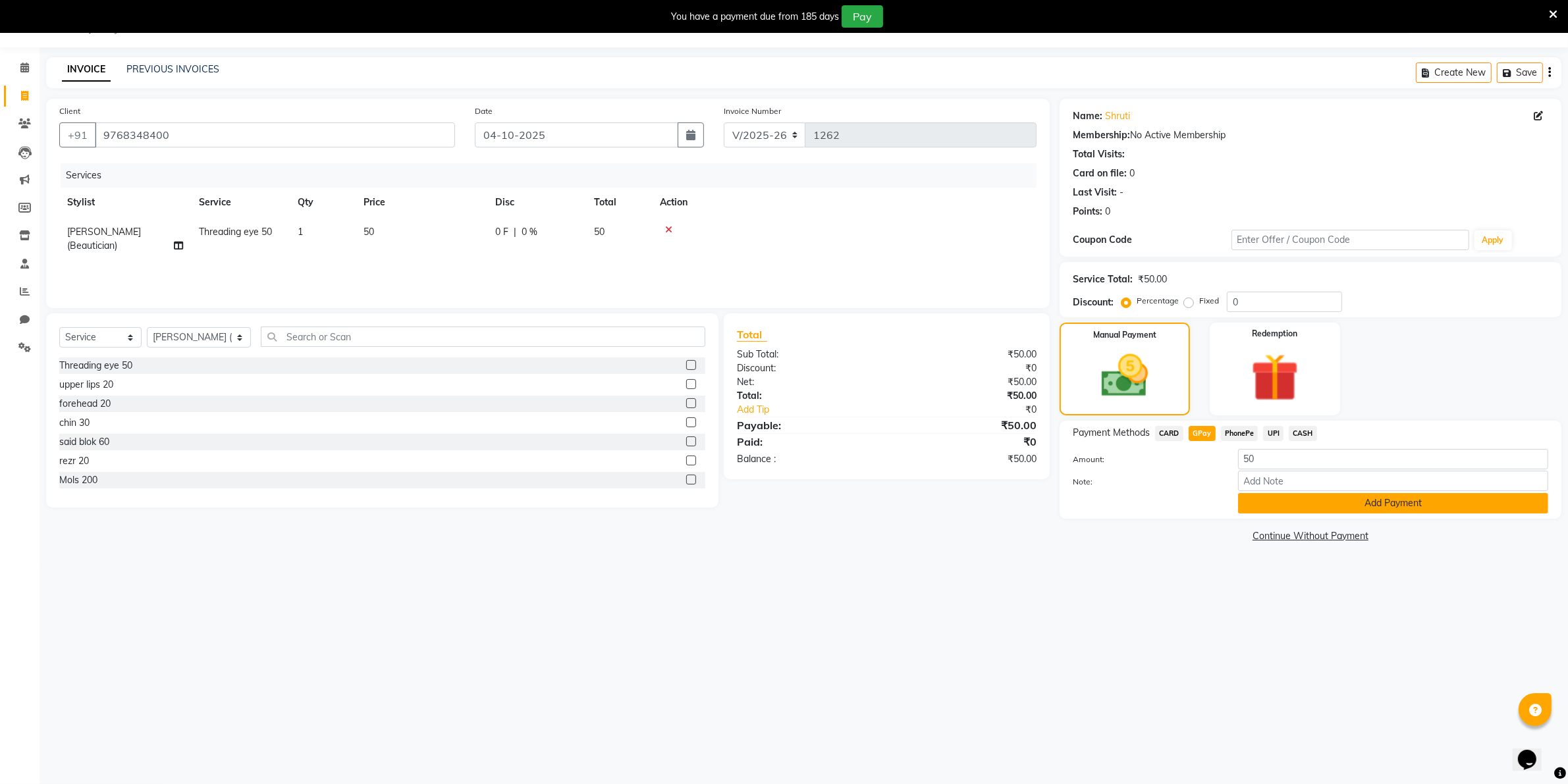
click at [1316, 504] on button "Add Payment" at bounding box center [1393, 503] width 310 height 21
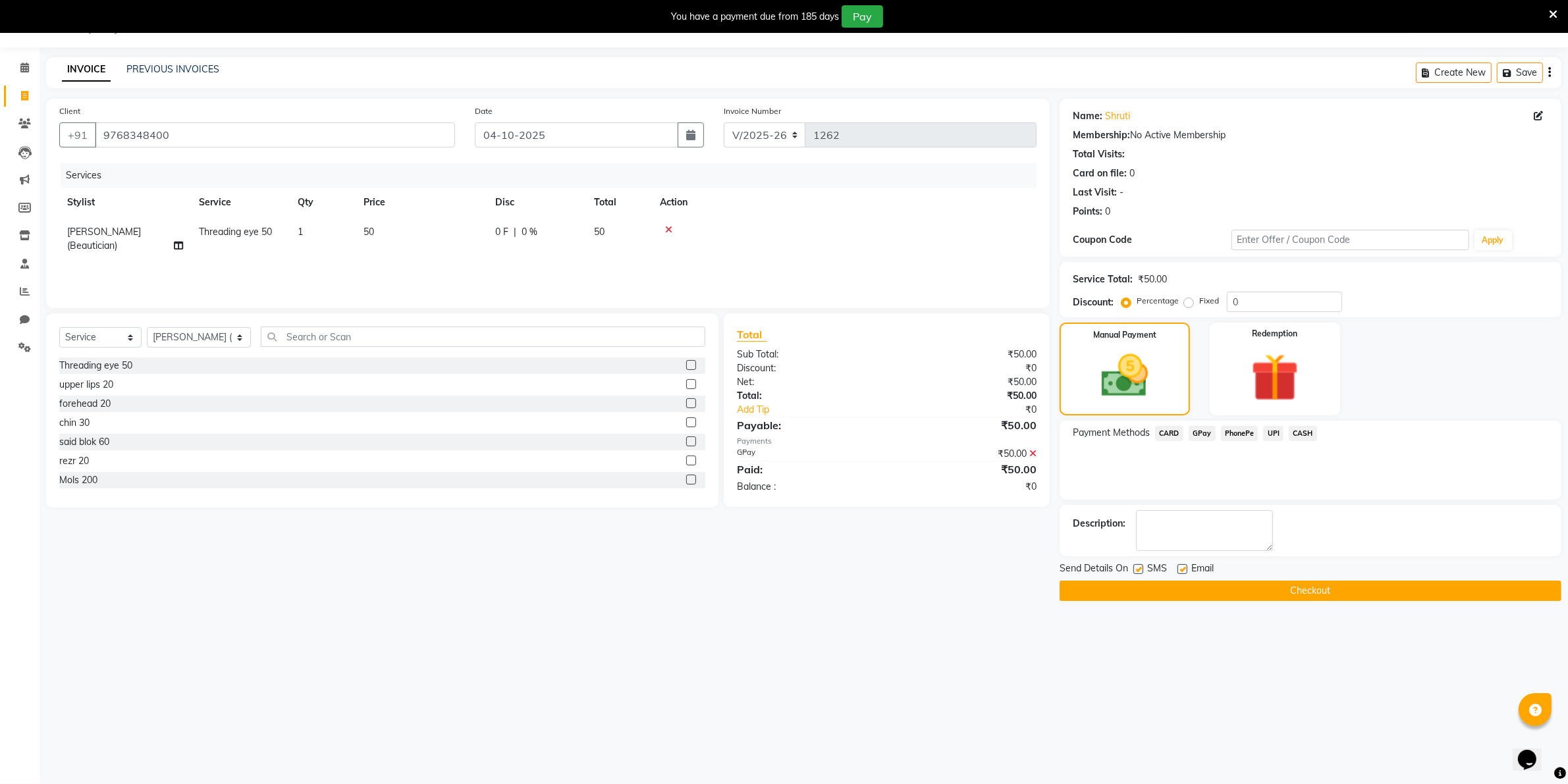
click at [1324, 593] on button "Checkout" at bounding box center [1310, 591] width 501 height 21
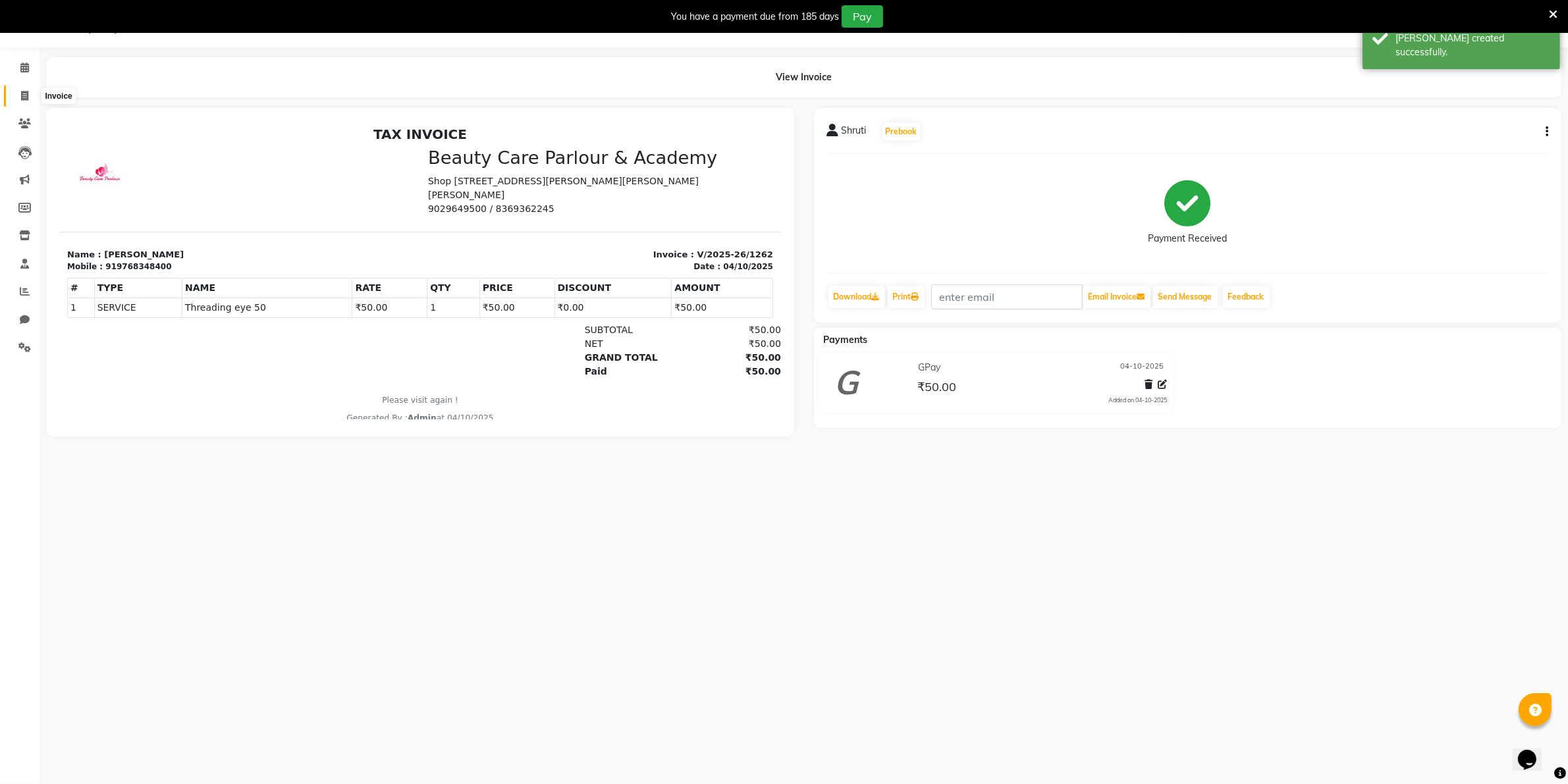
click at [23, 92] on icon at bounding box center [24, 95] width 7 height 10
select select "8049"
select select "service"
